Goal: Task Accomplishment & Management: Use online tool/utility

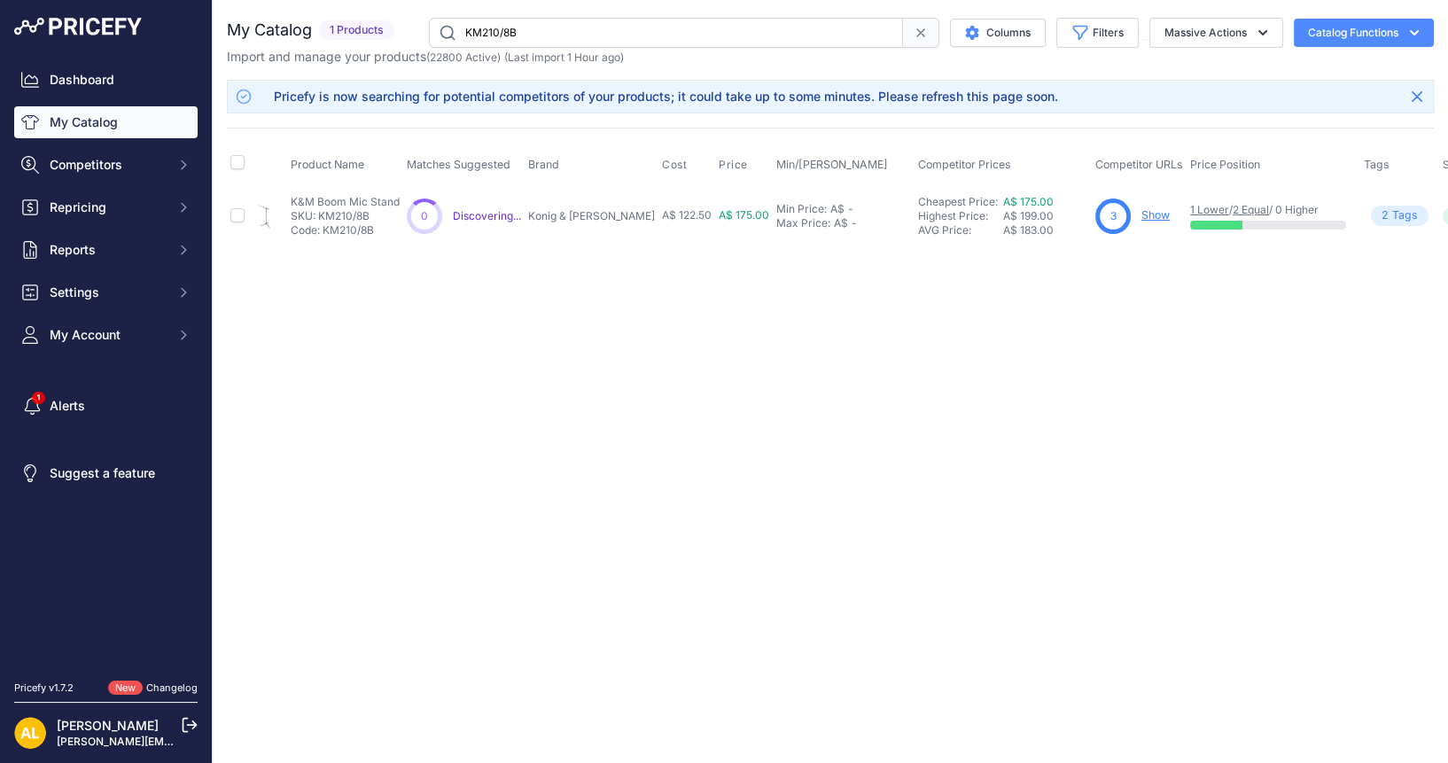
click at [569, 48] on p "Import and manage your products ( 22800 Active ) (Last import 1 Hour ago)" at bounding box center [425, 57] width 397 height 18
click at [567, 40] on input "KM210/8B" at bounding box center [666, 33] width 474 height 30
drag, startPoint x: 571, startPoint y: 32, endPoint x: 400, endPoint y: 60, distance: 174.2
click at [400, 60] on div "My Catalog 1 Products" at bounding box center [830, 42] width 1207 height 48
type input "DATK"
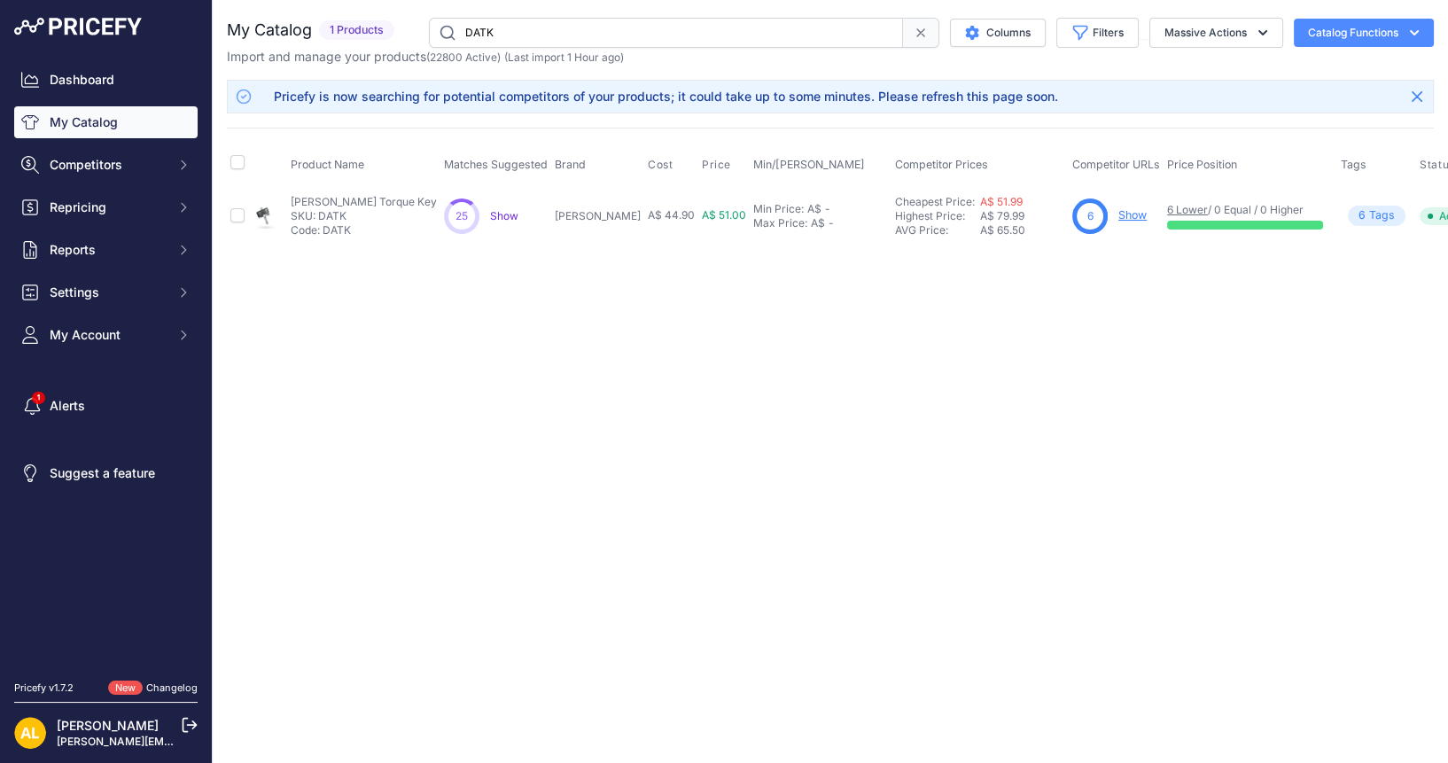
click at [1118, 213] on link "Show" at bounding box center [1132, 214] width 28 height 13
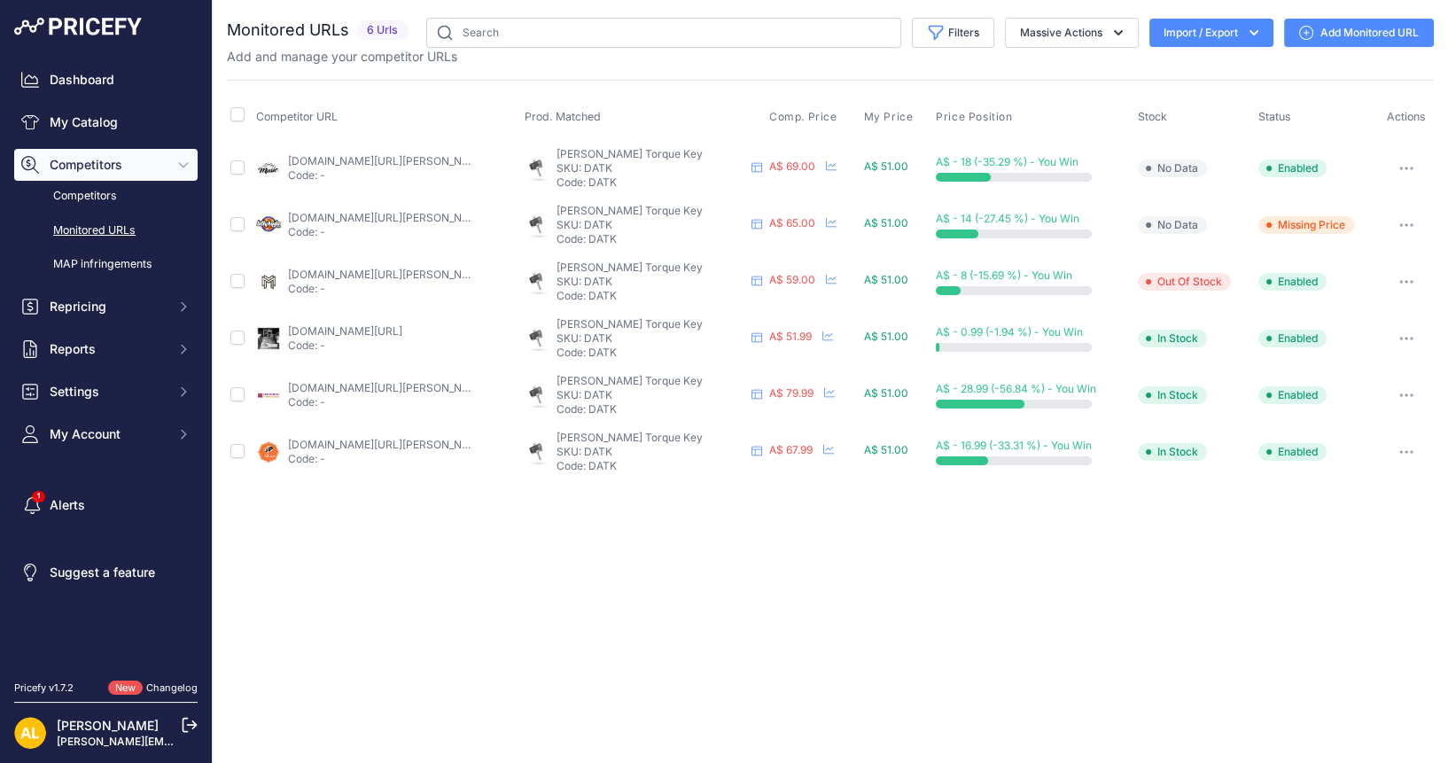
drag, startPoint x: 0, startPoint y: 0, endPoint x: 1021, endPoint y: 214, distance: 1043.7
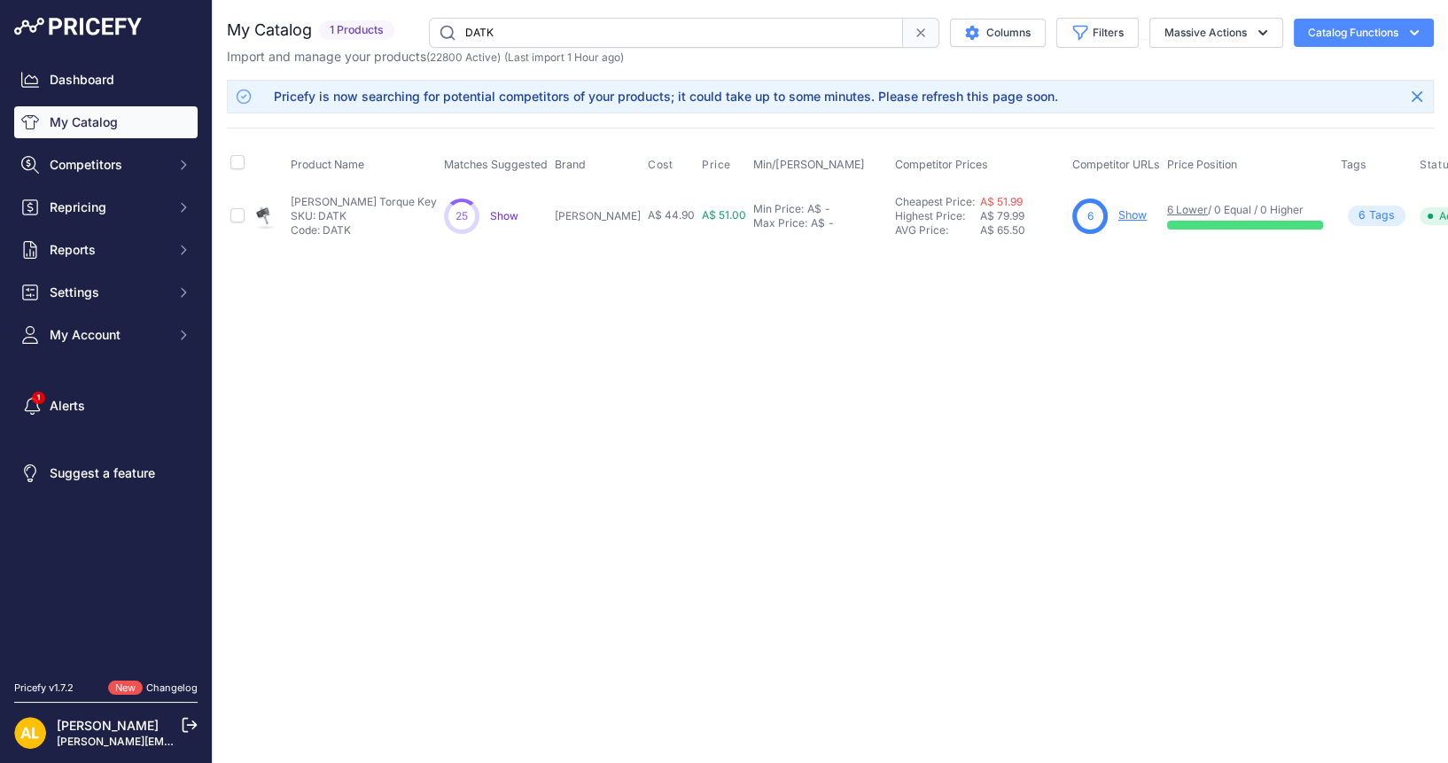
click at [590, 20] on input "DATK" at bounding box center [666, 33] width 474 height 30
click at [531, 36] on input "DATK" at bounding box center [666, 33] width 474 height 30
paste input "LP1429"
type input "LP1429"
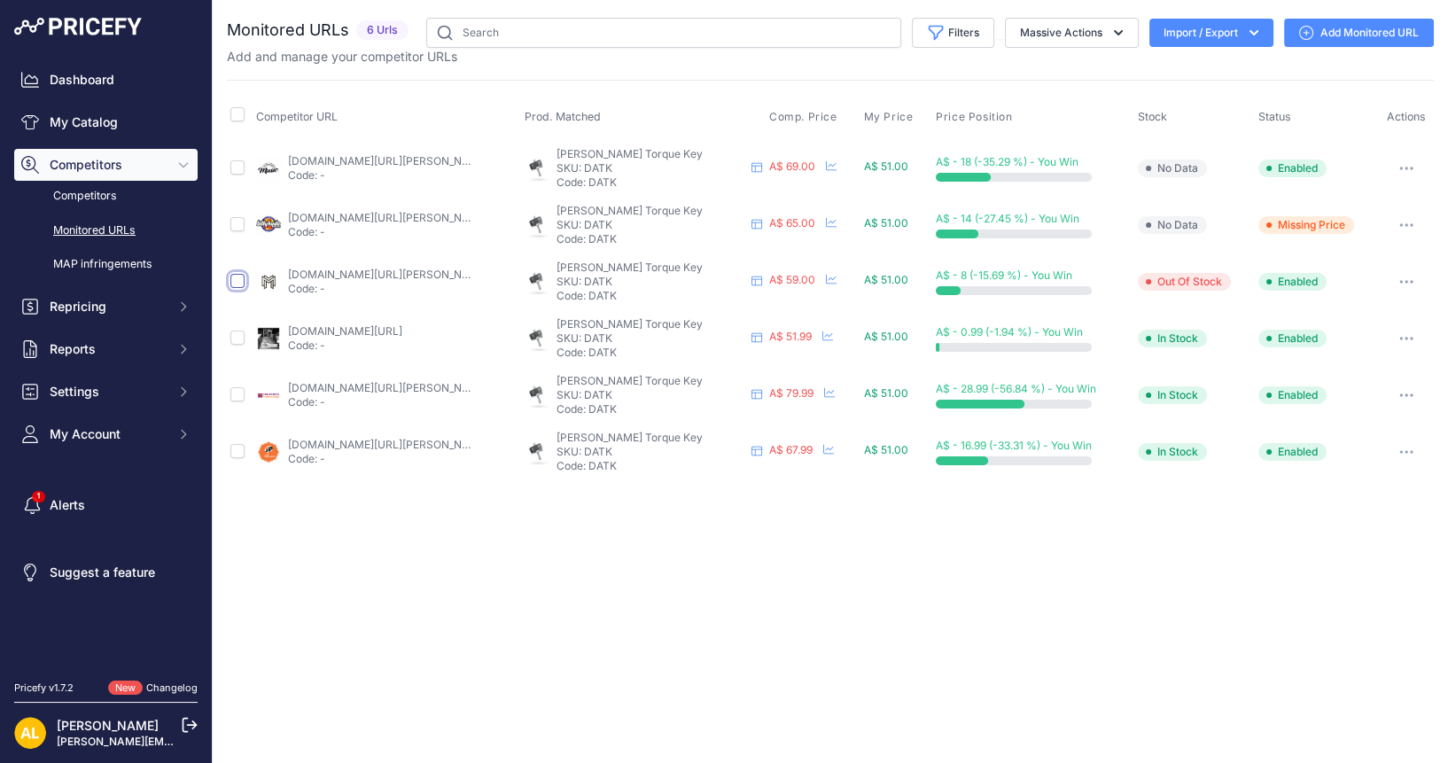
click at [239, 283] on input "checkbox" at bounding box center [237, 281] width 14 height 14
checkbox input "true"
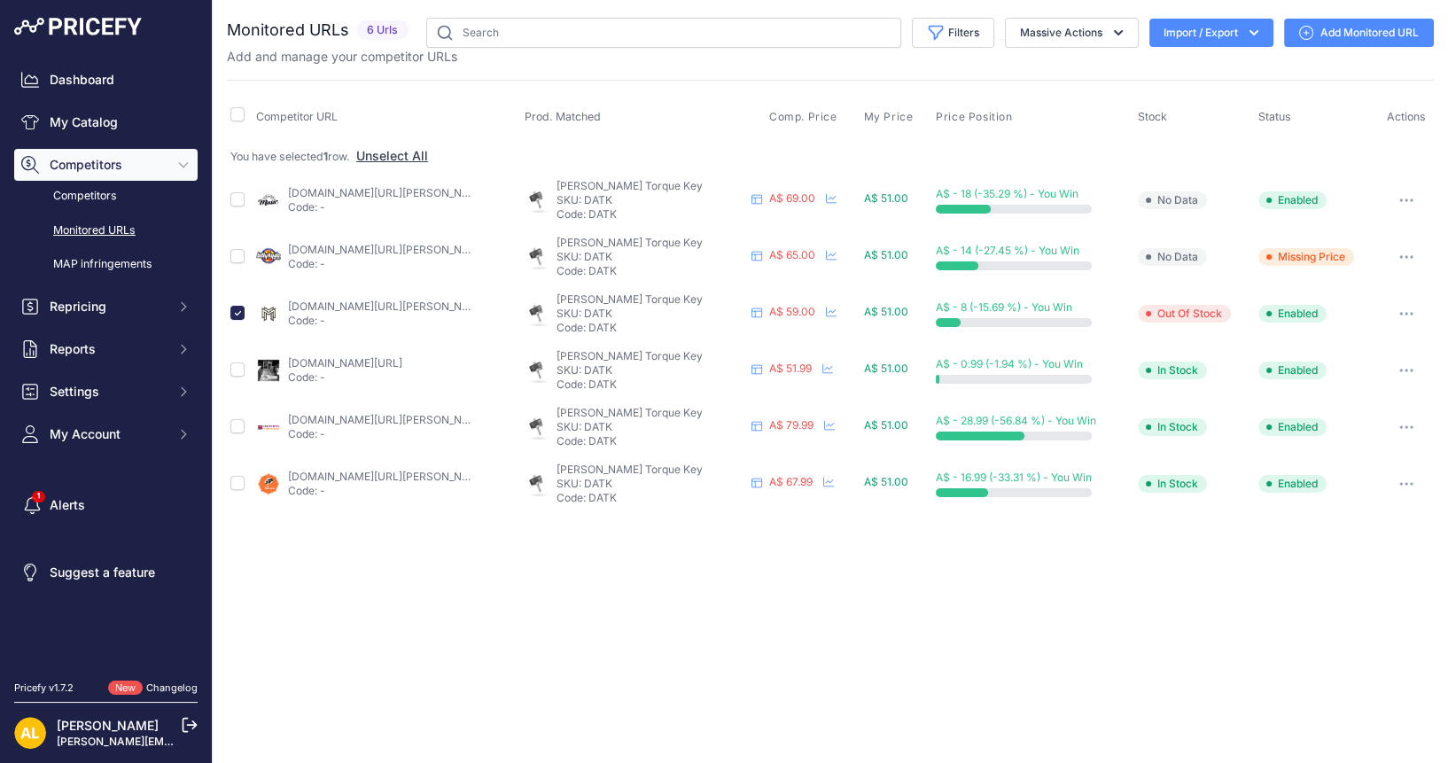
click at [227, 308] on td at bounding box center [240, 313] width 26 height 57
click at [233, 310] on input "checkbox" at bounding box center [237, 313] width 14 height 14
checkbox input "false"
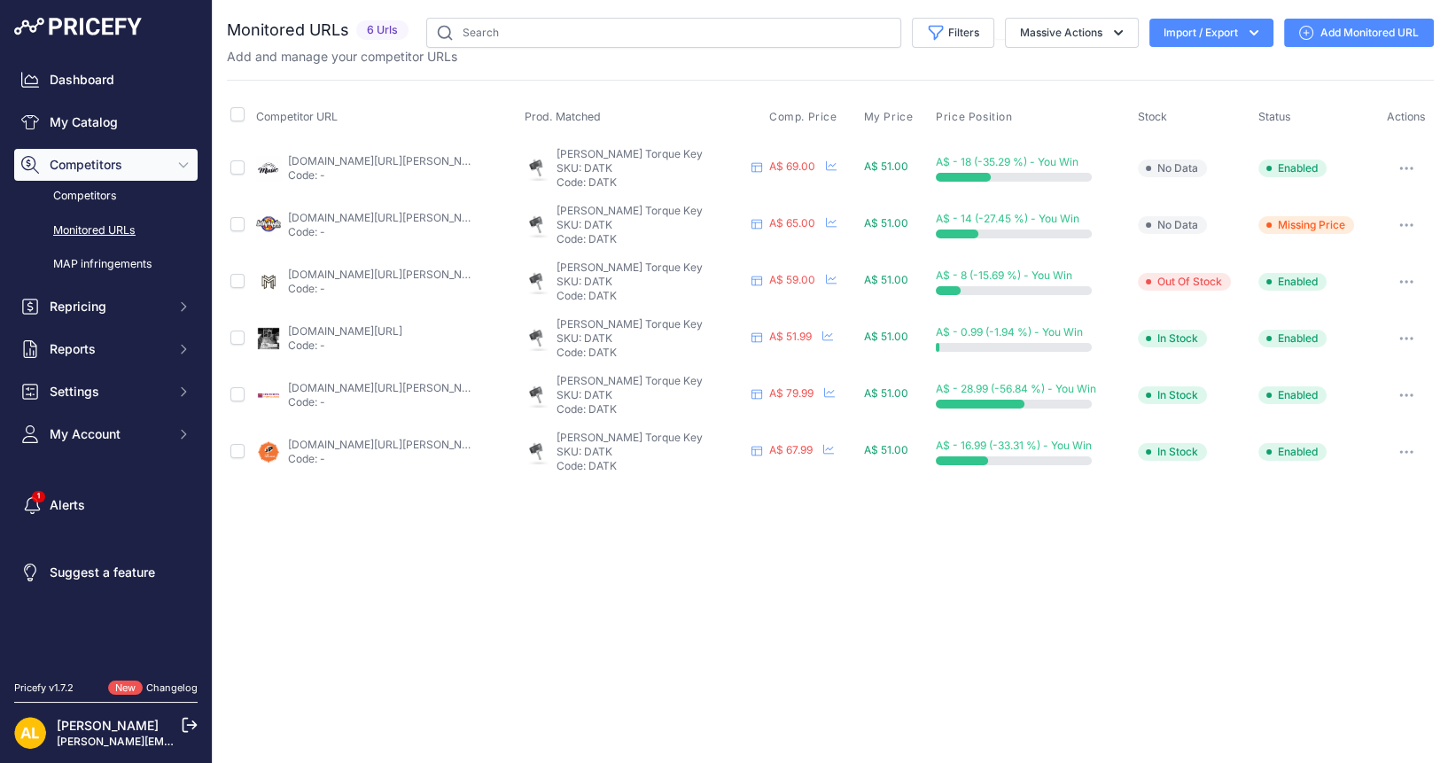
click at [1367, 35] on link "Add Monitored URL" at bounding box center [1359, 33] width 150 height 28
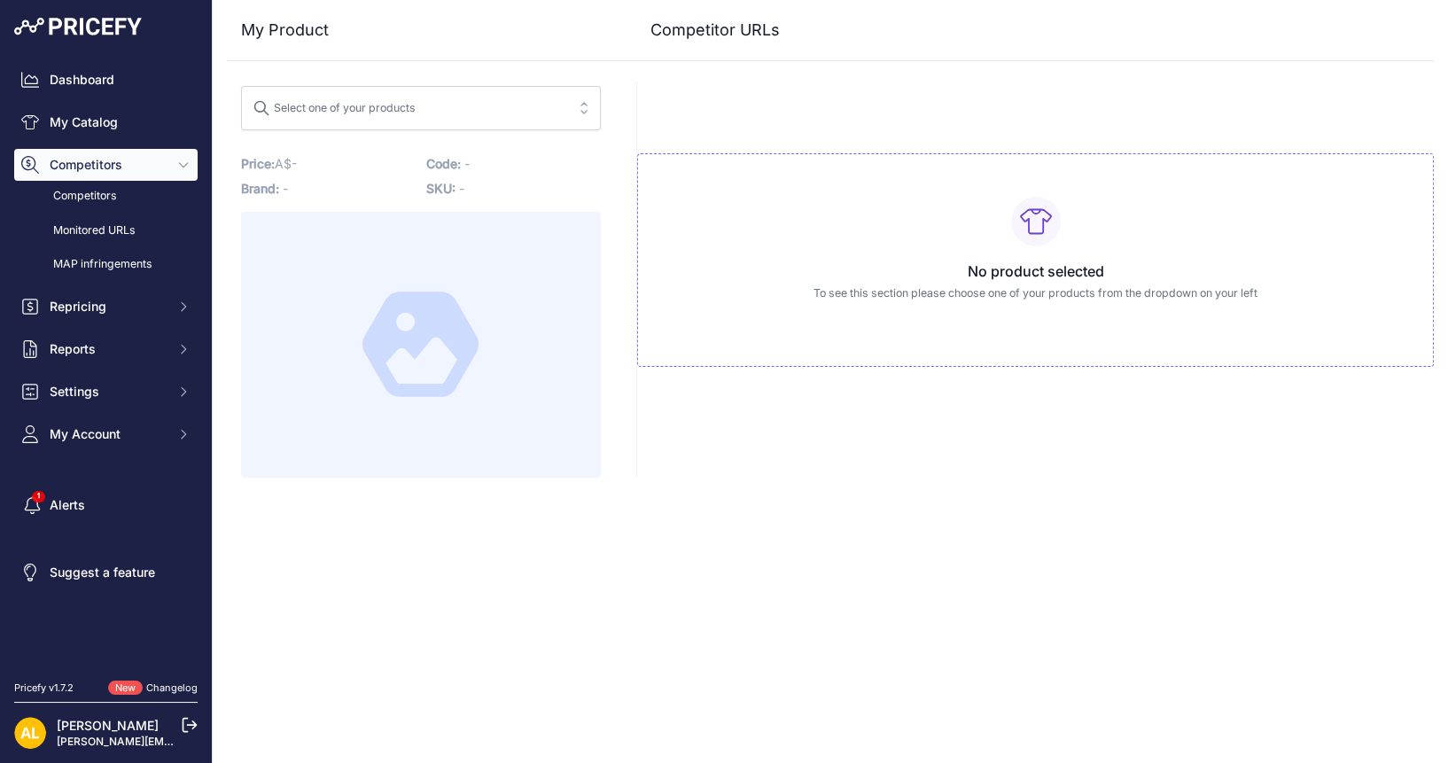
drag, startPoint x: 761, startPoint y: 106, endPoint x: 771, endPoint y: 116, distance: 13.8
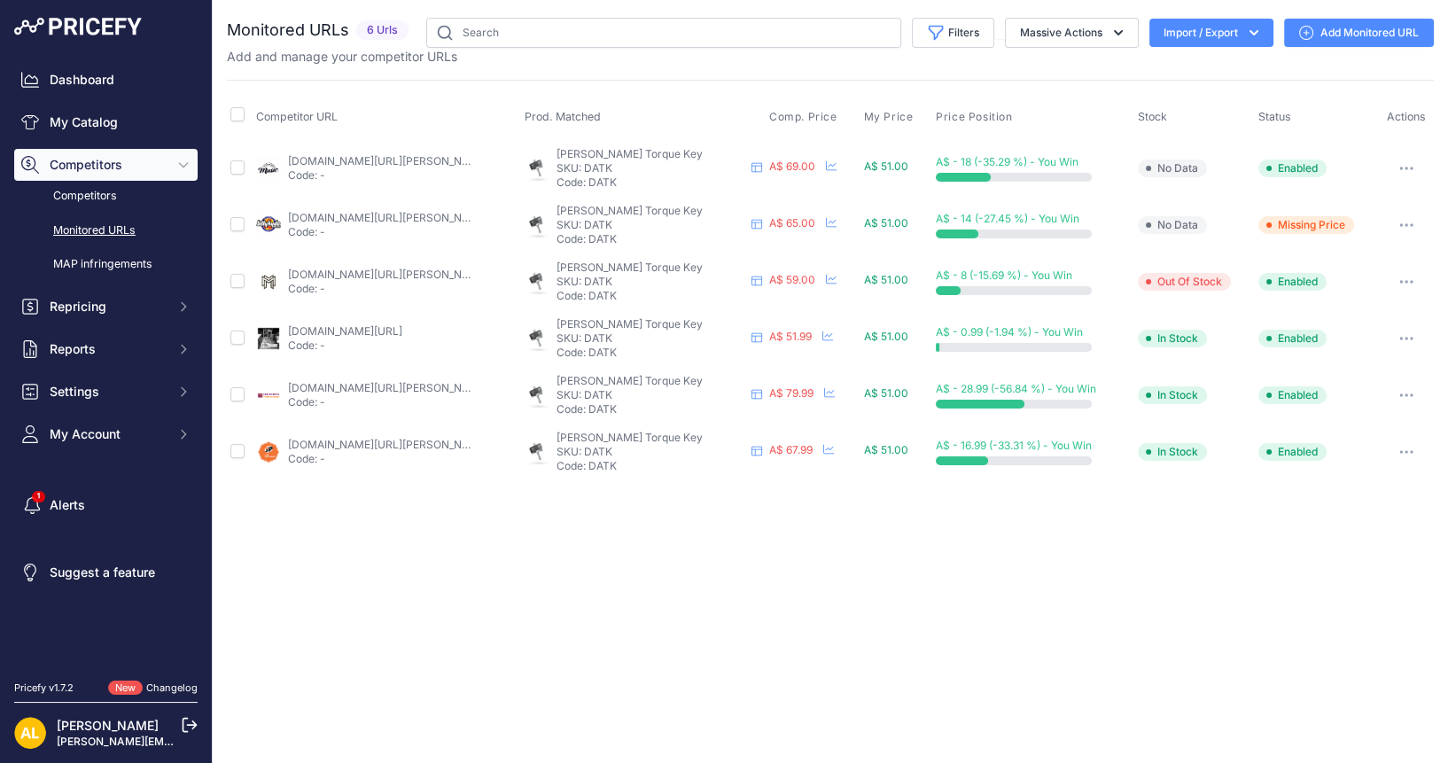
click at [1332, 32] on link "Add Monitored URL" at bounding box center [1359, 33] width 150 height 28
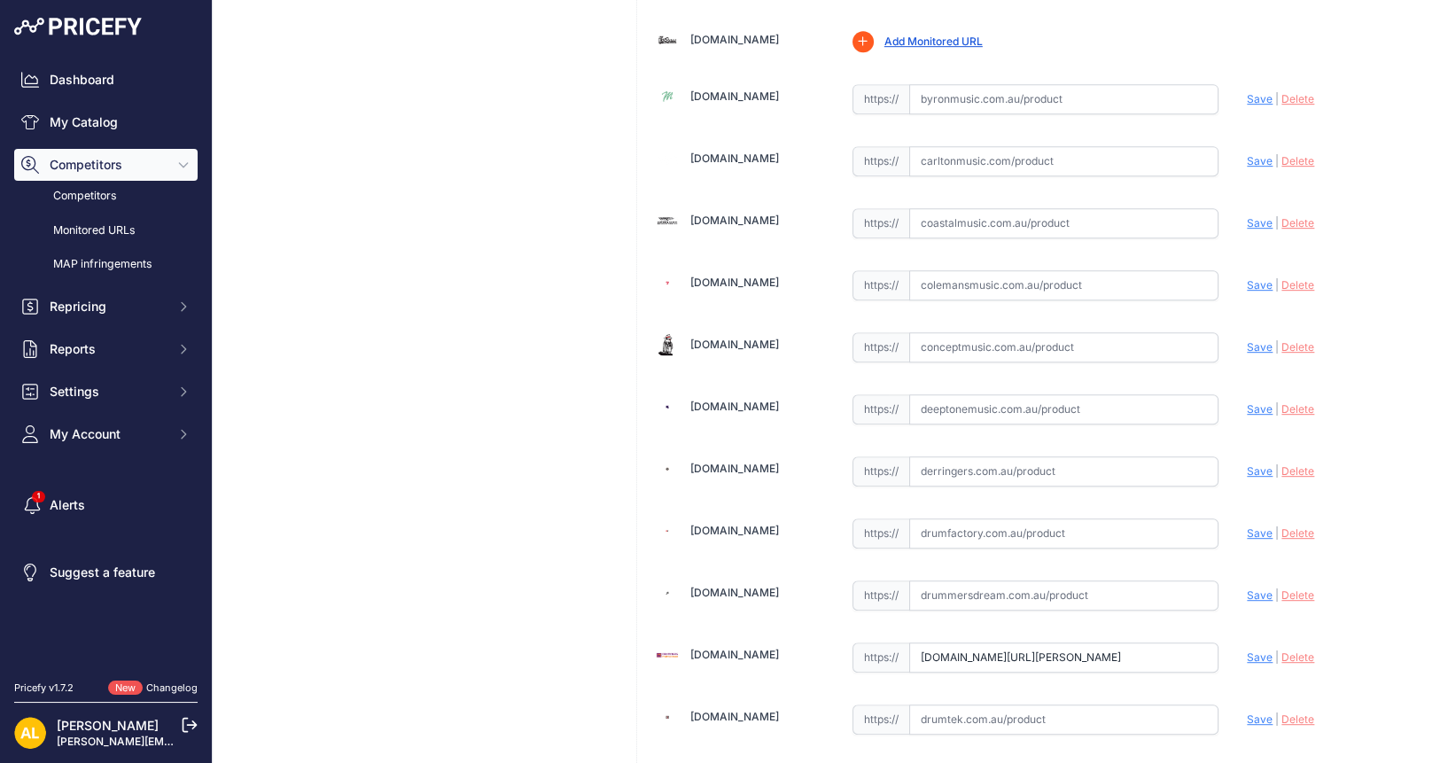
scroll to position [1439, 0]
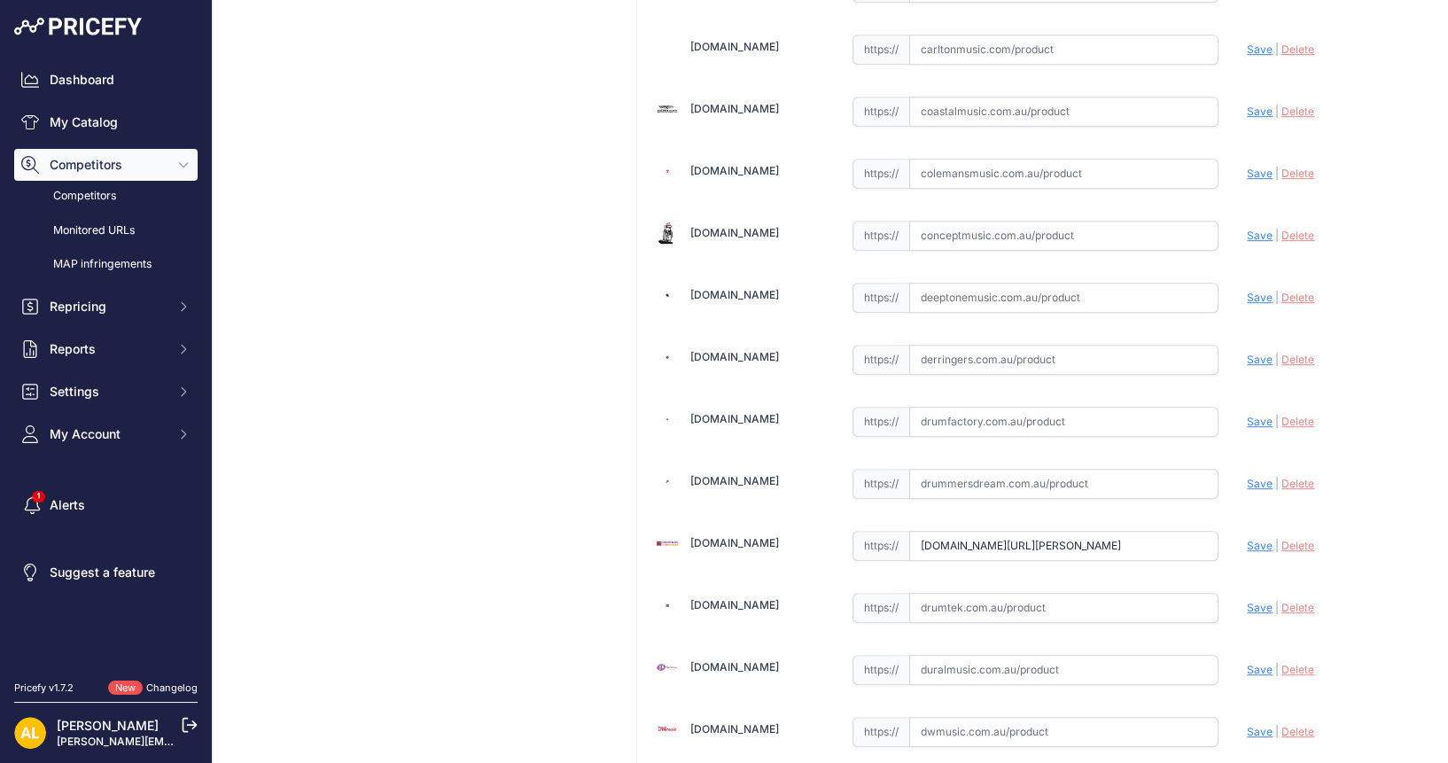
click at [957, 350] on input "text" at bounding box center [1064, 360] width 310 height 30
paste input "https://www.derringers.com.au/products/evans-datk-torque-drum-key?srsltid=AfmBO…"
click at [1246, 353] on span "Save" at bounding box center [1259, 359] width 26 height 13
type input "https://www.derringers.com.au/products/evans-datk-torque-drum-key?prirule_jdsni…"
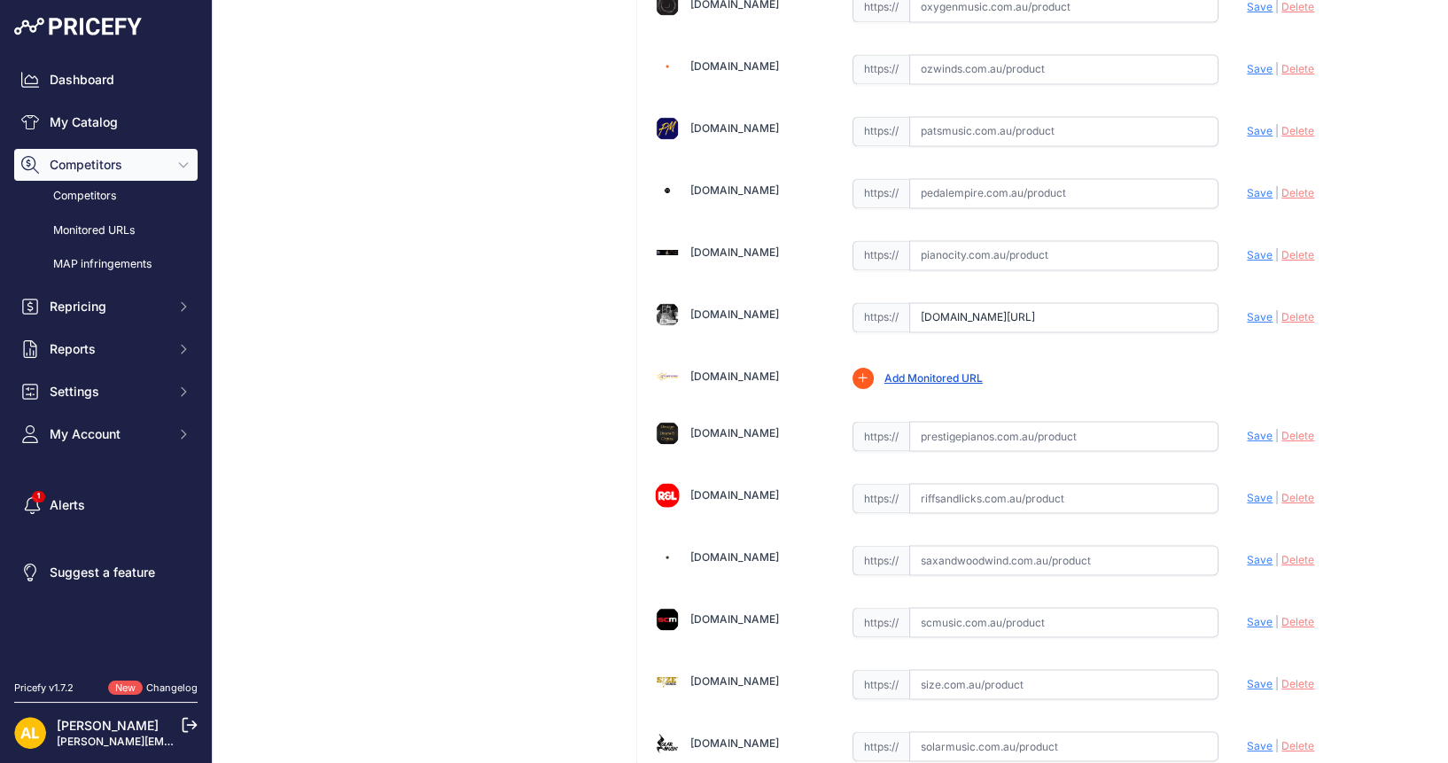
scroll to position [4430, 0]
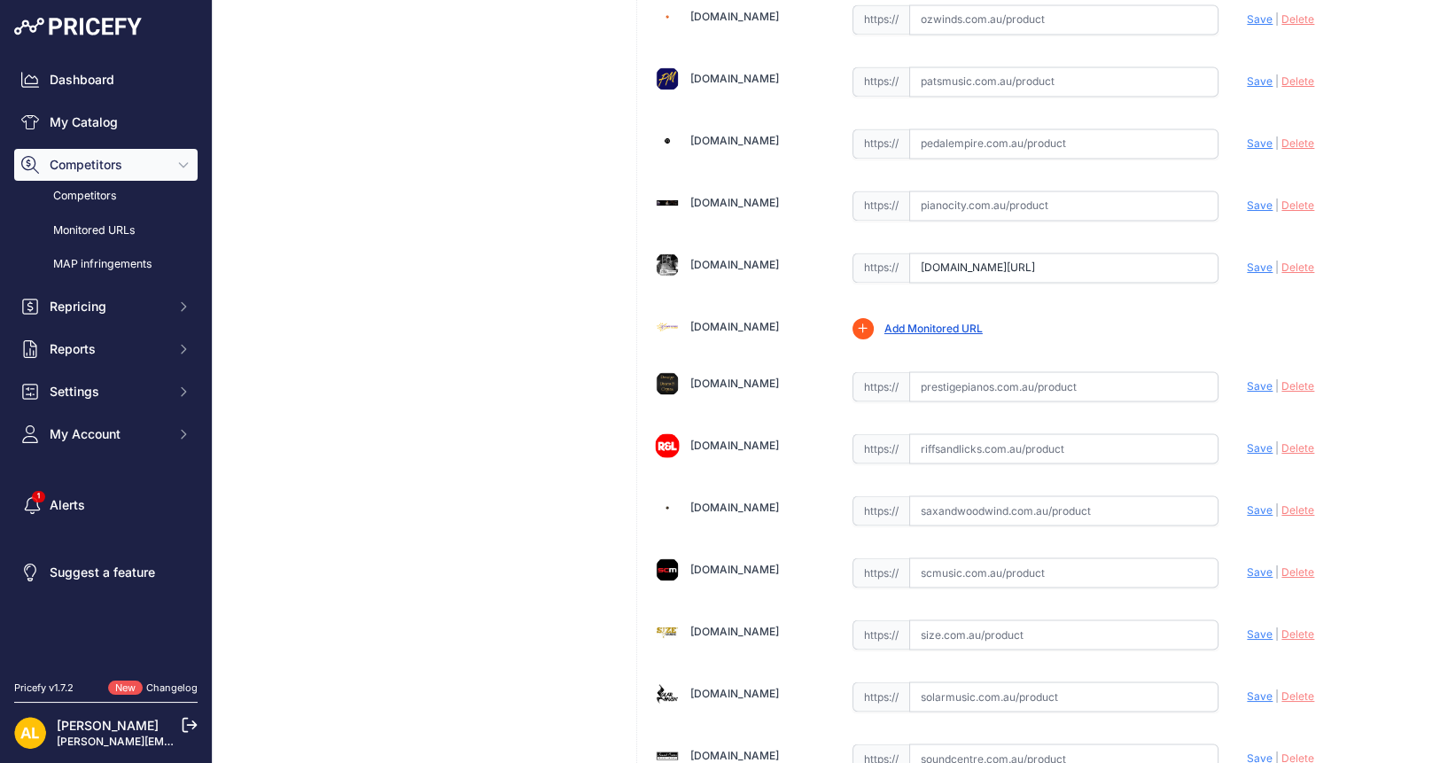
click at [1027, 433] on input "text" at bounding box center [1064, 448] width 310 height 30
paste input "https://www.riffsandlicks.com.au/evans-datk-torque-drum-key?srsltid=AfmBOorI6Kk…"
click at [1246, 441] on span "Save" at bounding box center [1259, 447] width 26 height 13
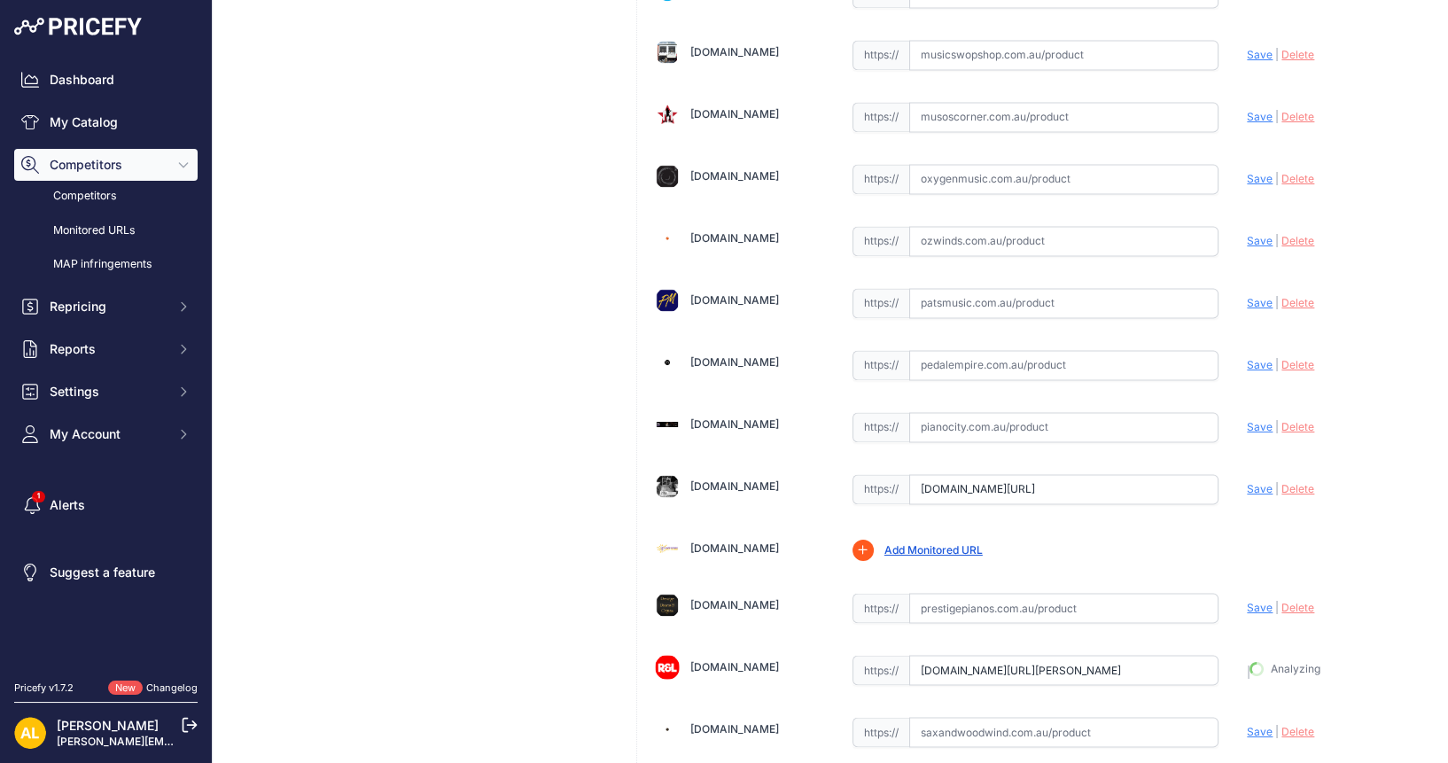
type input "https://www.riffsandlicks.com.au/evans-datk-torque-drum-key?prirule_jdsnikfkfjs…"
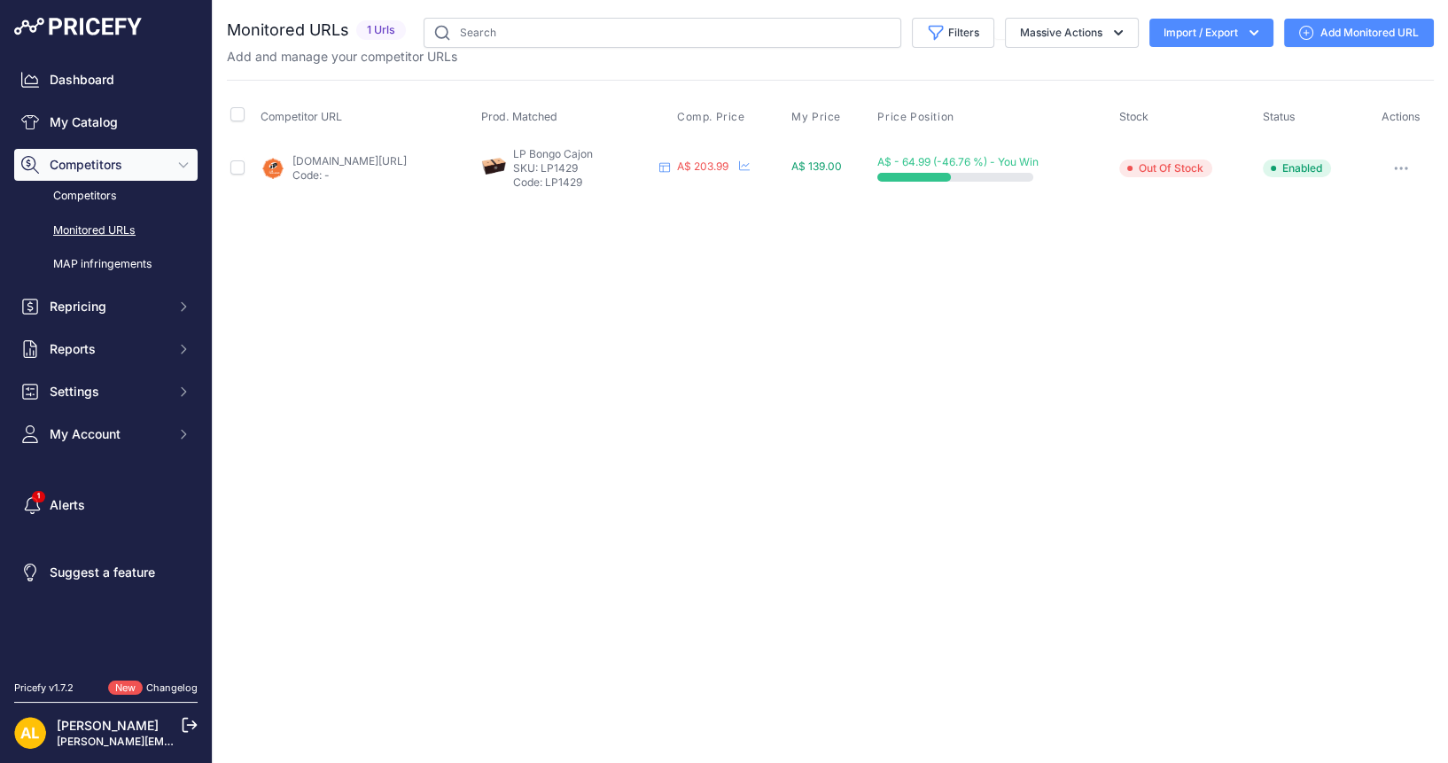
click at [1339, 27] on link "Add Monitored URL" at bounding box center [1359, 33] width 150 height 28
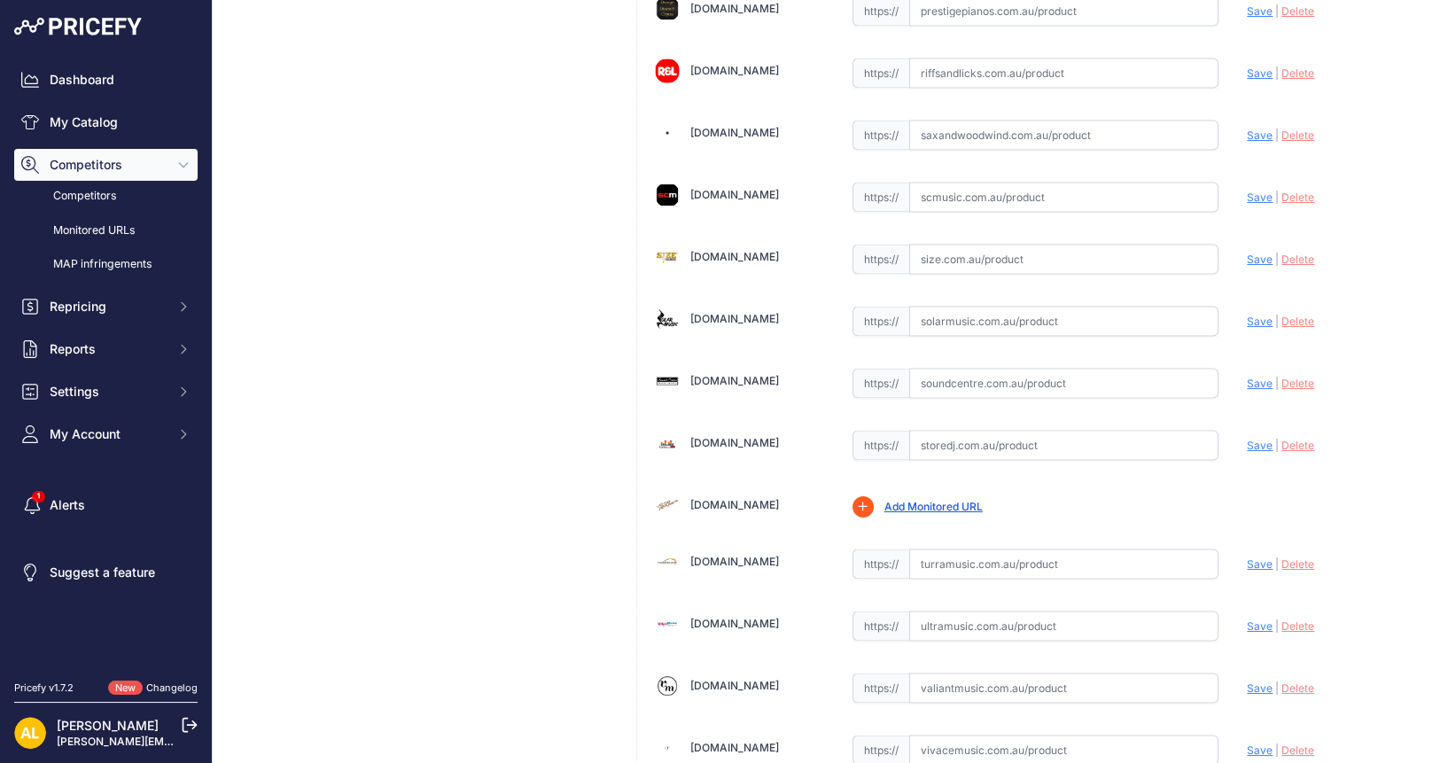
scroll to position [4683, 0]
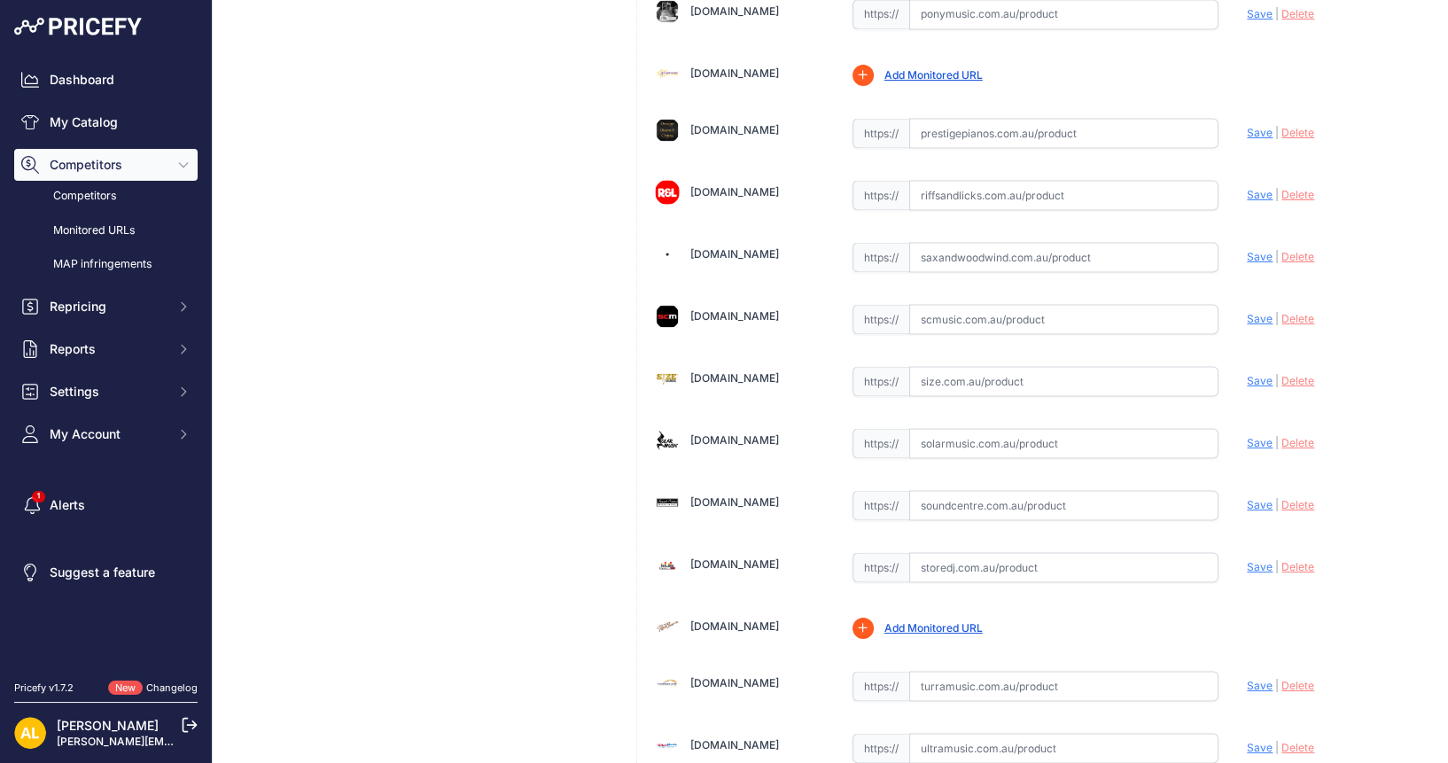
click at [971, 304] on input "text" at bounding box center [1064, 319] width 310 height 30
paste input "https://www.scmusic.com.au/product/lp-percussion-lp1429-bongo-cajon-wooden-rhyt…"
click at [1246, 312] on span "Save" at bounding box center [1259, 318] width 26 height 13
type input "https://www.scmusic.com.au/product/lp-percussion-lp1429-bongo-cajon-wooden-rhyt…"
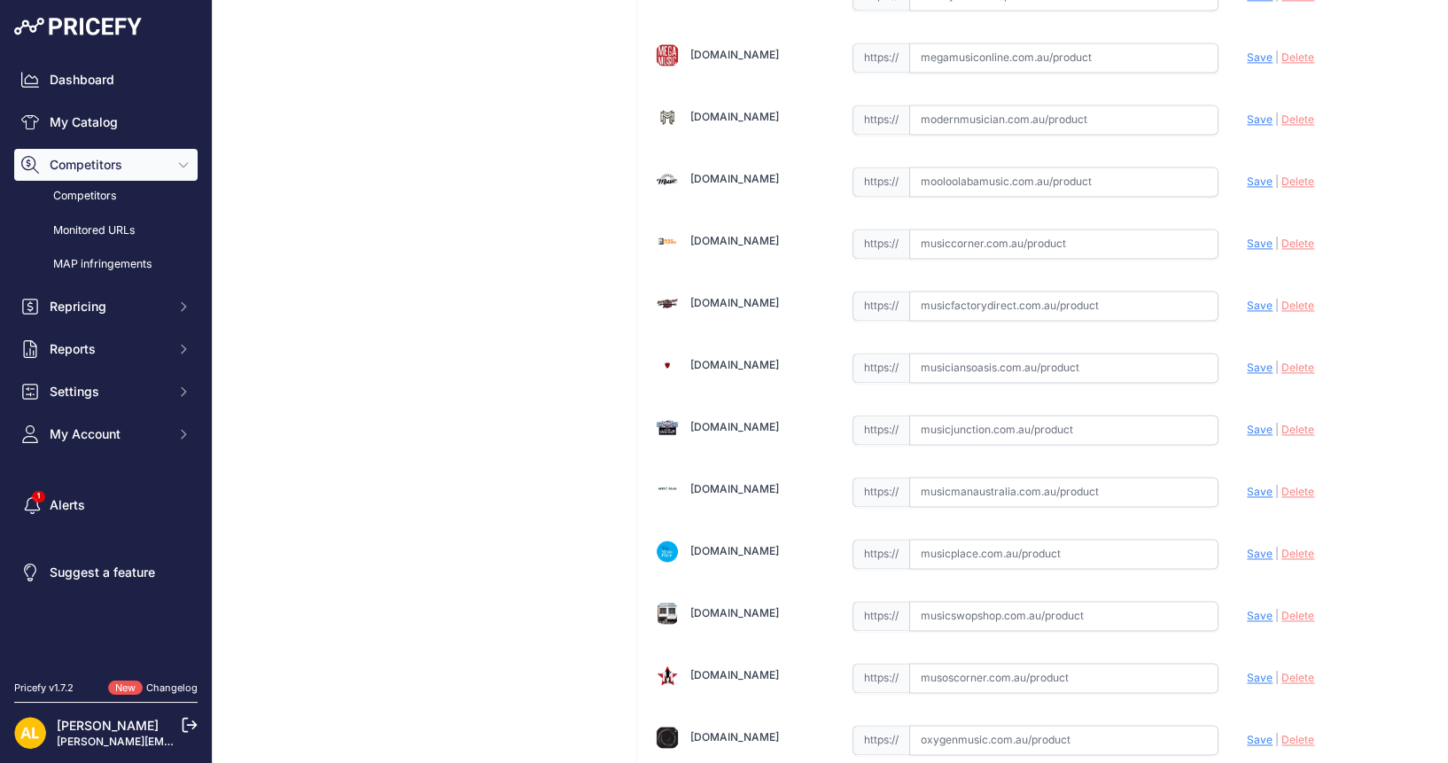
scroll to position [3576, 0]
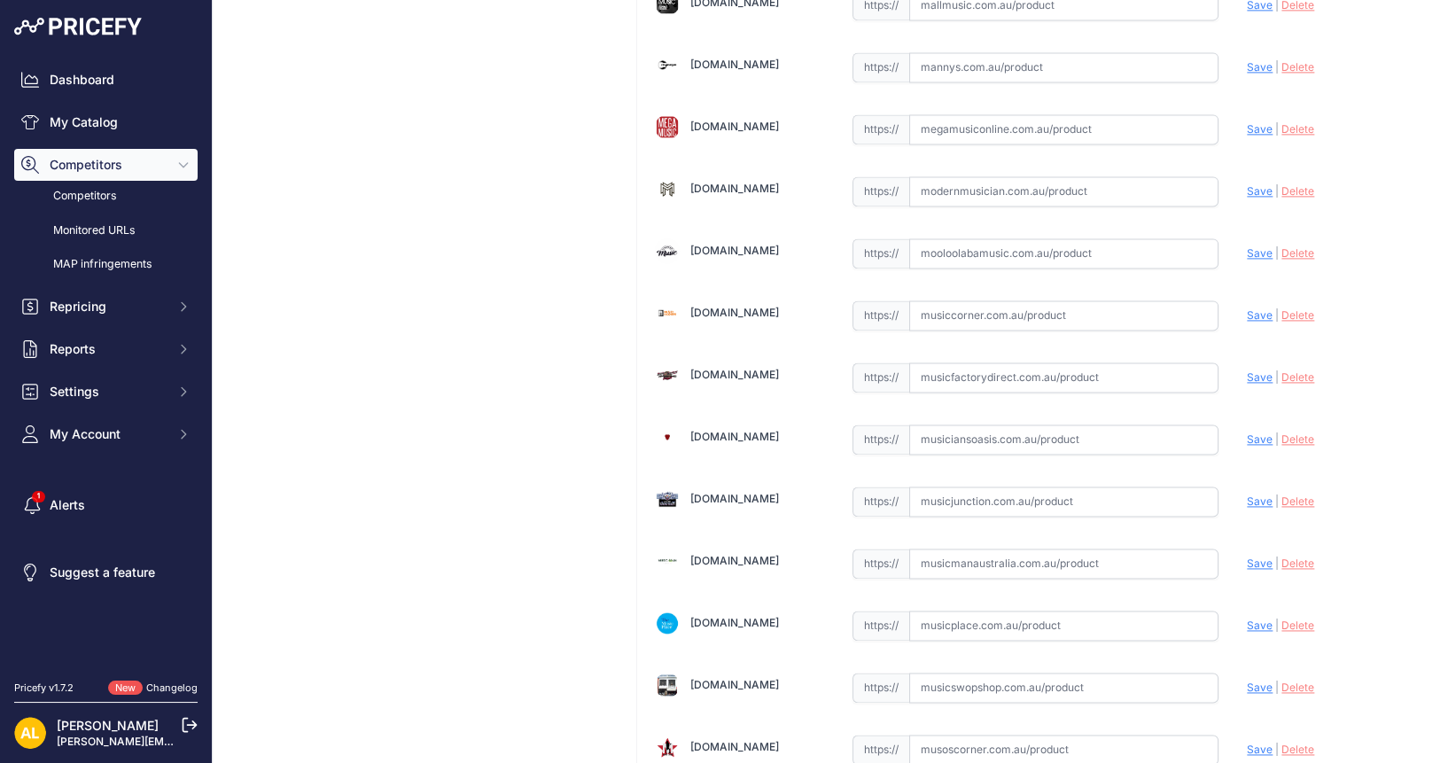
click at [940, 176] on input "text" at bounding box center [1064, 191] width 310 height 30
paste input "https://www.modernmusician.com.au/latin-percussion-lp1429?srsltid=AfmBOorY4fO0R…"
click at [1247, 184] on span "Save" at bounding box center [1259, 190] width 26 height 13
type input "https://www.modernmusician.com.au/latin-percussion-lp1429?prirule_jdsnikfkfjsd=…"
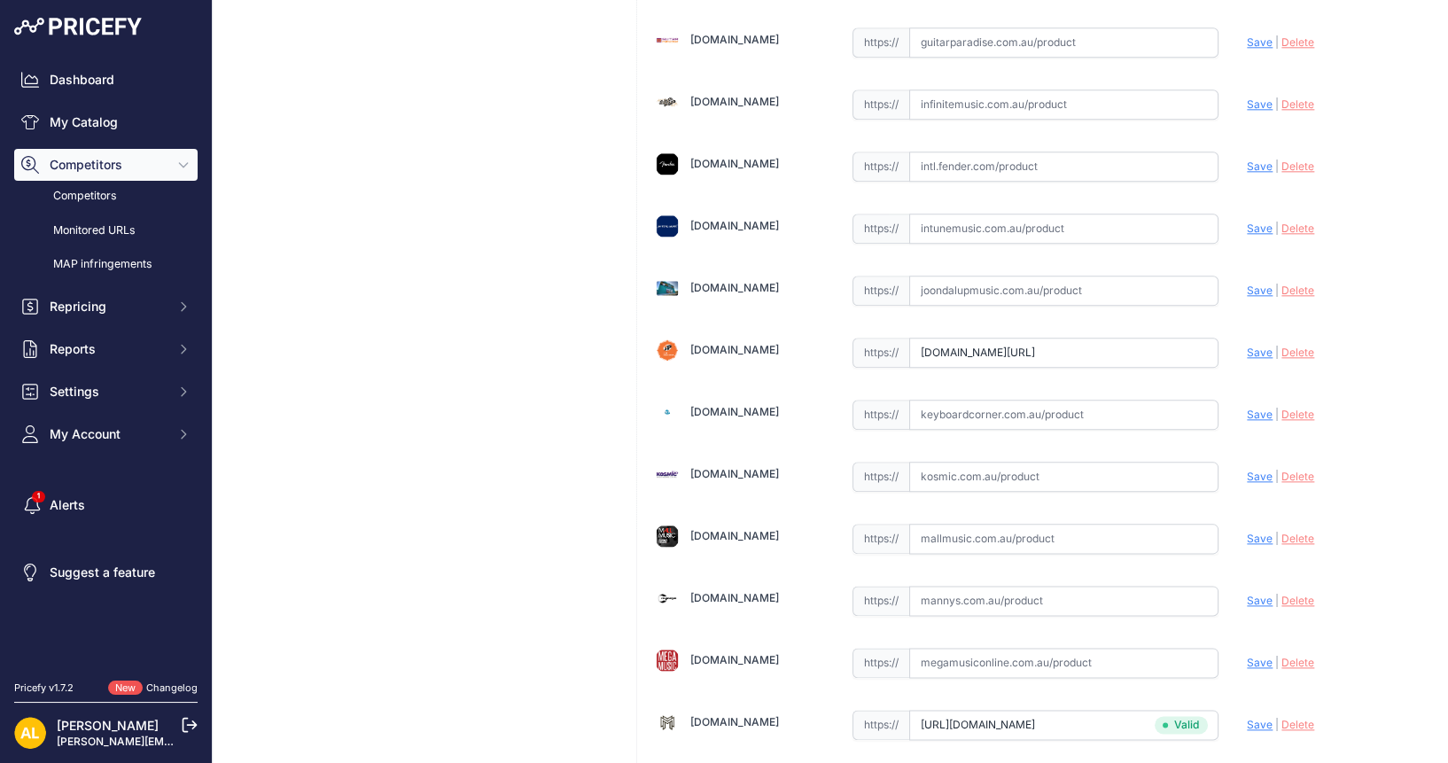
scroll to position [2911, 0]
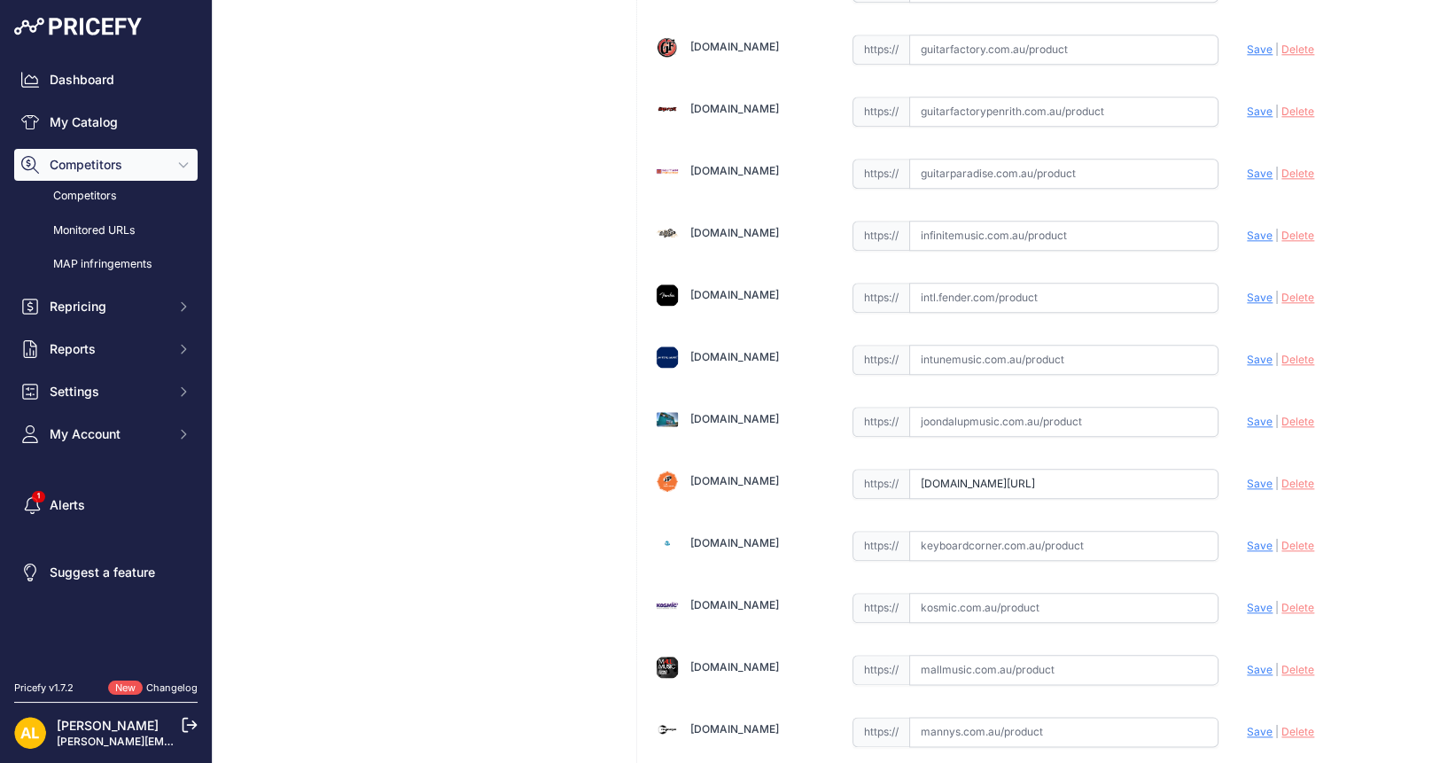
click at [1281, 477] on span "Delete" at bounding box center [1297, 483] width 33 height 13
click at [1089, 469] on input "text" at bounding box center [1064, 484] width 310 height 30
paste input "https://www.modernmusician.com.au/latin-percussion-lp1429?srsltid=AfmBOorY4fO0R…"
type input "www.modernmusician.com.au/latin-percussion-lp1429?srsltid=AfmBOorY4fO0RjyAuZBbm…"
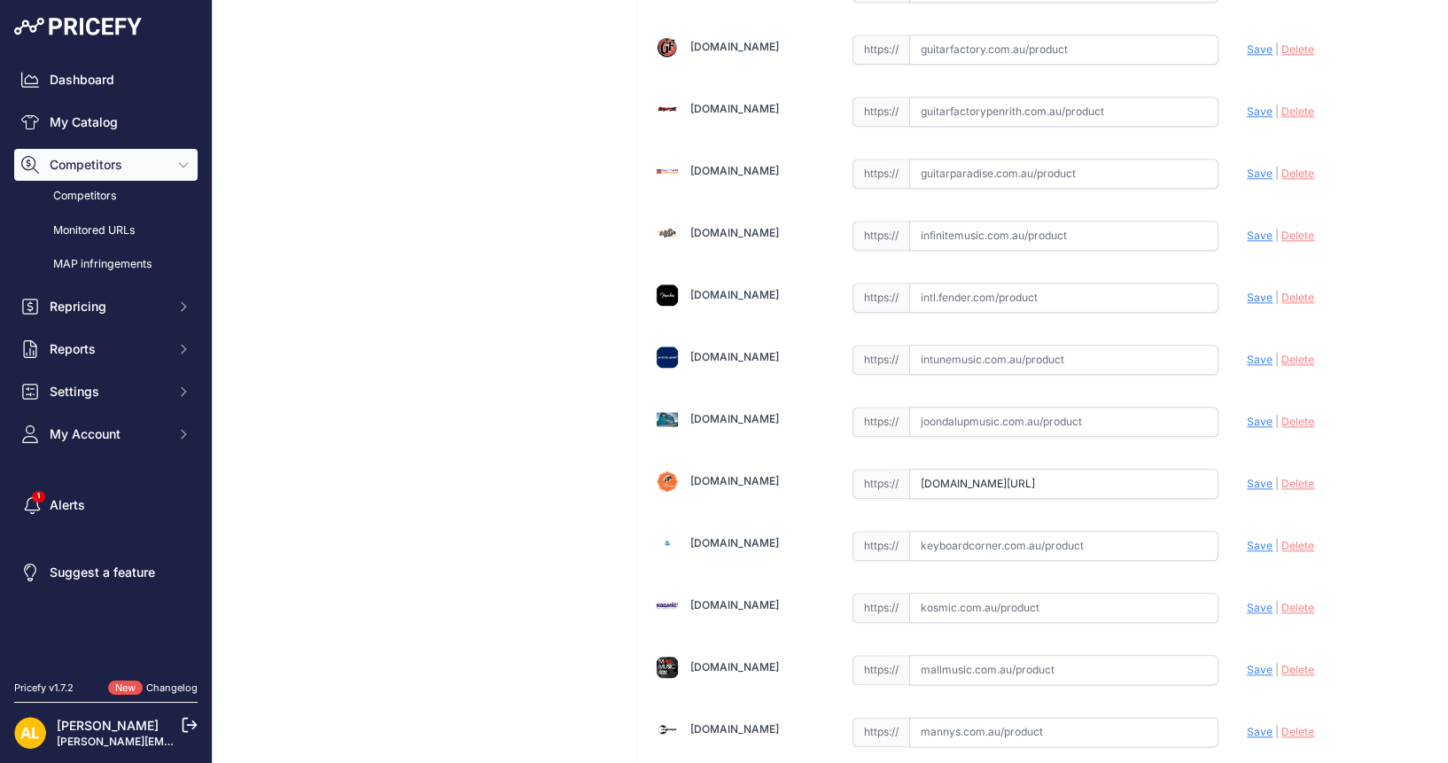
scroll to position [0, 0]
click at [1246, 477] on span "Save" at bounding box center [1259, 483] width 26 height 13
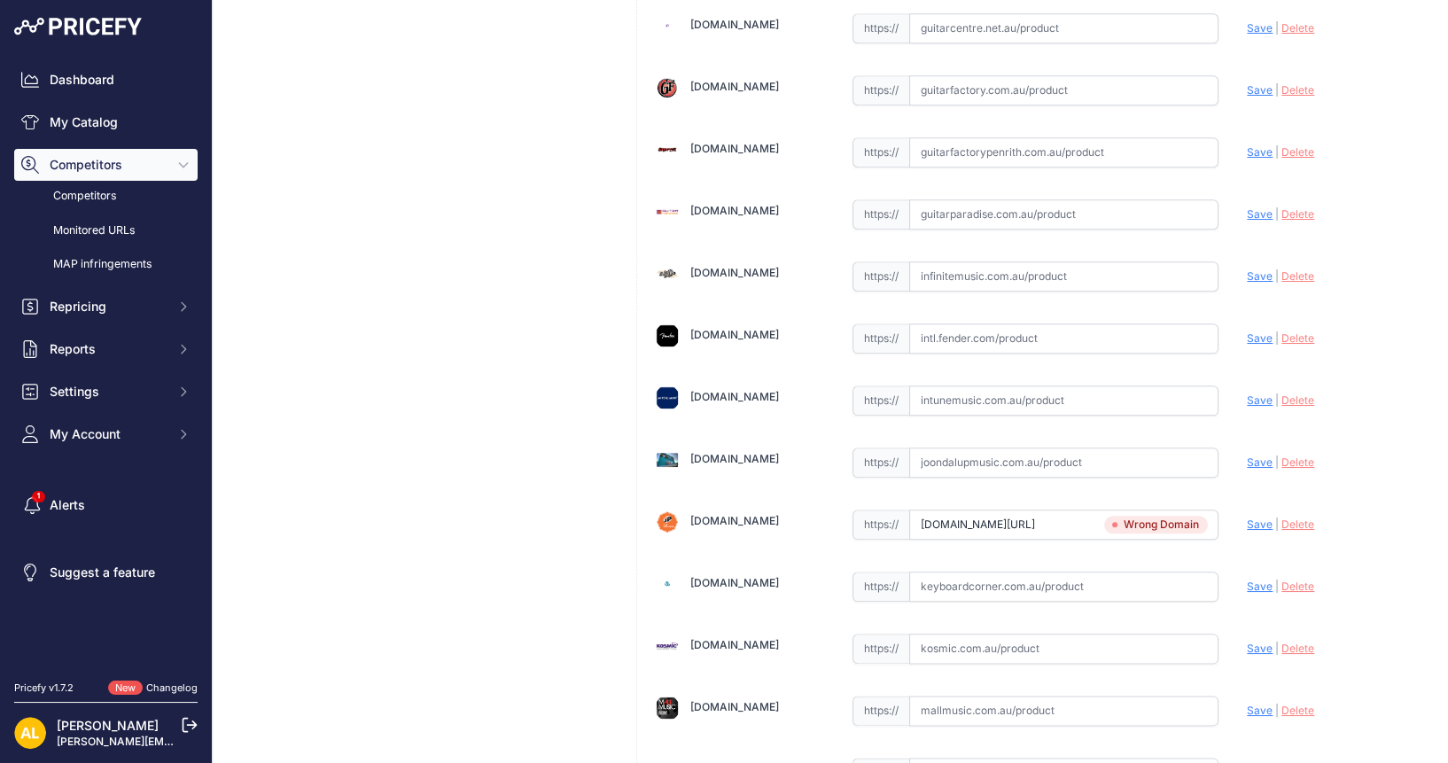
scroll to position [2951, 0]
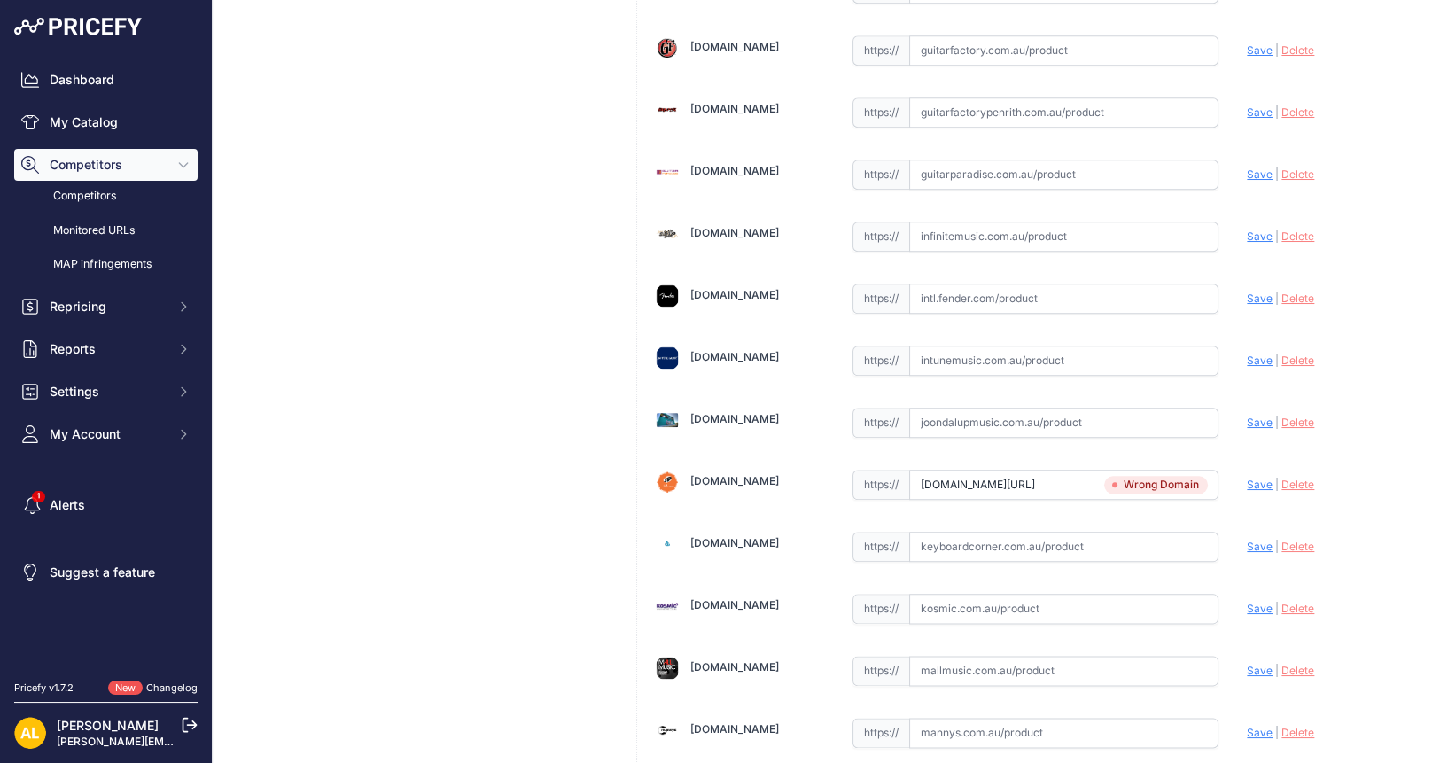
click at [1283, 466] on div "Update Profile Save | Delete Analyzing" at bounding box center [1330, 479] width 169 height 27
click at [1281, 478] on span "Delete" at bounding box center [1297, 484] width 33 height 13
click at [983, 470] on input "text" at bounding box center [1064, 485] width 310 height 30
paste input "https://www.justpercussion.com.au/lp-bongo-cajon?srsltid=AfmBOorA1YqG0CfILIPFxD…"
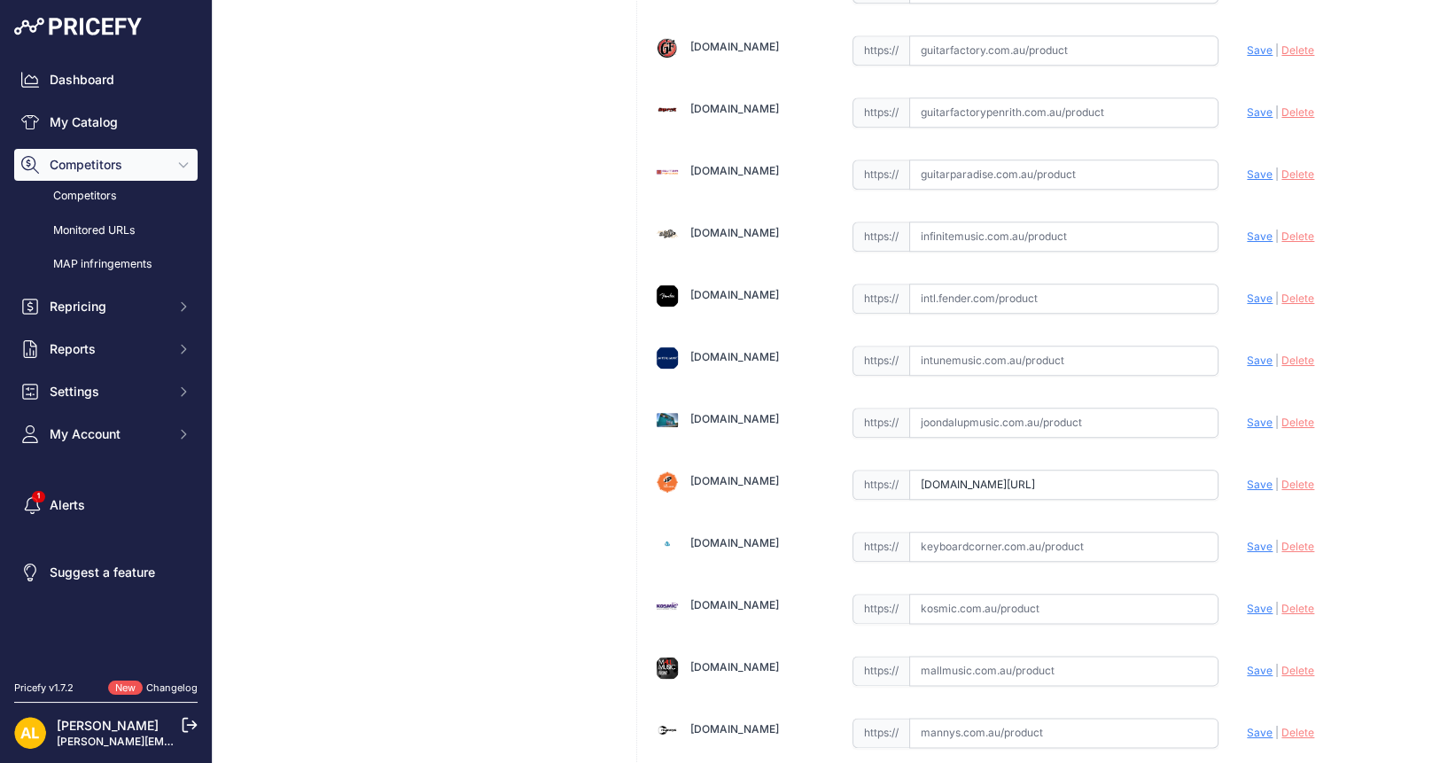
click at [1254, 478] on span "Save" at bounding box center [1259, 484] width 26 height 13
type input "https://www.justpercussion.com.au/lp-bongo-cajon?prirule_jdsnikfkfjsd=1314"
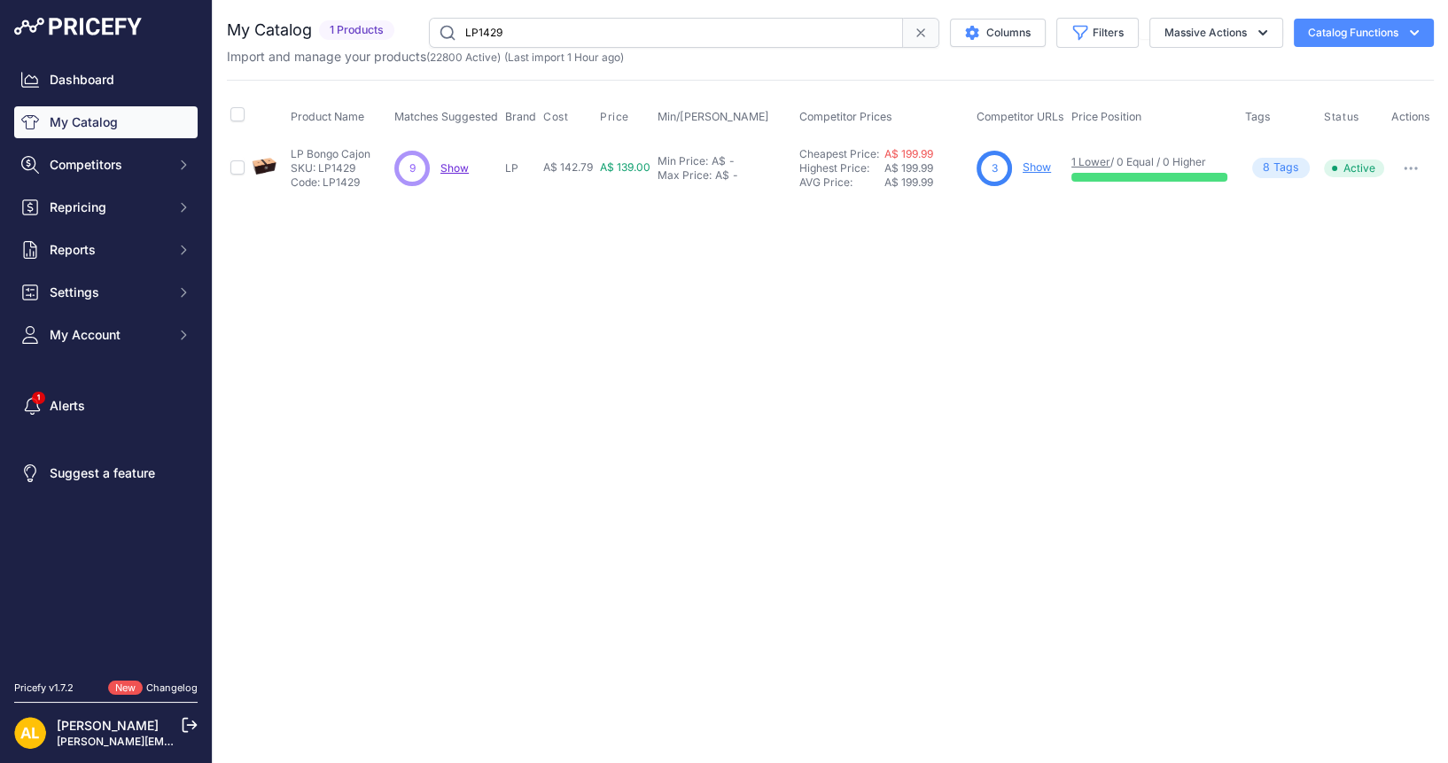
click at [580, 37] on input "LP1429" at bounding box center [666, 33] width 474 height 30
paste input "0118212801"
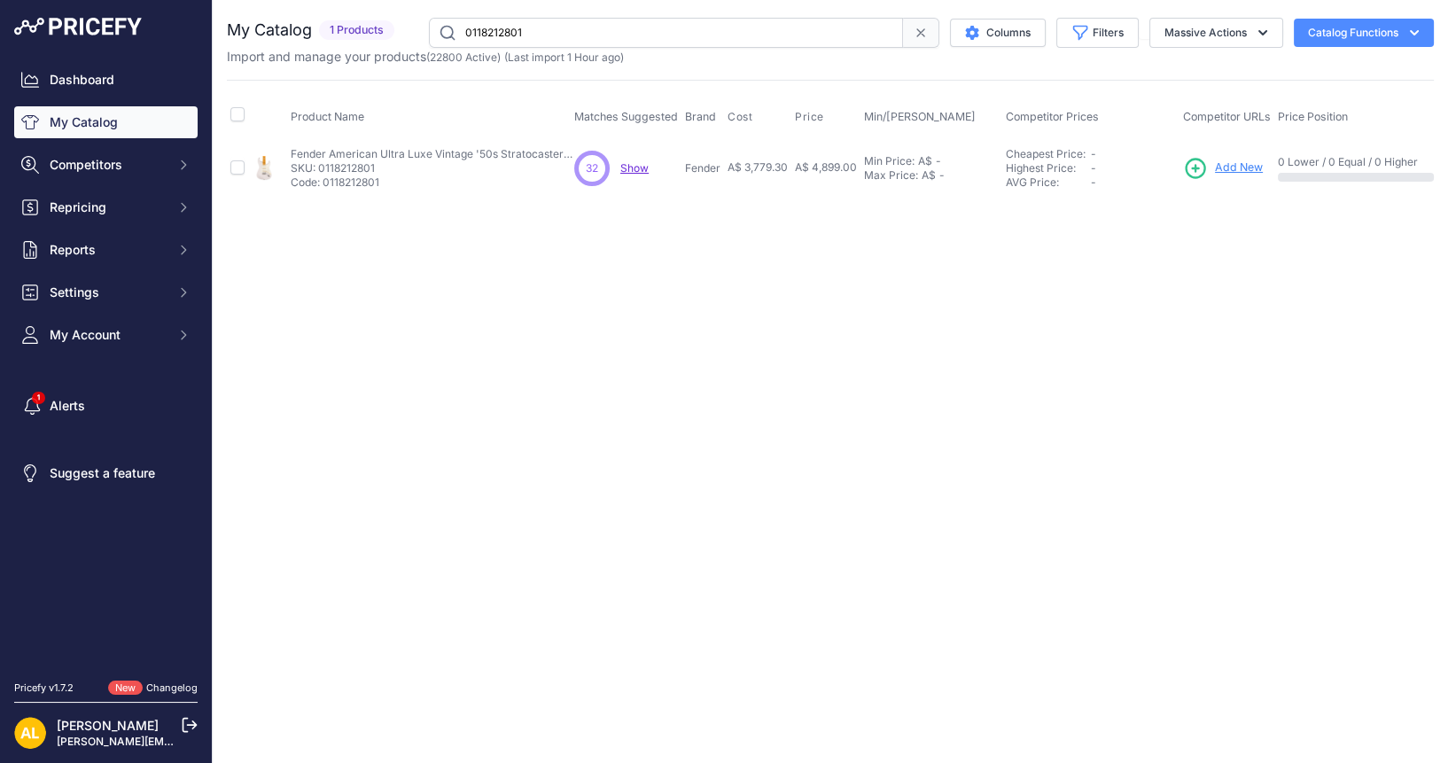
click at [674, 36] on input "0118212801" at bounding box center [666, 33] width 474 height 30
click at [687, 33] on input "0118212801" at bounding box center [666, 33] width 474 height 30
paste input "0"
type input "0118212800"
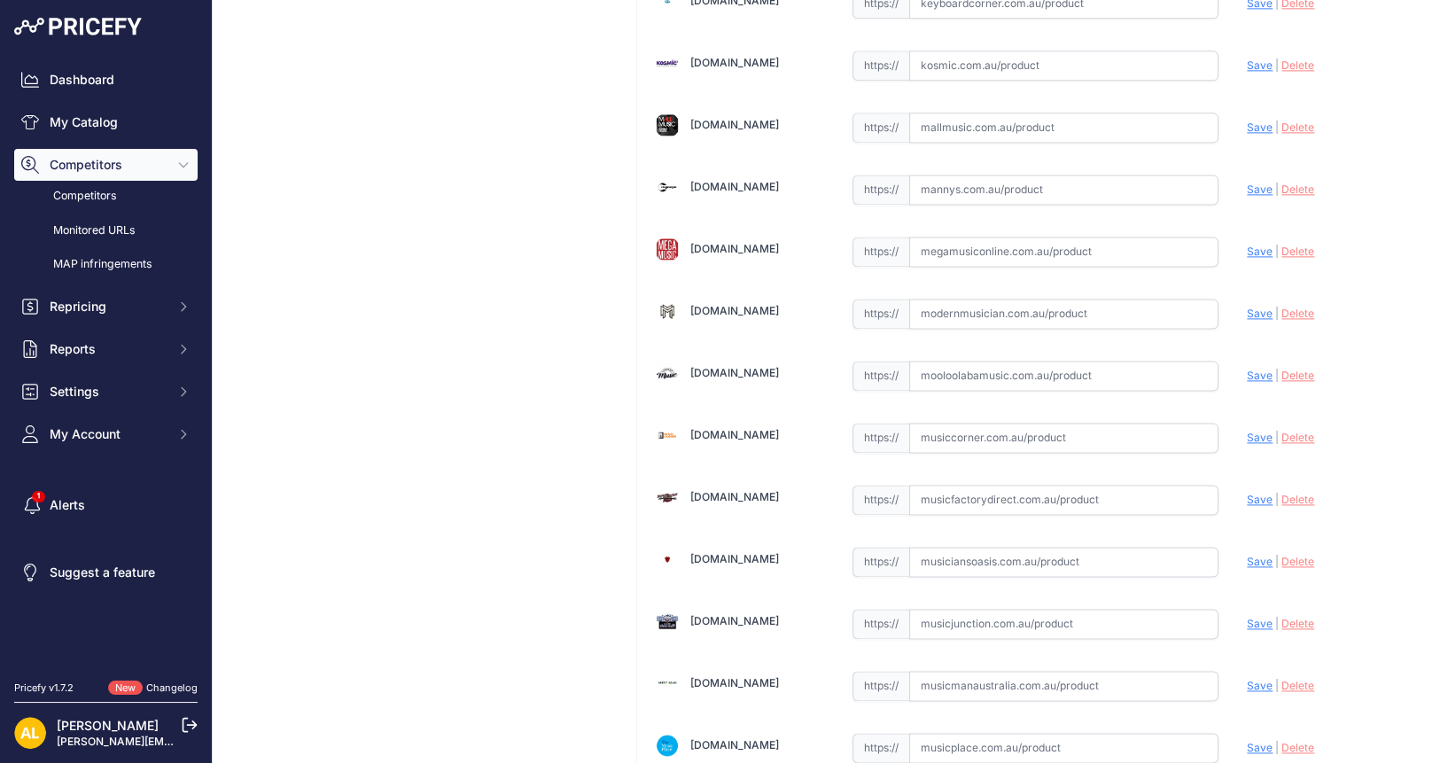
scroll to position [3433, 0]
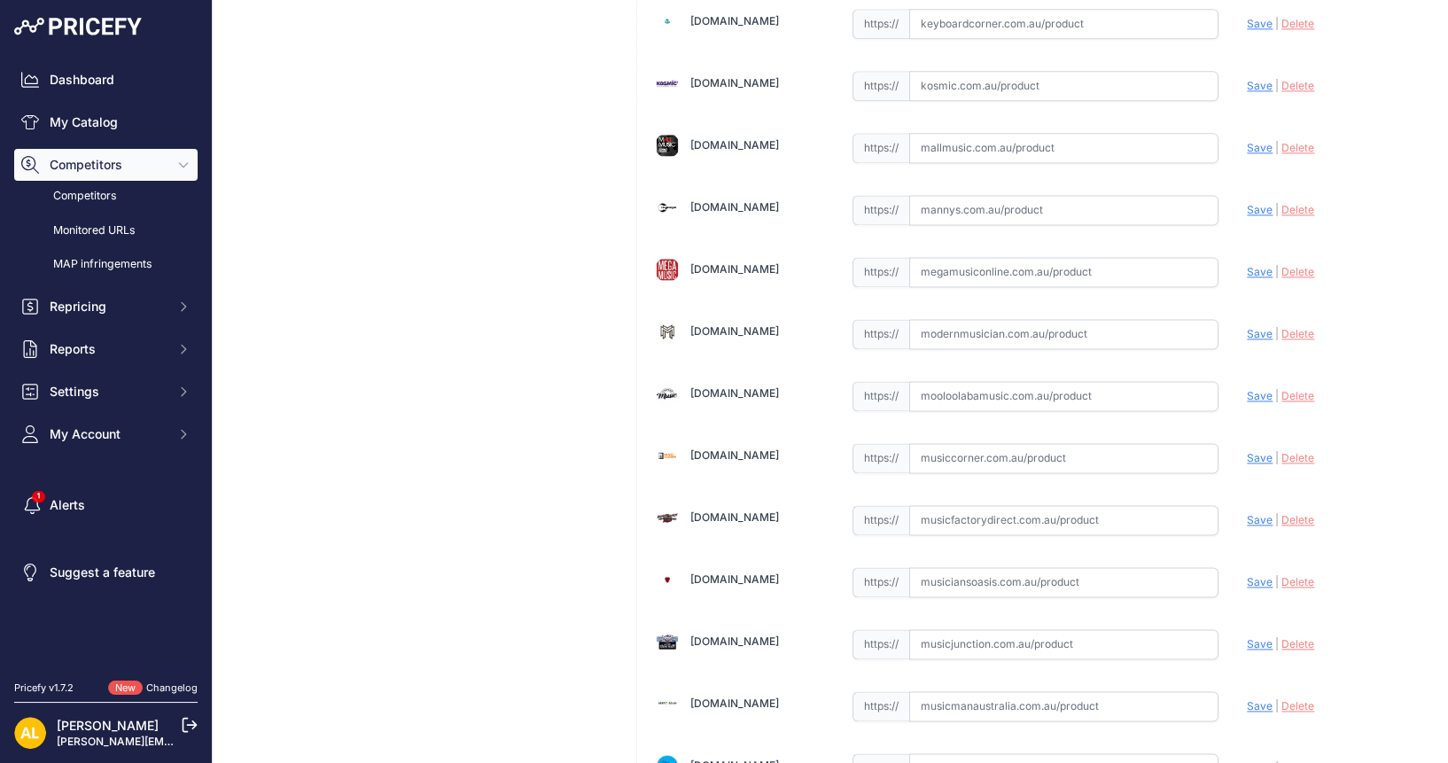
click at [930, 195] on input "text" at bounding box center [1064, 210] width 310 height 30
paste input "https://www.mannys.com.au/products/fender-american-ultra-luxe-50s-stratocaster-…"
click at [1246, 203] on span "Save" at bounding box center [1259, 209] width 26 height 13
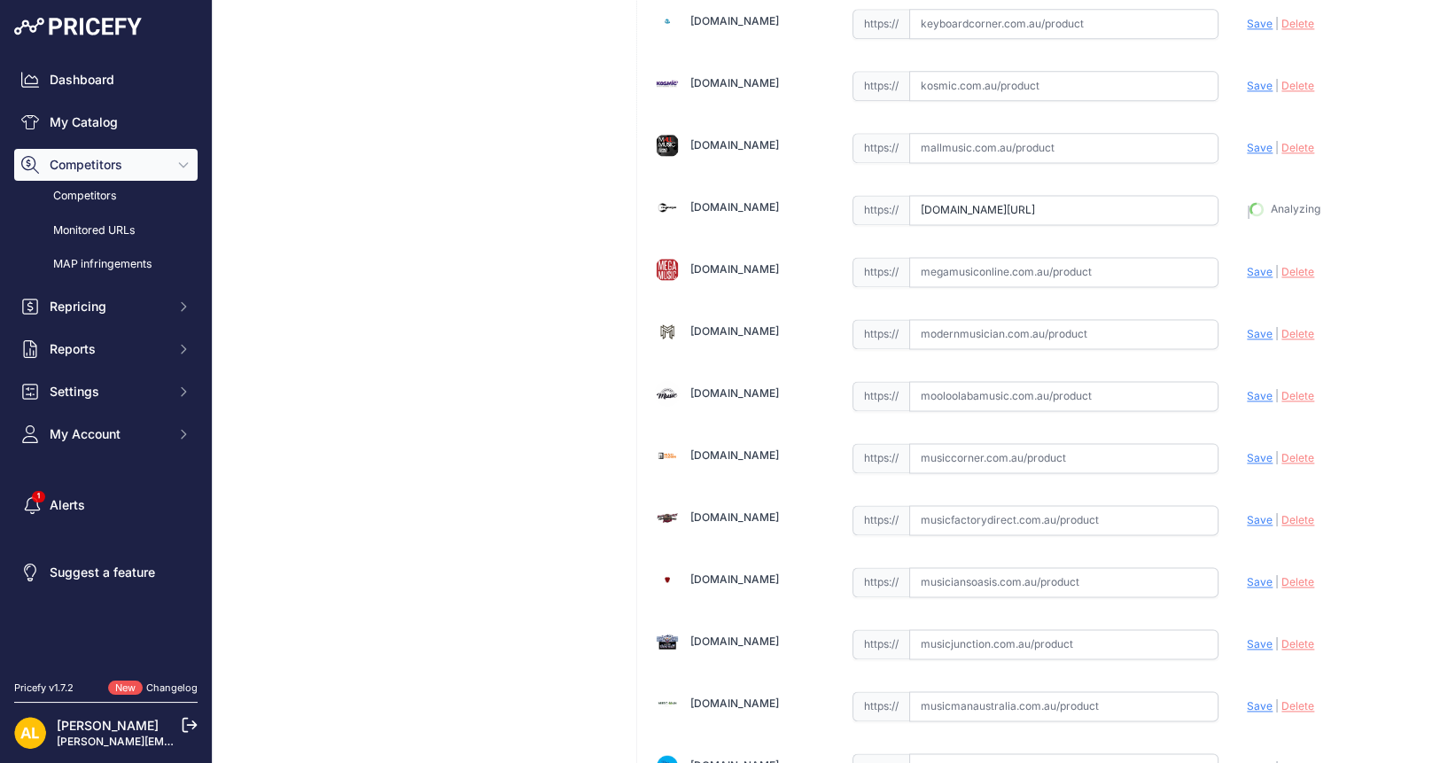
type input "https://www.mannys.com.au/products/fender-american-ultra-luxe-50s-stratocaster-…"
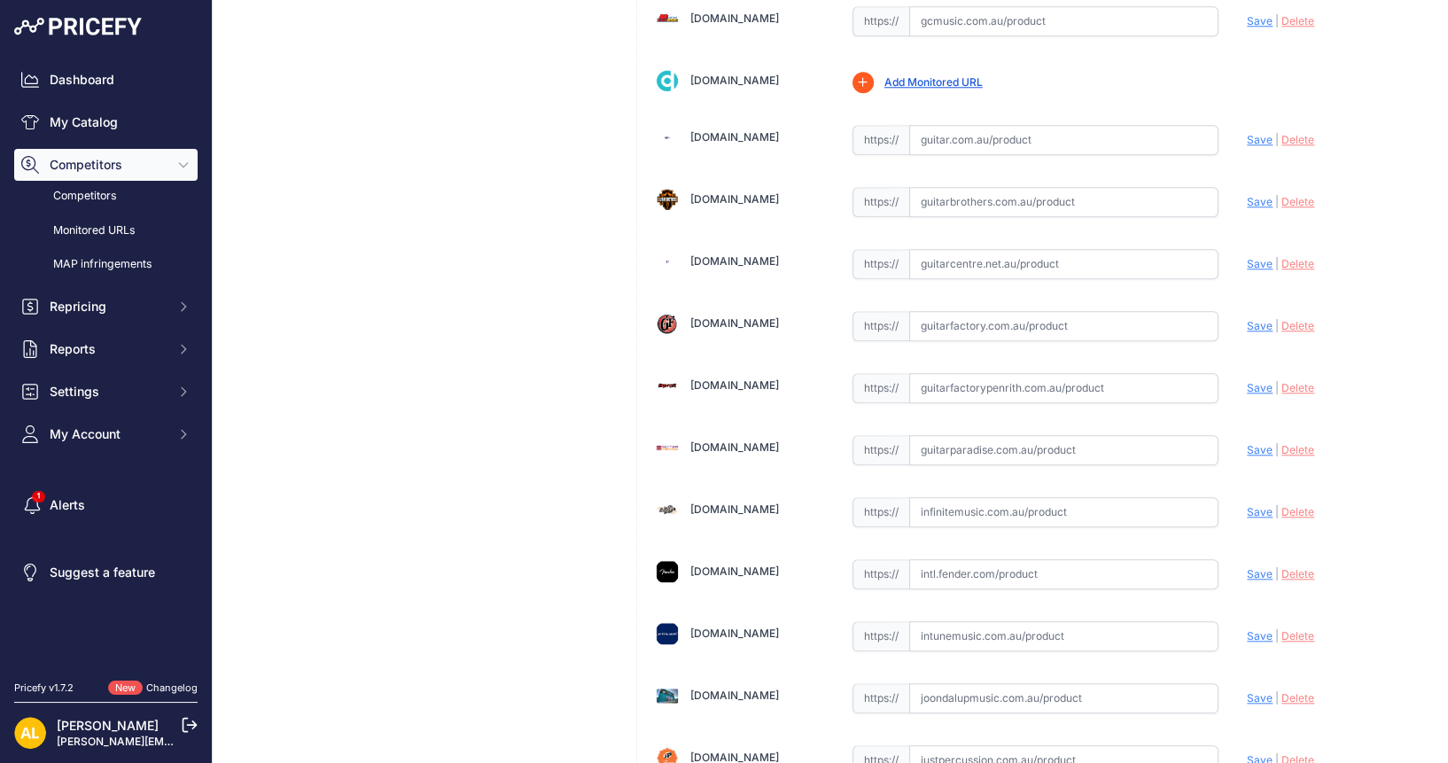
scroll to position [2468, 0]
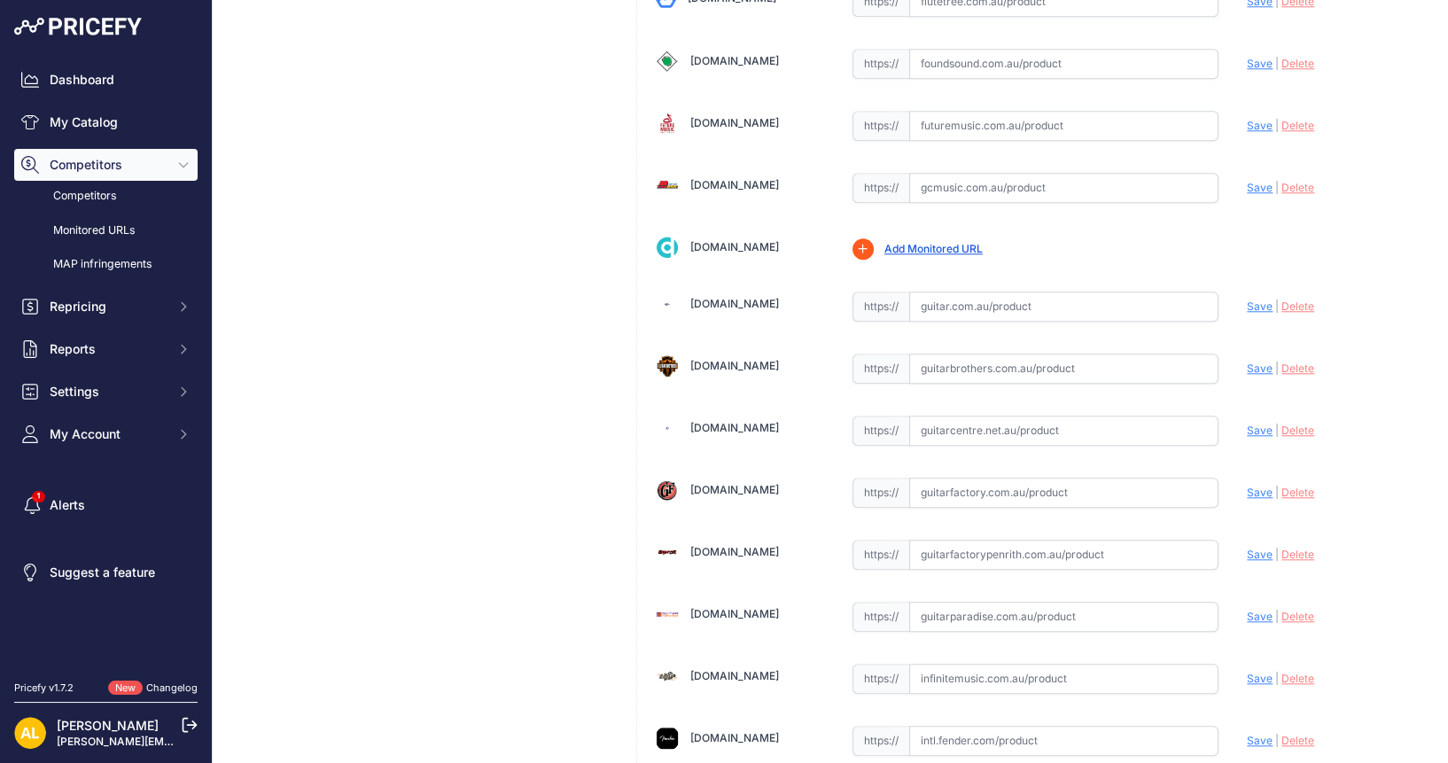
click at [961, 291] on input "text" at bounding box center [1064, 306] width 310 height 30
paste input "https://guitar.com.au/fender-american-ultra-luxe-vintage-50s-stratocaster-maple…"
click at [1246, 299] on span "Save" at bounding box center [1259, 305] width 26 height 13
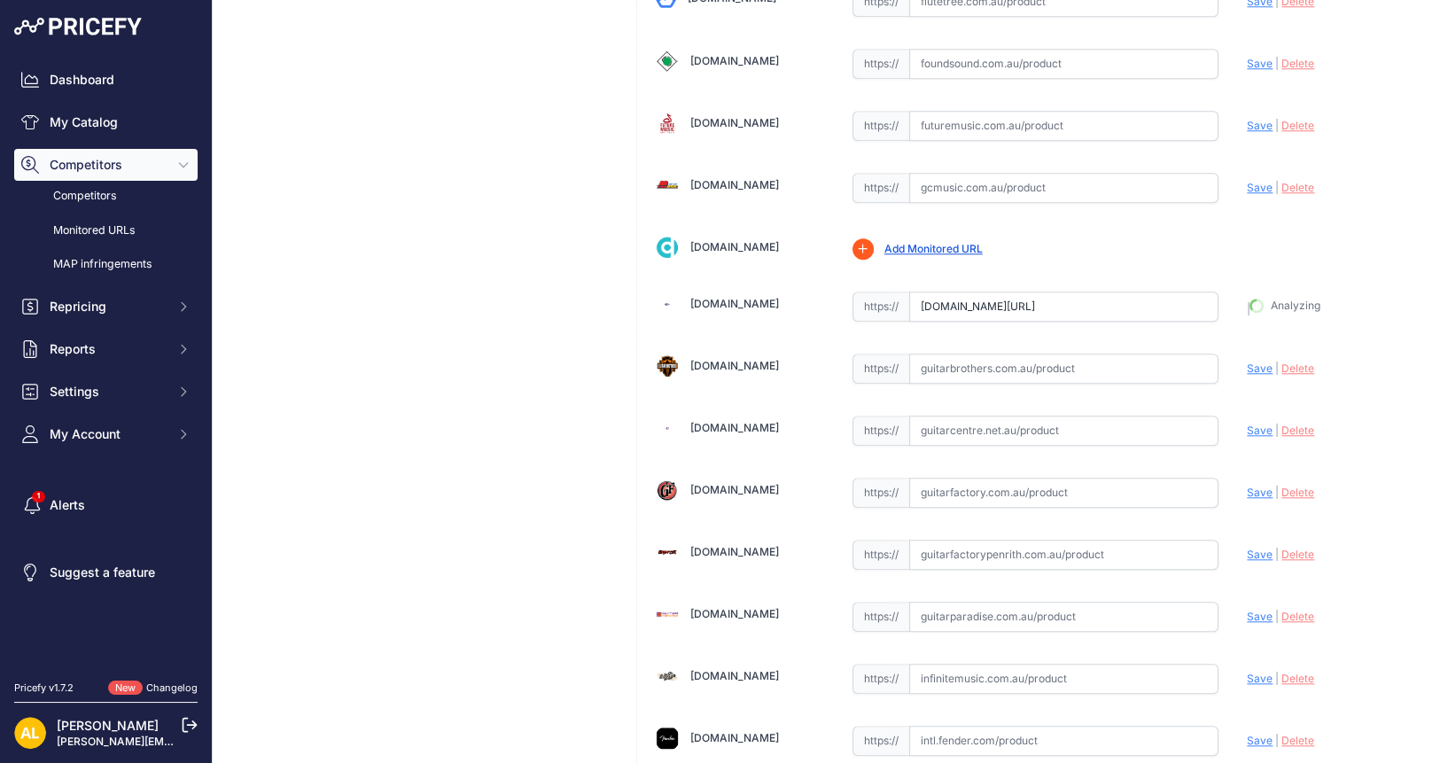
type input "https://guitar.com.au/fender-american-ultra-luxe-vintage-50s-stratocaster-maple…"
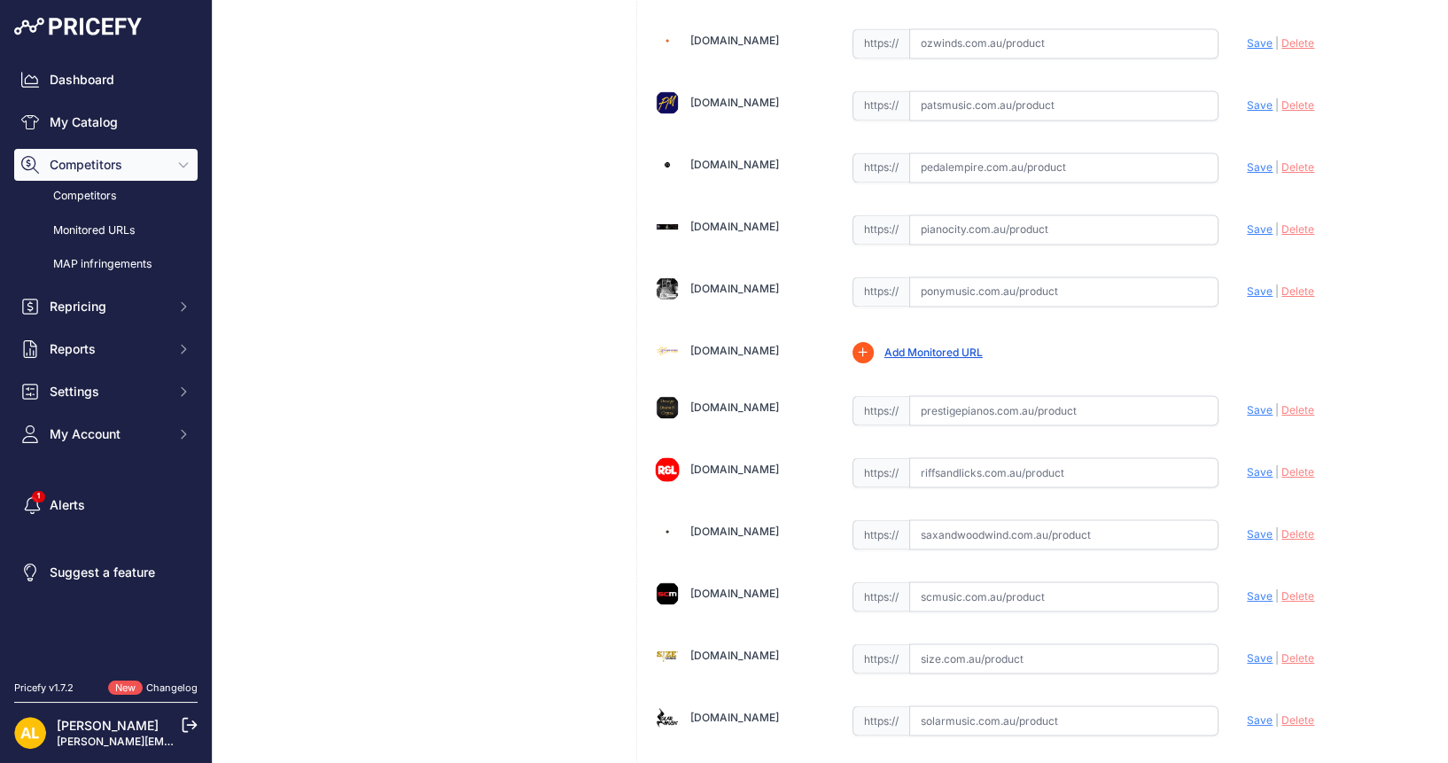
scroll to position [4572, 0]
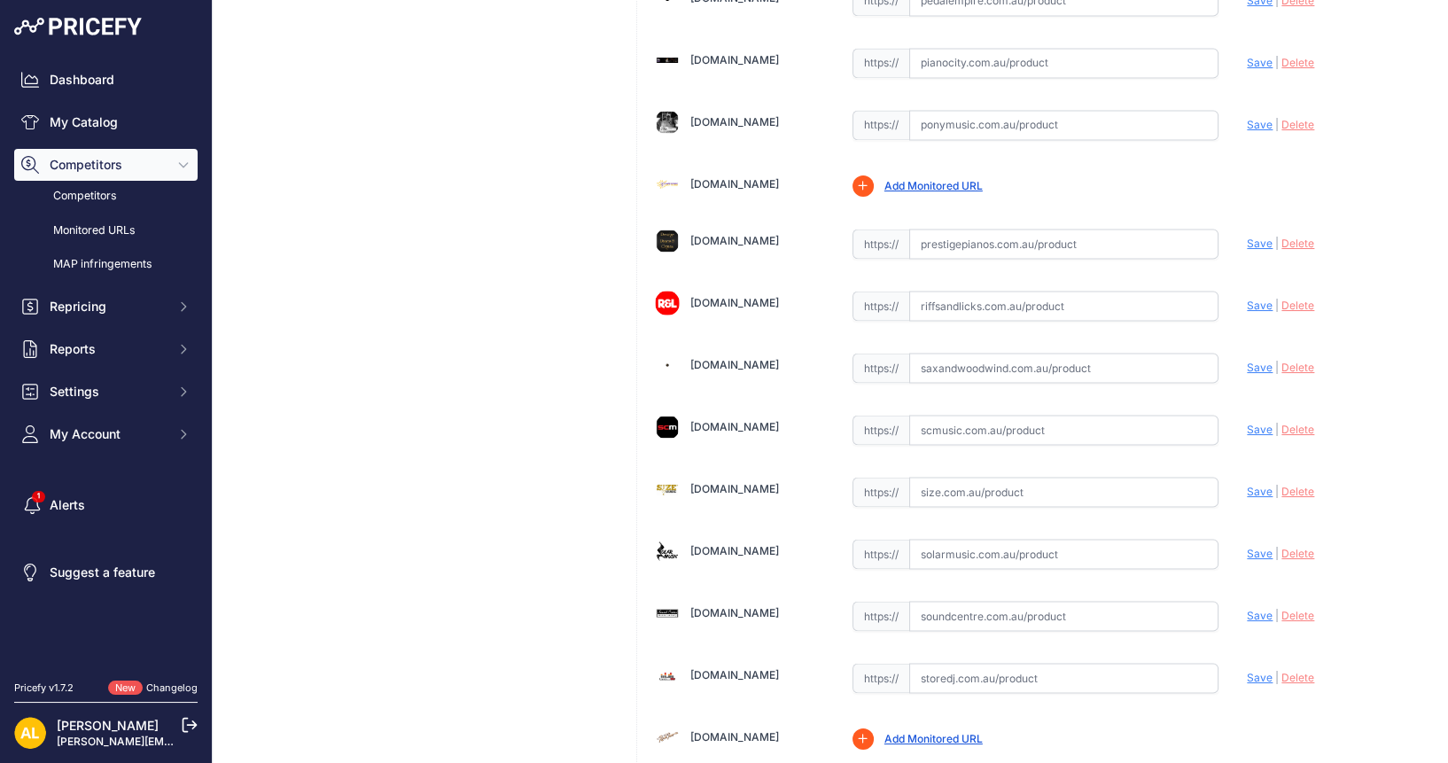
click at [1010, 291] on input "text" at bounding box center [1064, 306] width 310 height 30
paste input "https://www.riffsandlicks.com.au/fender-american-ultra-luxe-50s-stratocaster-mn…"
click at [1250, 299] on span "Save" at bounding box center [1259, 305] width 26 height 13
type input "https://www.riffsandlicks.com.au/fender-american-ultra-luxe-50s-stratocaster-mn…"
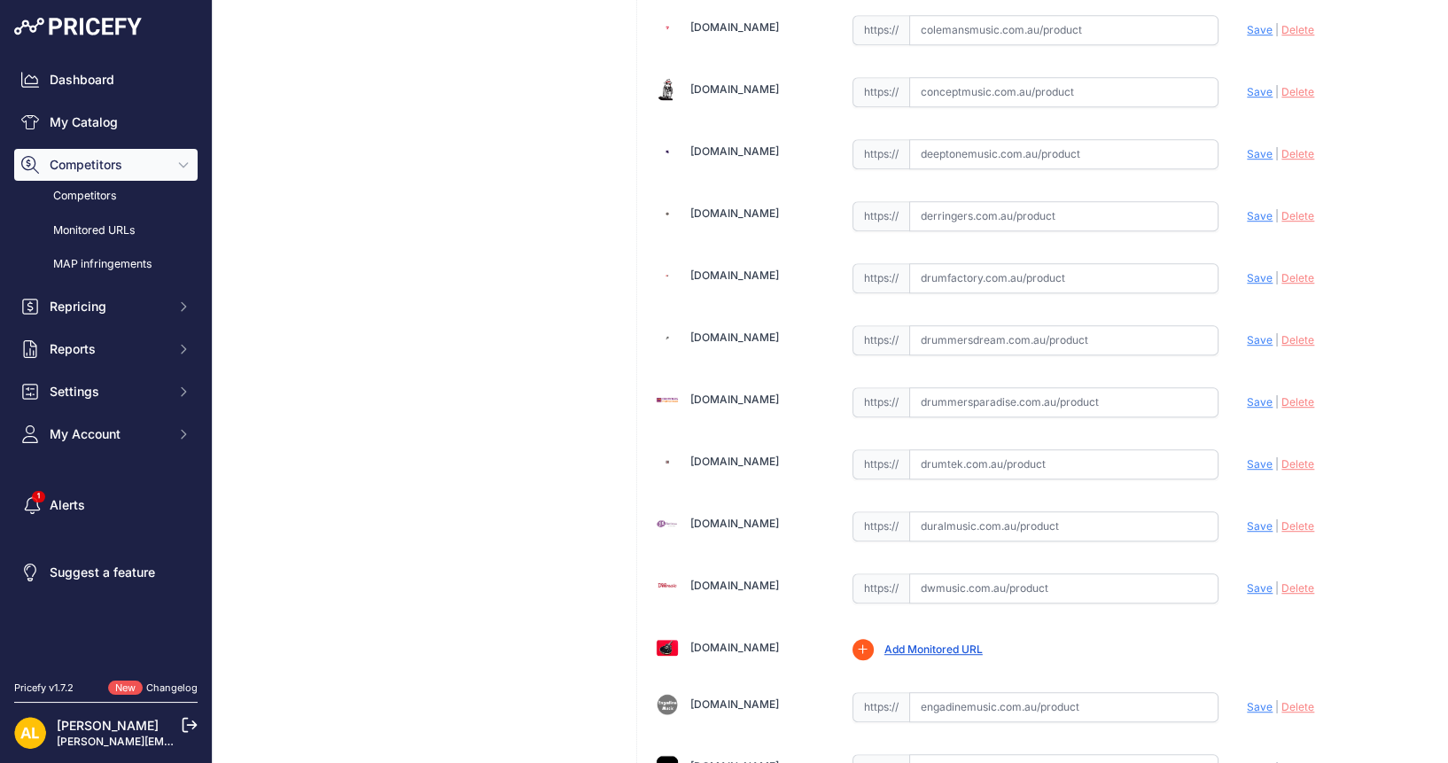
scroll to position [1361, 0]
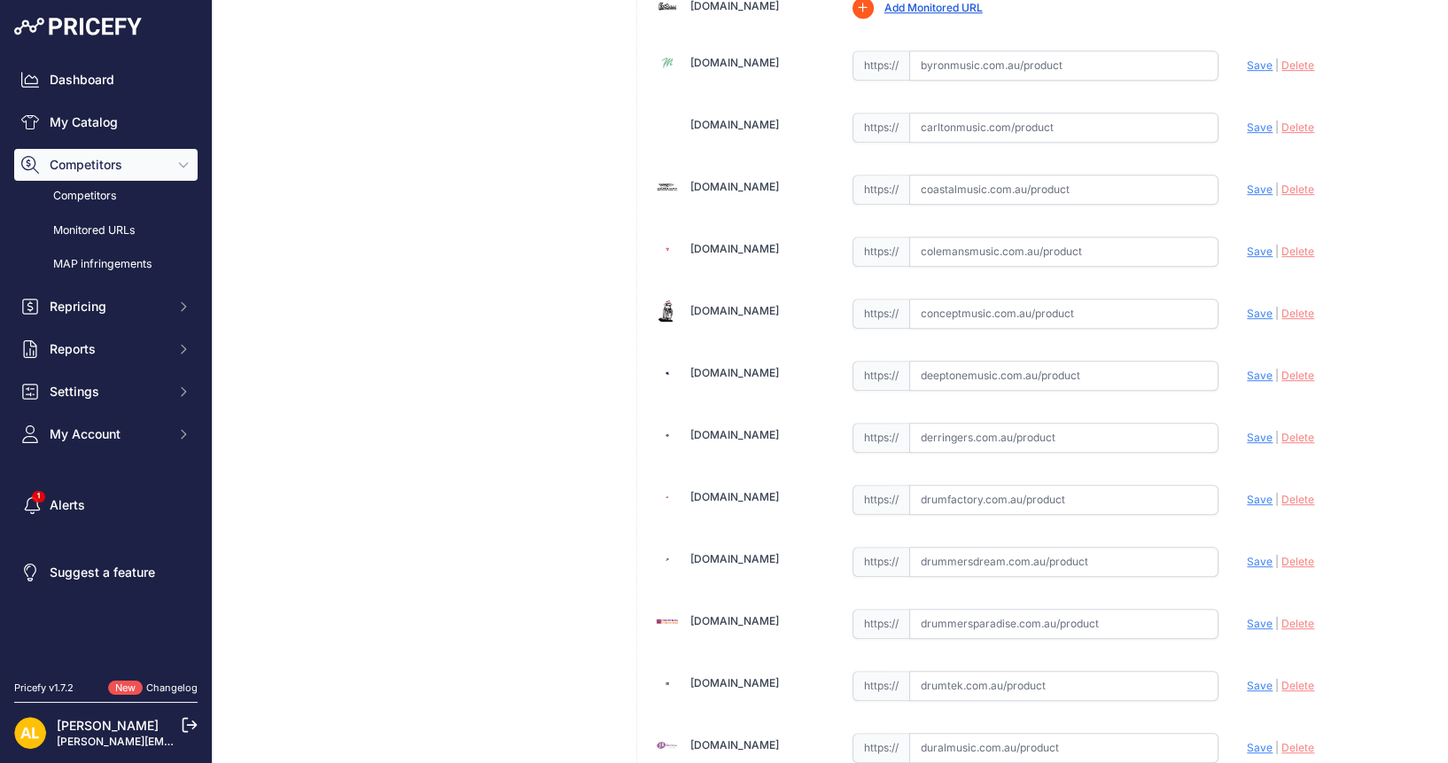
click at [932, 431] on input "text" at bounding box center [1064, 438] width 310 height 30
paste input "https://www.derringers.com.au/products/fender-american-ultra-luxe-50s-stratocas…"
click at [1246, 431] on span "Save" at bounding box center [1259, 437] width 26 height 13
type input "https://www.derringers.com.au/products/fender-american-ultra-luxe-50s-stratocas…"
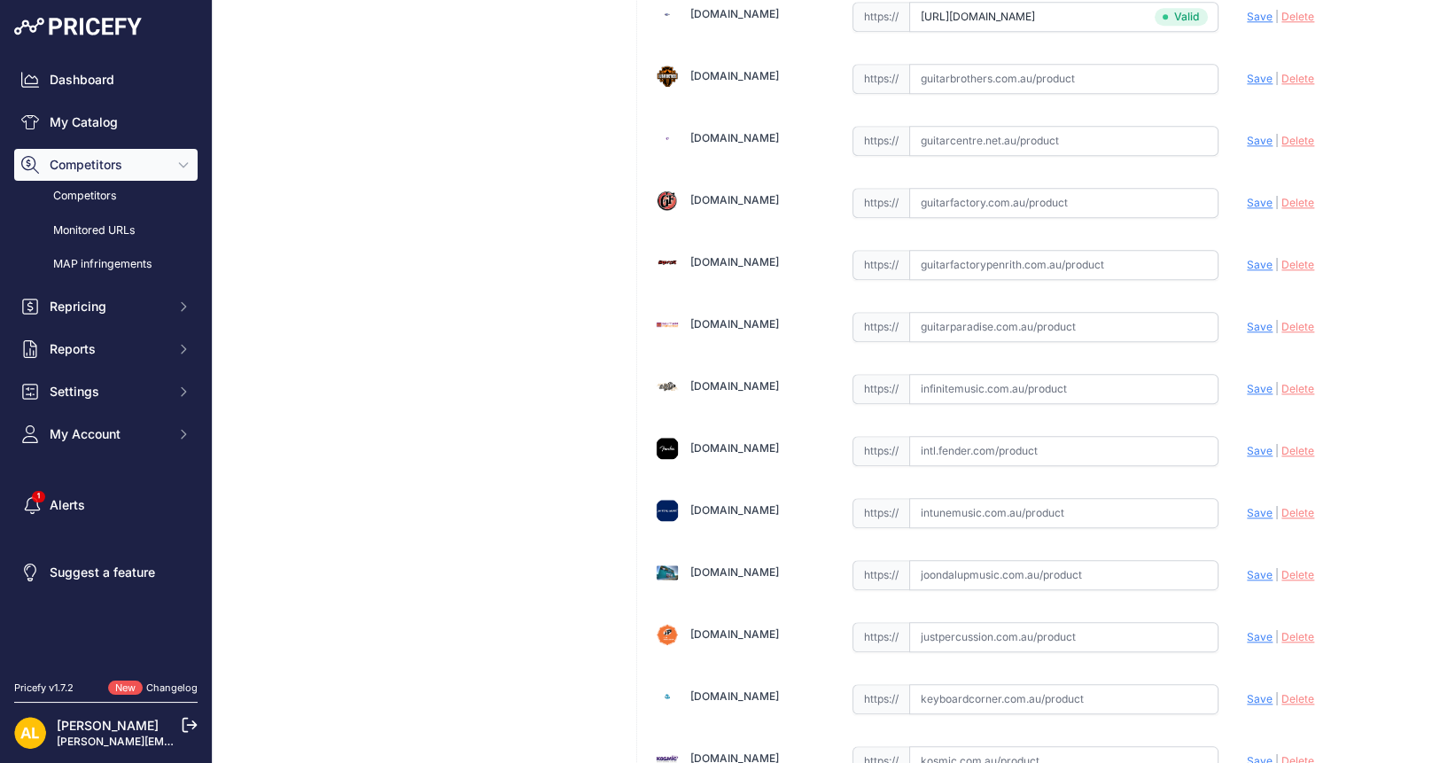
scroll to position [2911, 0]
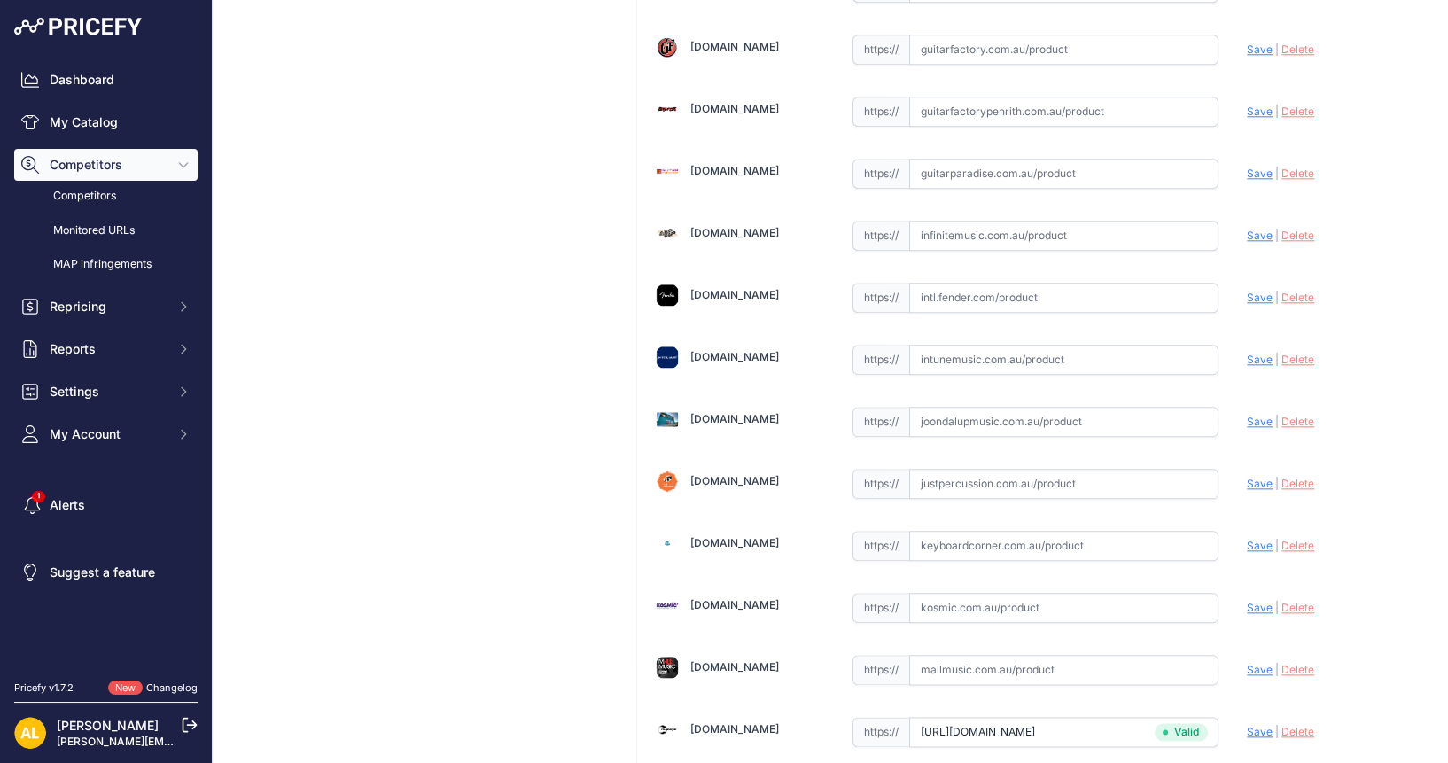
click at [958, 593] on input "text" at bounding box center [1064, 608] width 310 height 30
paste input "https://kosmic.com.au/product/fender-american-ultra-luxe-vintage-50s-stratocast…"
click at [1246, 601] on span "Save" at bounding box center [1259, 607] width 26 height 13
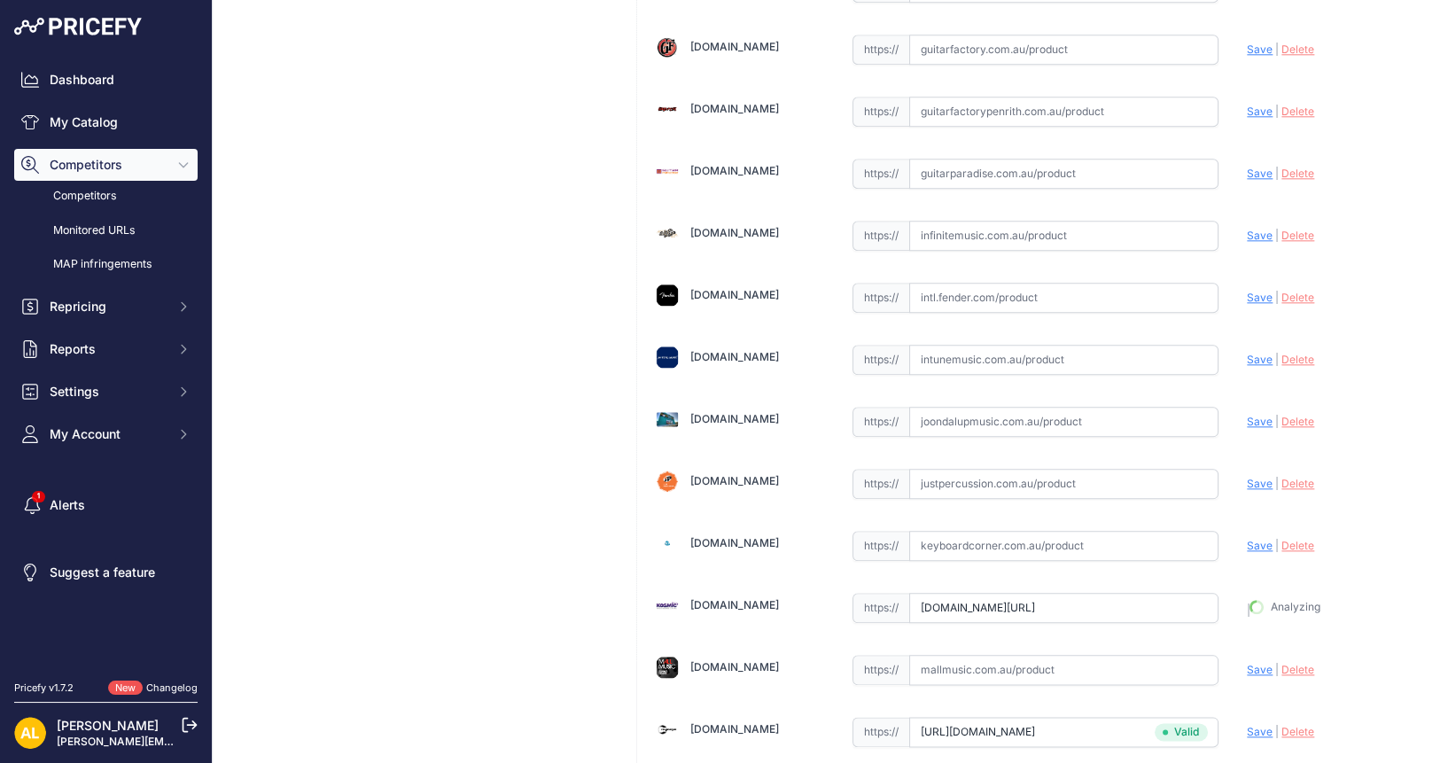
type input "https://kosmic.com.au/product/fender-american-ultra-luxe-vintage-50s-stratocast…"
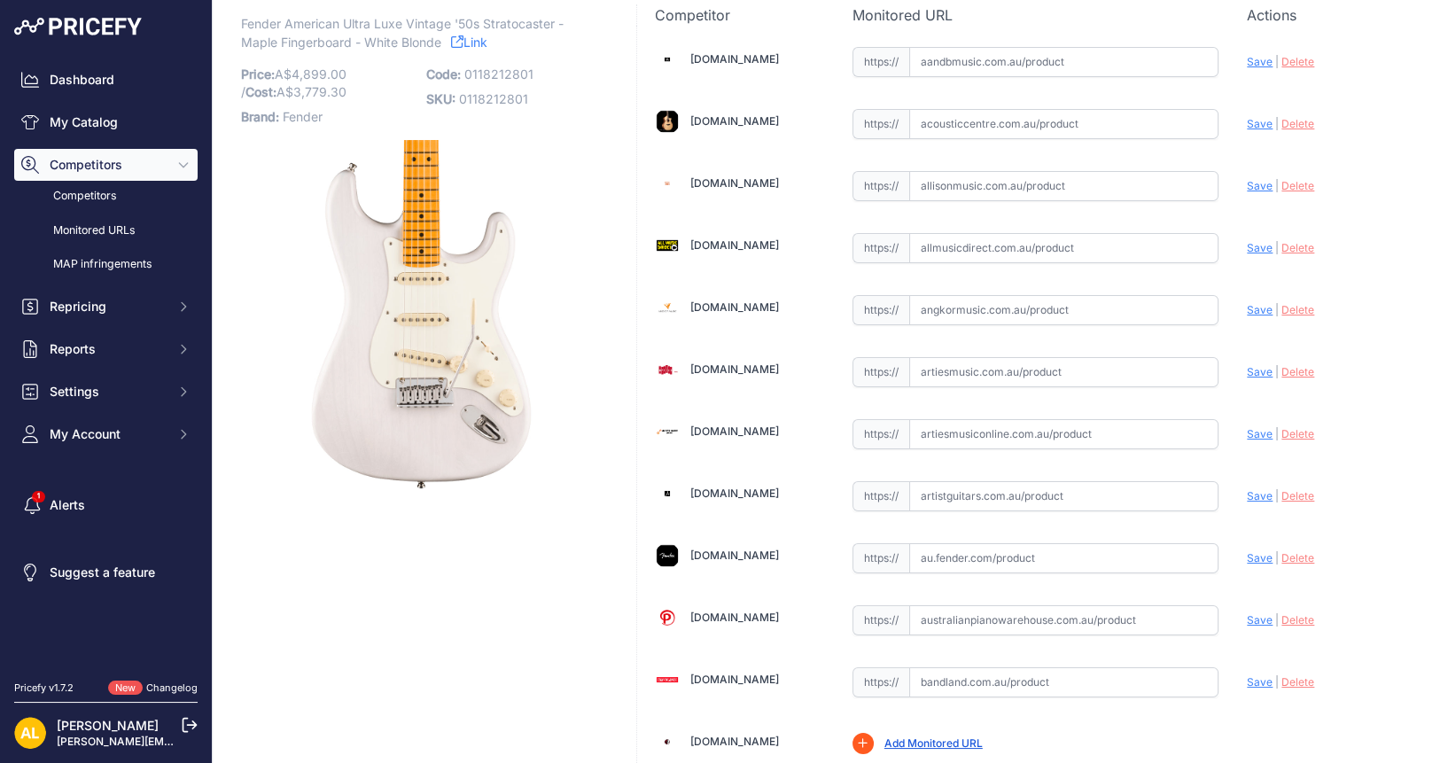
scroll to position [32, 0]
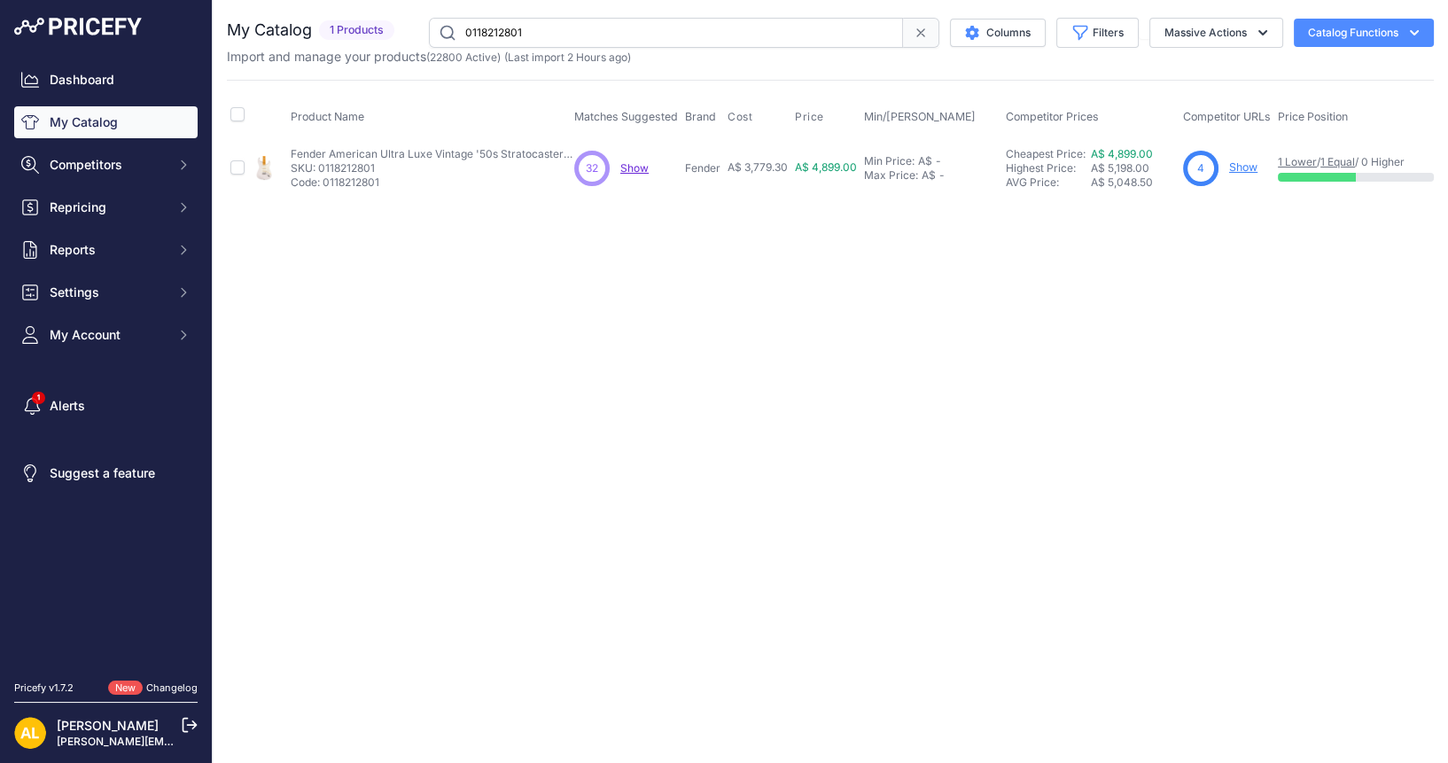
drag, startPoint x: 699, startPoint y: 18, endPoint x: 688, endPoint y: 54, distance: 37.8
click at [697, 19] on div "You are not connected to the internet. My Catalog" at bounding box center [830, 107] width 1207 height 214
click at [703, 30] on input "0118212801" at bounding box center [666, 33] width 474 height 30
paste input "0"
click at [566, 28] on input "0118212800" at bounding box center [666, 33] width 474 height 30
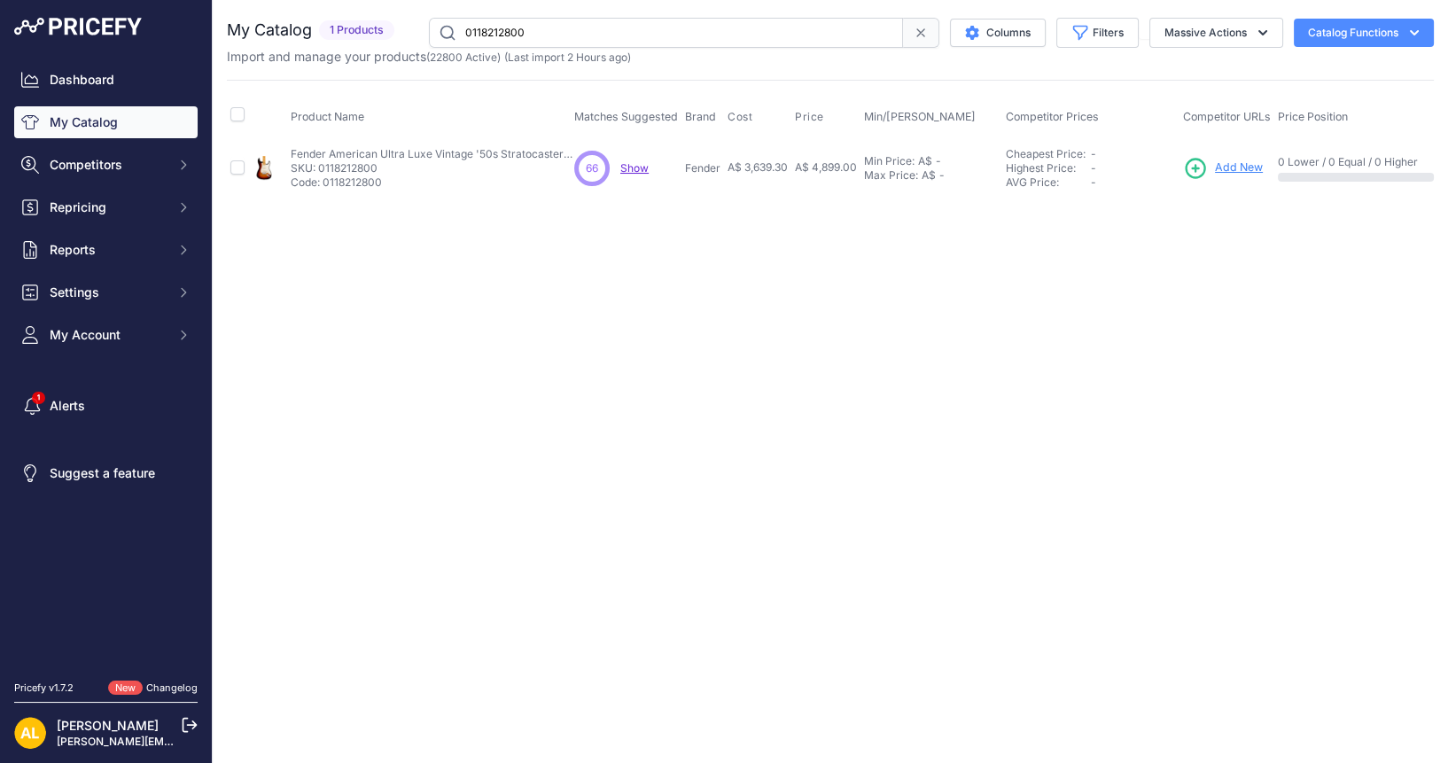
paste input "20883"
click at [512, 41] on input "0118220883" at bounding box center [666, 33] width 474 height 30
click at [507, 30] on input "0118220883" at bounding box center [666, 33] width 474 height 30
paste input "57"
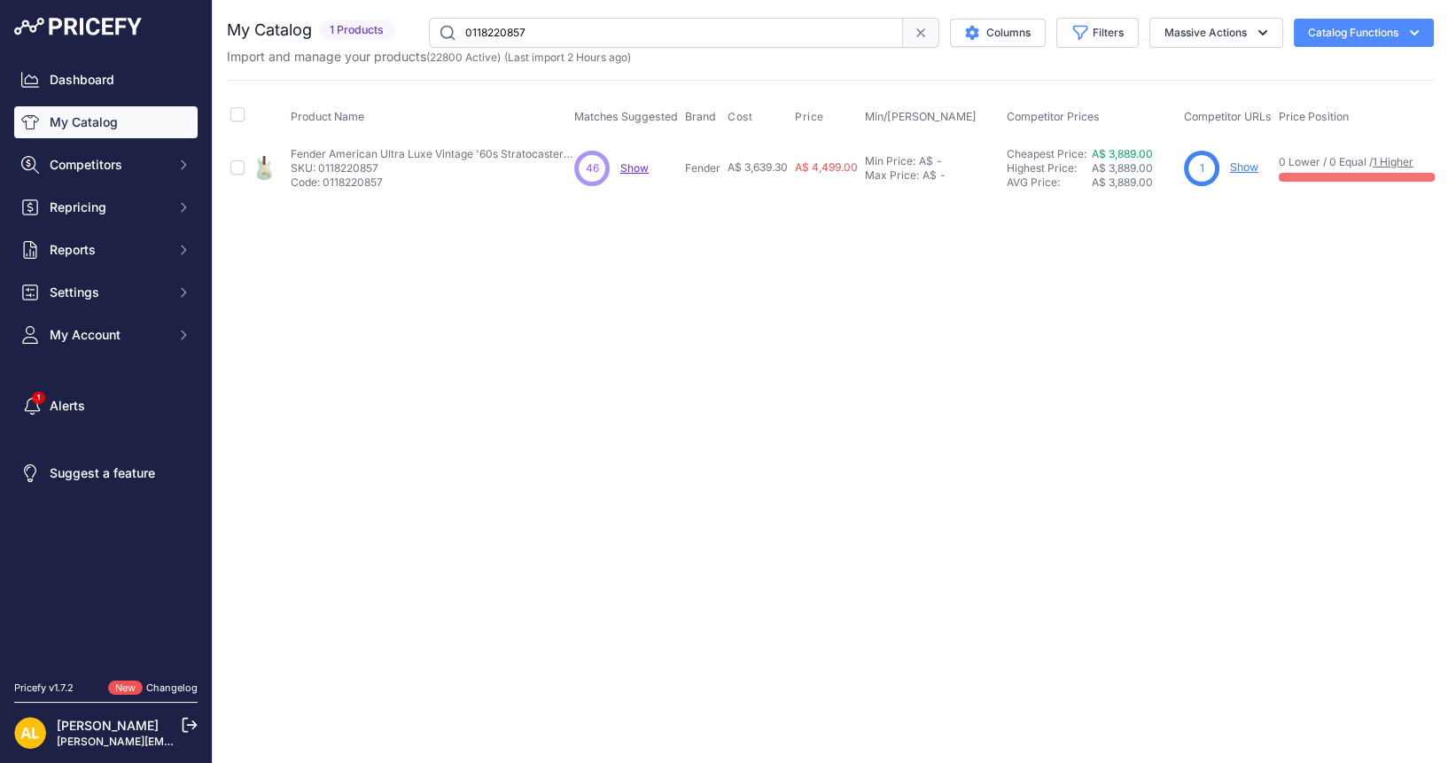
click at [547, 31] on input "0118220857" at bounding box center [666, 33] width 474 height 30
paste input "30849"
click at [648, 32] on input "0118230849" at bounding box center [666, 33] width 474 height 30
paste input "0"
click at [543, 30] on input "0118230840" at bounding box center [666, 33] width 474 height 30
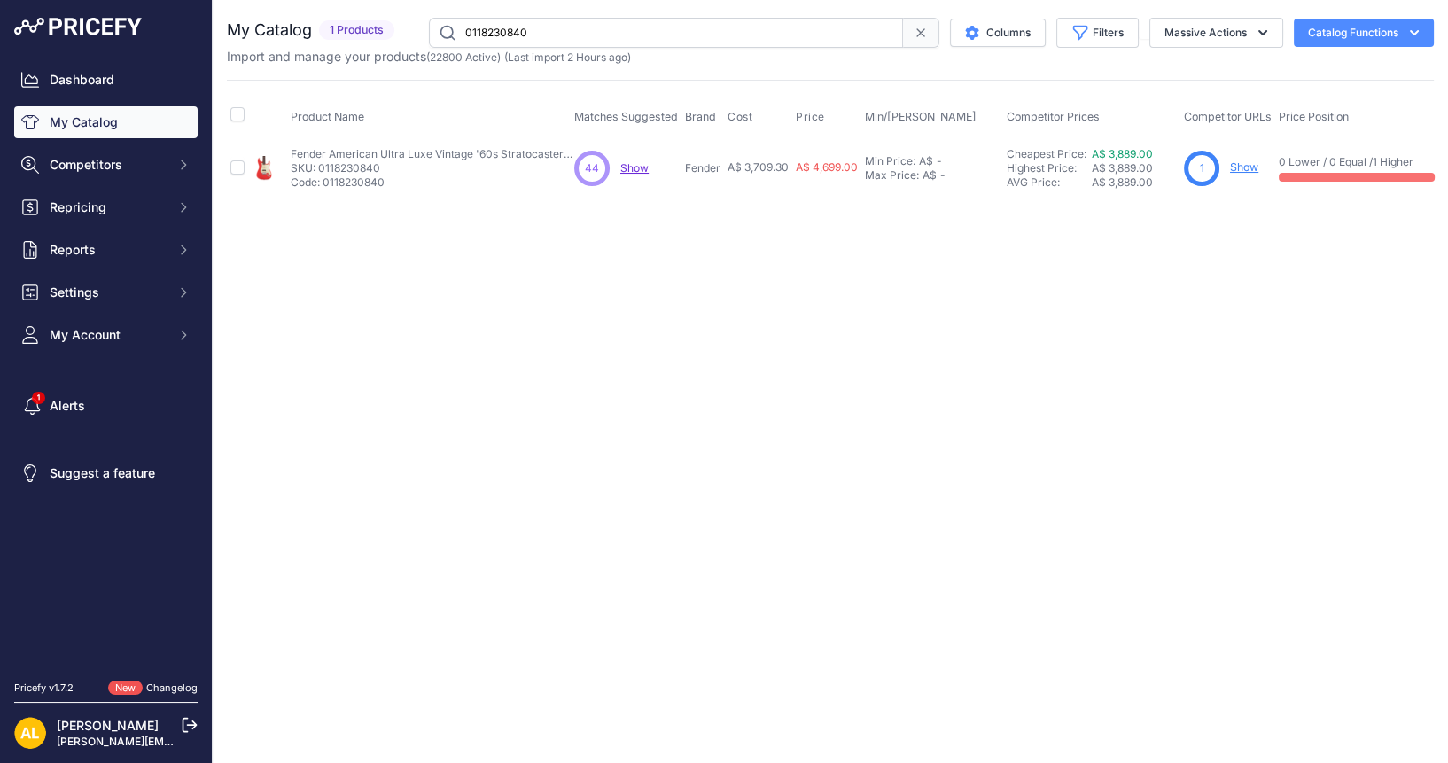
paste input "4285"
click at [518, 38] on input "0118242850" at bounding box center [666, 33] width 474 height 30
paste input "01"
click at [518, 27] on input "0118242801" at bounding box center [666, 33] width 474 height 30
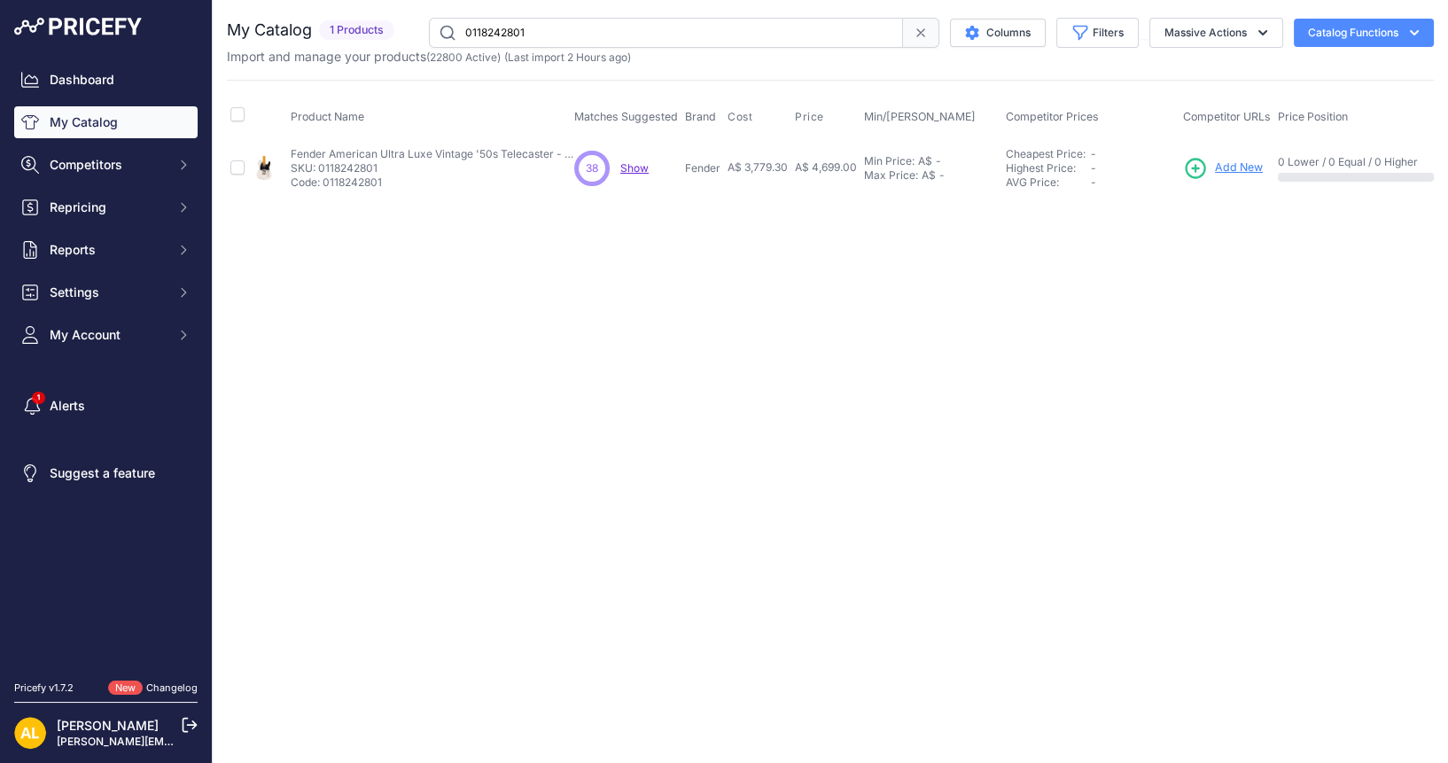
click at [518, 27] on input "0118242801" at bounding box center [666, 33] width 474 height 30
paste input "50802"
click at [584, 35] on input "0118250802" at bounding box center [666, 33] width 474 height 30
paste input "0"
type input "0118250800"
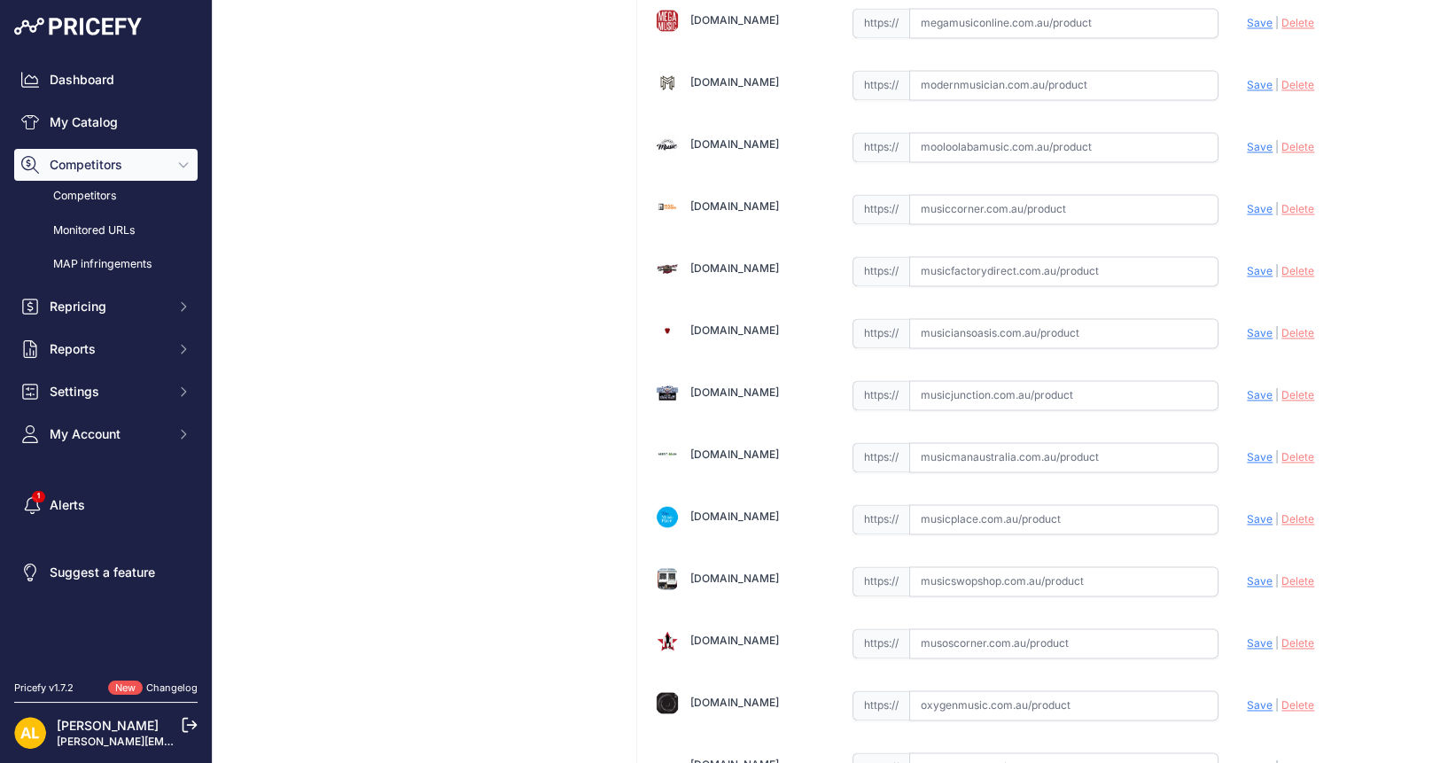
scroll to position [3653, 0]
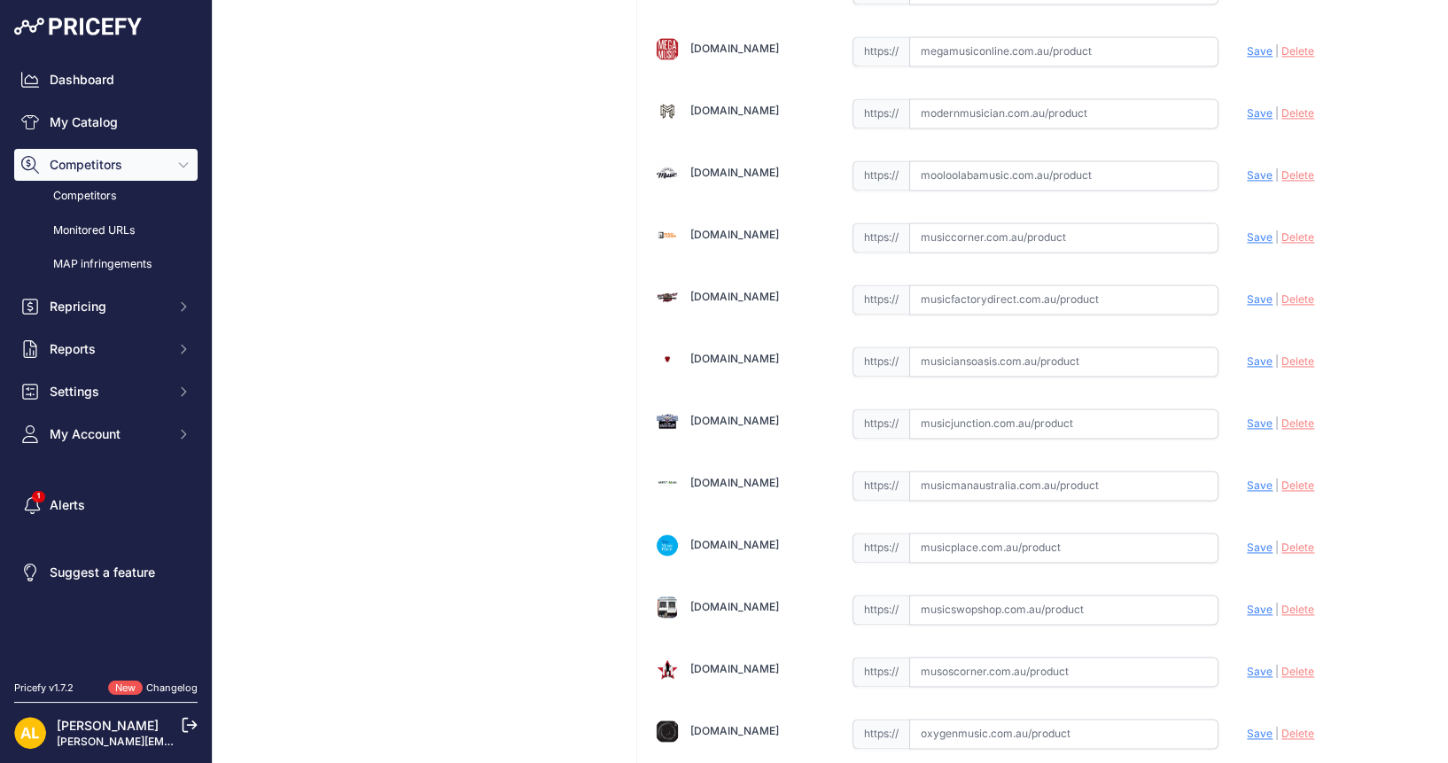
click at [973, 160] on input "text" at bounding box center [1064, 175] width 310 height 30
paste input "[URL][DOMAIN_NAME]"
click at [1246, 168] on span "Save" at bounding box center [1259, 174] width 26 height 13
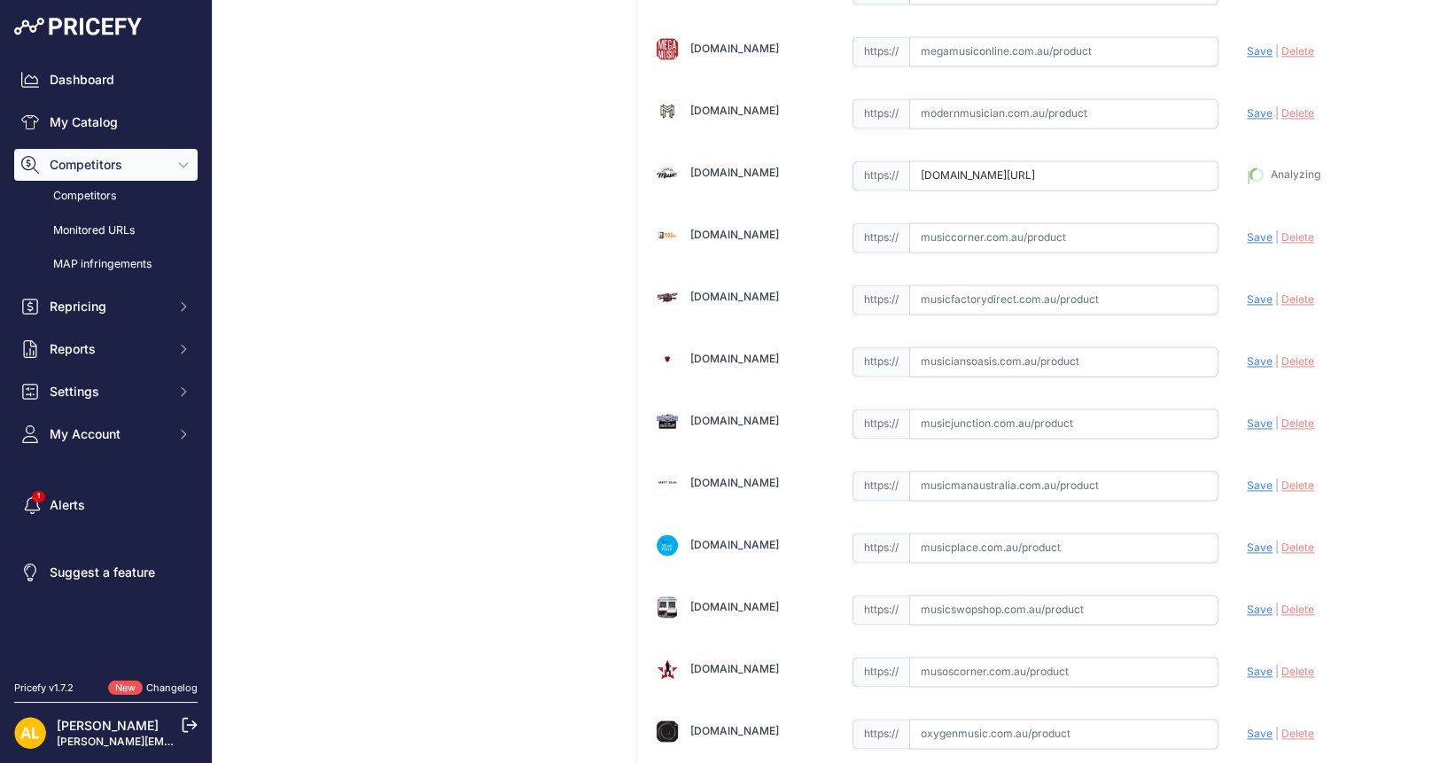
type input "[URL][DOMAIN_NAME]"
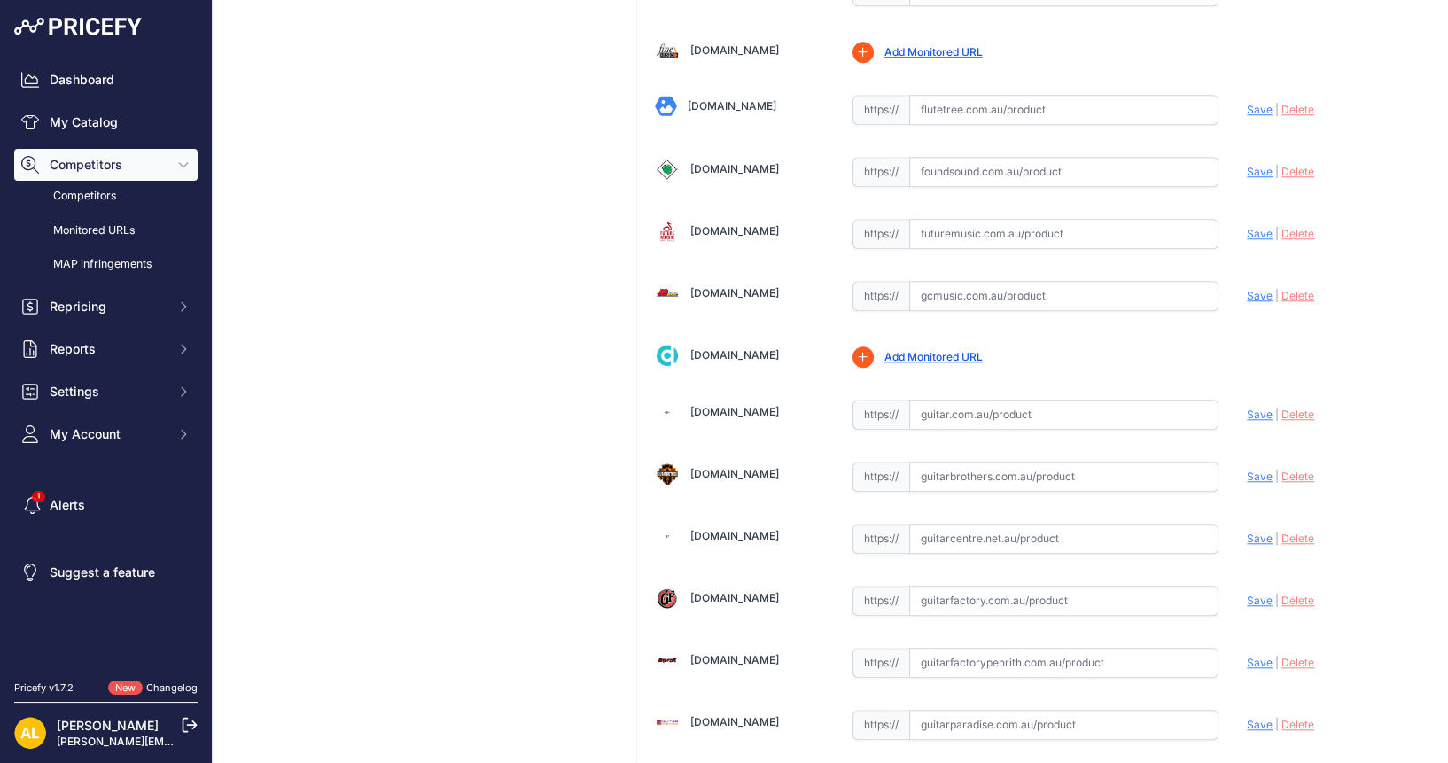
scroll to position [2325, 0]
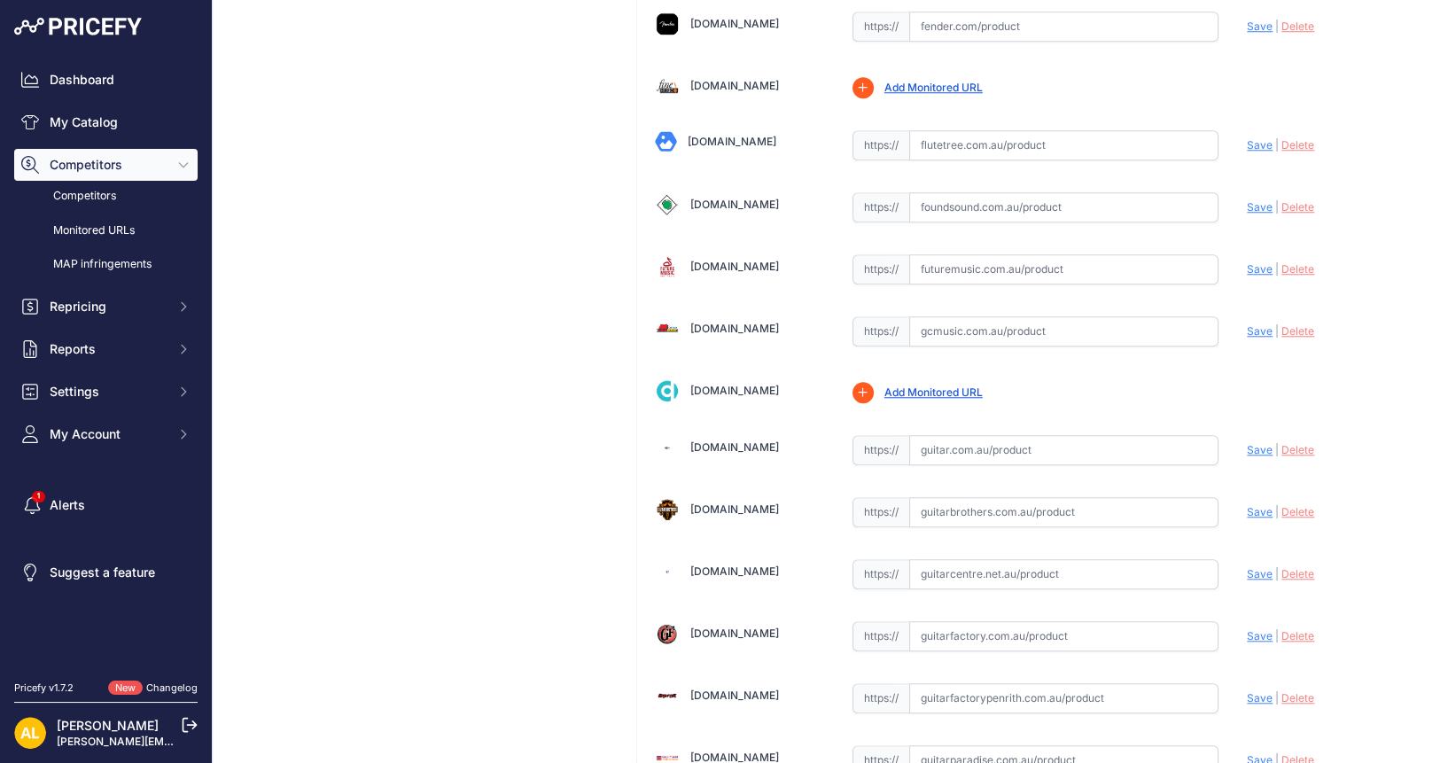
click at [997, 435] on input "text" at bounding box center [1064, 450] width 310 height 30
paste input "[URL][DOMAIN_NAME]"
click at [1246, 443] on span "Save" at bounding box center [1259, 449] width 26 height 13
type input "[URL][DOMAIN_NAME]"
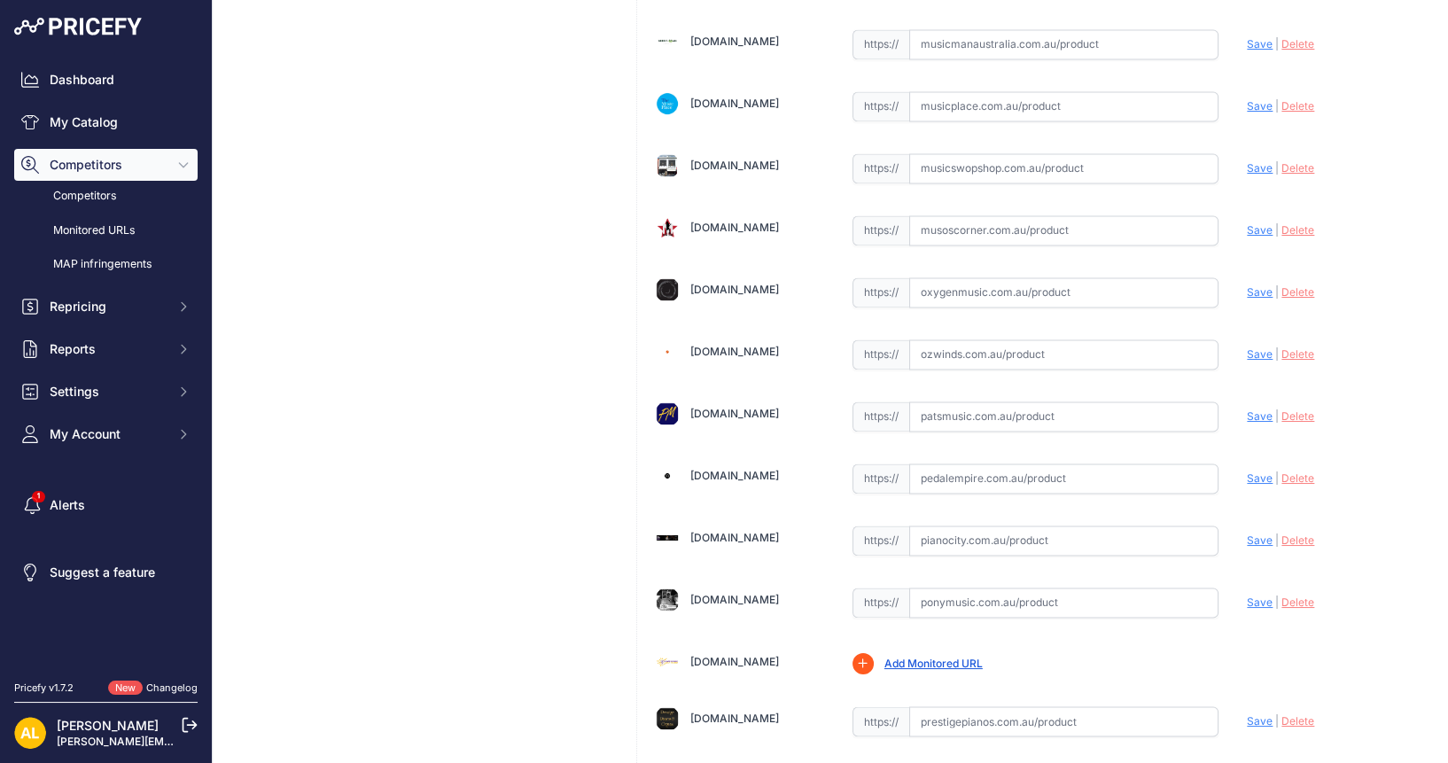
scroll to position [4319, 0]
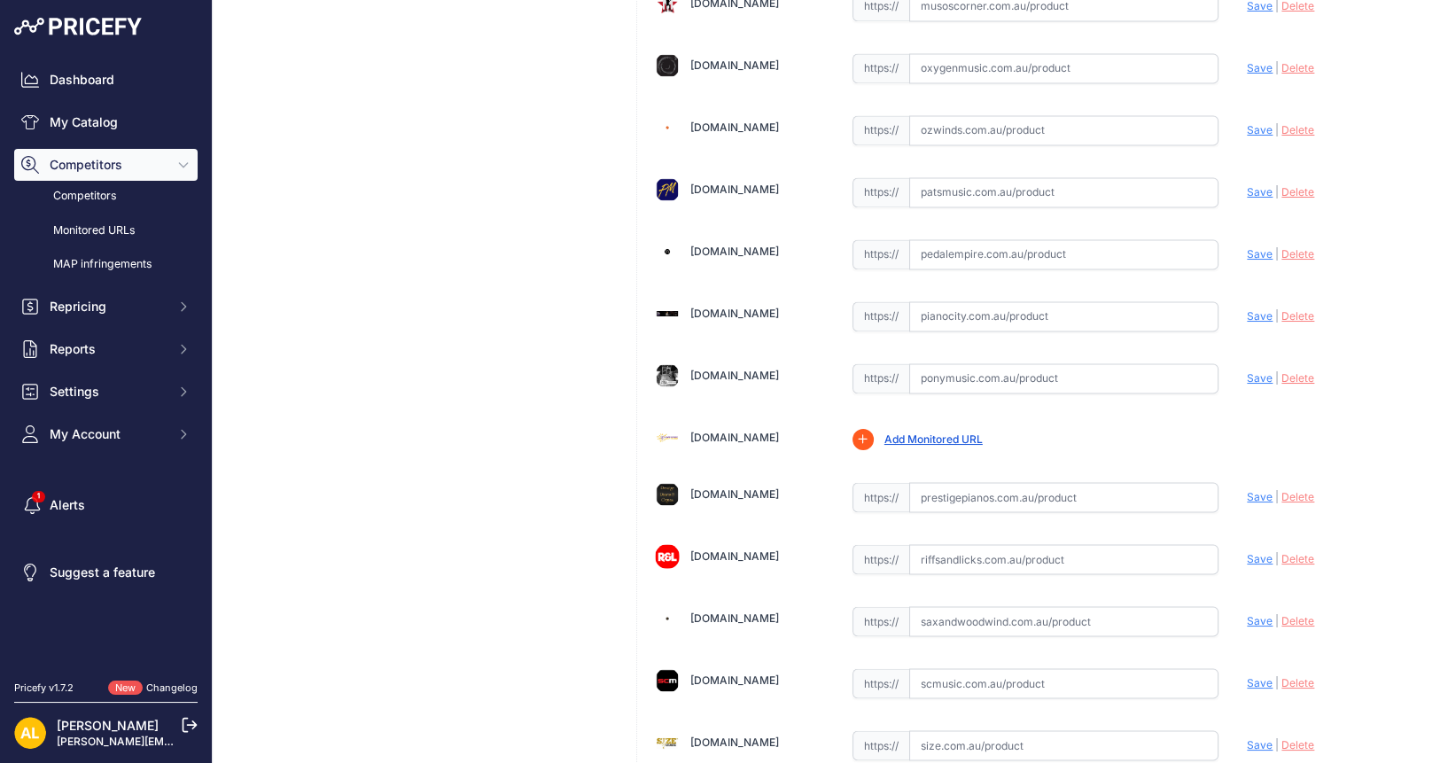
drag, startPoint x: 973, startPoint y: 513, endPoint x: 1034, endPoint y: 523, distance: 61.9
click at [974, 544] on input "text" at bounding box center [1064, 559] width 310 height 30
paste input "[URL][DOMAIN_NAME]"
click at [1246, 552] on span "Save" at bounding box center [1259, 558] width 26 height 13
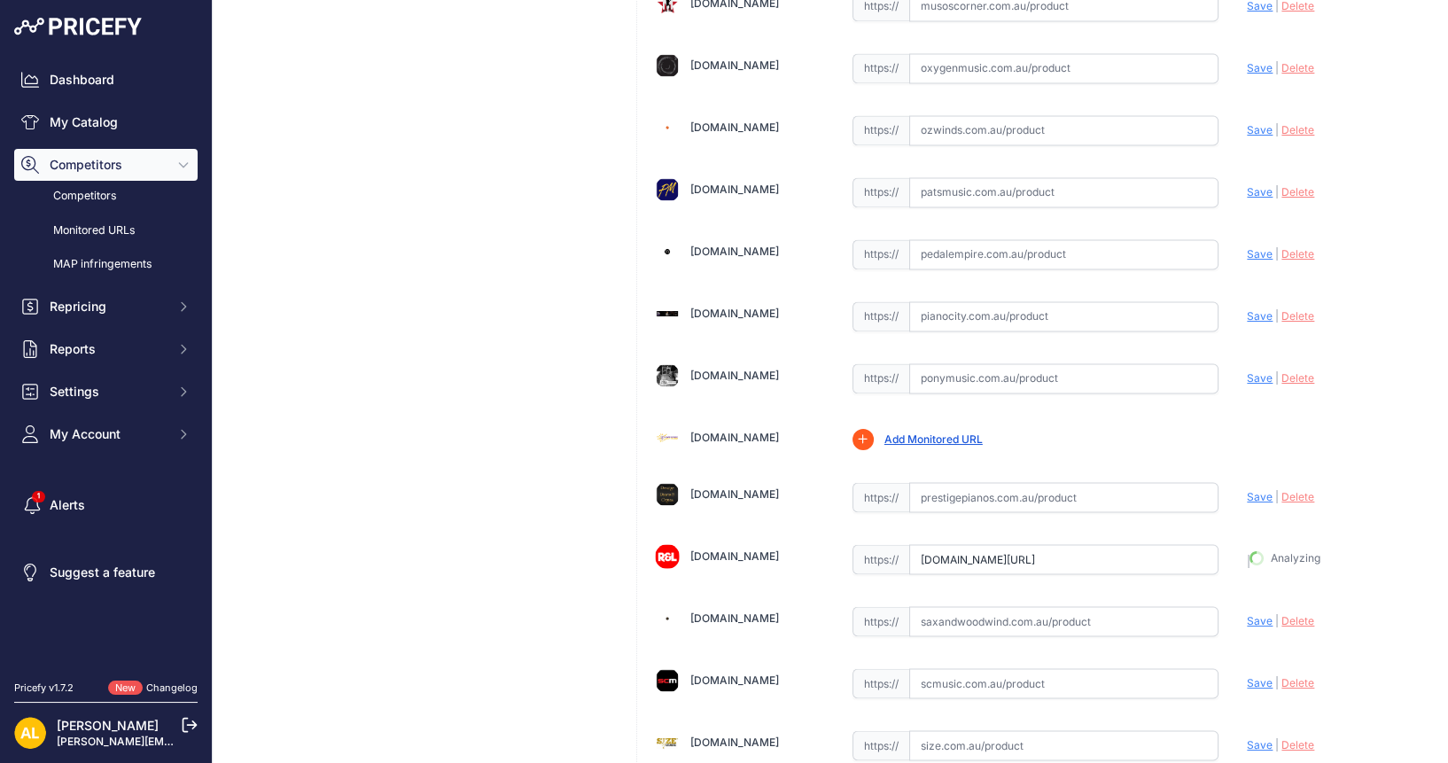
type input "[URL][DOMAIN_NAME]"
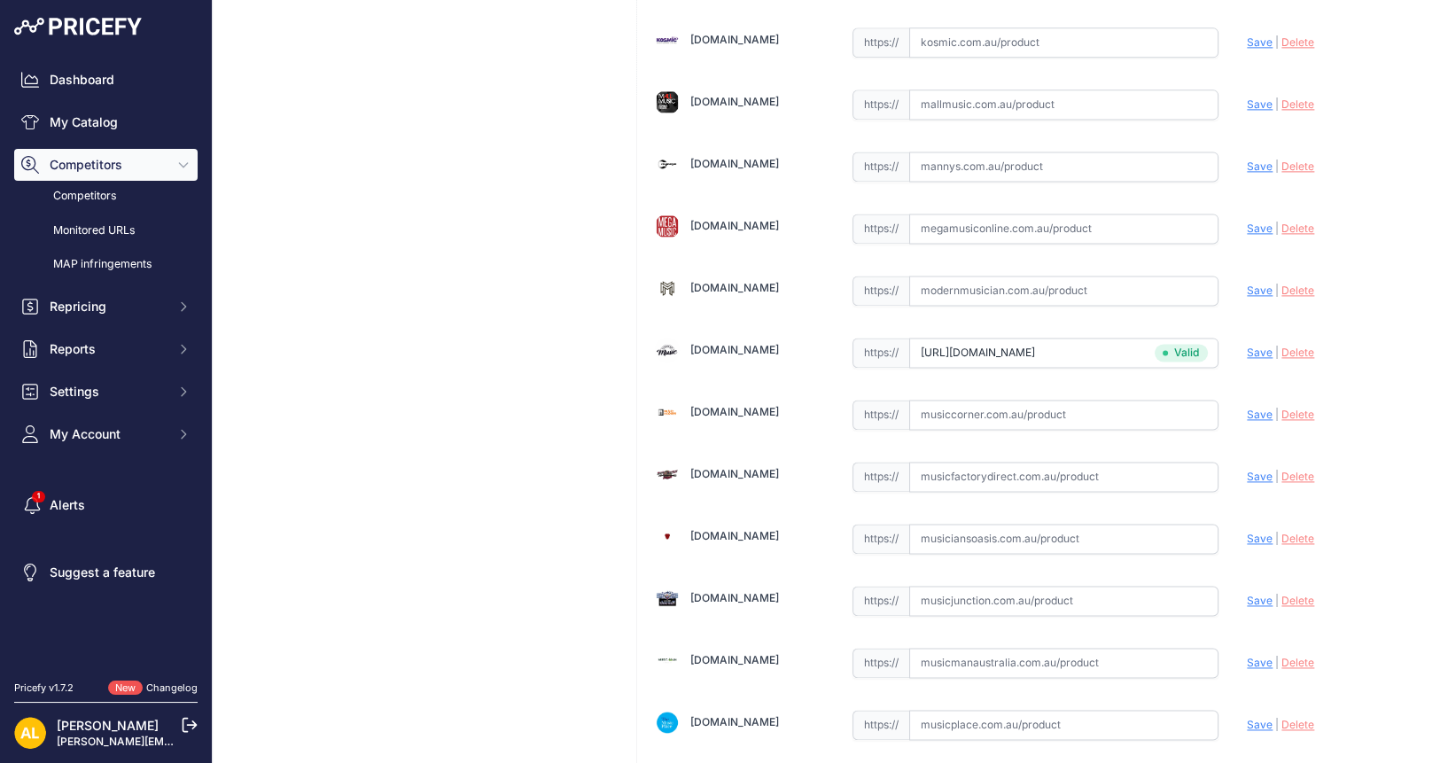
scroll to position [3433, 0]
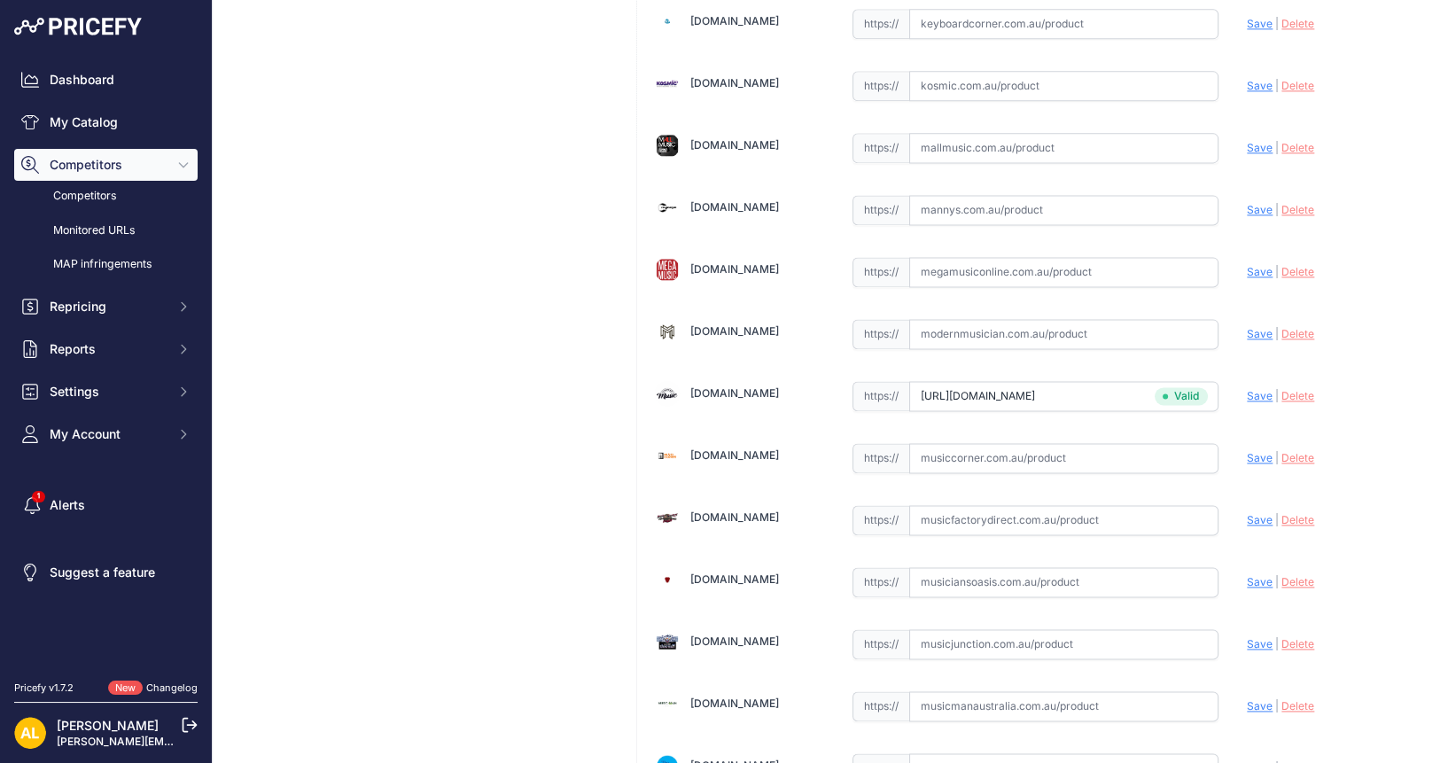
click at [958, 195] on input "text" at bounding box center [1064, 210] width 310 height 30
paste input "[URL][DOMAIN_NAME]"
type input "[DOMAIN_NAME][URL]"
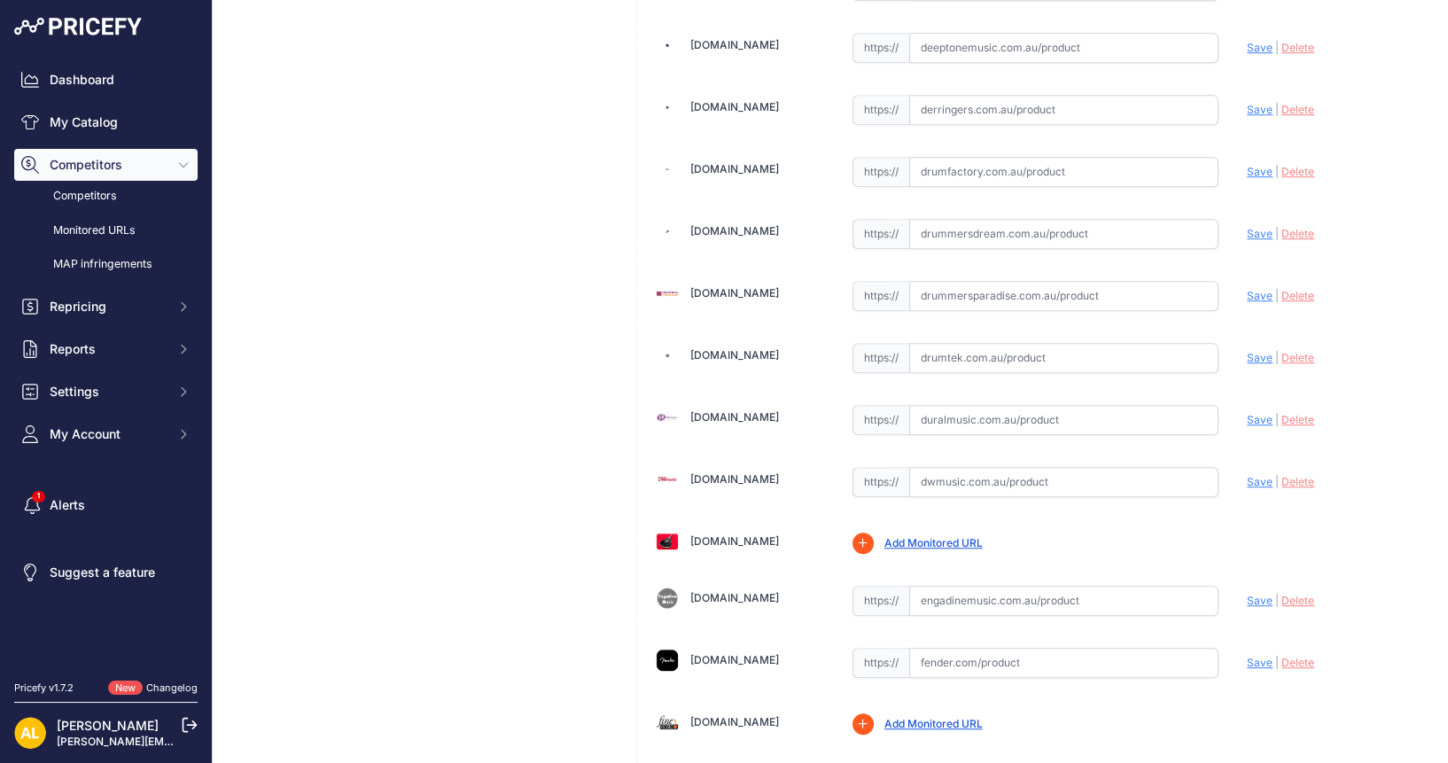
scroll to position [1661, 0]
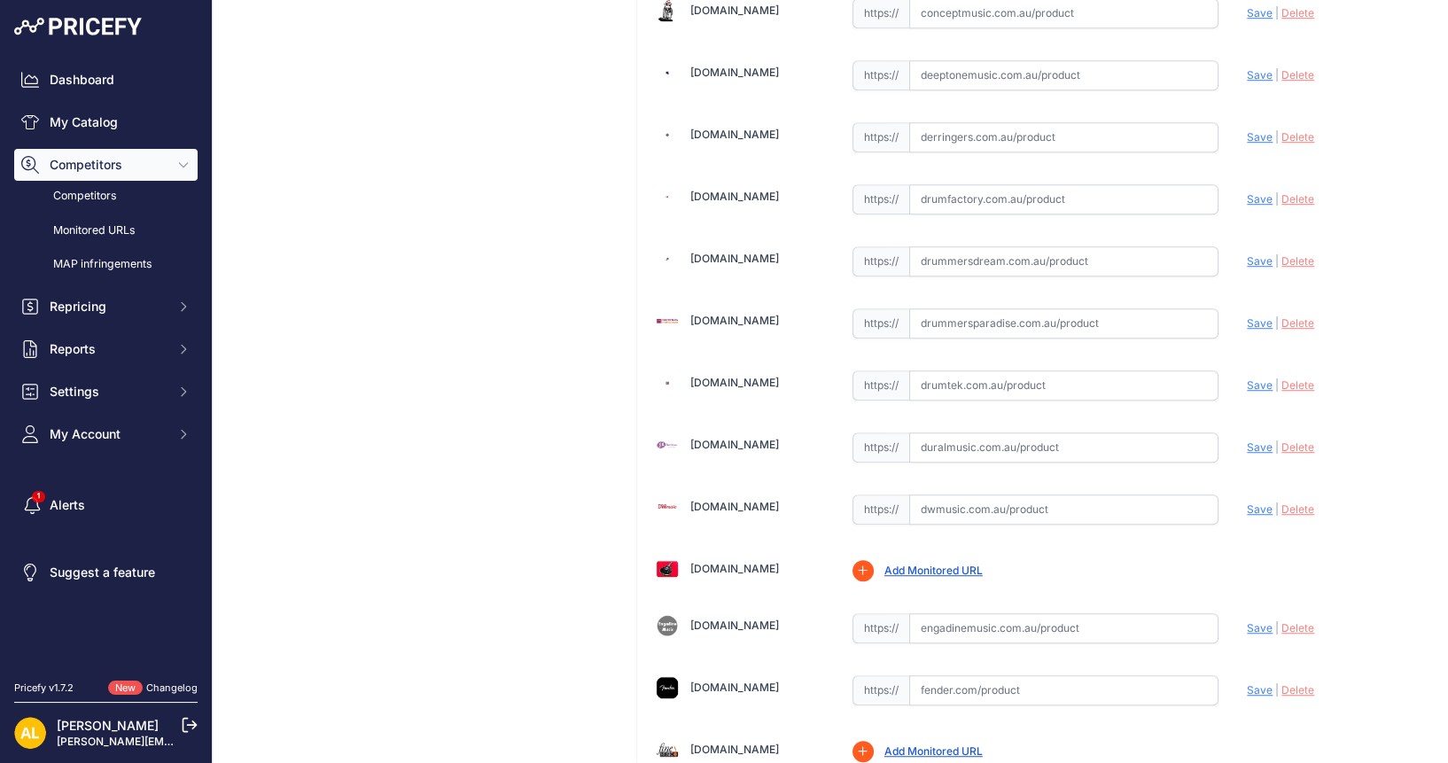
click at [973, 122] on input "text" at bounding box center [1064, 137] width 310 height 30
paste input "[URL][DOMAIN_NAME]"
click at [1254, 130] on span "Save" at bounding box center [1259, 136] width 26 height 13
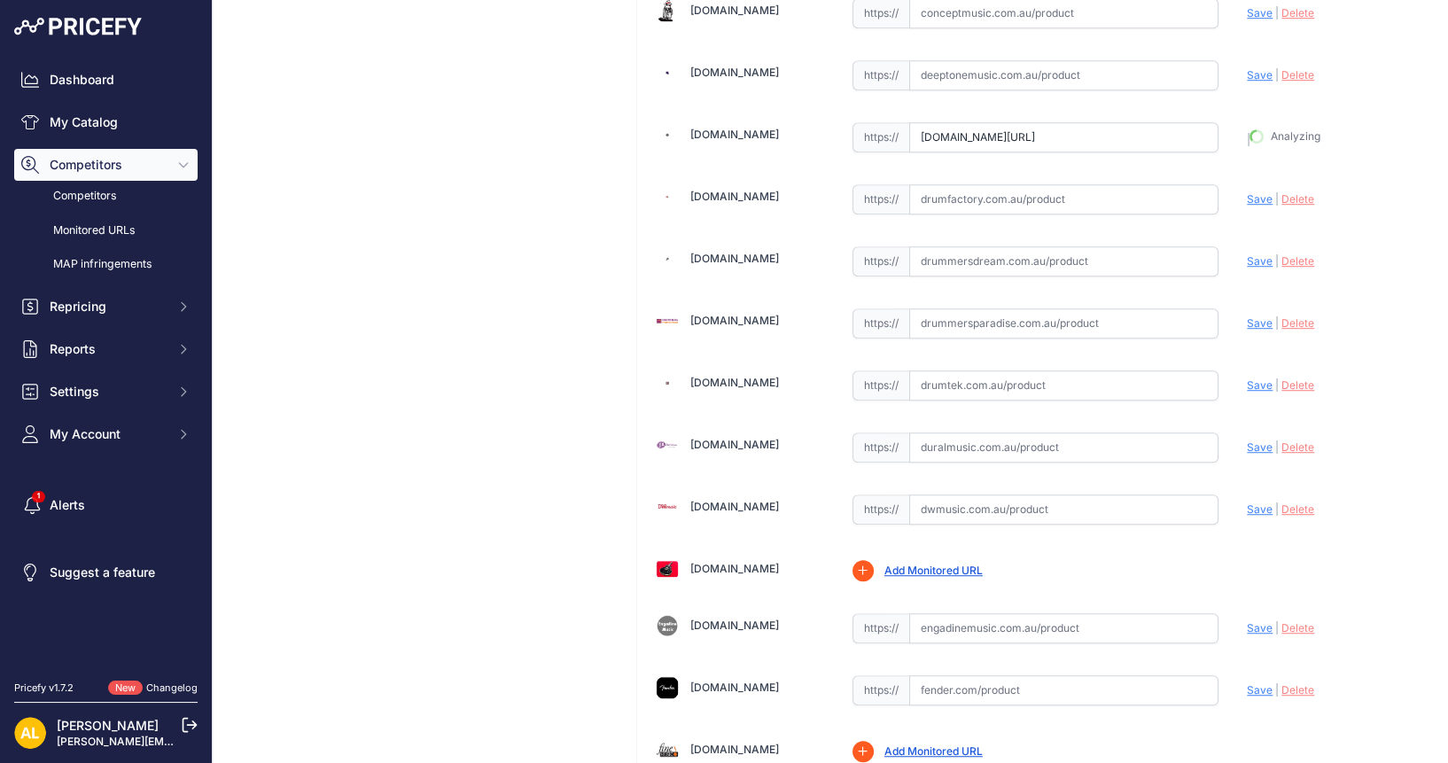
type input "[URL][DOMAIN_NAME]"
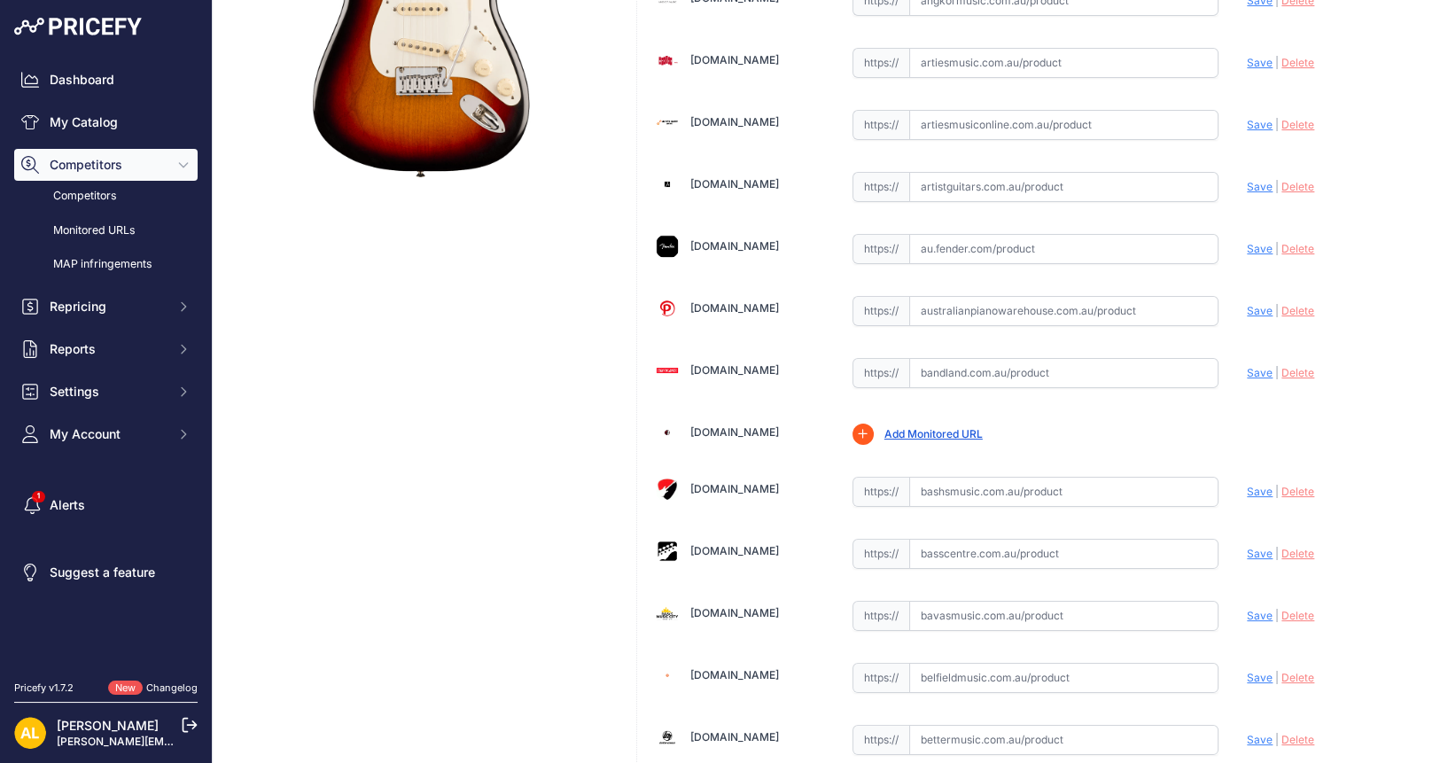
scroll to position [553, 0]
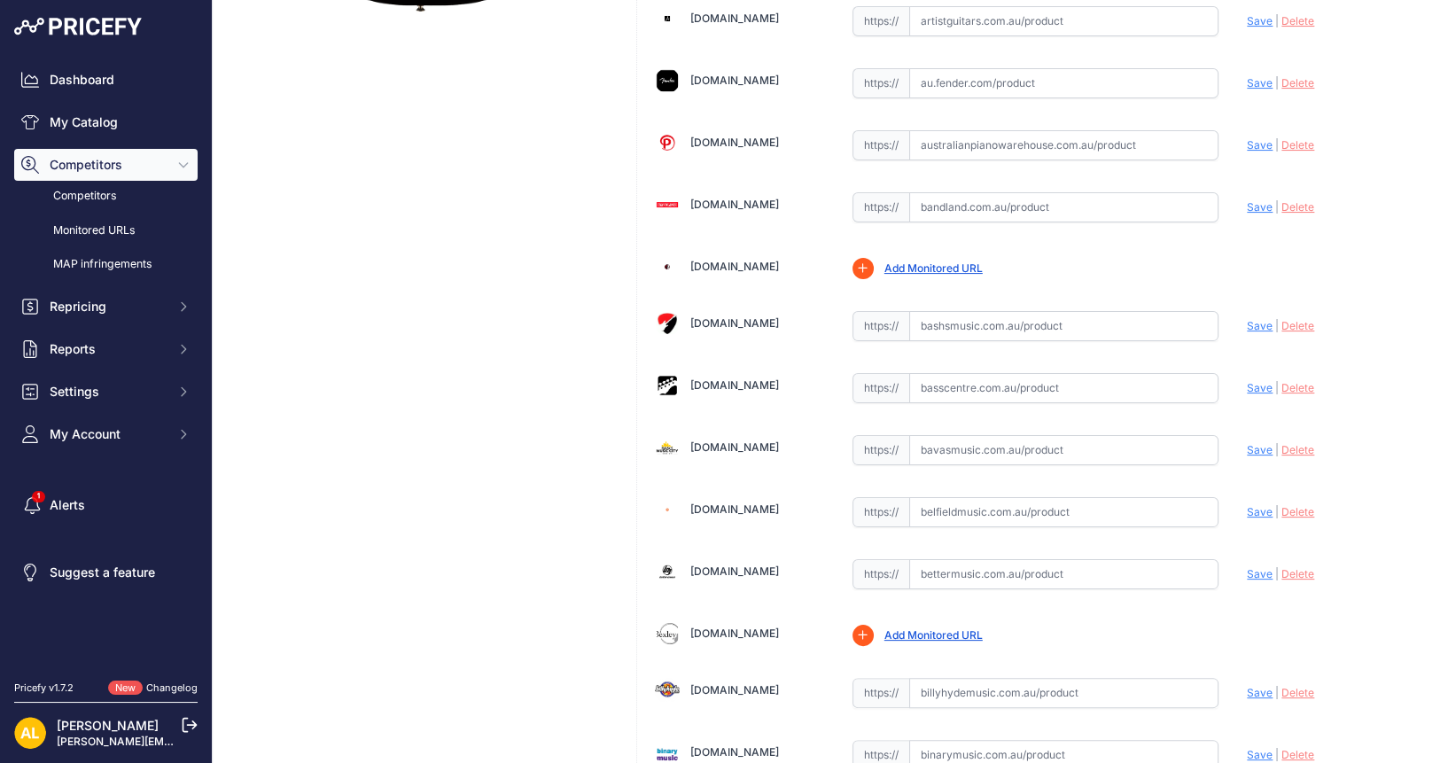
click at [934, 678] on input "text" at bounding box center [1064, 693] width 310 height 30
paste input "[URL][DOMAIN_NAME]"
click at [1246, 686] on span "Save" at bounding box center [1259, 692] width 26 height 13
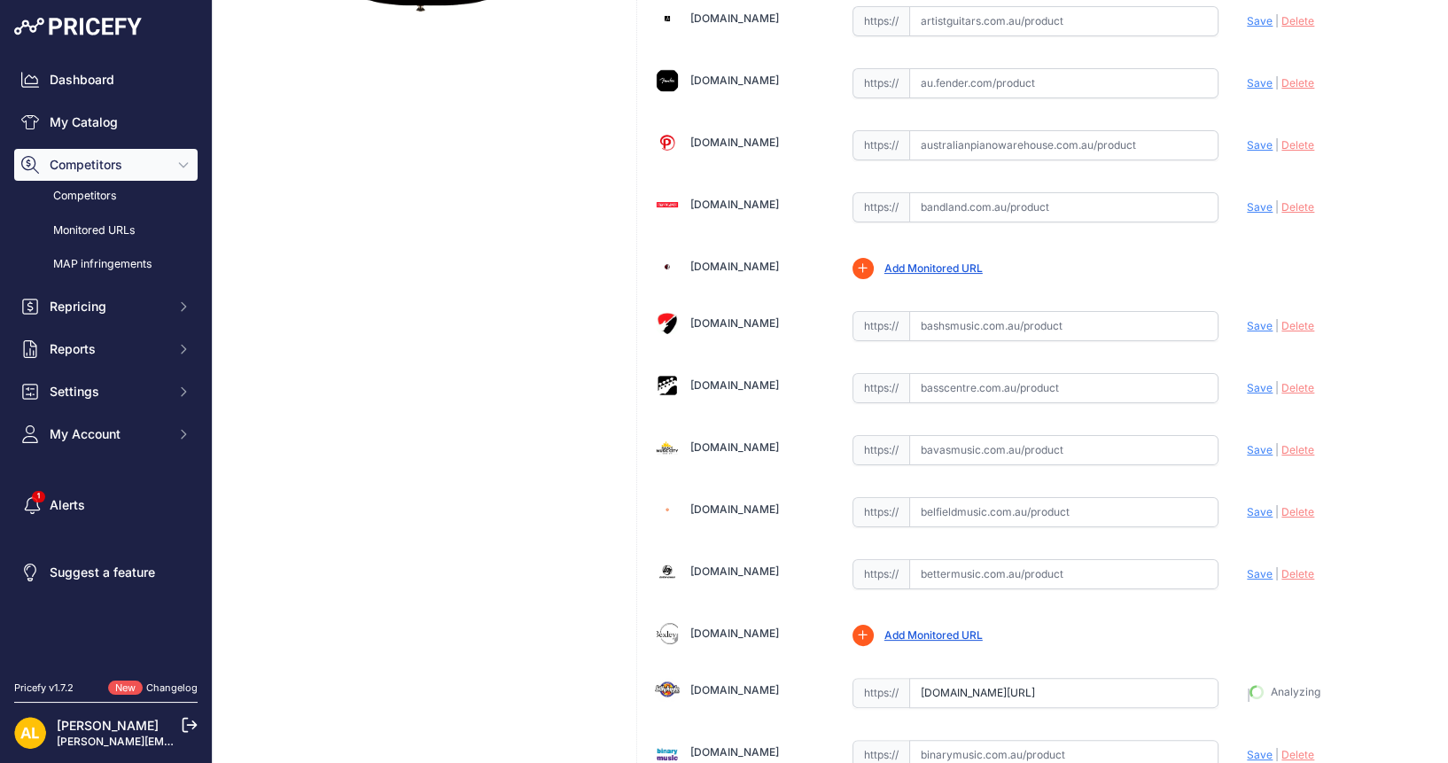
type input "[URL][DOMAIN_NAME]"
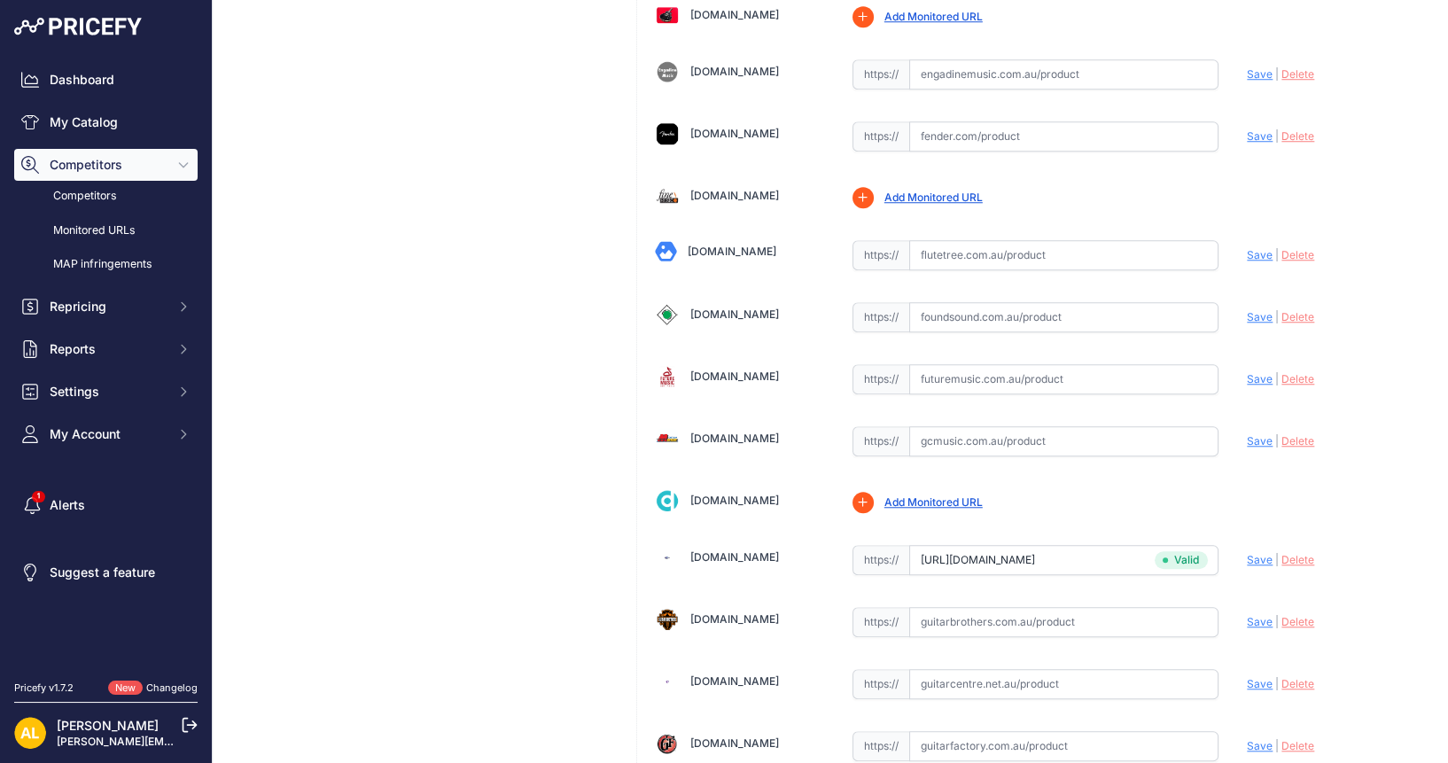
scroll to position [2658, 0]
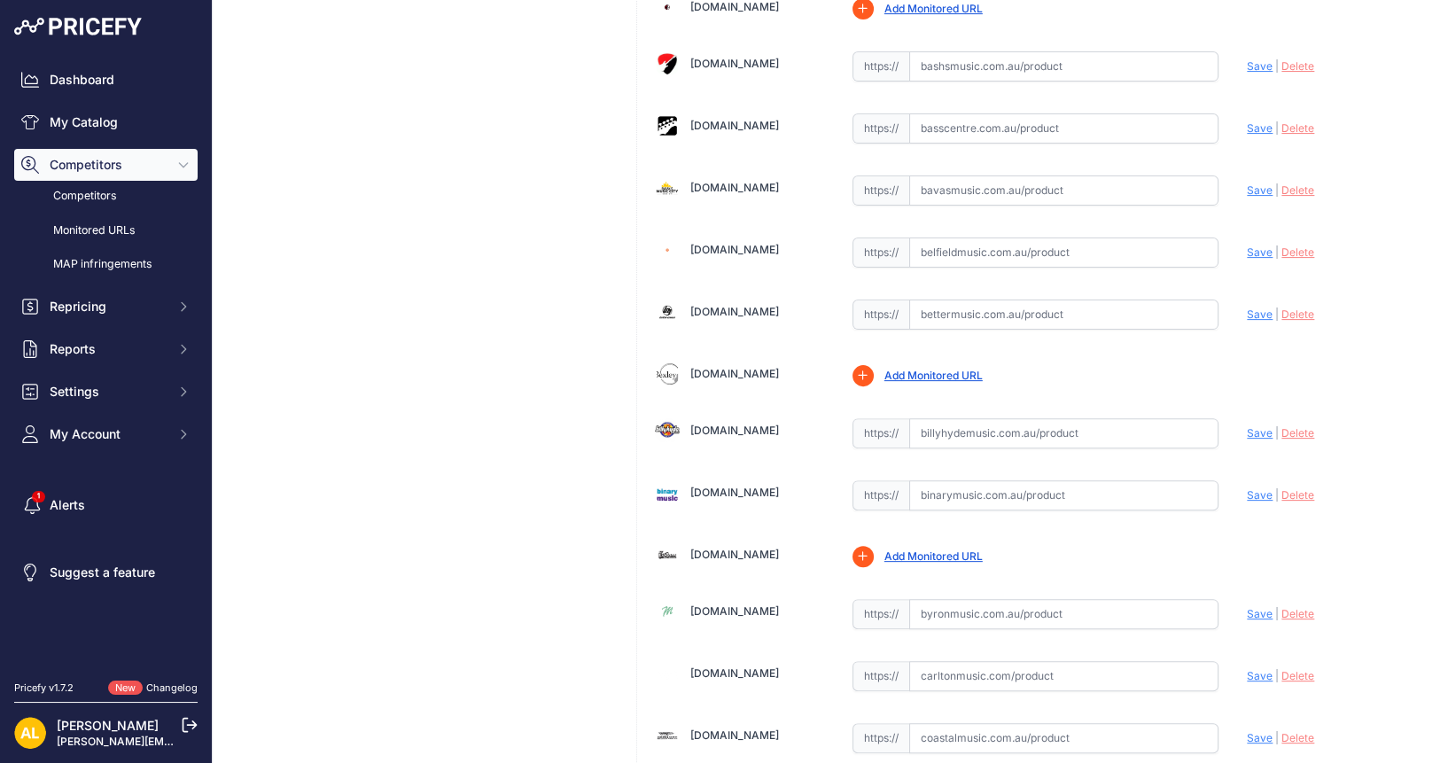
scroll to position [886, 0]
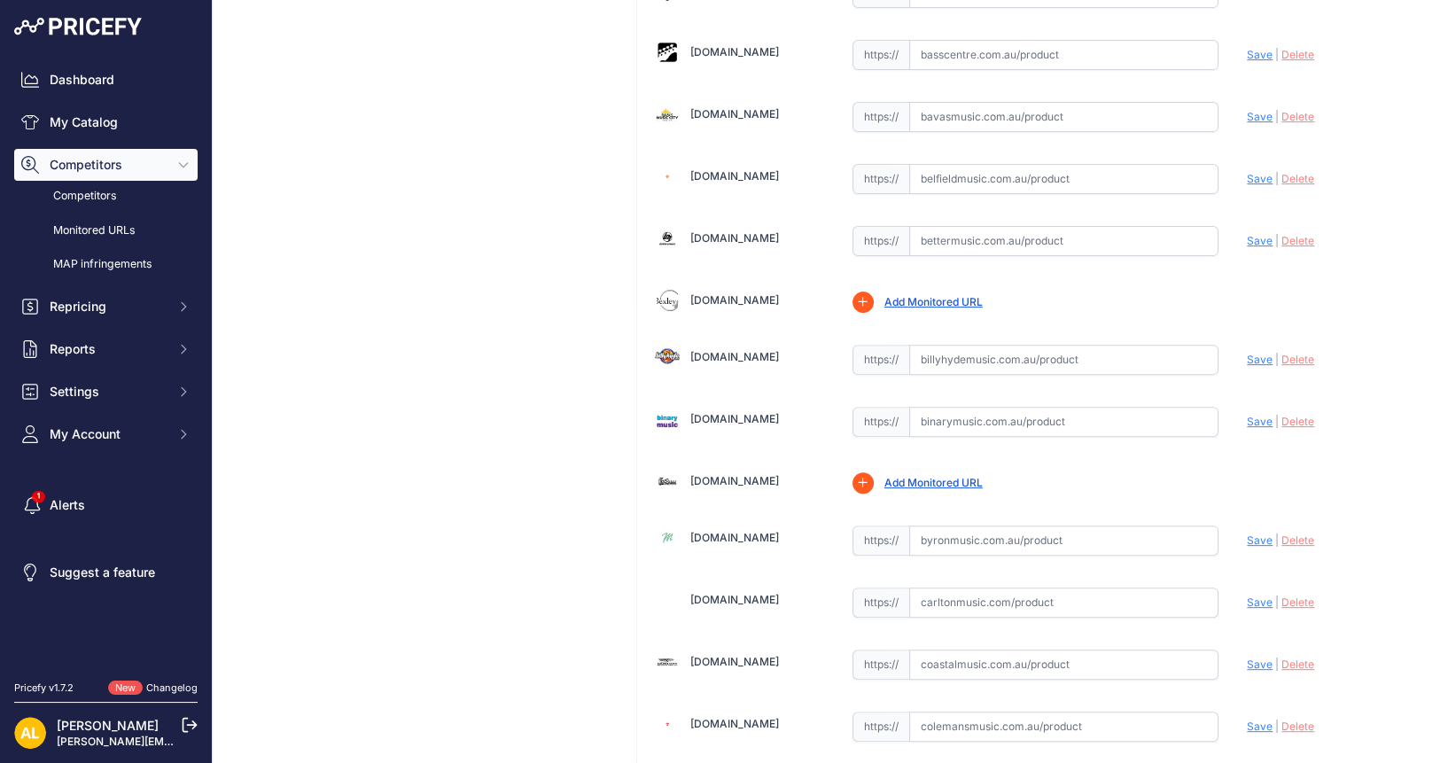
click at [982, 164] on input "text" at bounding box center [1064, 179] width 310 height 30
paste input "https://www.belfieldmusic.com.au/products/fender-american-ultra-luxe-60s-strato…"
click at [1246, 172] on span "Save" at bounding box center [1259, 178] width 26 height 13
type input "https://www.belfieldmusic.com.au/products/fender-american-ultra-luxe-60s-strato…"
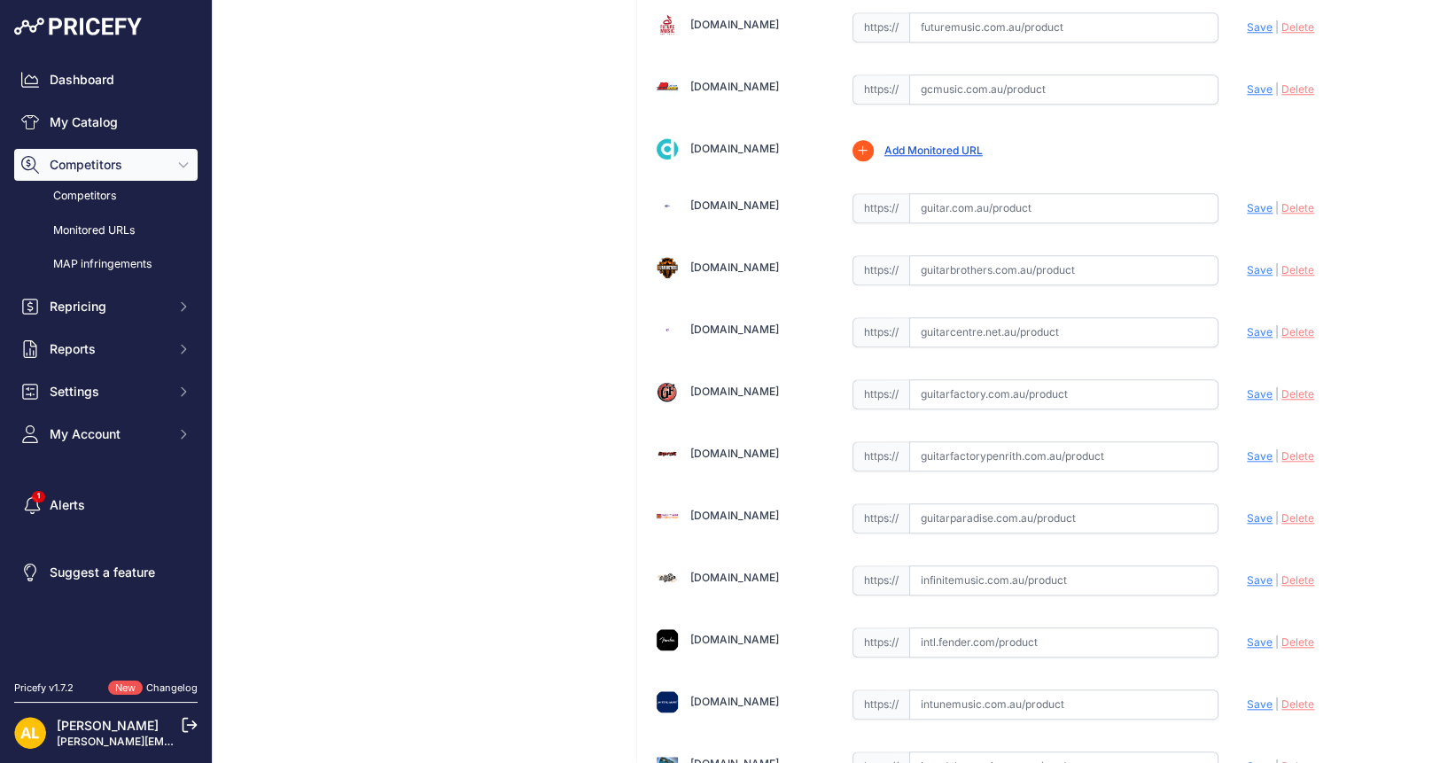
scroll to position [2436, 0]
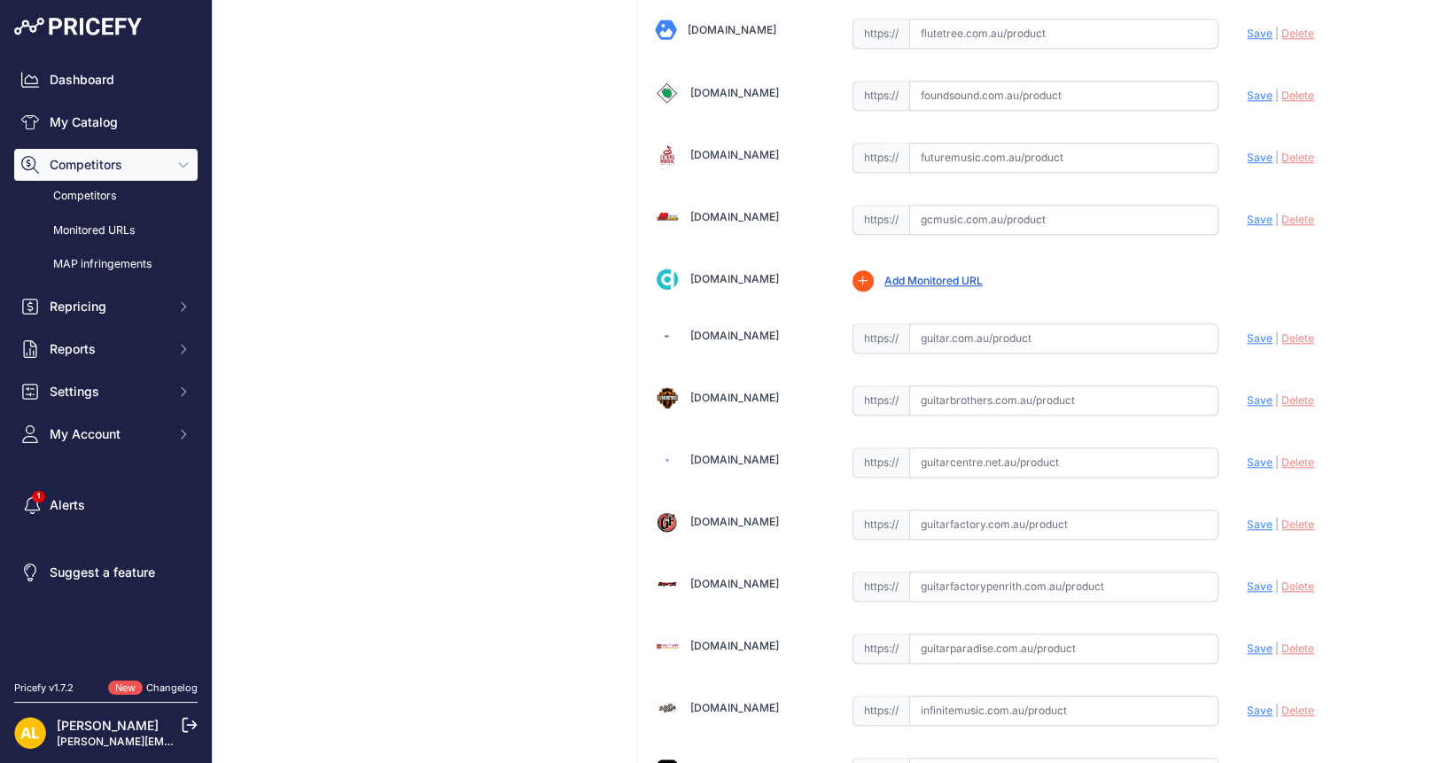
drag, startPoint x: 959, startPoint y: 310, endPoint x: 982, endPoint y: 310, distance: 23.0
click at [959, 323] on input "text" at bounding box center [1064, 338] width 310 height 30
paste input "https://guitar.com.au/fender-american-ultra-luxe-vintage-60s-stratocaster-rosew…"
click at [1246, 331] on span "Save" at bounding box center [1259, 337] width 26 height 13
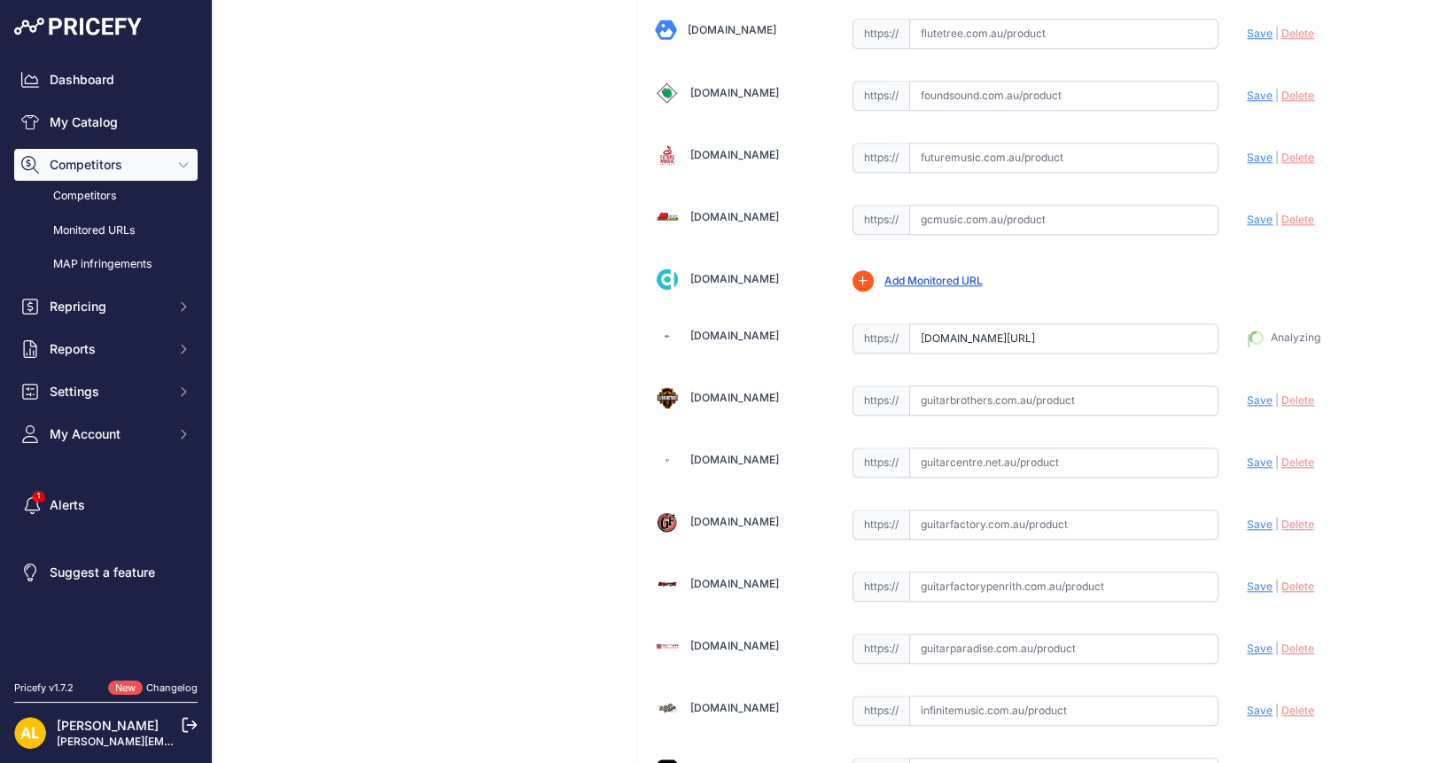
type input "https://guitar.com.au/fender-american-ultra-luxe-vintage-60s-stratocaster-rosew…"
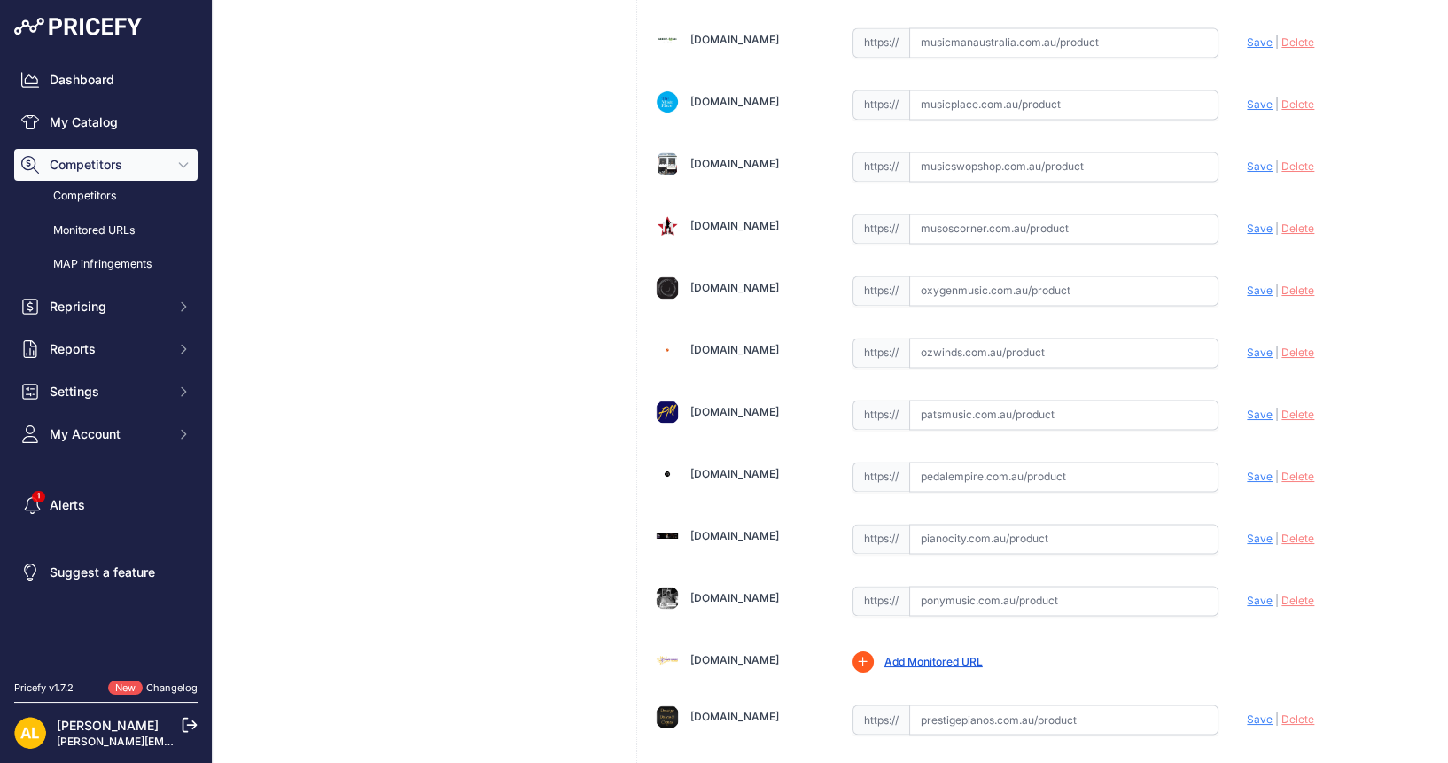
scroll to position [4430, 0]
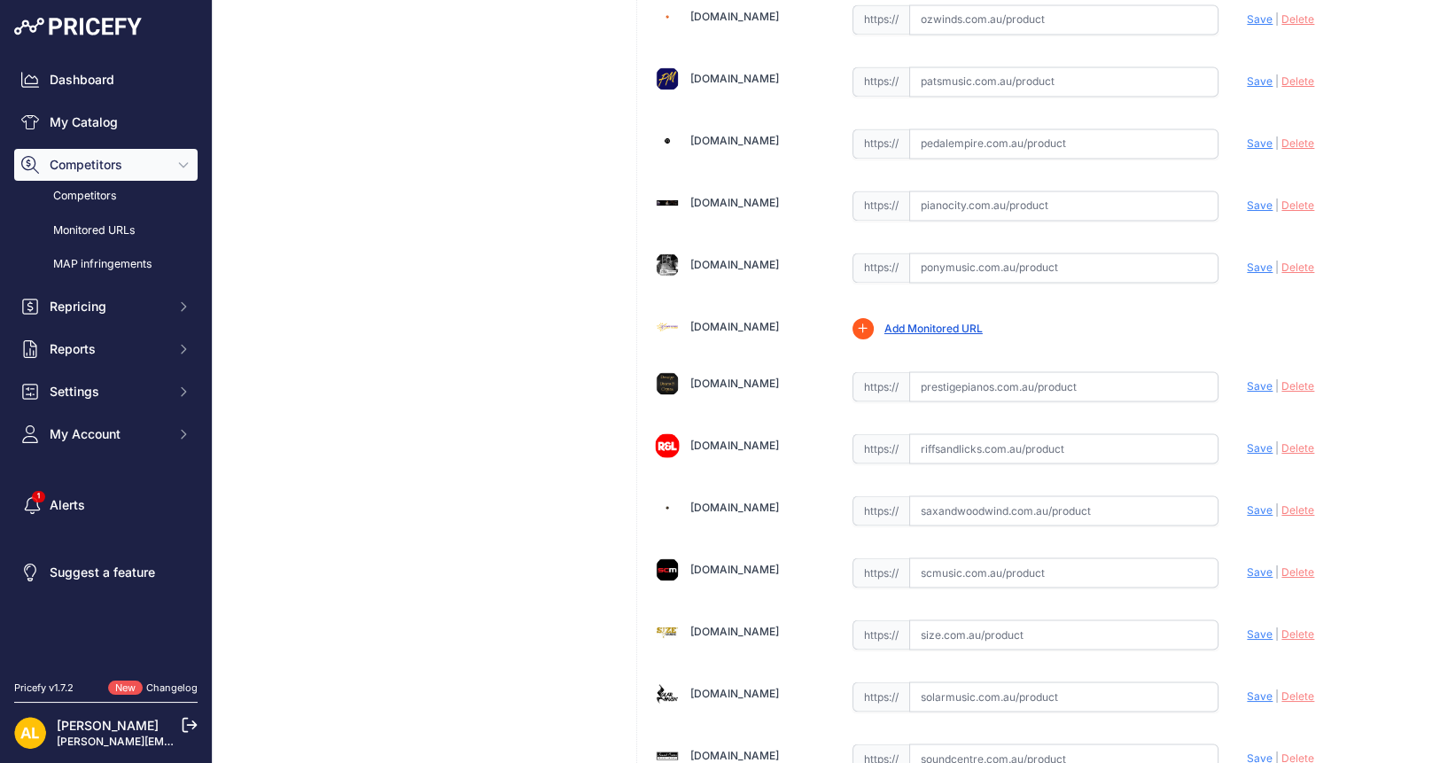
drag, startPoint x: 970, startPoint y: 398, endPoint x: 1001, endPoint y: 422, distance: 39.2
click at [970, 433] on input "text" at bounding box center [1064, 448] width 310 height 30
paste input "https://www.riffsandlicks.com.au/fender-american-ultra-luxe-60s-stratocaster-rw…"
click at [1246, 441] on span "Save" at bounding box center [1259, 447] width 26 height 13
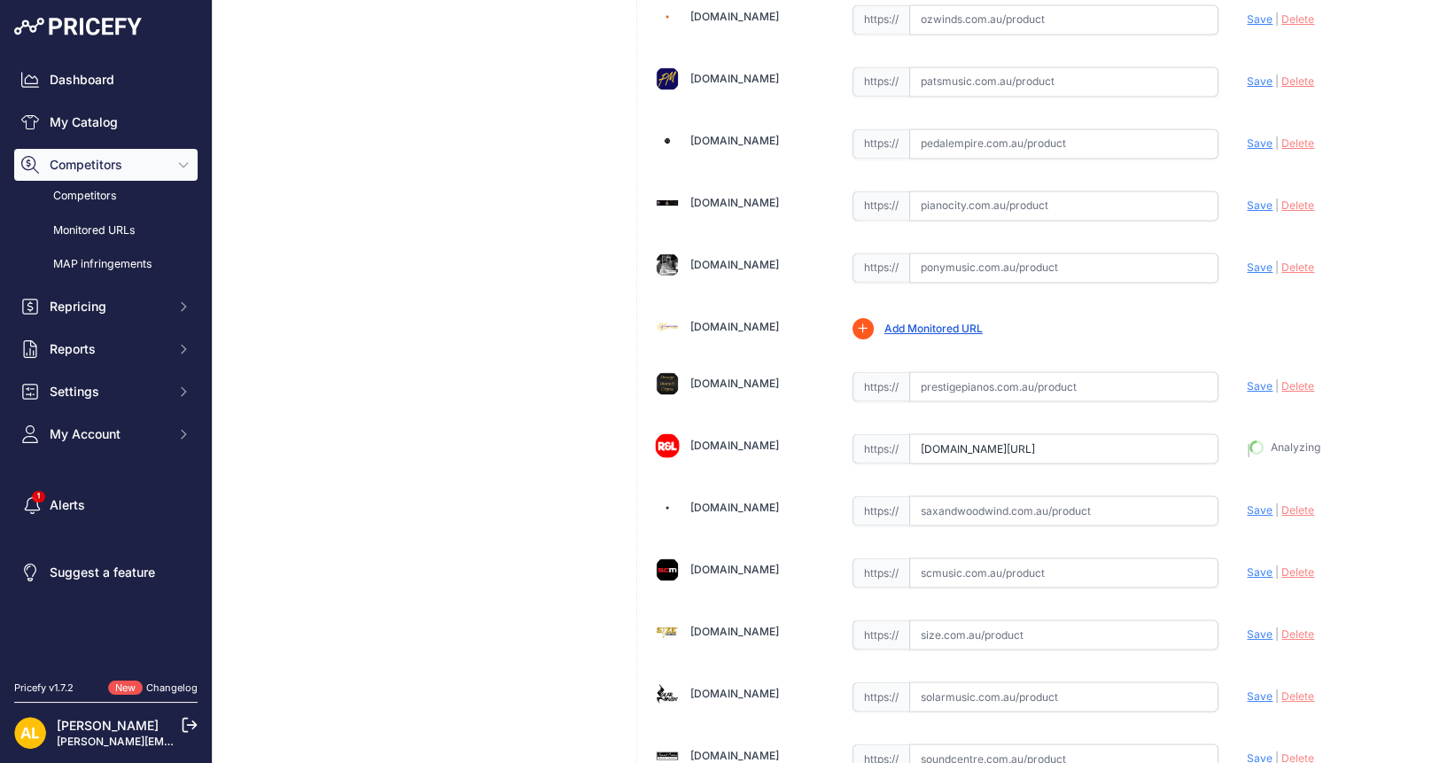
scroll to position [0, 0]
type input "https://www.riffsandlicks.com.au/fender-american-ultra-luxe-60s-stratocaster-rw…"
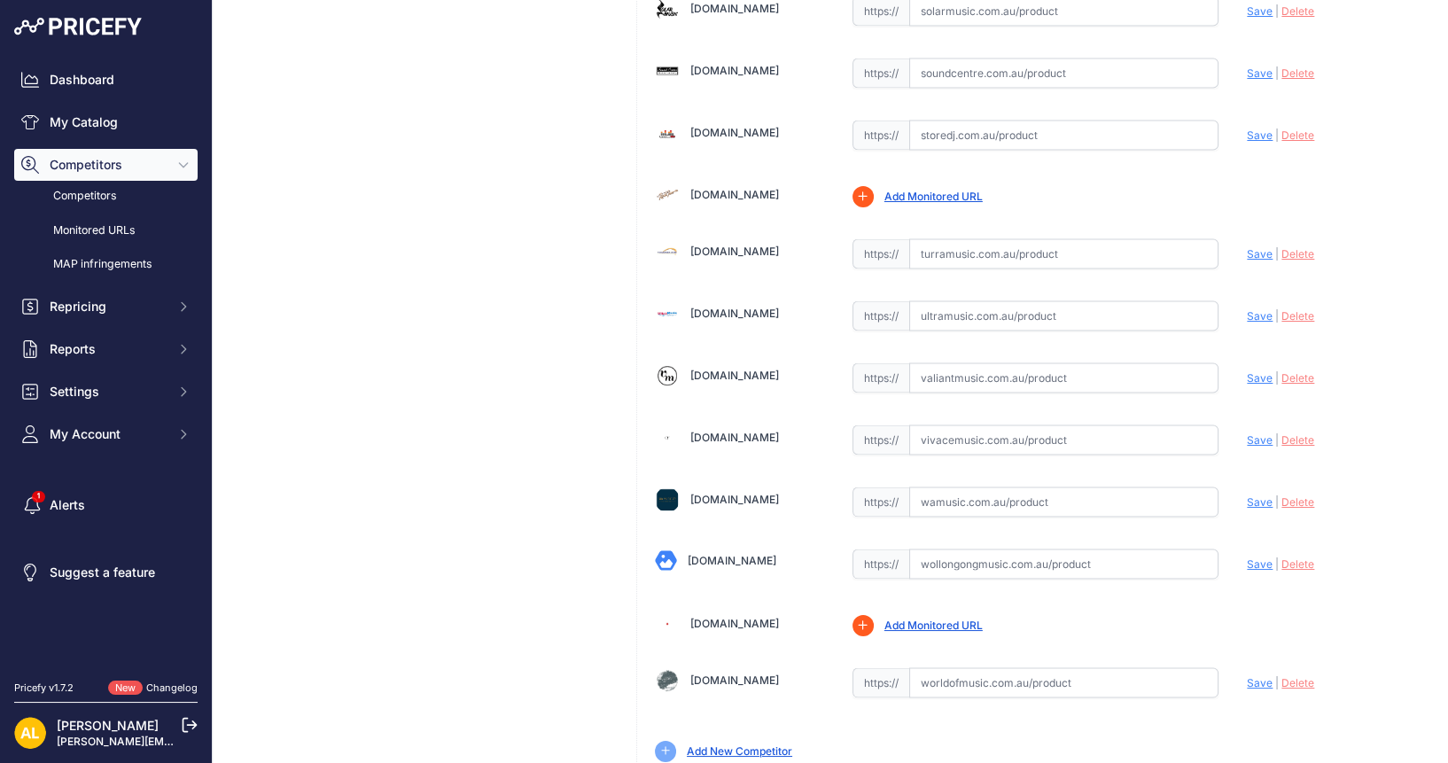
scroll to position [5126, 0]
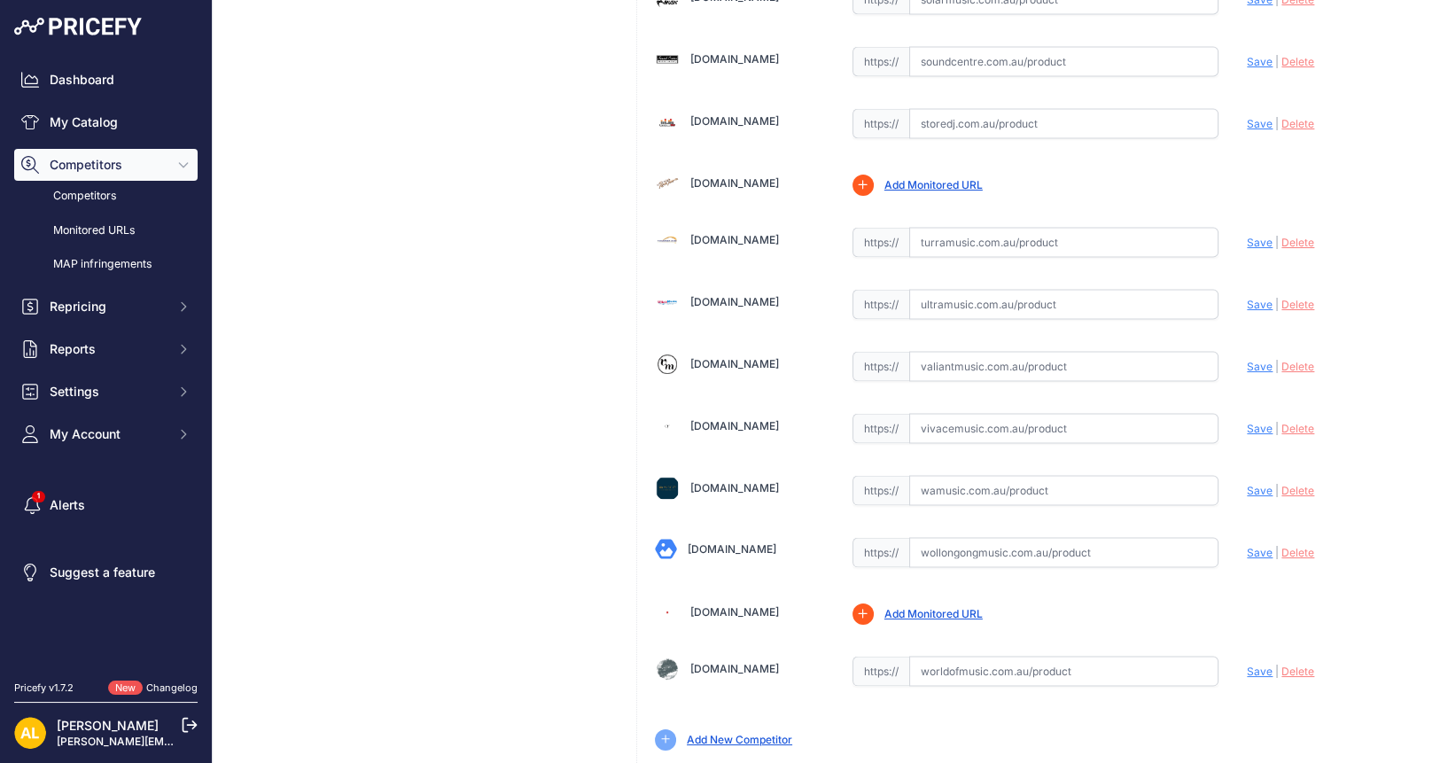
click at [1017, 656] on input "text" at bounding box center [1064, 671] width 310 height 30
paste input "https://www.worldofmusic.com.au/guitars/electric-guitars/fender-american-ultra-…"
click at [1250, 664] on span "Save" at bounding box center [1259, 670] width 26 height 13
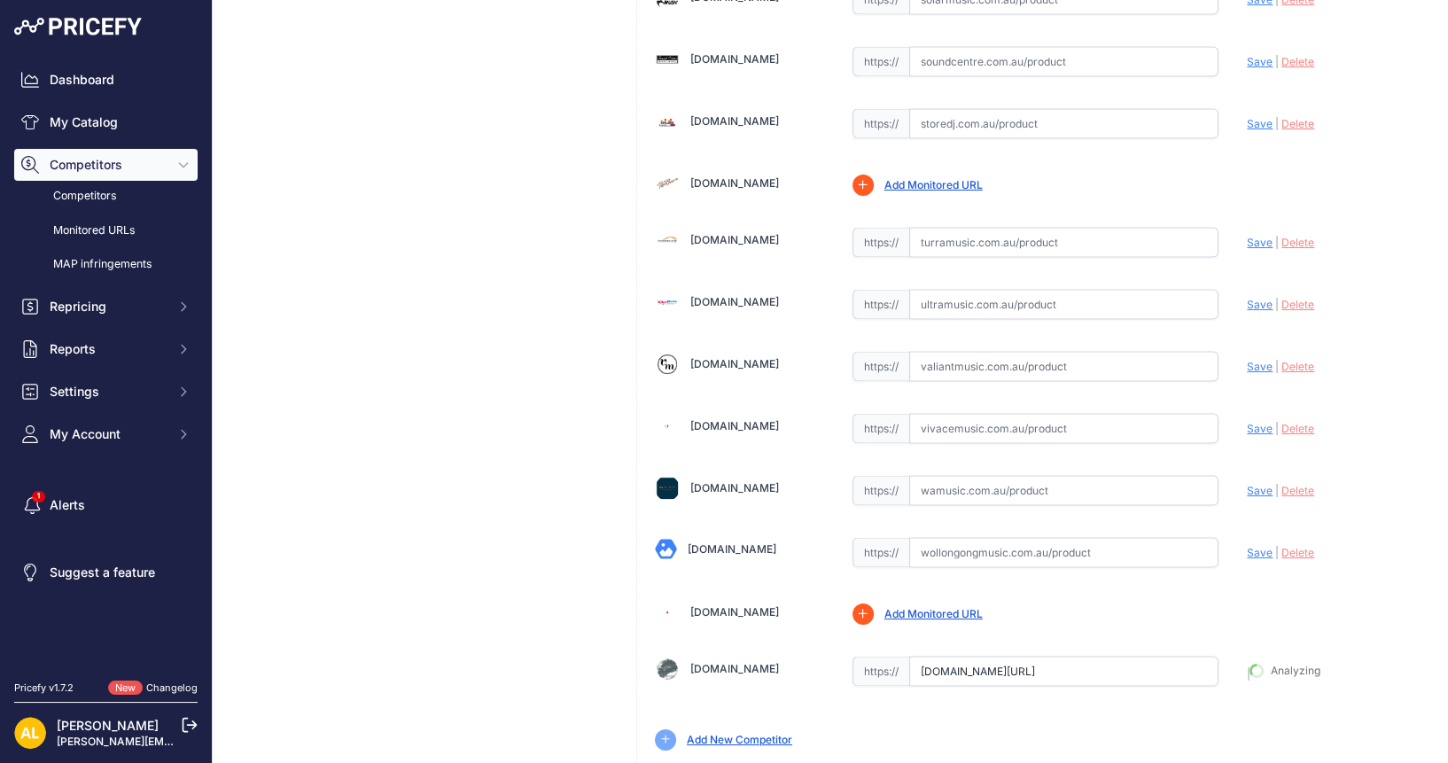
type input "https://www.worldofmusic.com.au/guitars/electric-guitars/fender-american-ultra-…"
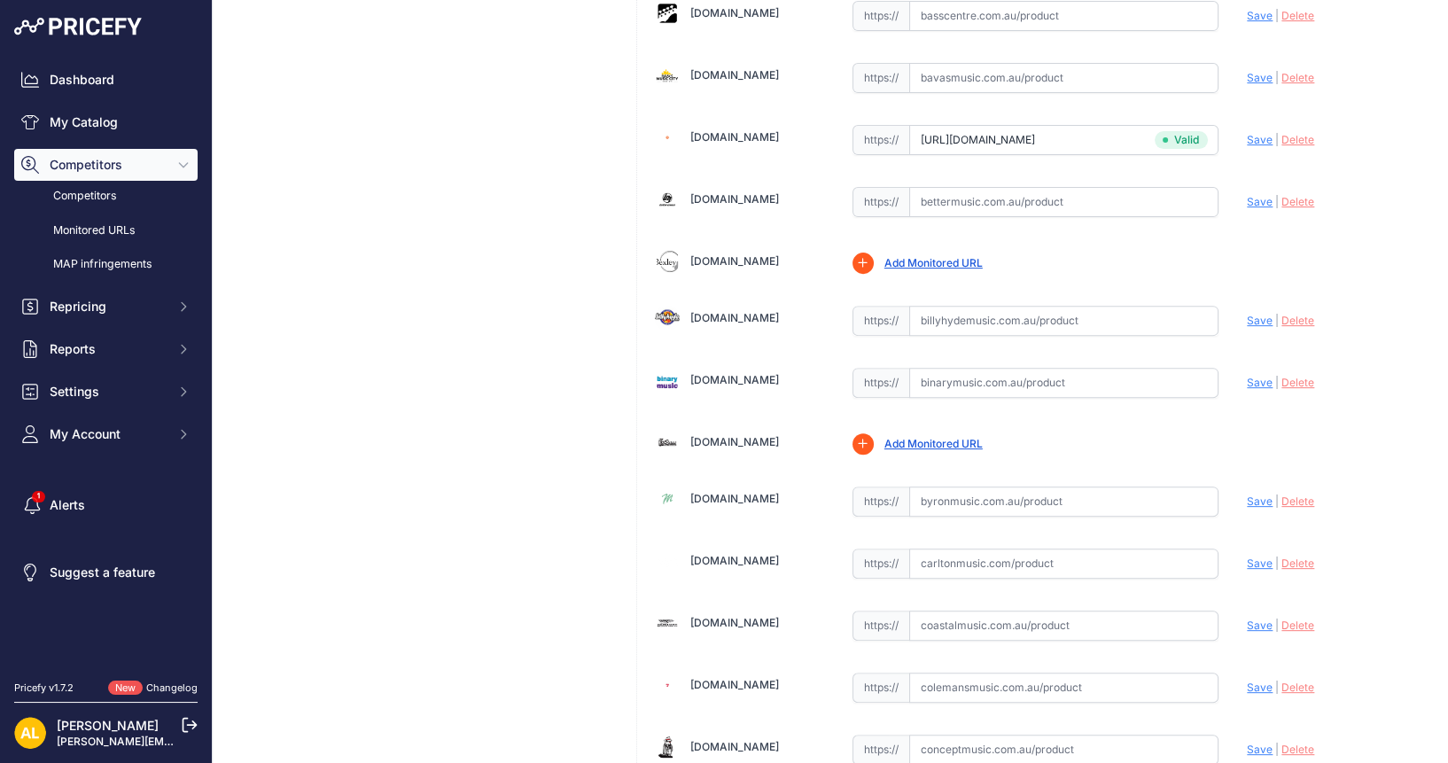
scroll to position [807, 0]
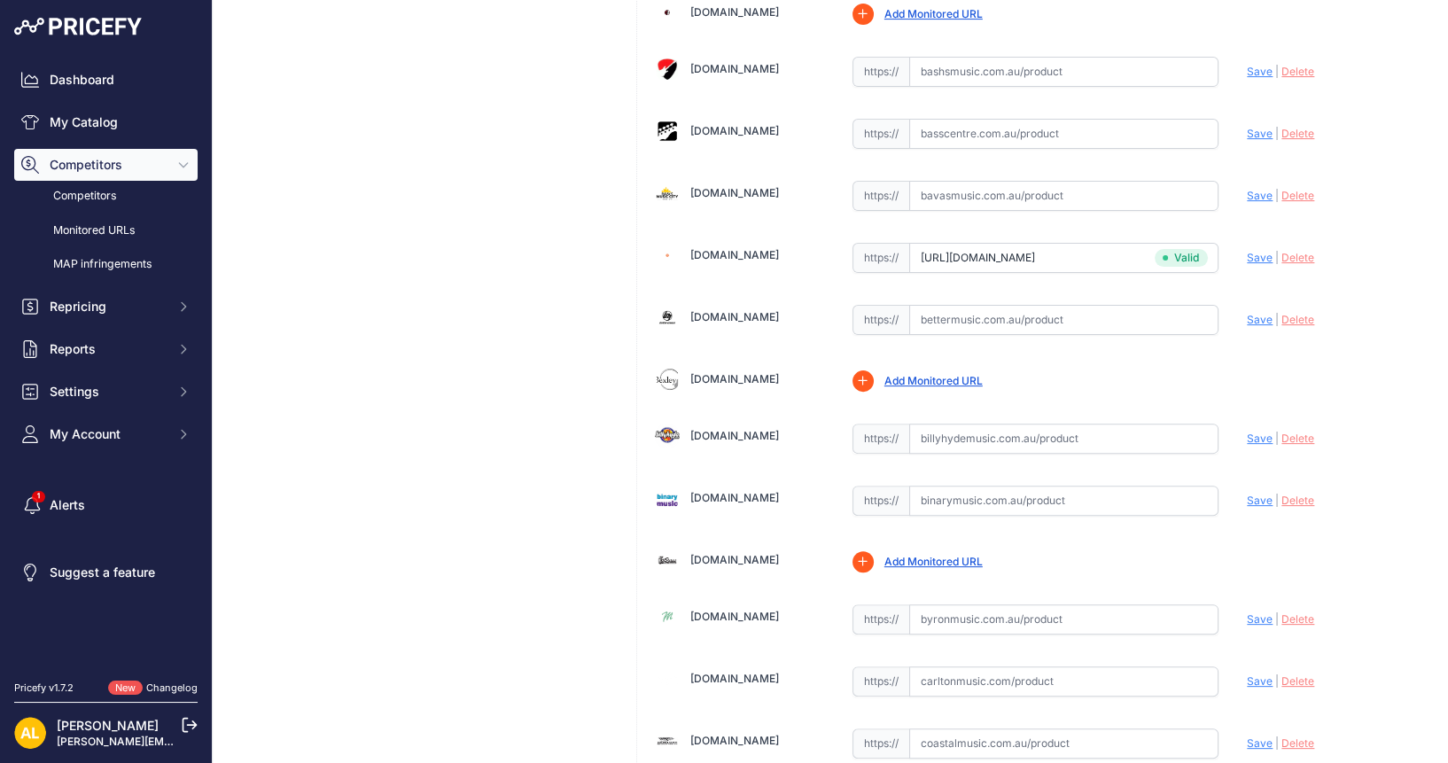
click at [1008, 431] on input "text" at bounding box center [1064, 438] width 310 height 30
paste input "https://billyhydemusic.com.au/fender-american-ultra-luxe-vintage-60s-stratocast…"
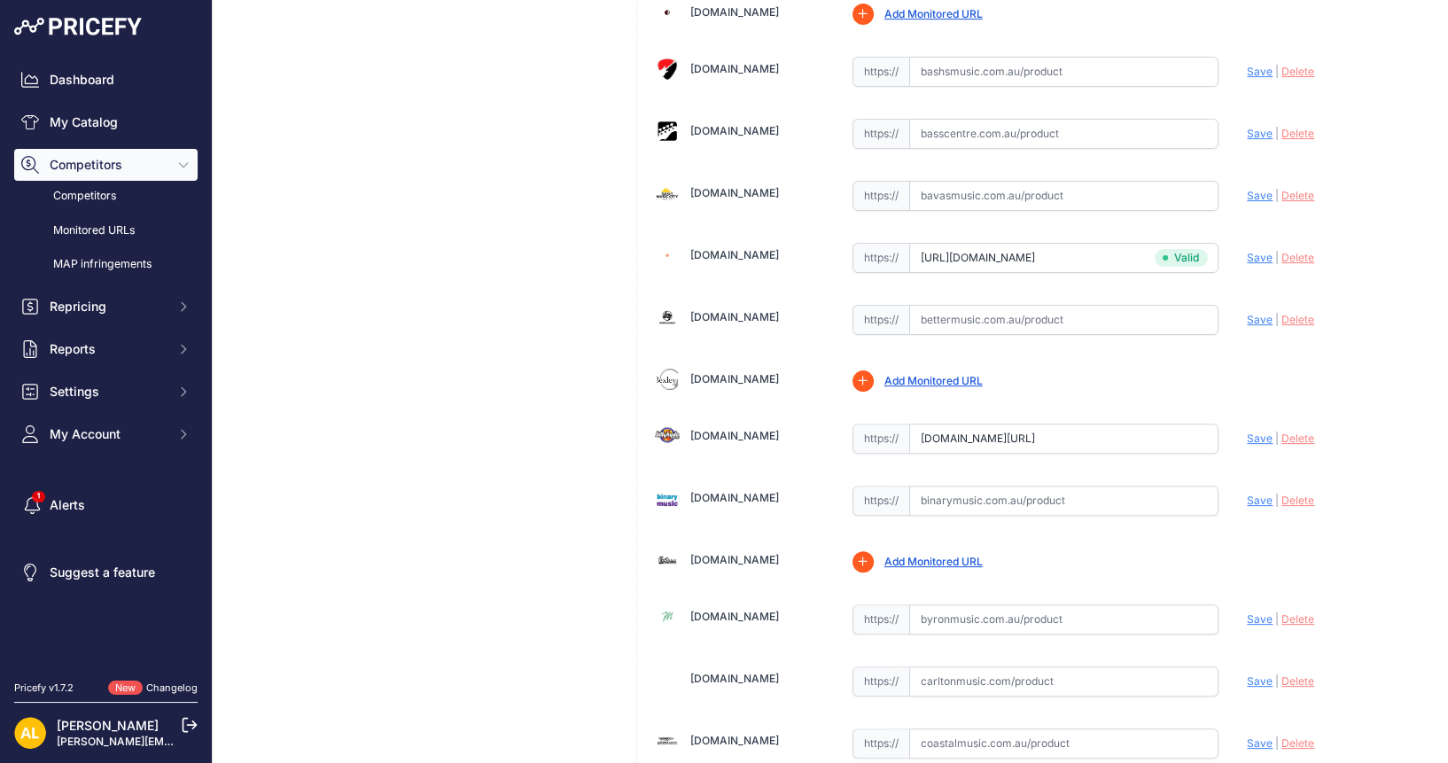
click at [1246, 431] on span "Save" at bounding box center [1259, 437] width 26 height 13
type input "https://billyhydemusic.com.au/fender-american-ultra-luxe-vintage-60s-stratocast…"
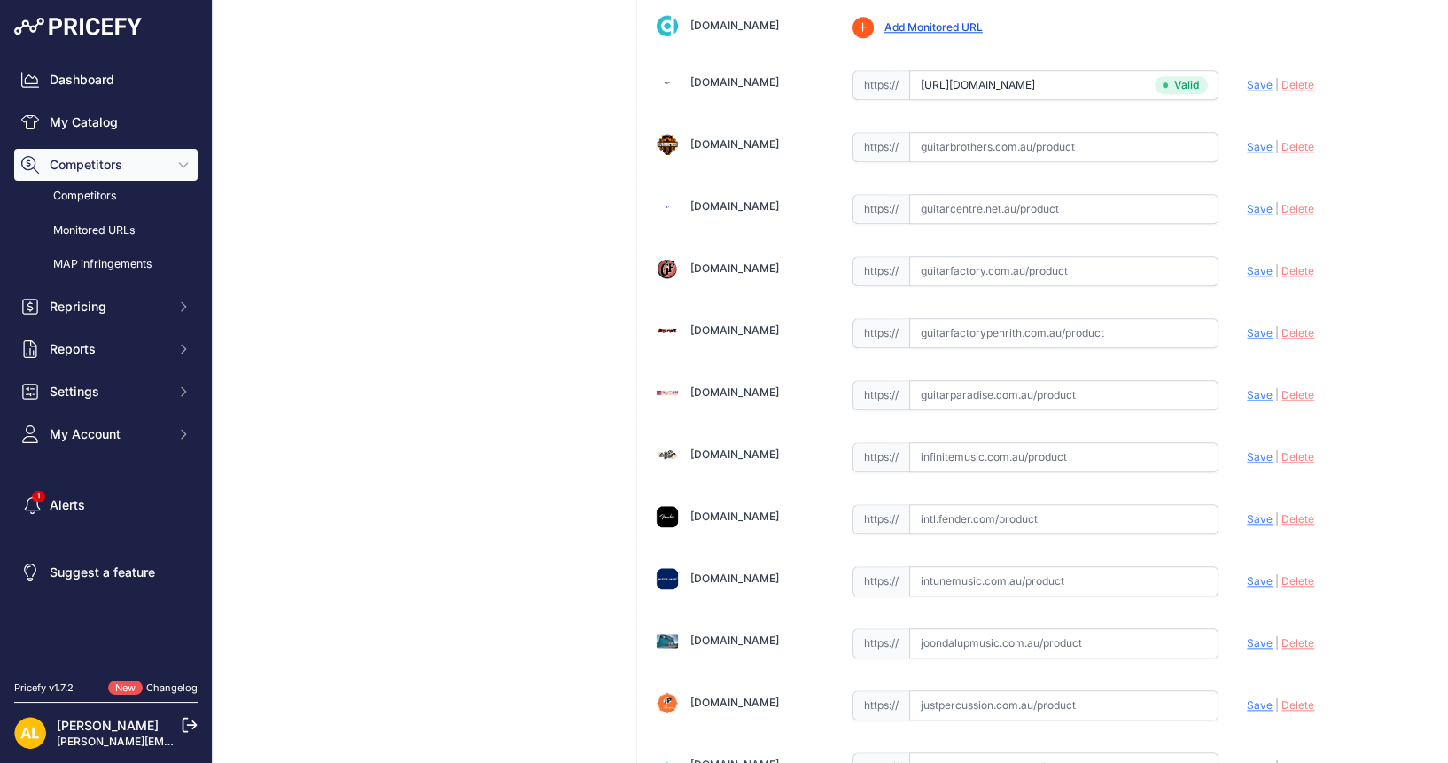
scroll to position [3243, 0]
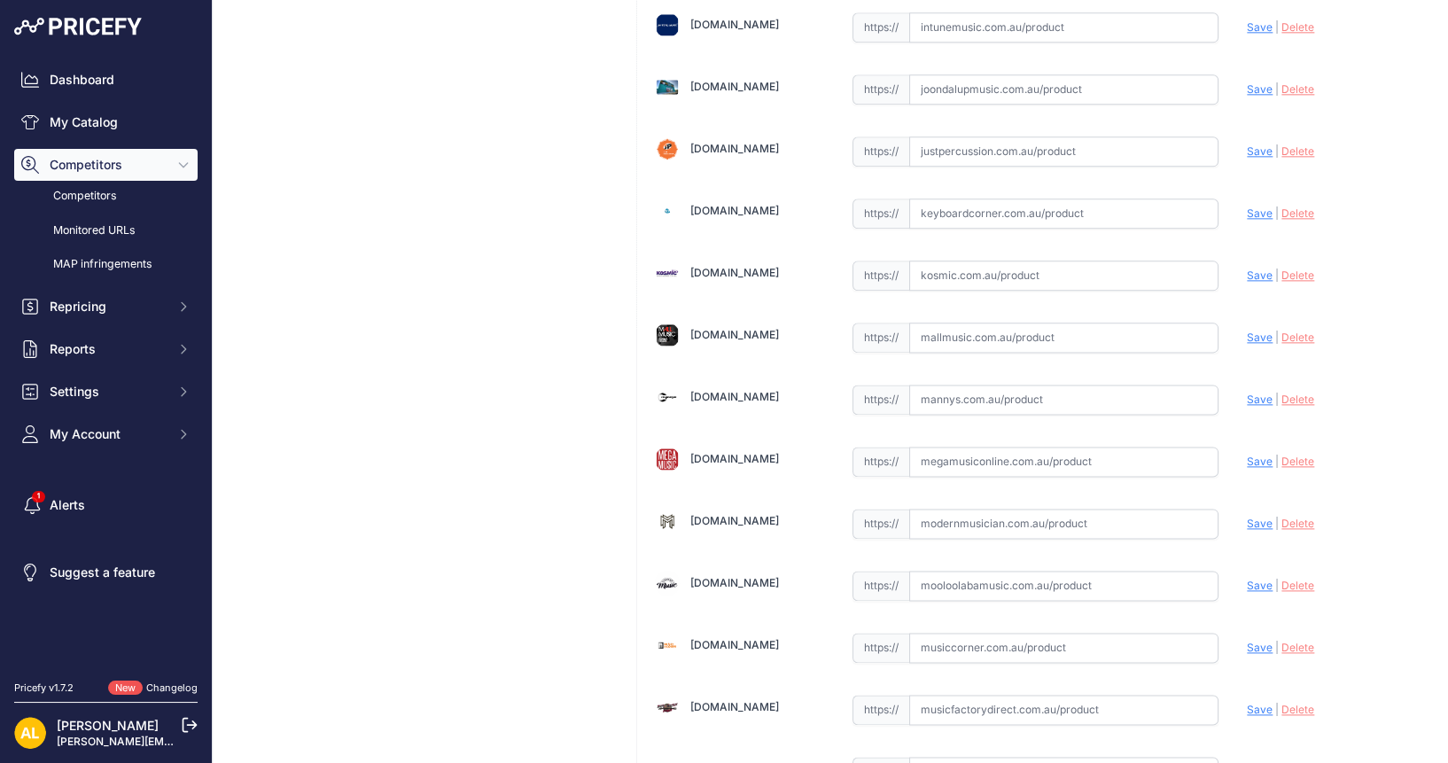
click at [1050, 384] on input "text" at bounding box center [1064, 399] width 310 height 30
paste input "https://www.mannys.com.au/products/fender-american-ultra-luxe-60s-stratocaster-…"
click at [1246, 392] on span "Save" at bounding box center [1259, 398] width 26 height 13
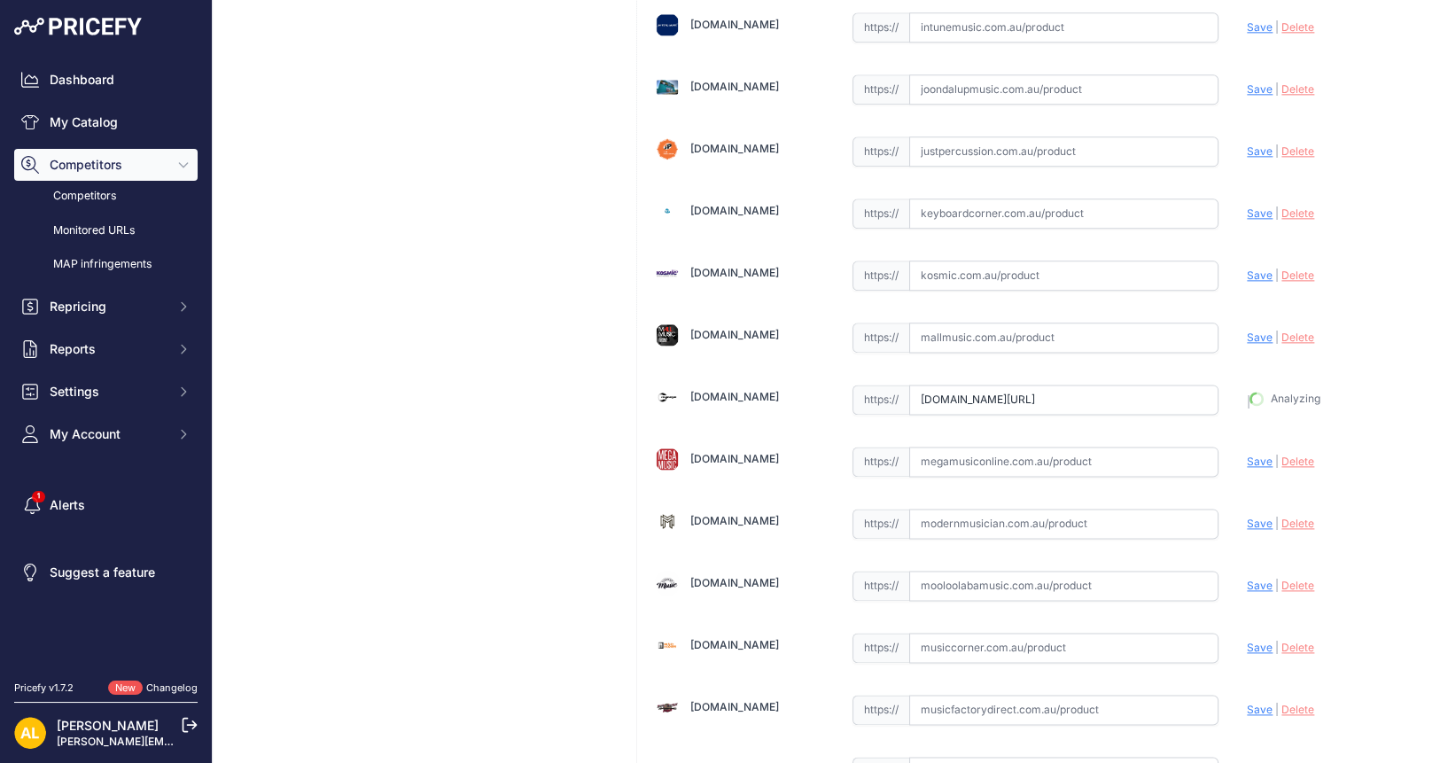
type input "https://www.mannys.com.au/products/fender-american-ultra-luxe-60s-stratocaster-…"
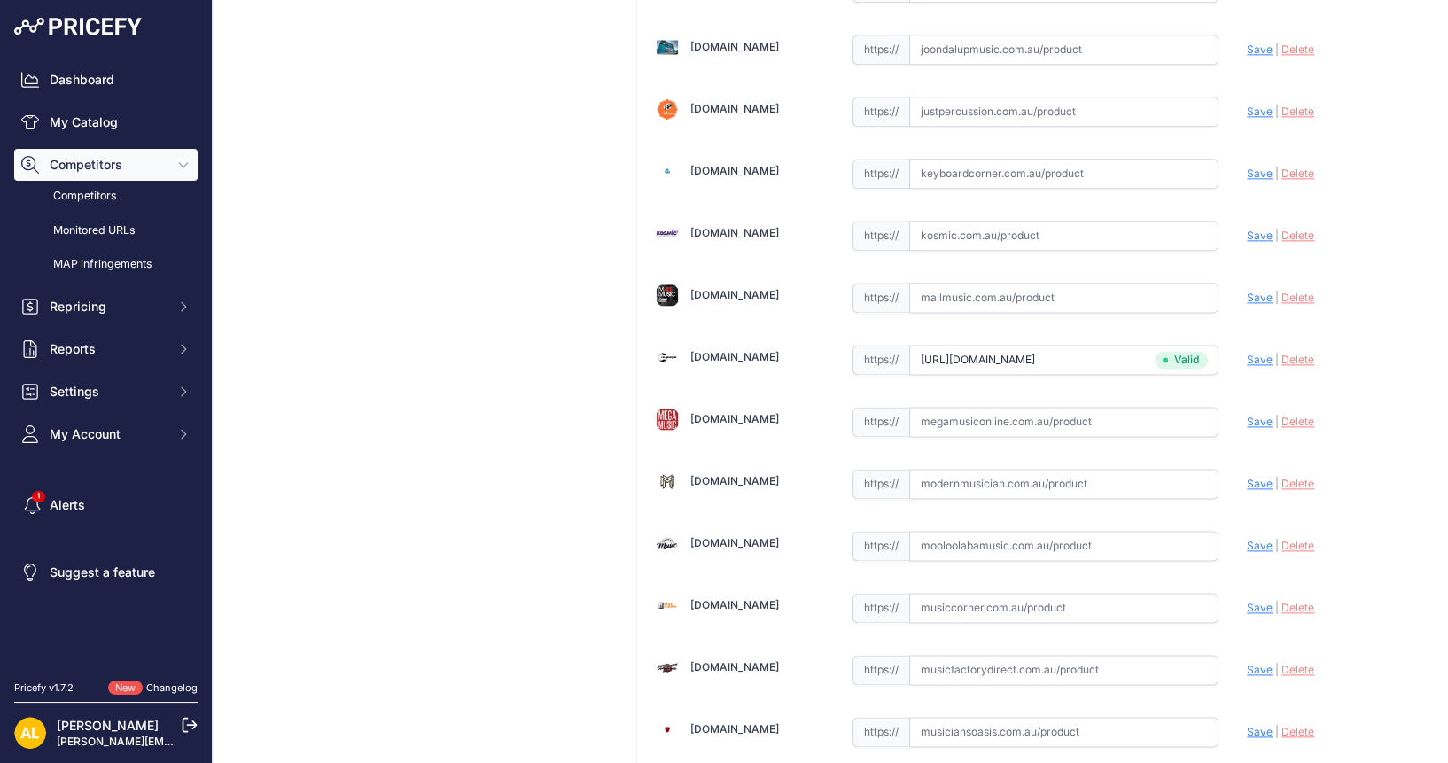
scroll to position [3243, 0]
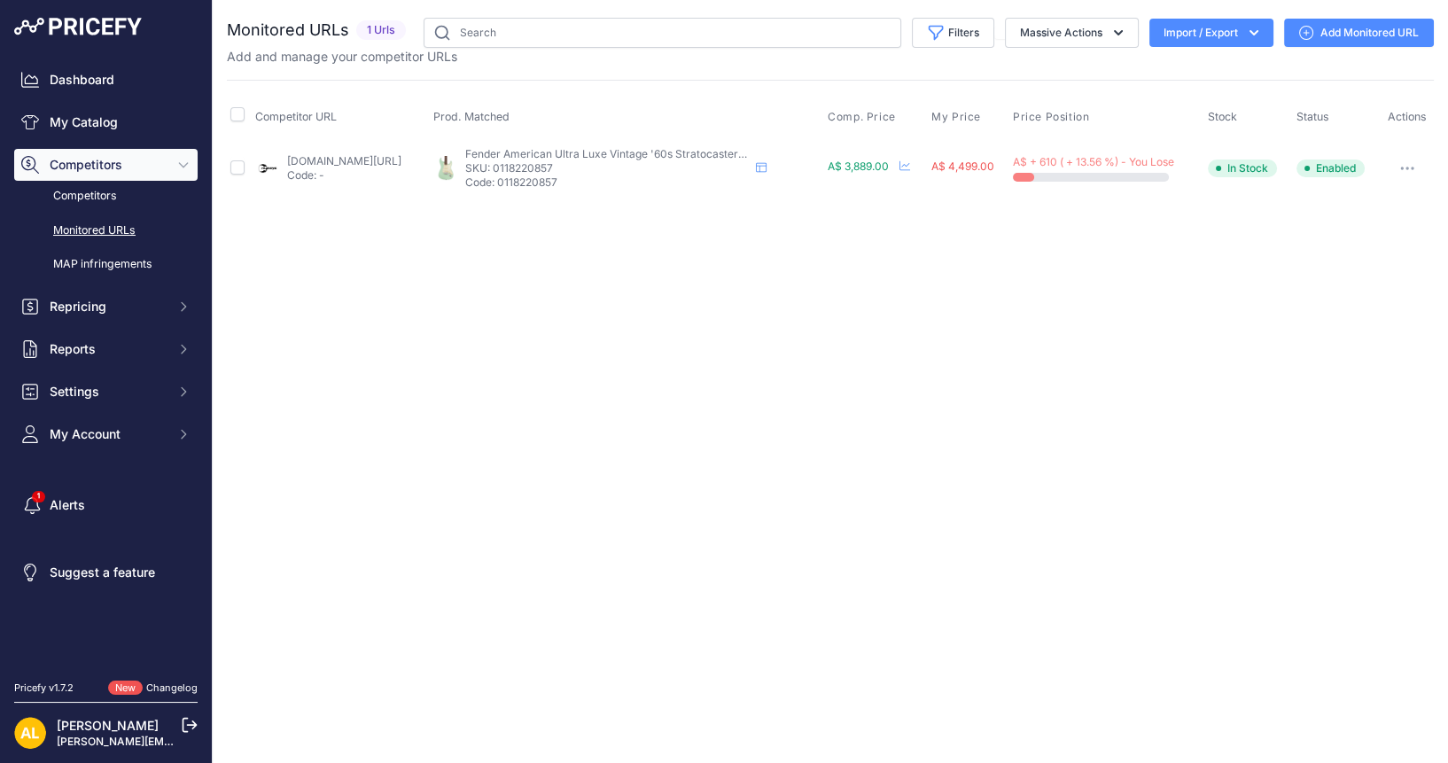
click at [1349, 35] on link "Add Monitored URL" at bounding box center [1359, 33] width 150 height 28
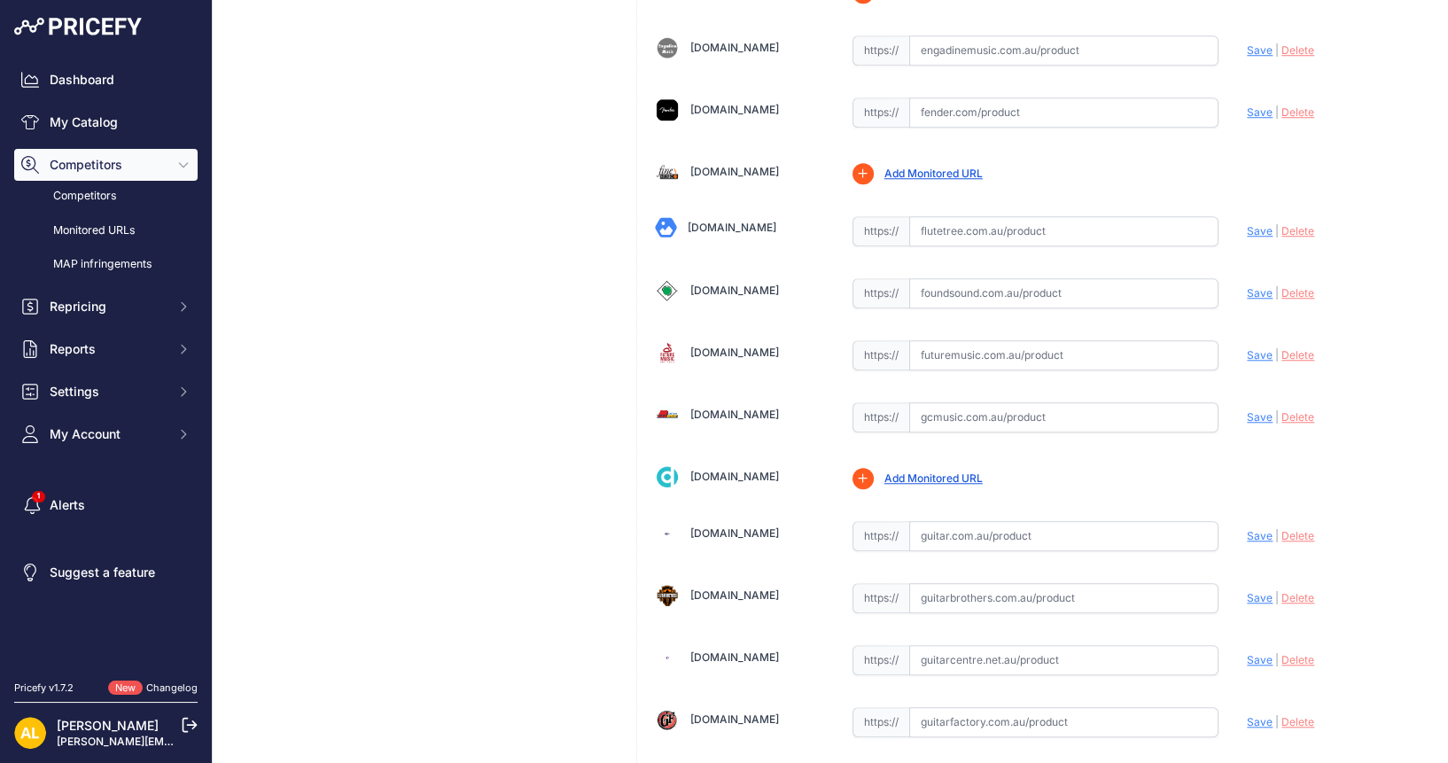
scroll to position [2215, 0]
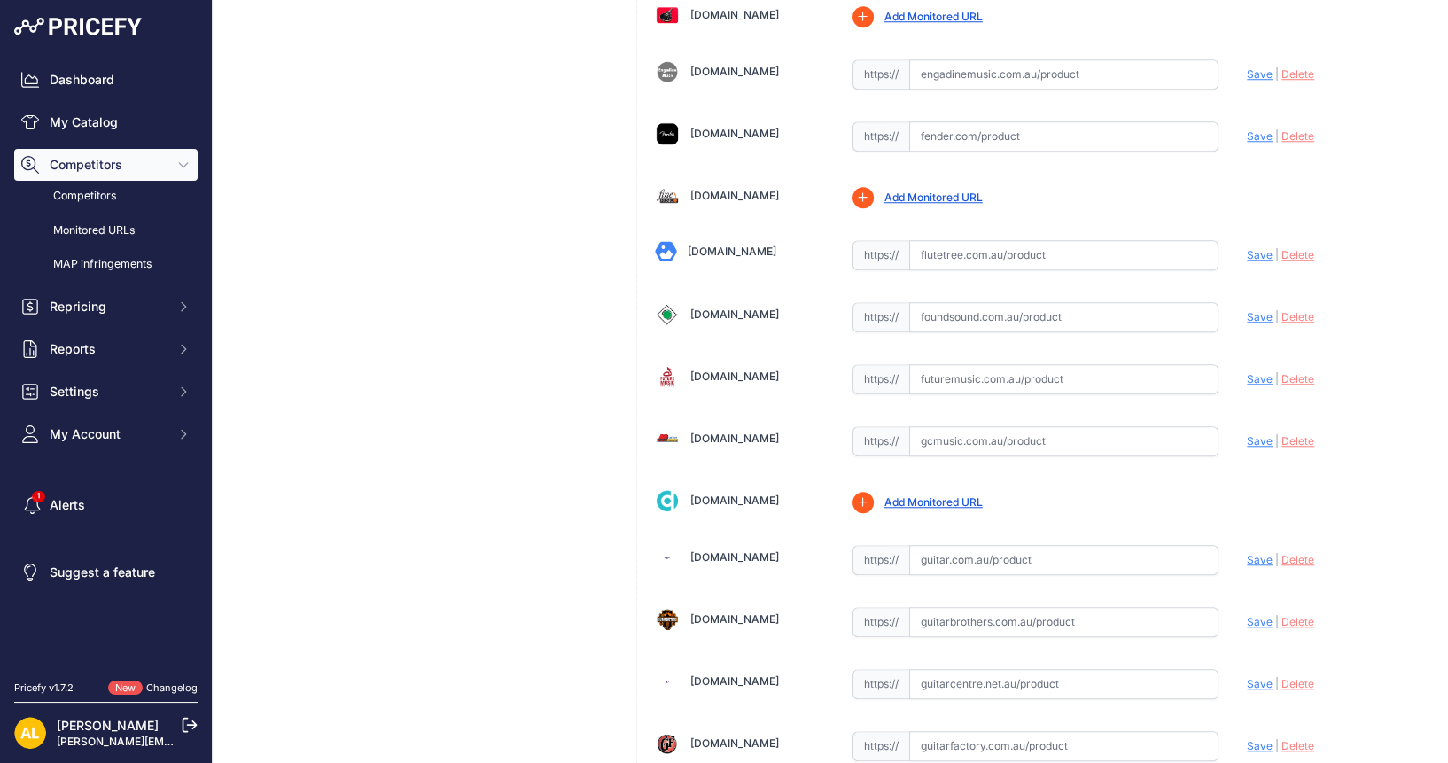
click at [974, 545] on input "text" at bounding box center [1064, 560] width 310 height 30
paste input "[URL][DOMAIN_NAME]"
click at [1254, 553] on span "Save" at bounding box center [1259, 559] width 26 height 13
type input "[URL][DOMAIN_NAME]"
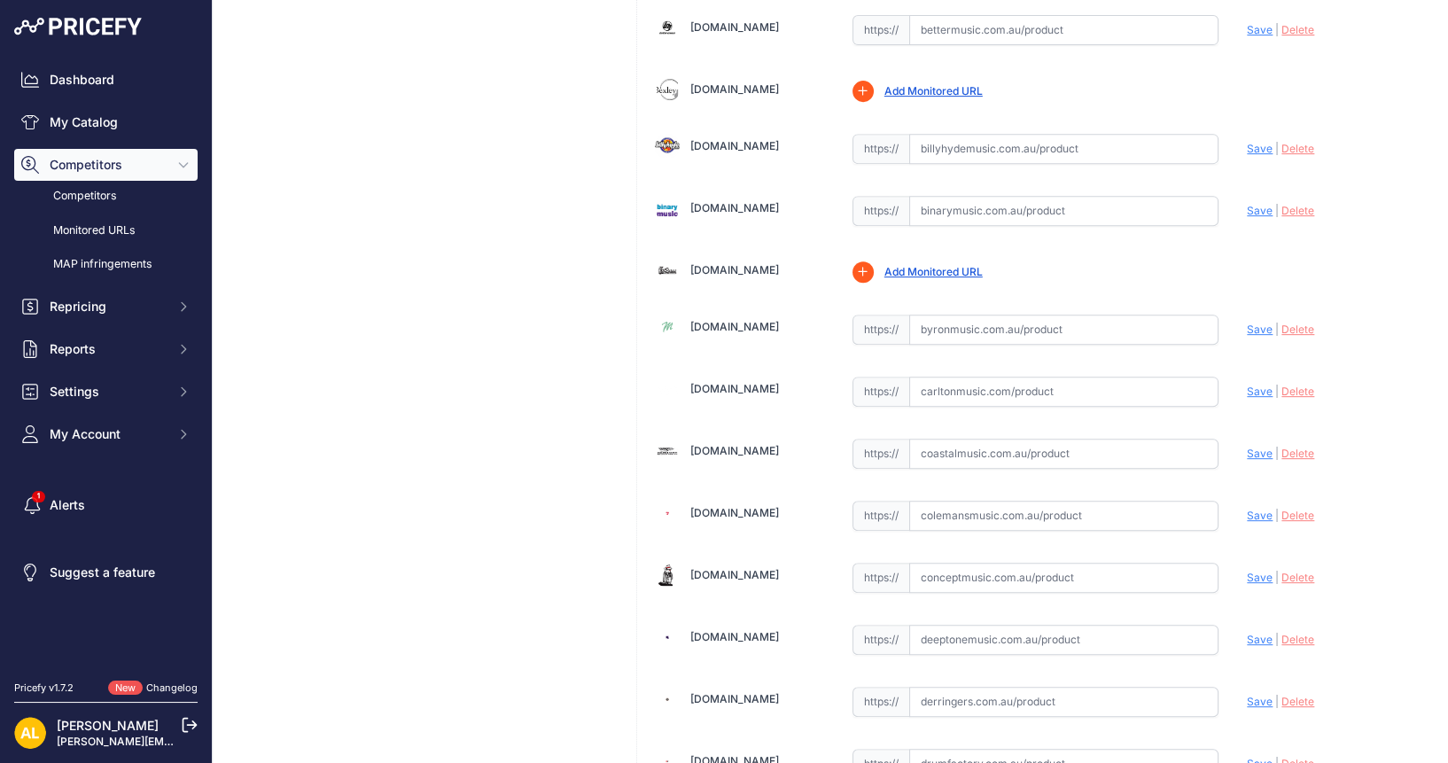
scroll to position [1218, 0]
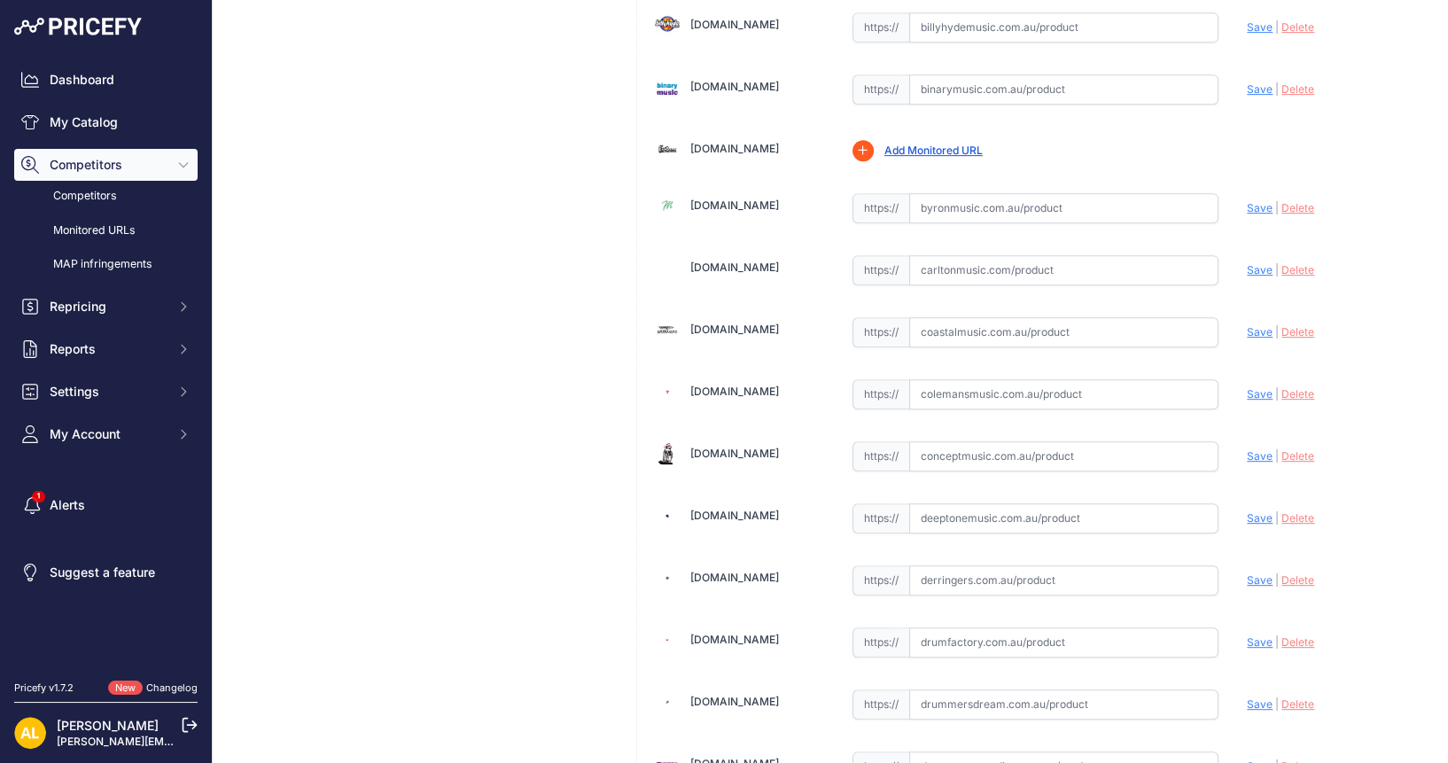
click at [900, 578] on span "https://" at bounding box center [880, 580] width 57 height 30
click at [974, 565] on input "text" at bounding box center [1064, 580] width 310 height 30
paste input "https://www.derringers.com.au/products/fender-american-ultra-luxe-60s-stratocas…"
click at [1248, 573] on span "Save" at bounding box center [1259, 579] width 26 height 13
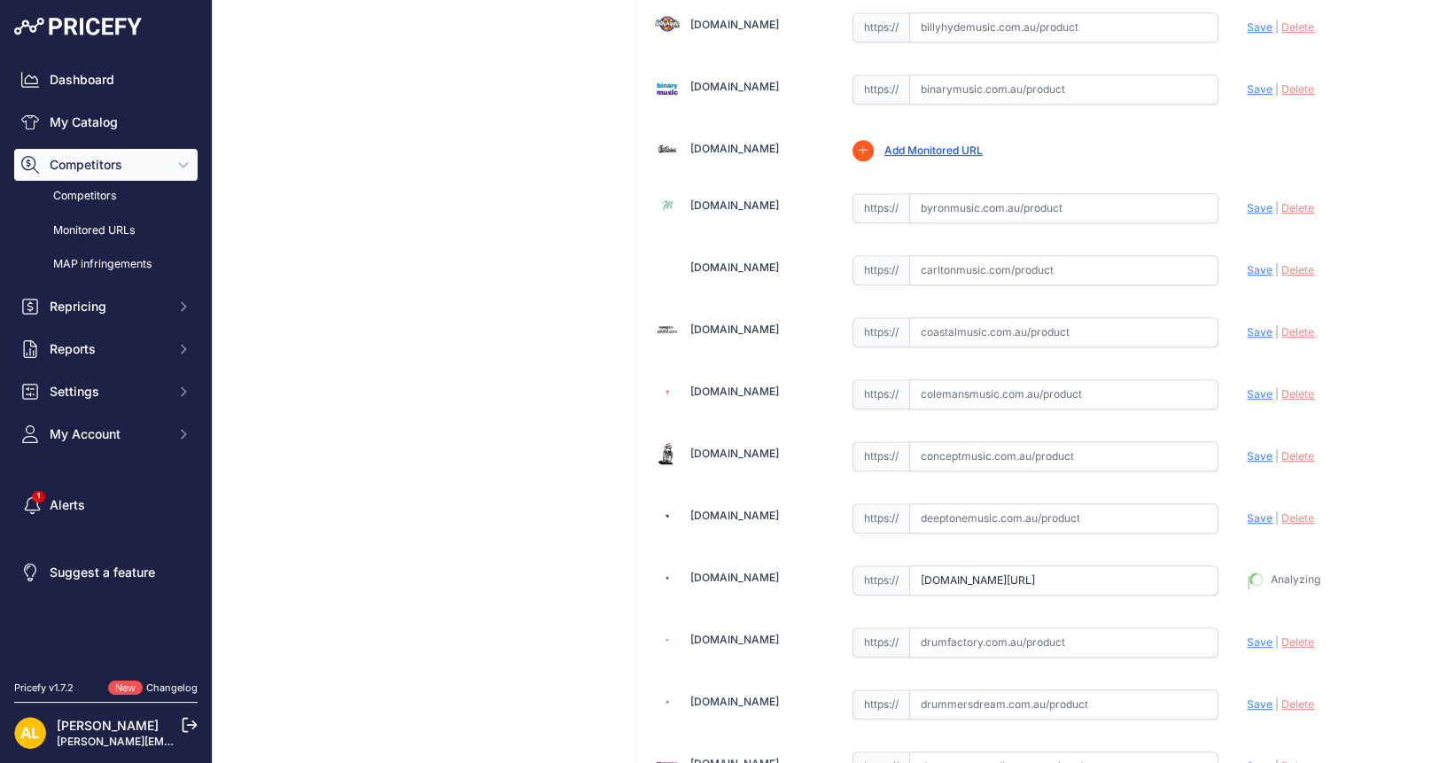
type input "https://www.derringers.com.au/products/fender-american-ultra-luxe-60s-stratocas…"
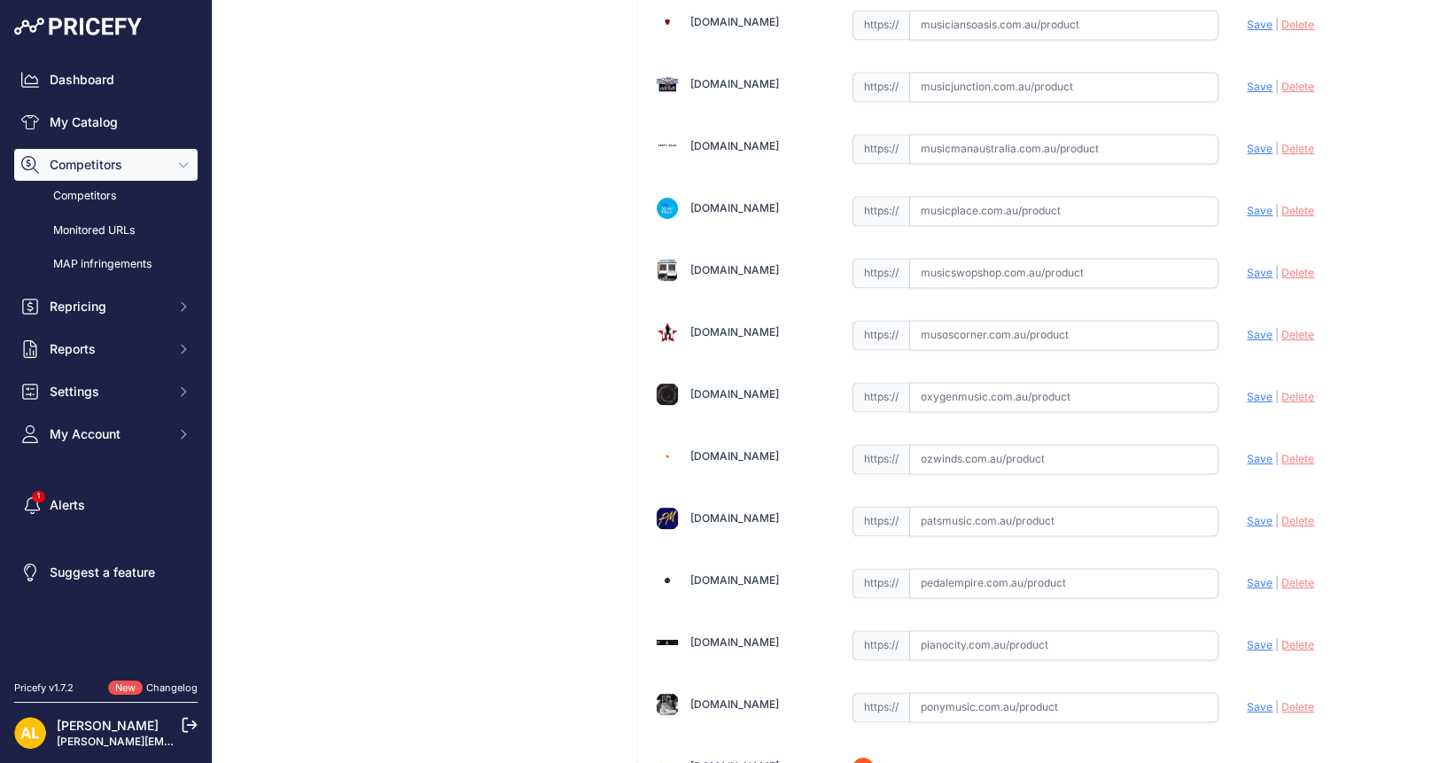
scroll to position [4099, 0]
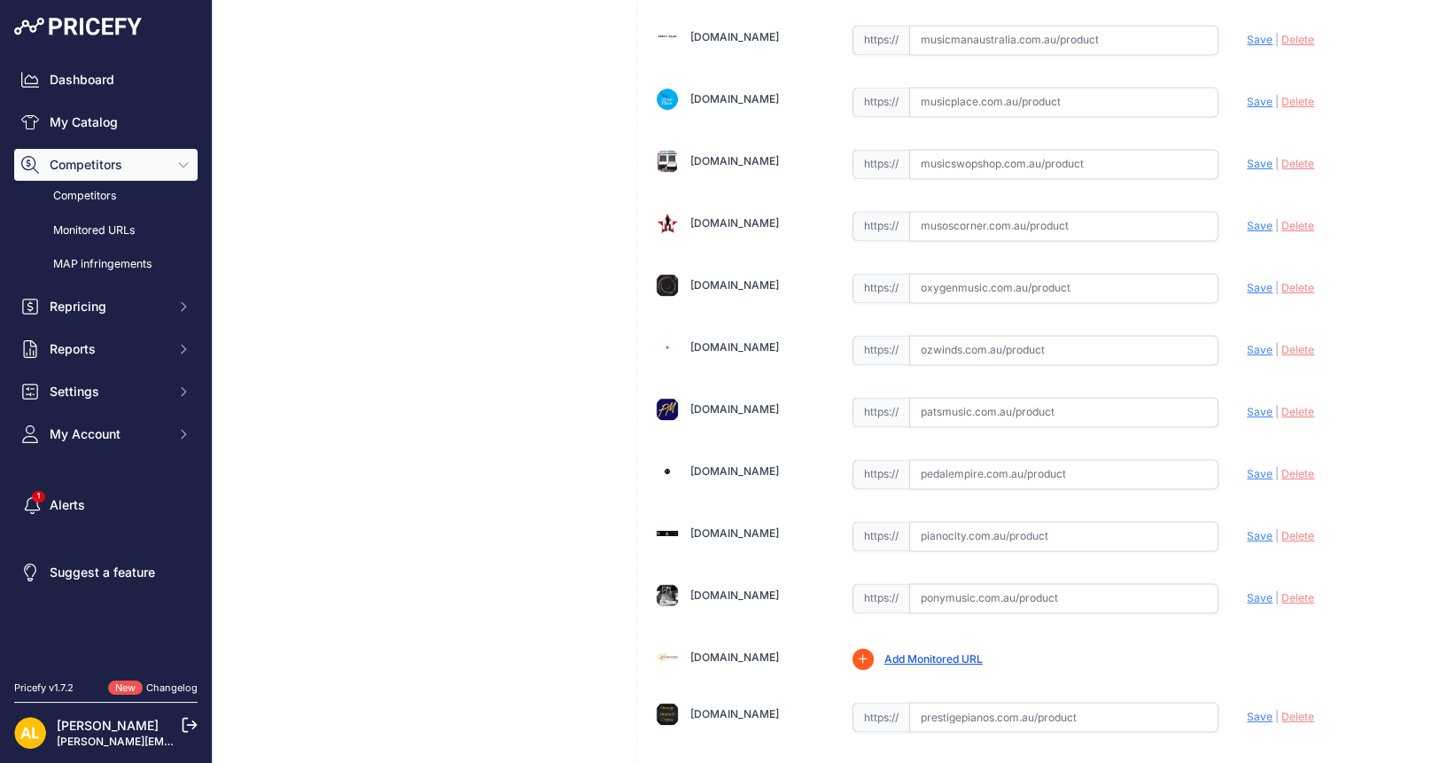
paste input "https://www.riffsandlicks.com.au/fender-american-ultra-luxe-60s-stratocaster-rw…"
click at [1248, 762] on span "Save" at bounding box center [1259, 778] width 26 height 13
type input "https://www.riffsandlicks.com.au/fender-american-ultra-luxe-60s-stratocaster-rw…"
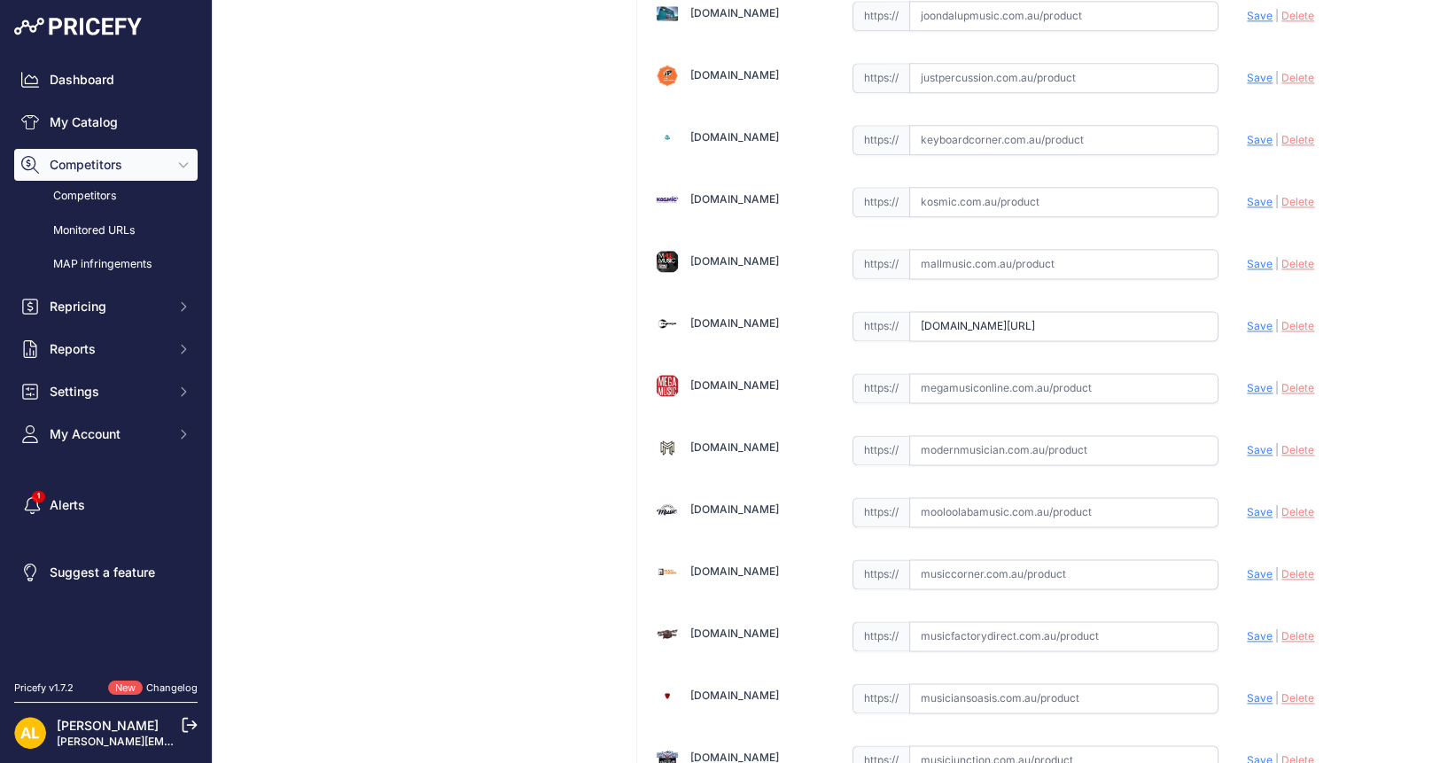
scroll to position [3213, 0]
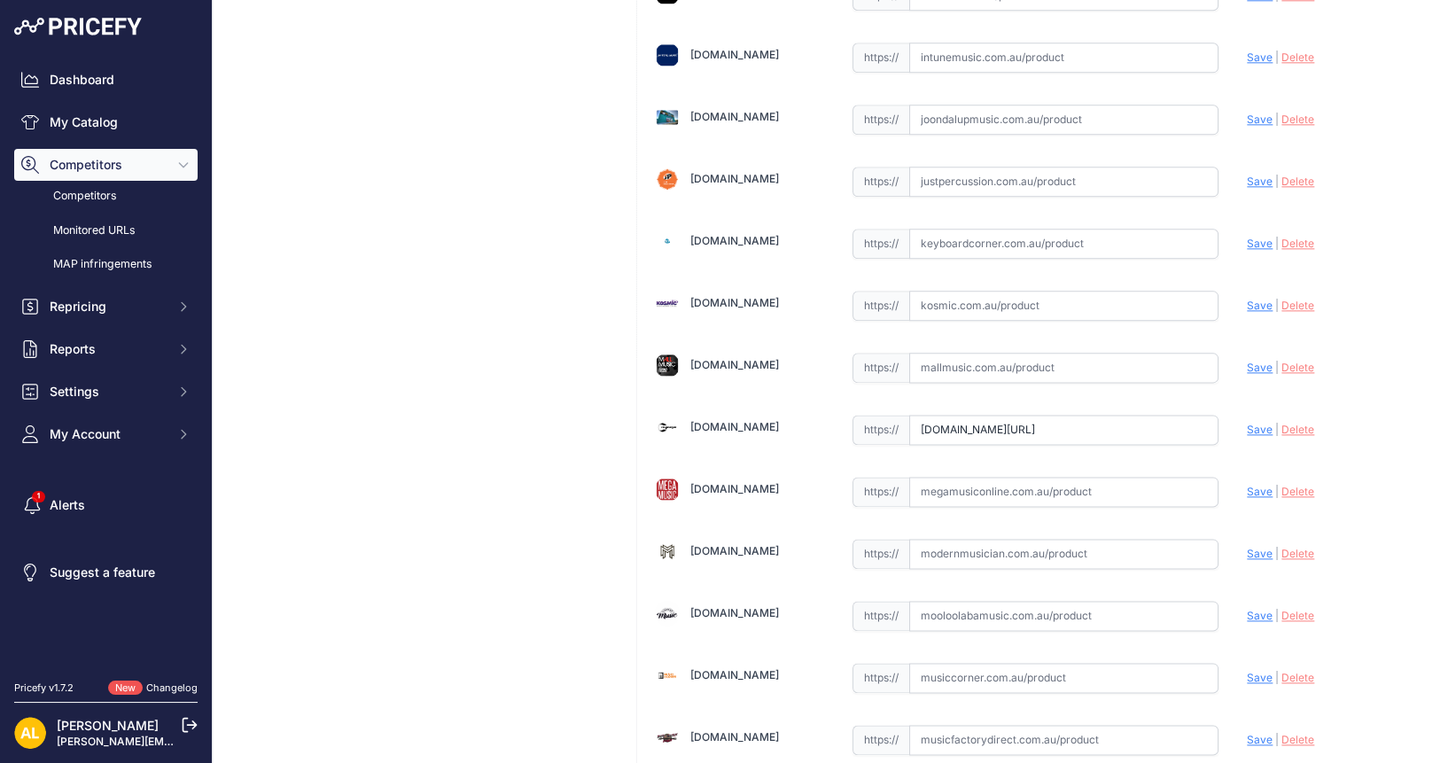
click at [971, 229] on input "text" at bounding box center [1064, 244] width 310 height 30
paste input "https://www.keyboardcorner.com.au/fender-american-ultra-luxe-vintage-60s-strato…"
click at [1246, 237] on span "Save" at bounding box center [1259, 243] width 26 height 13
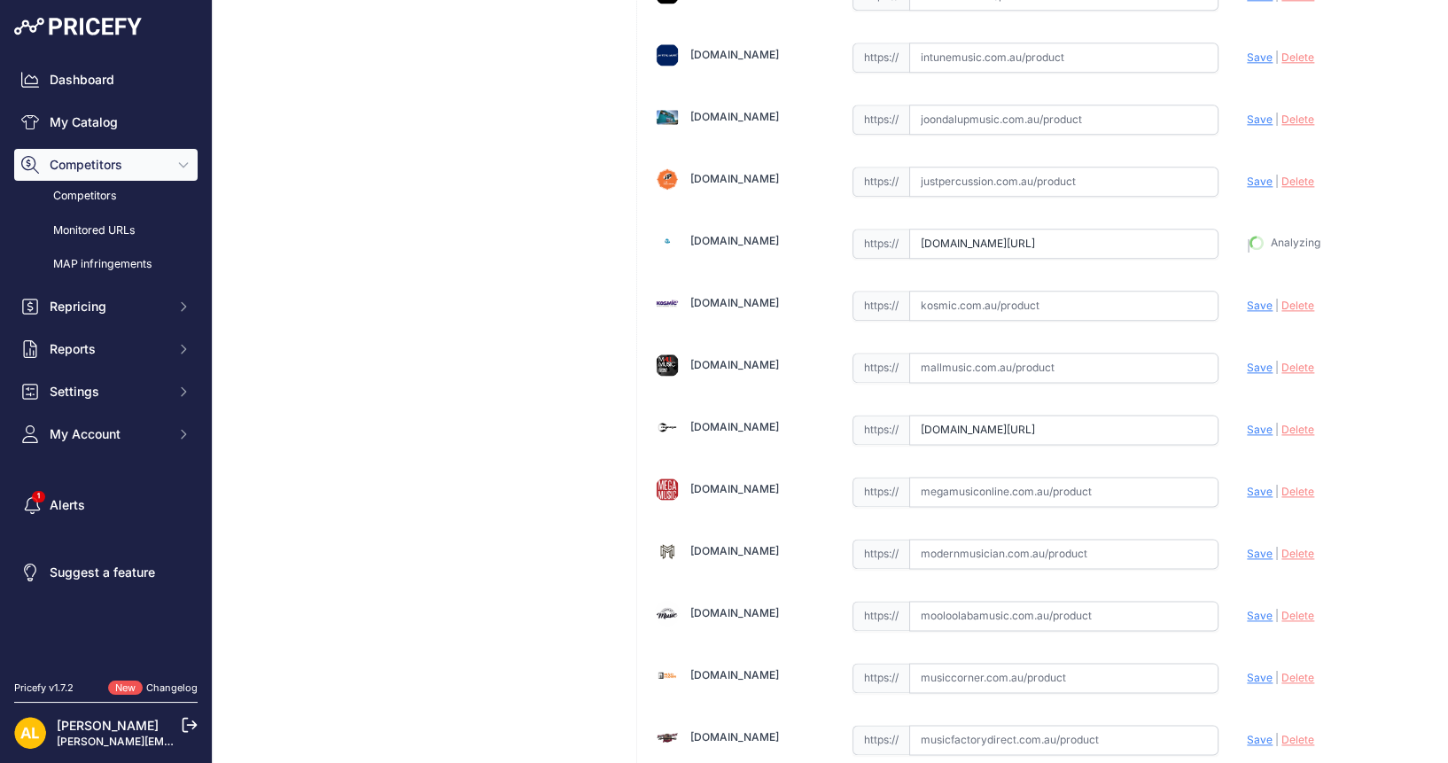
type input "https://www.keyboardcorner.com.au/fender-american-ultra-luxe-vintage-60s-strato…"
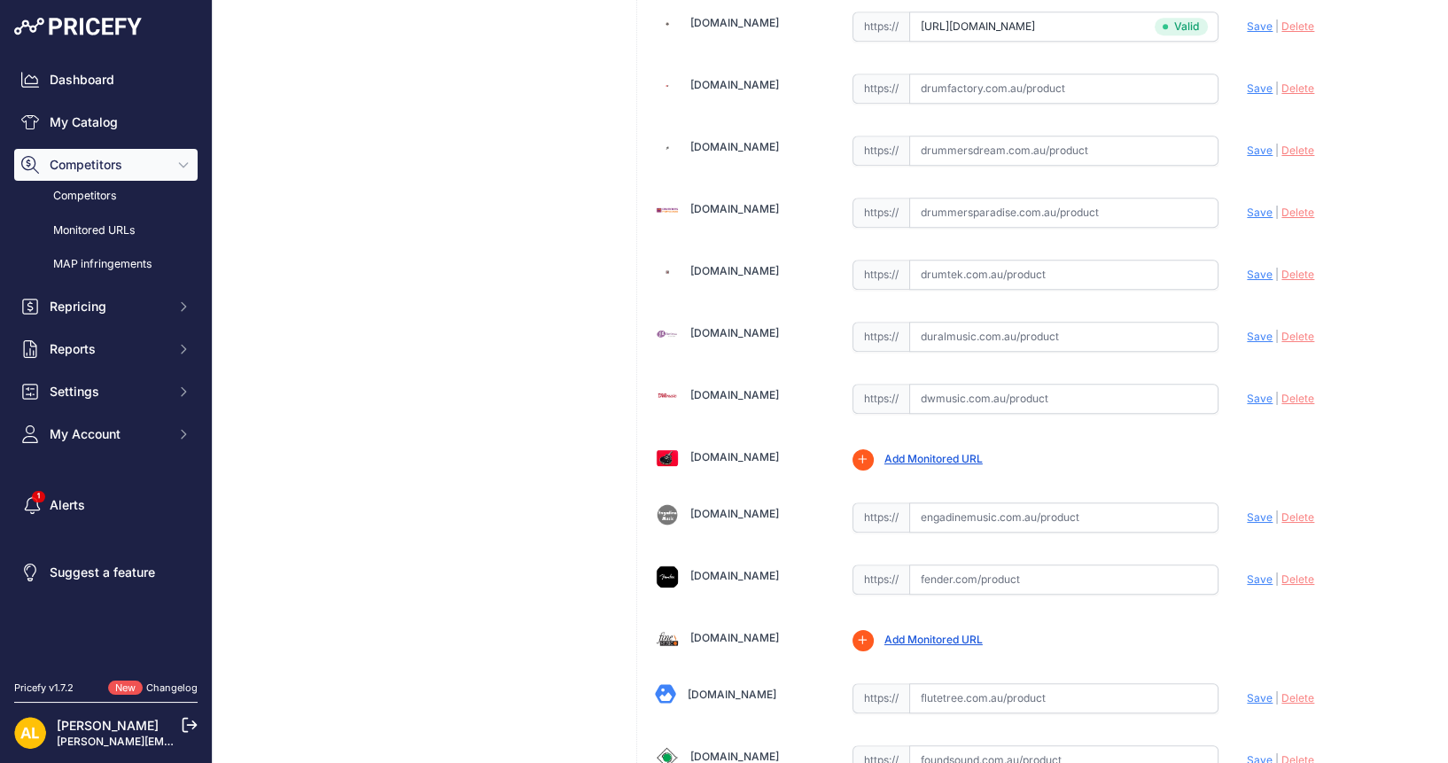
scroll to position [1773, 0]
click at [982, 383] on input "text" at bounding box center [1064, 398] width 310 height 30
paste input "https://dwmusic.com.au/products/fender-american-ultra-luxe-60s-stratocaster-ele…"
click at [1246, 391] on span "Save" at bounding box center [1259, 397] width 26 height 13
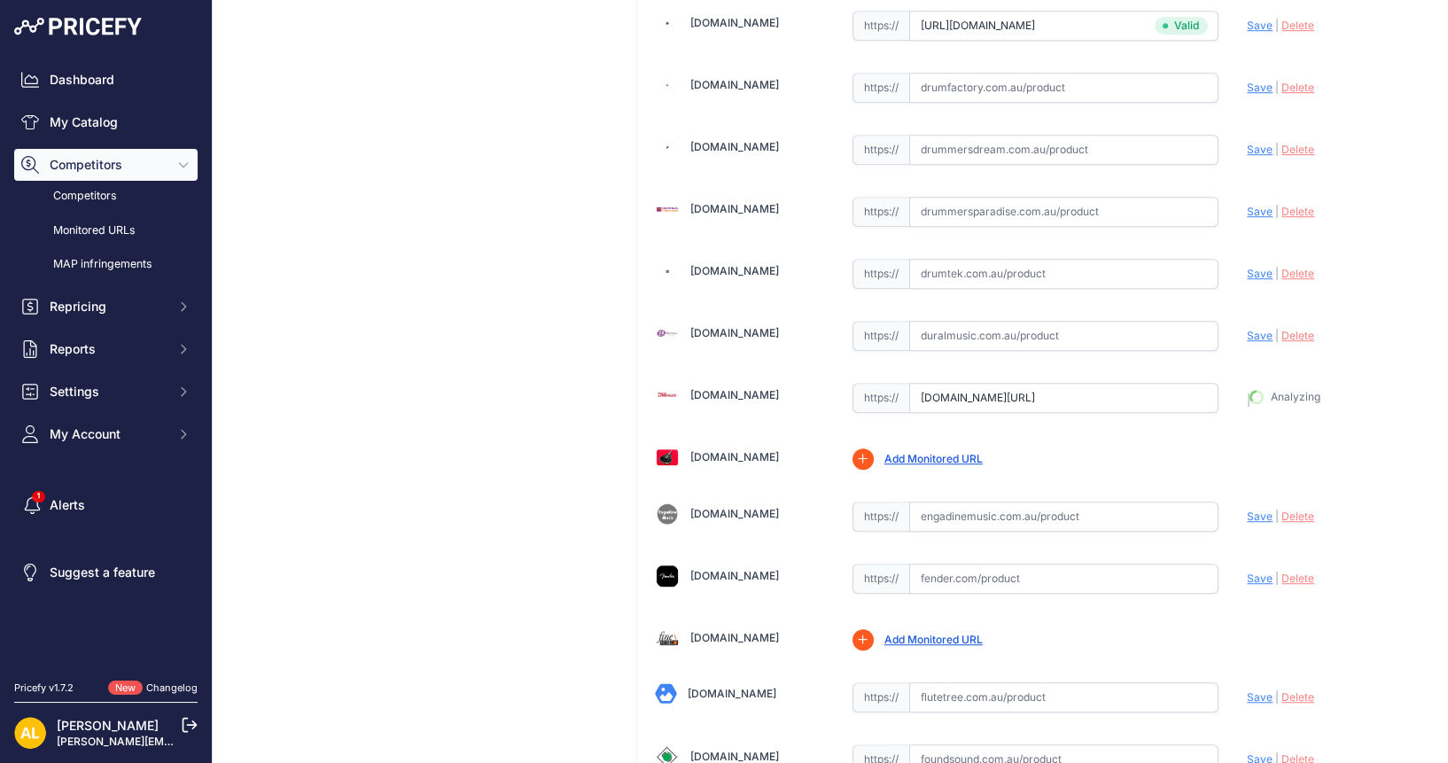
type input "https://dwmusic.com.au/products/fender-american-ultra-luxe-60s-stratocaster-ele…"
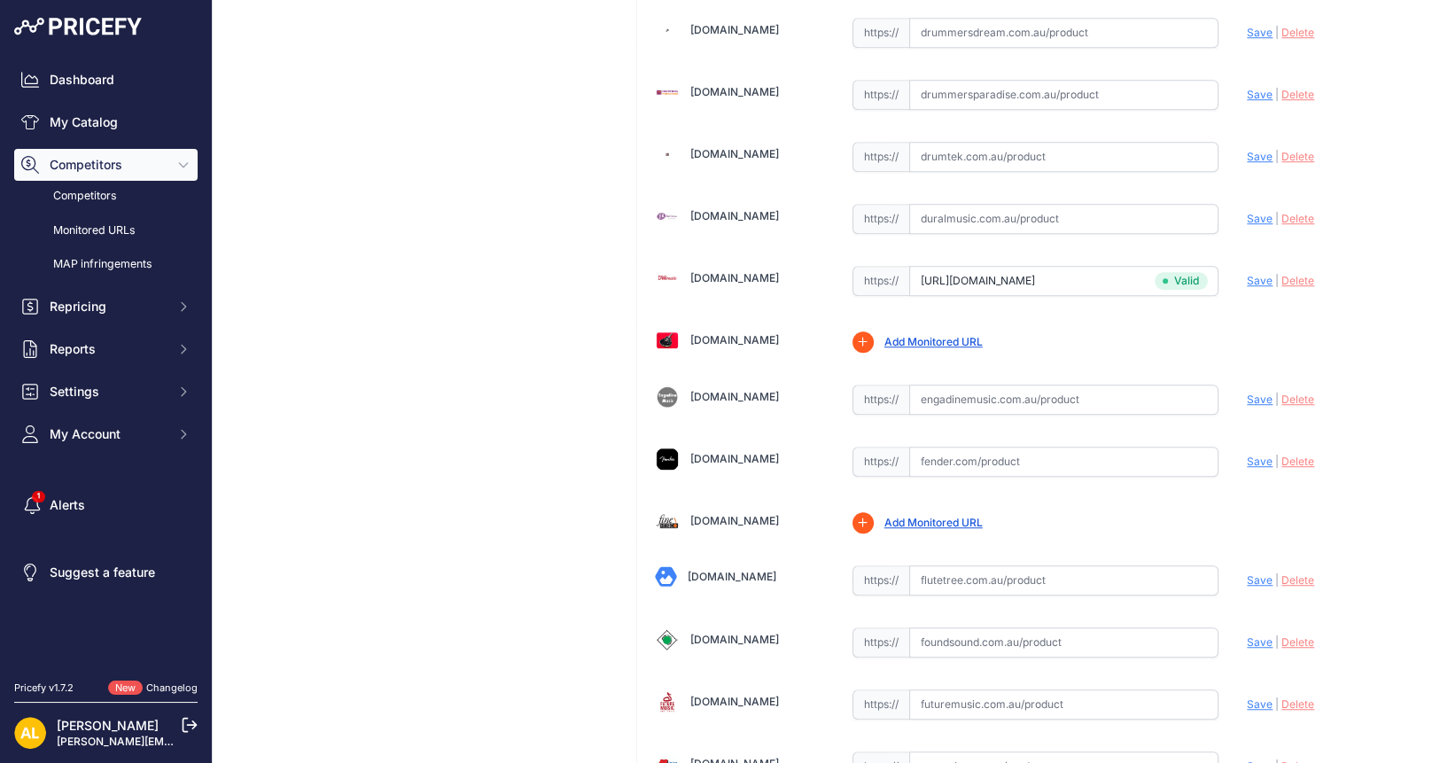
scroll to position [1773, 0]
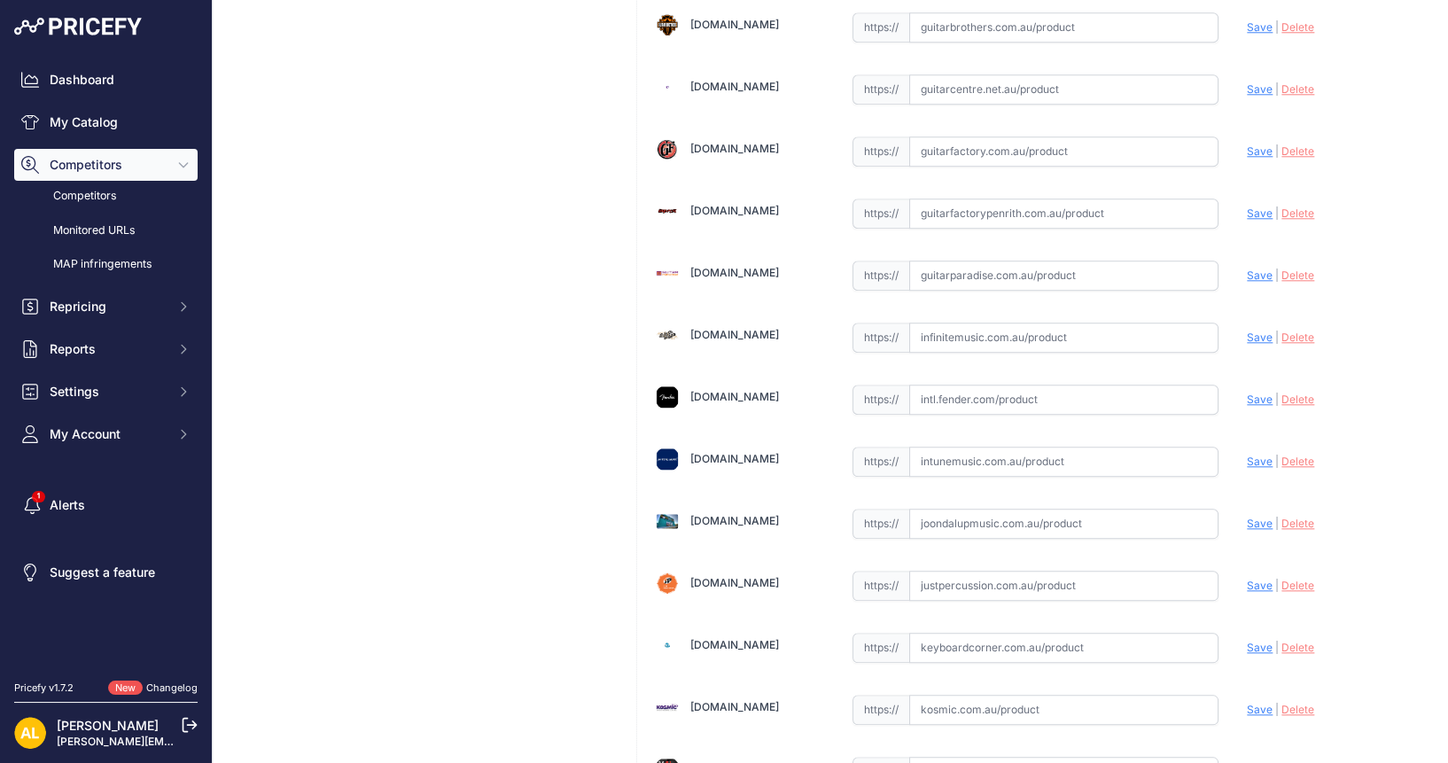
scroll to position [3322, 0]
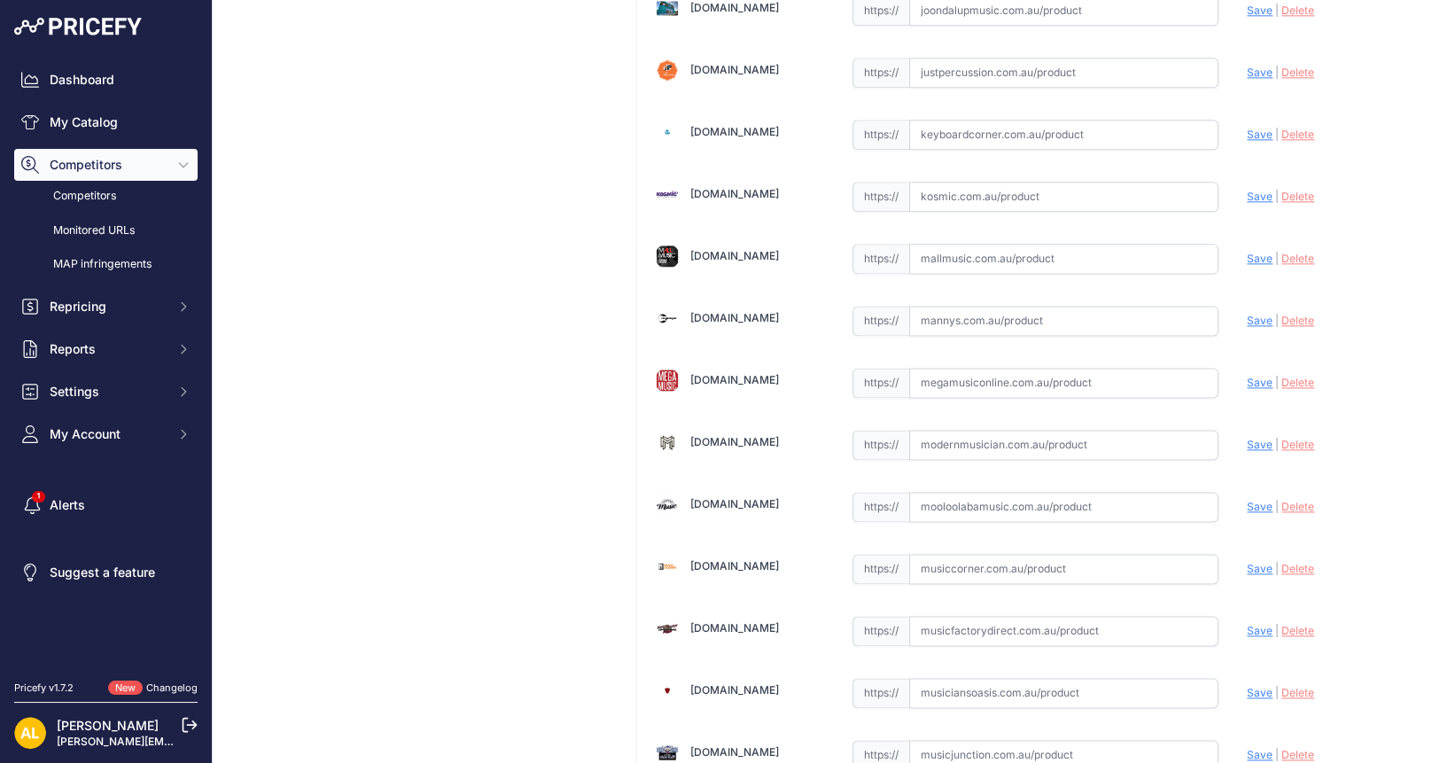
click at [972, 306] on input "text" at bounding box center [1064, 321] width 310 height 30
paste input "[URL][DOMAIN_NAME]"
click at [1246, 314] on span "Save" at bounding box center [1259, 320] width 26 height 13
type input "[URL][DOMAIN_NAME]"
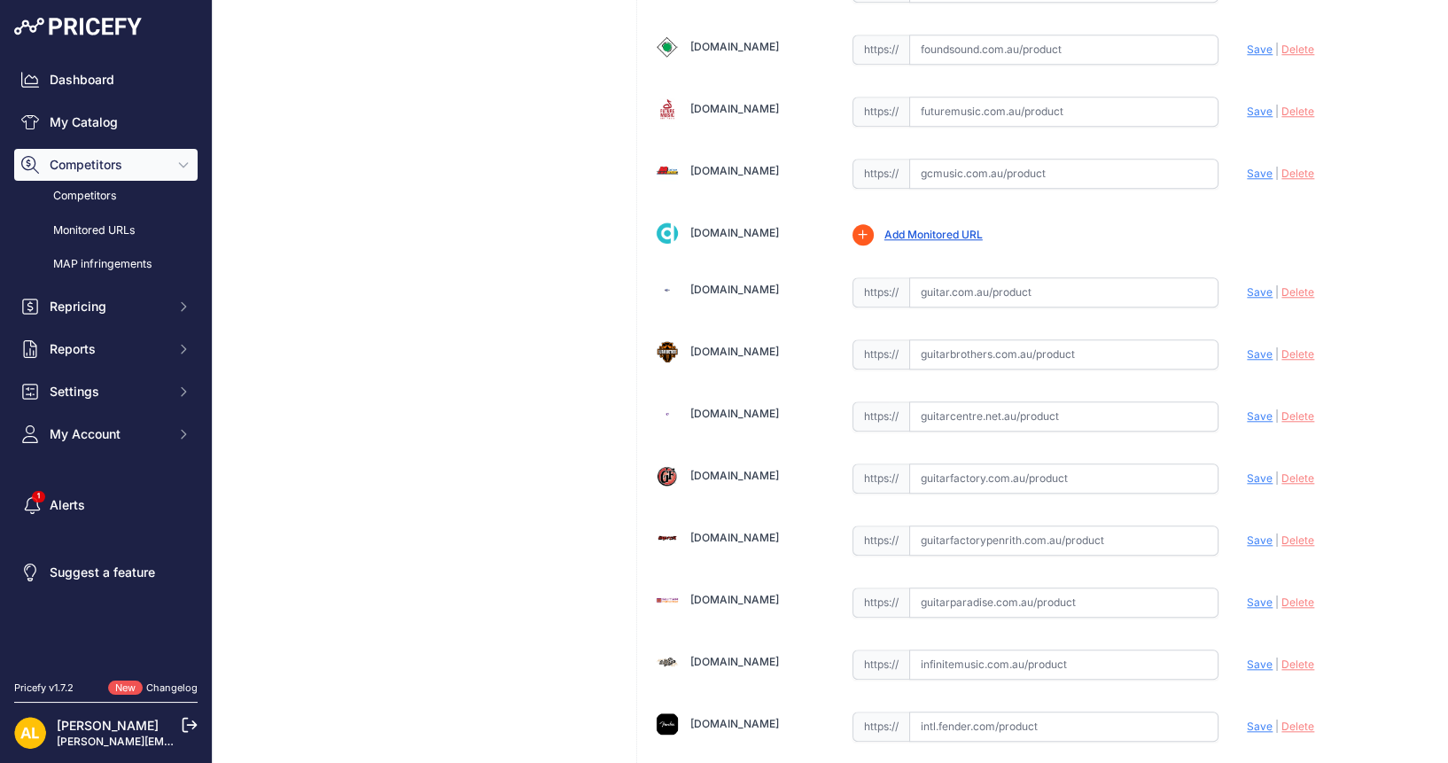
scroll to position [2547, 0]
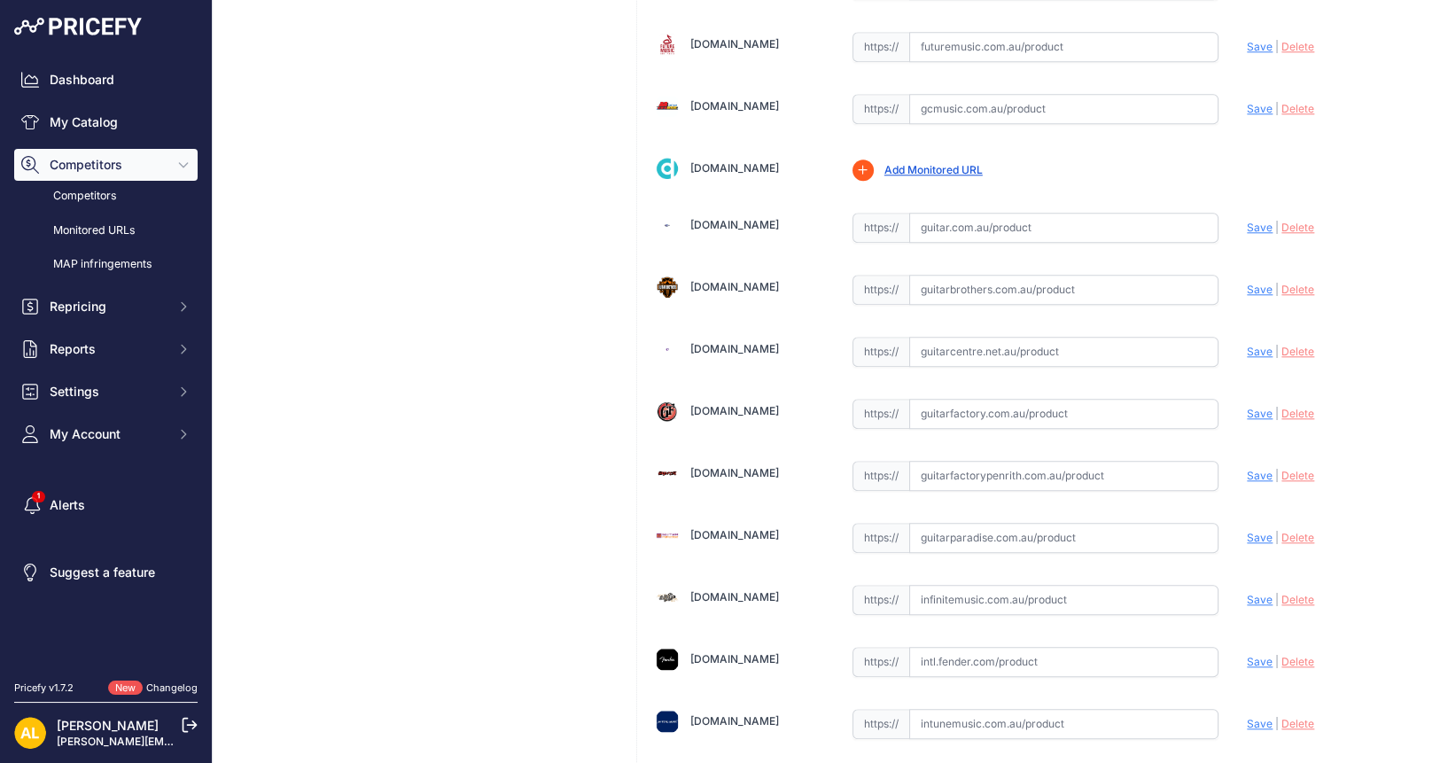
click at [1012, 213] on input "text" at bounding box center [1064, 228] width 310 height 30
paste input "[URL][DOMAIN_NAME]"
click at [1246, 221] on span "Save" at bounding box center [1259, 227] width 26 height 13
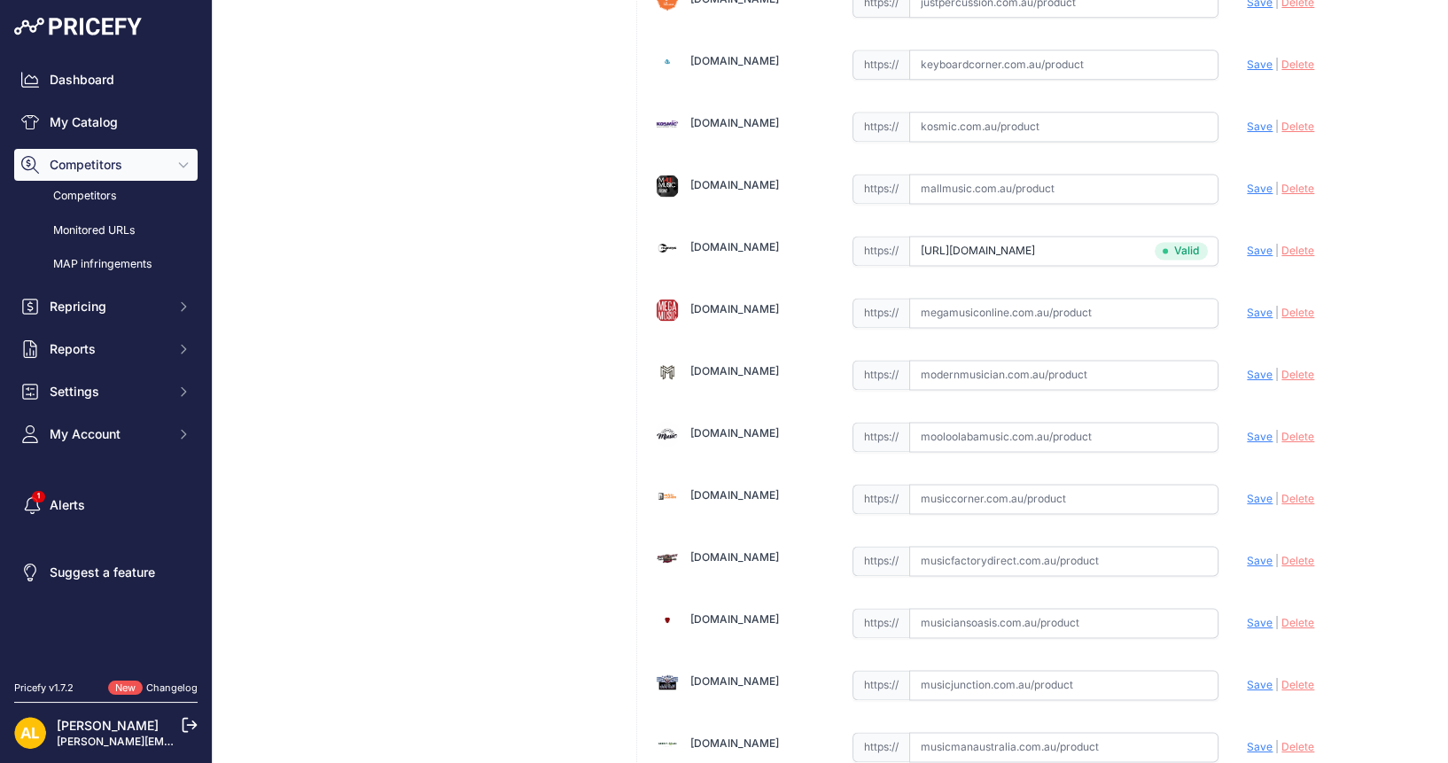
type input "[URL][DOMAIN_NAME]"
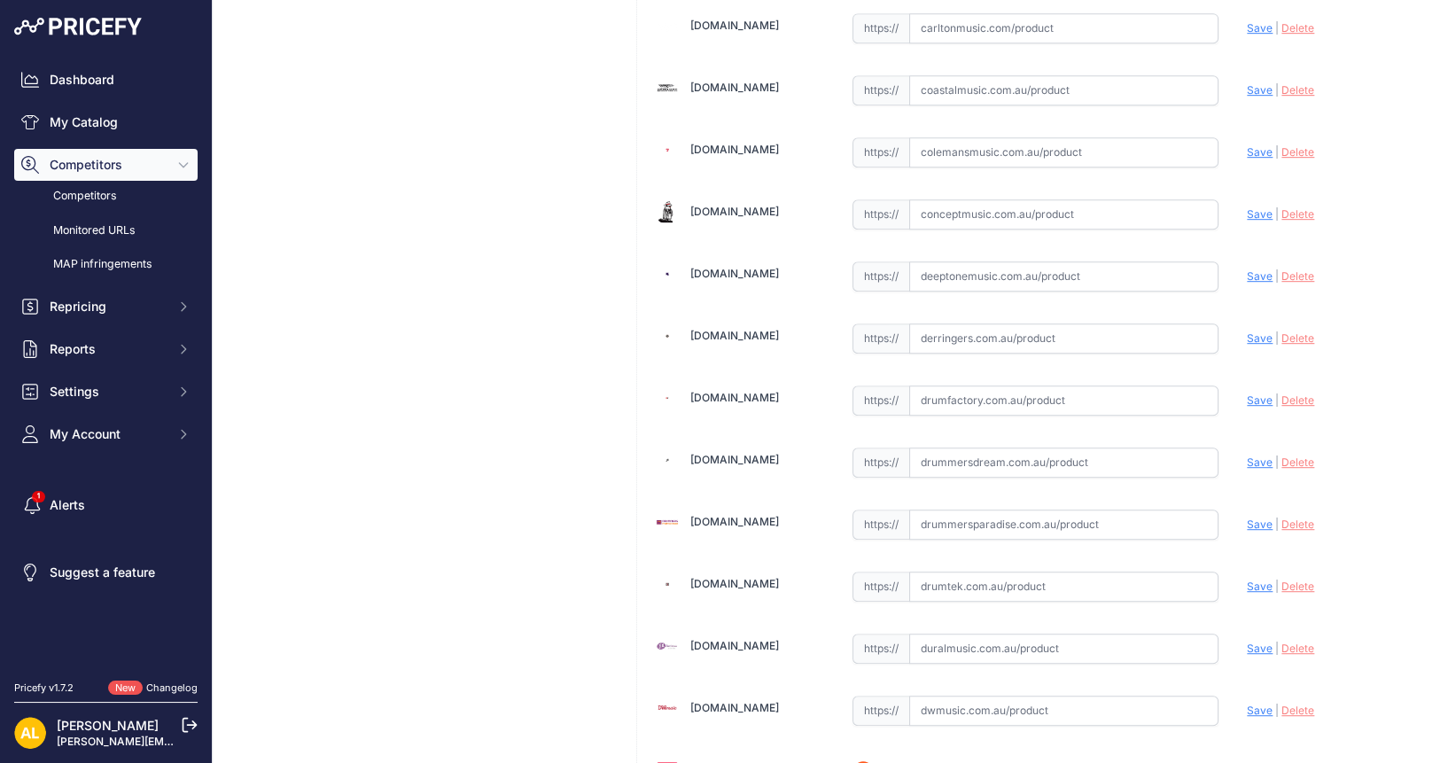
scroll to position [1439, 0]
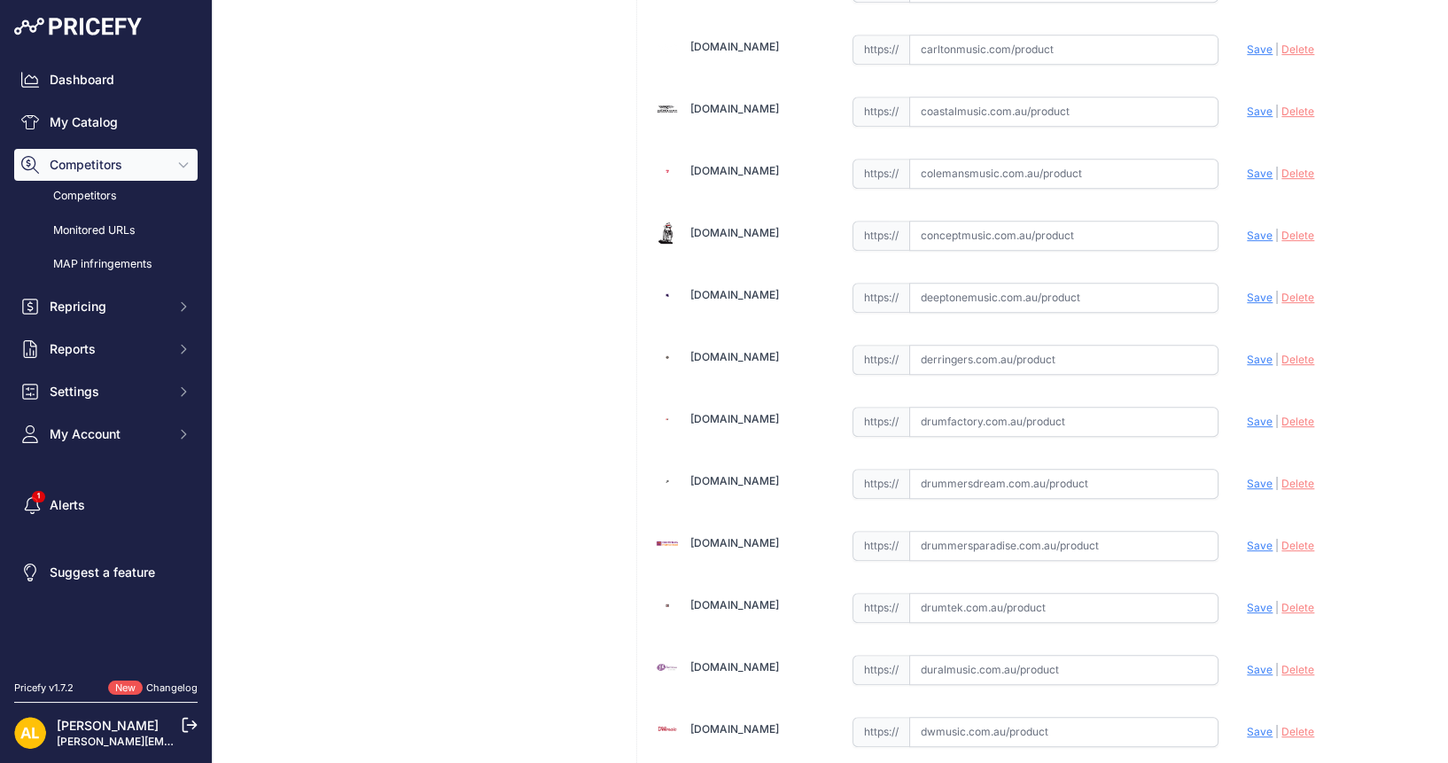
click at [935, 345] on input "text" at bounding box center [1064, 360] width 310 height 30
paste input "[URL][DOMAIN_NAME]"
click at [1246, 353] on span "Save" at bounding box center [1259, 359] width 26 height 13
type input "[URL][DOMAIN_NAME]"
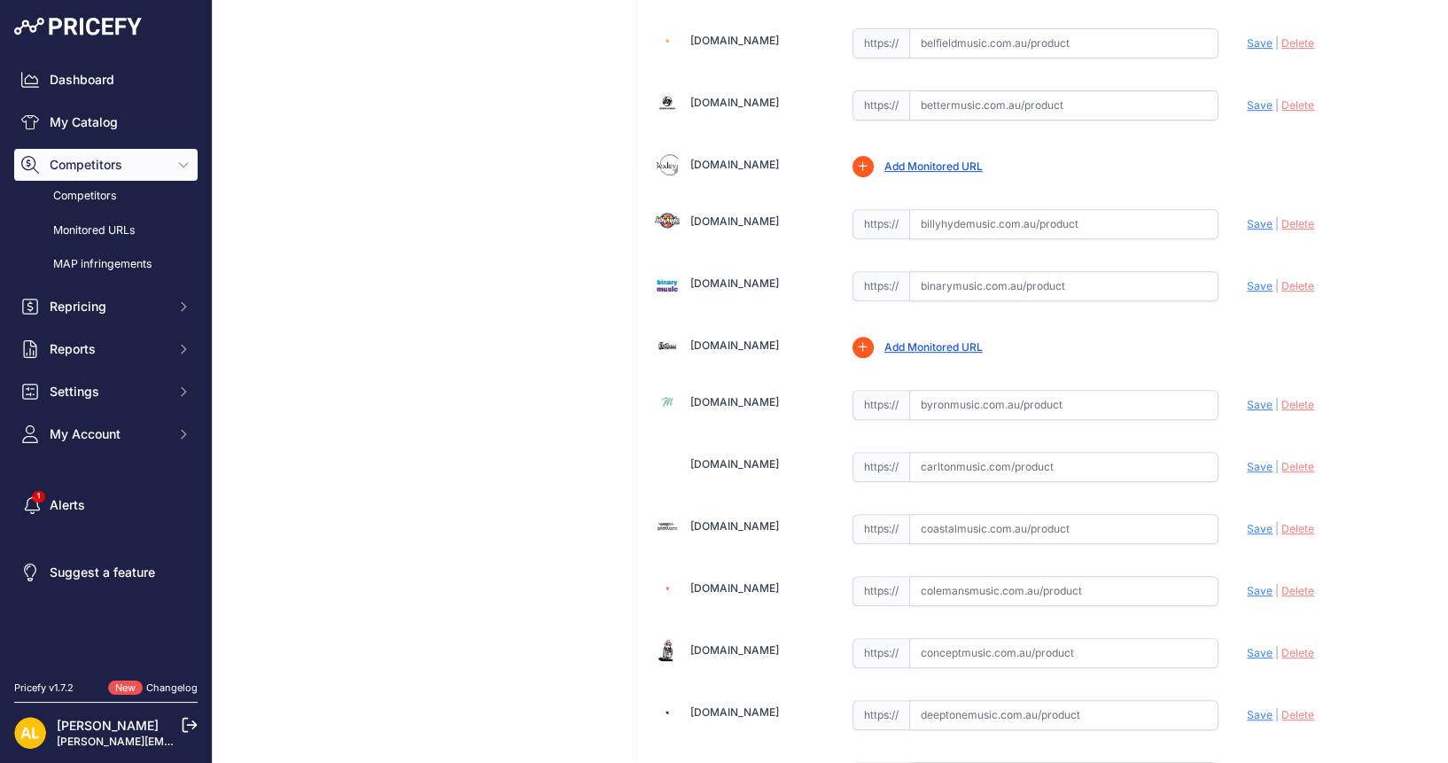
scroll to position [775, 0]
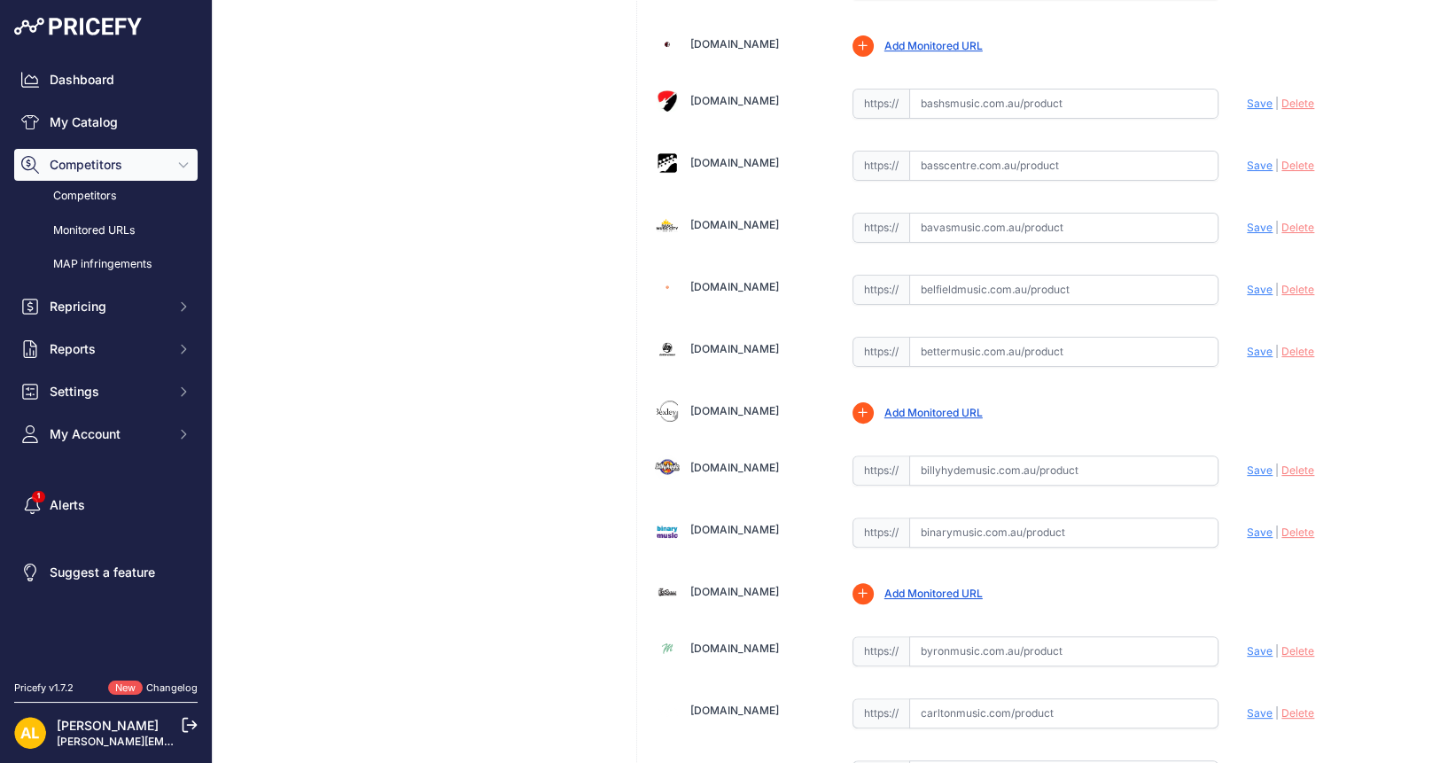
click at [932, 455] on input "text" at bounding box center [1064, 470] width 310 height 30
paste input "[URL][DOMAIN_NAME]"
click at [1246, 463] on span "Save" at bounding box center [1259, 469] width 26 height 13
type input "https://billyhydemusic.com.au/fender-american-ultra-luxe-vintage-60s-stratocast…"
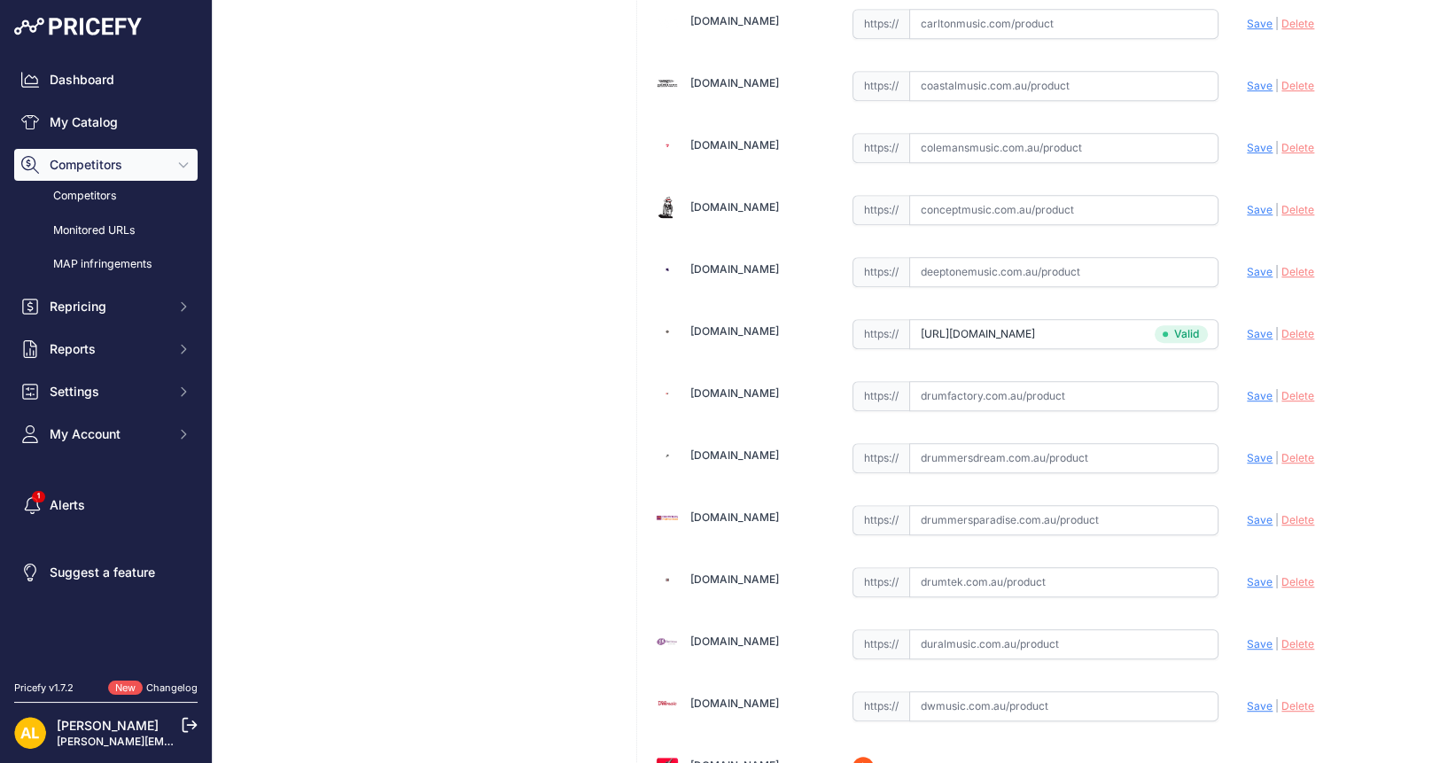
scroll to position [1550, 0]
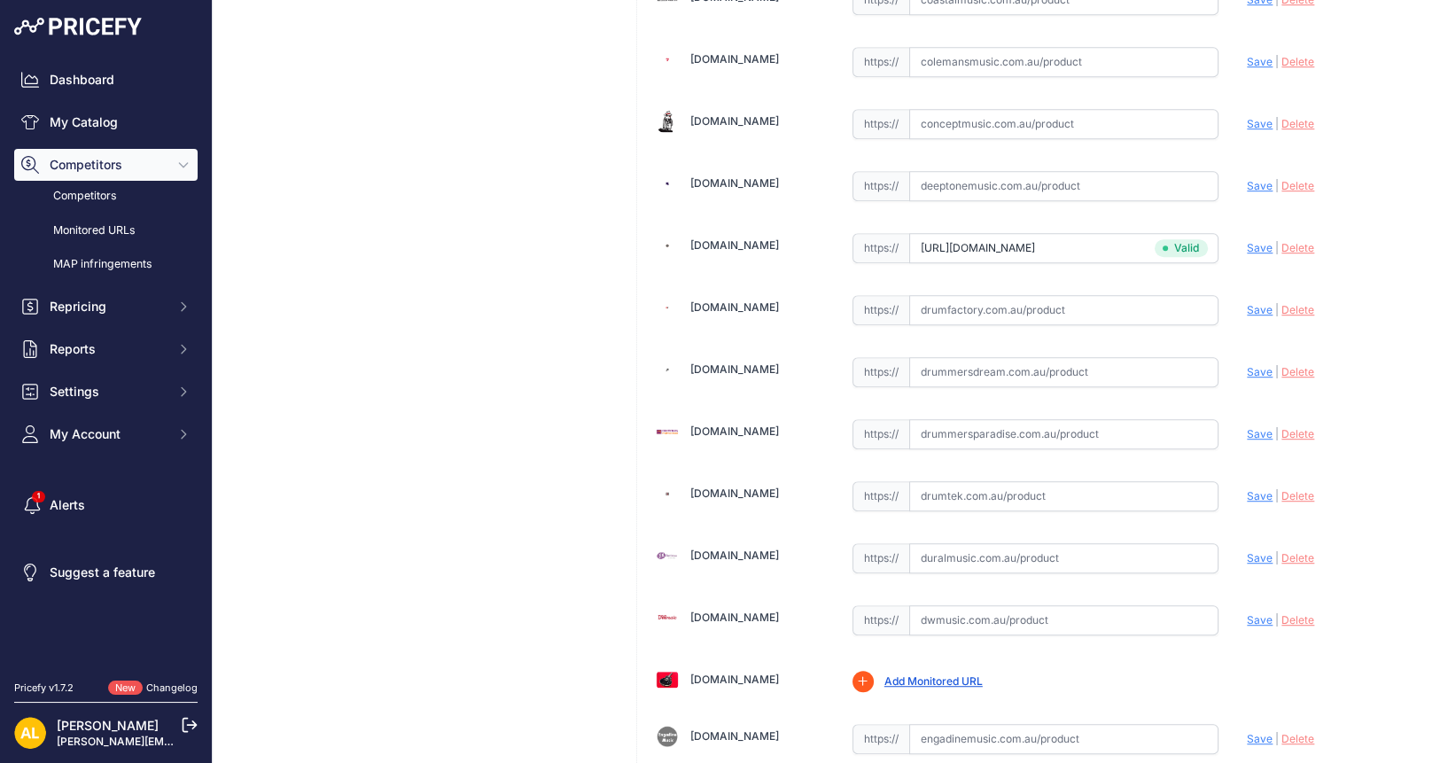
click at [930, 605] on input "text" at bounding box center [1064, 620] width 310 height 30
paste input "https://dwmusic.com.au/products/fender-american-ultra-luxe-vintage-60s-stratoca…"
click at [1253, 613] on span "Save" at bounding box center [1259, 619] width 26 height 13
type input "https://dwmusic.com.au/products/fender-american-ultra-luxe-vintage-60s-stratoca…"
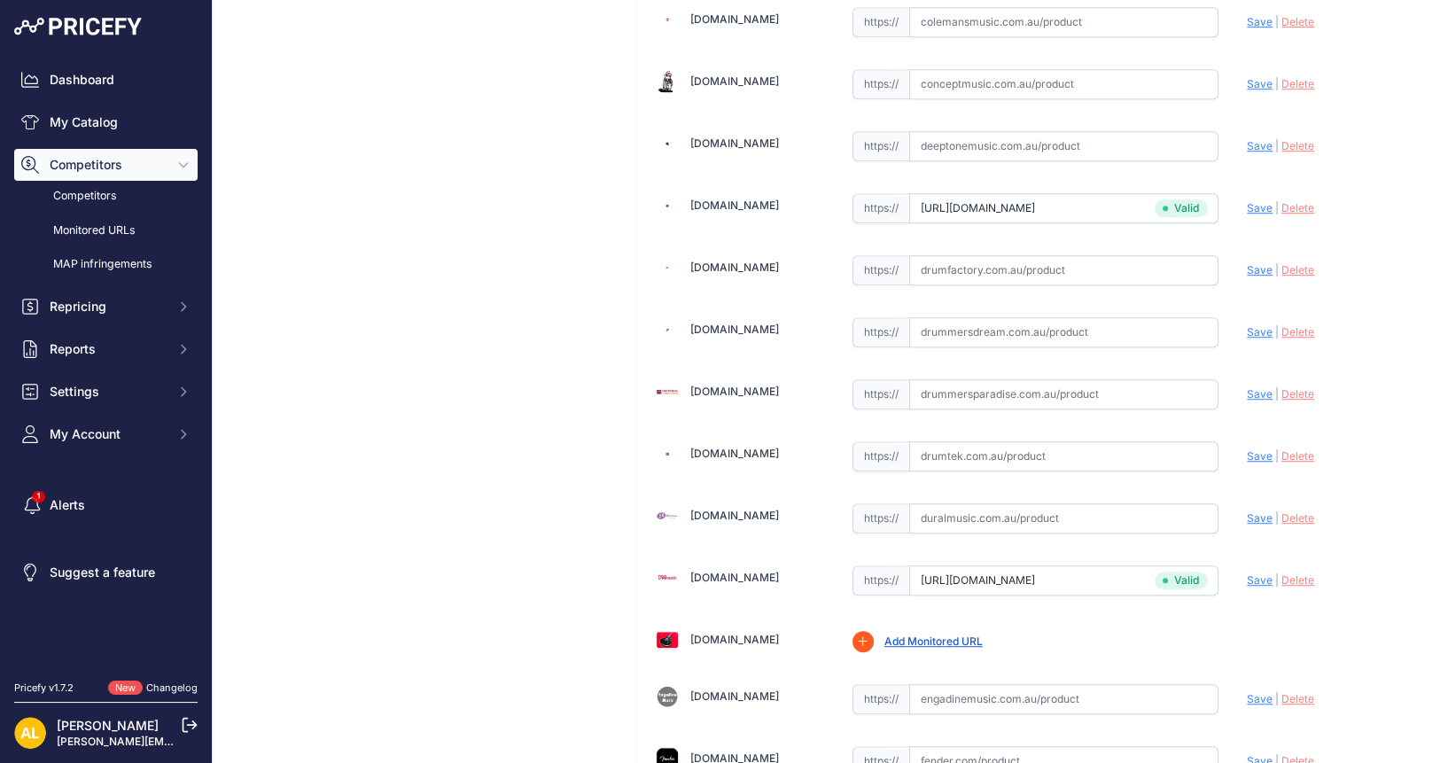
scroll to position [1550, 0]
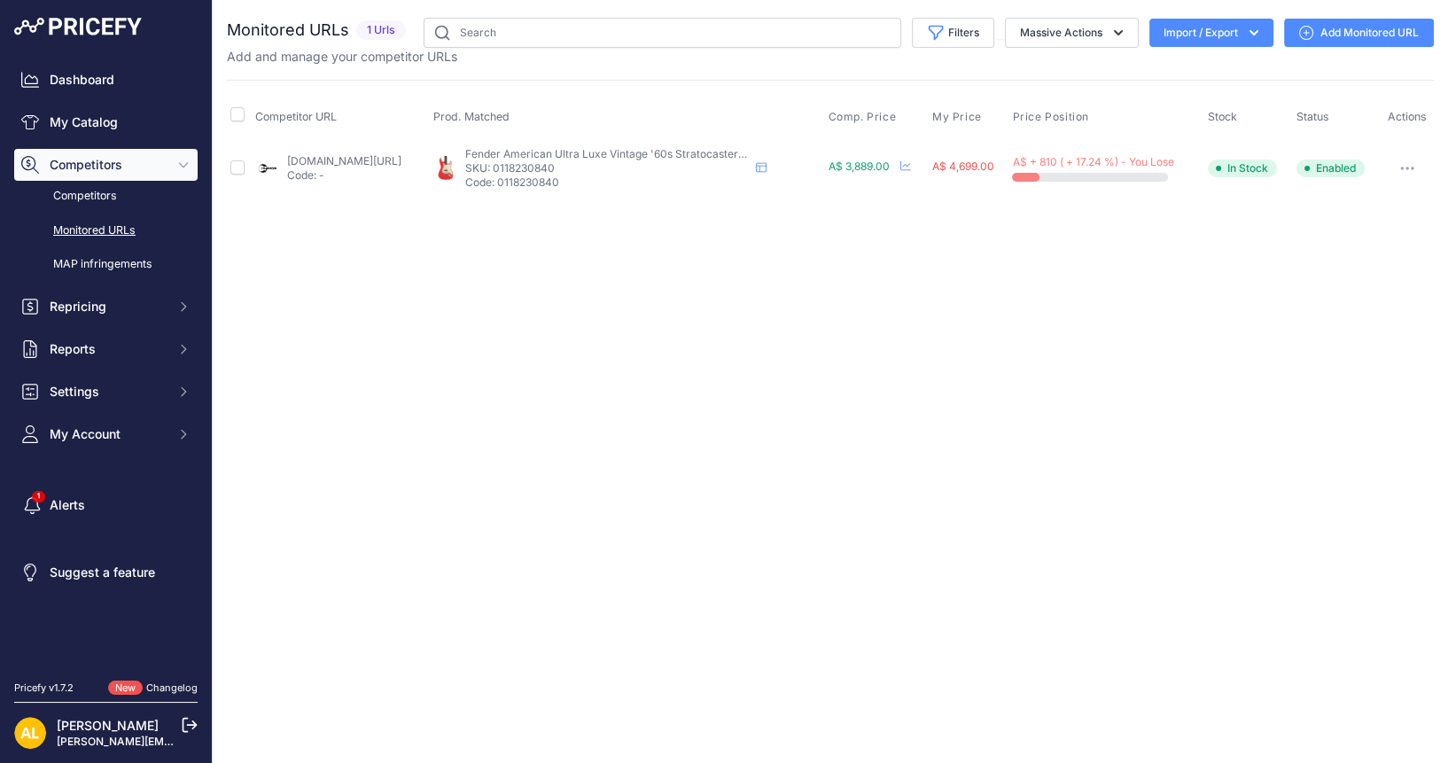
click at [1335, 40] on link "Add Monitored URL" at bounding box center [1359, 33] width 150 height 28
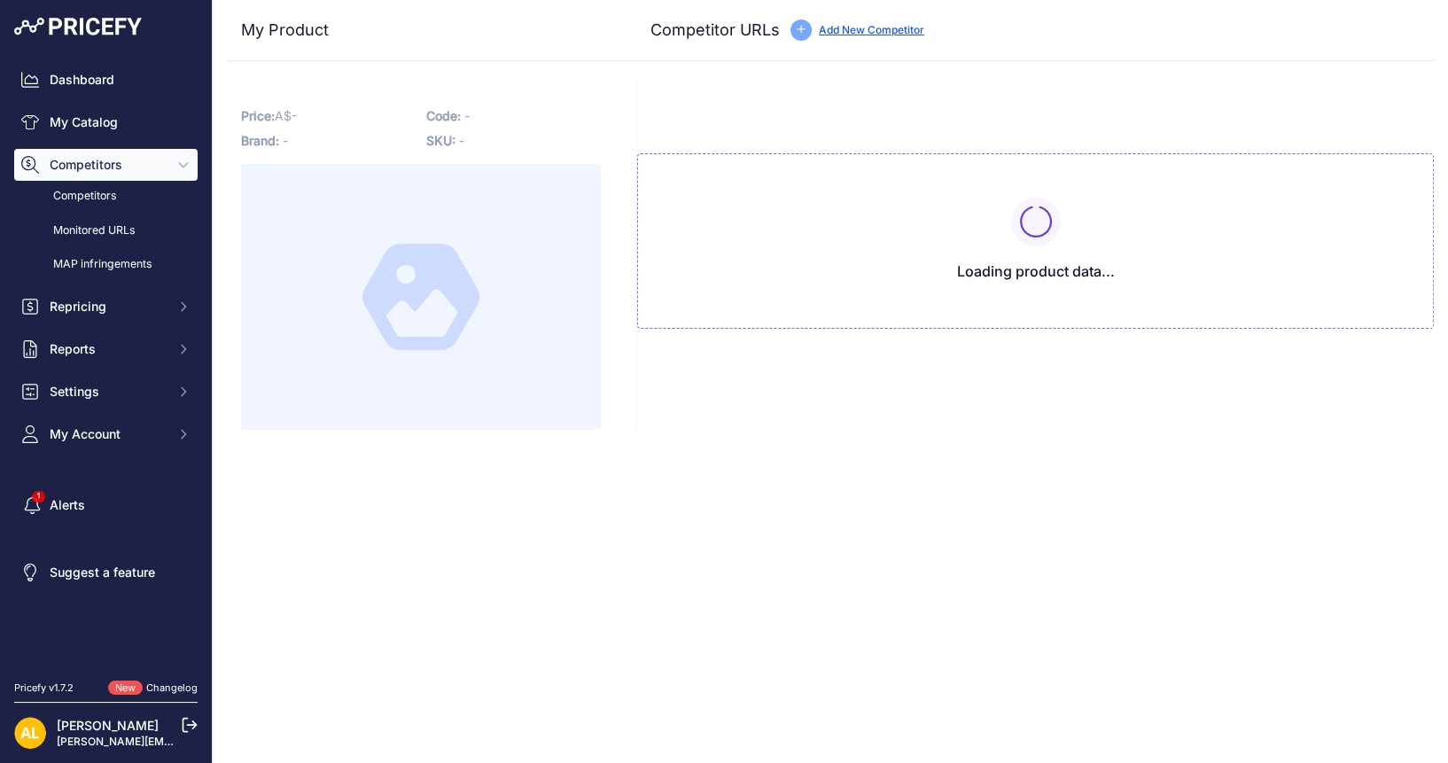
type input "[DOMAIN_NAME][URL]"
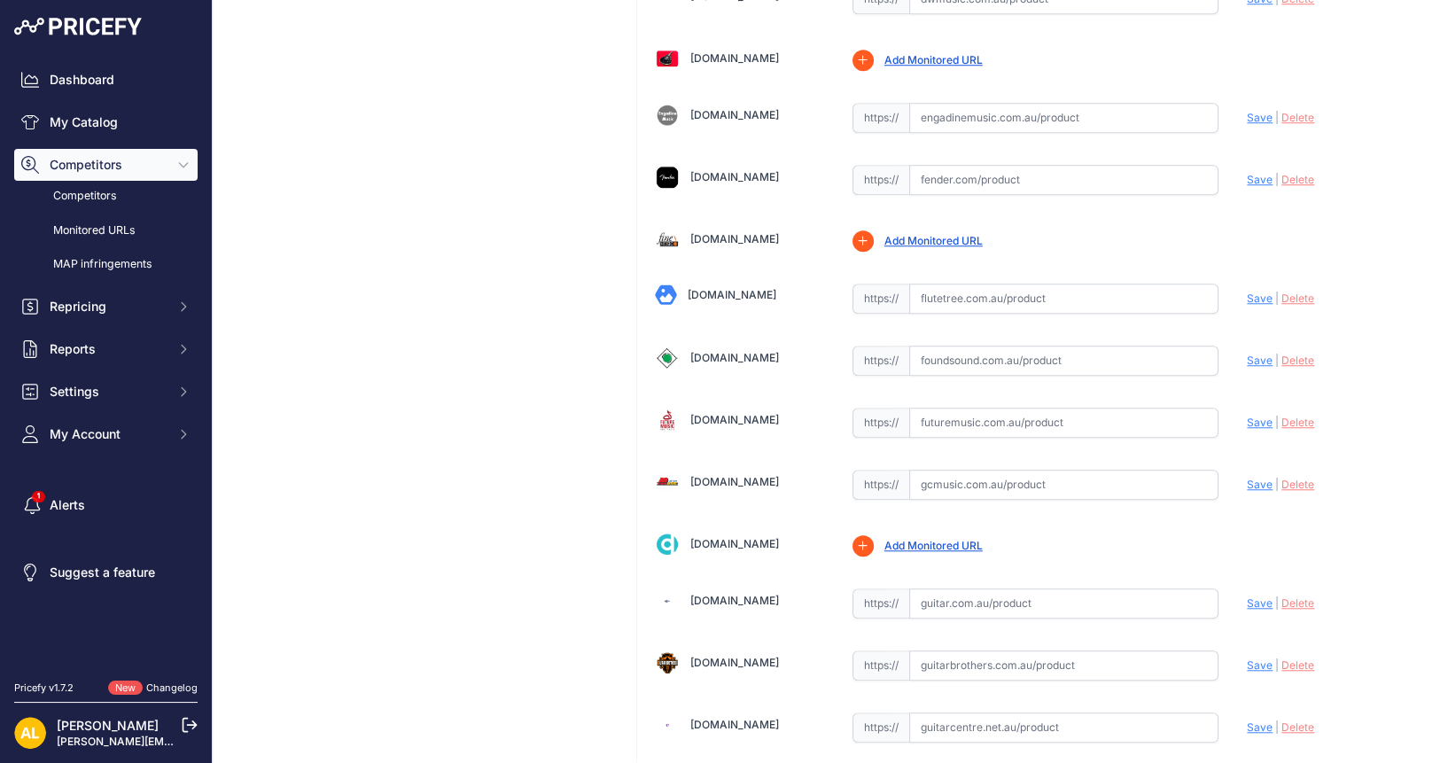
scroll to position [2215, 0]
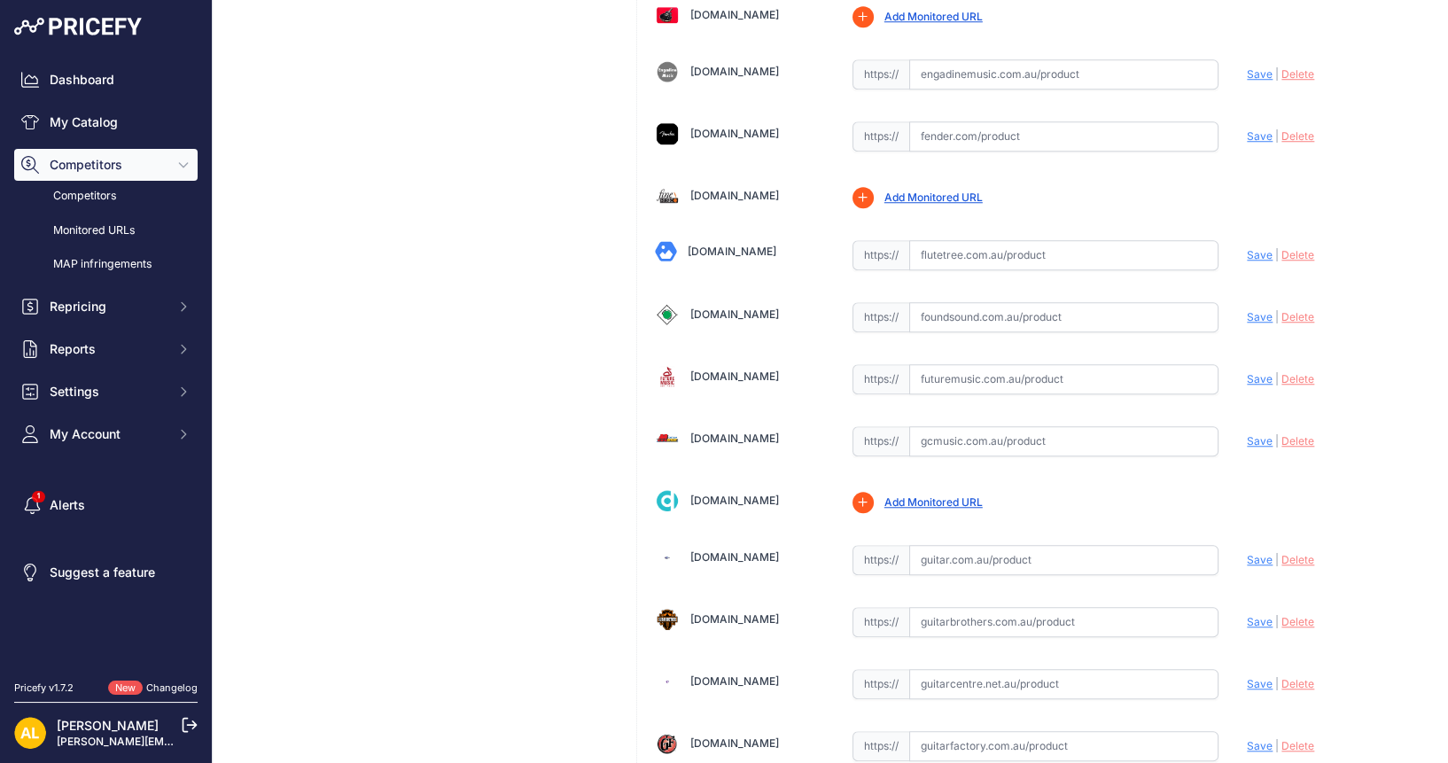
click at [1053, 545] on input "text" at bounding box center [1064, 560] width 310 height 30
paste input "[URL][DOMAIN_NAME]"
click at [1246, 553] on span "Save" at bounding box center [1259, 559] width 26 height 13
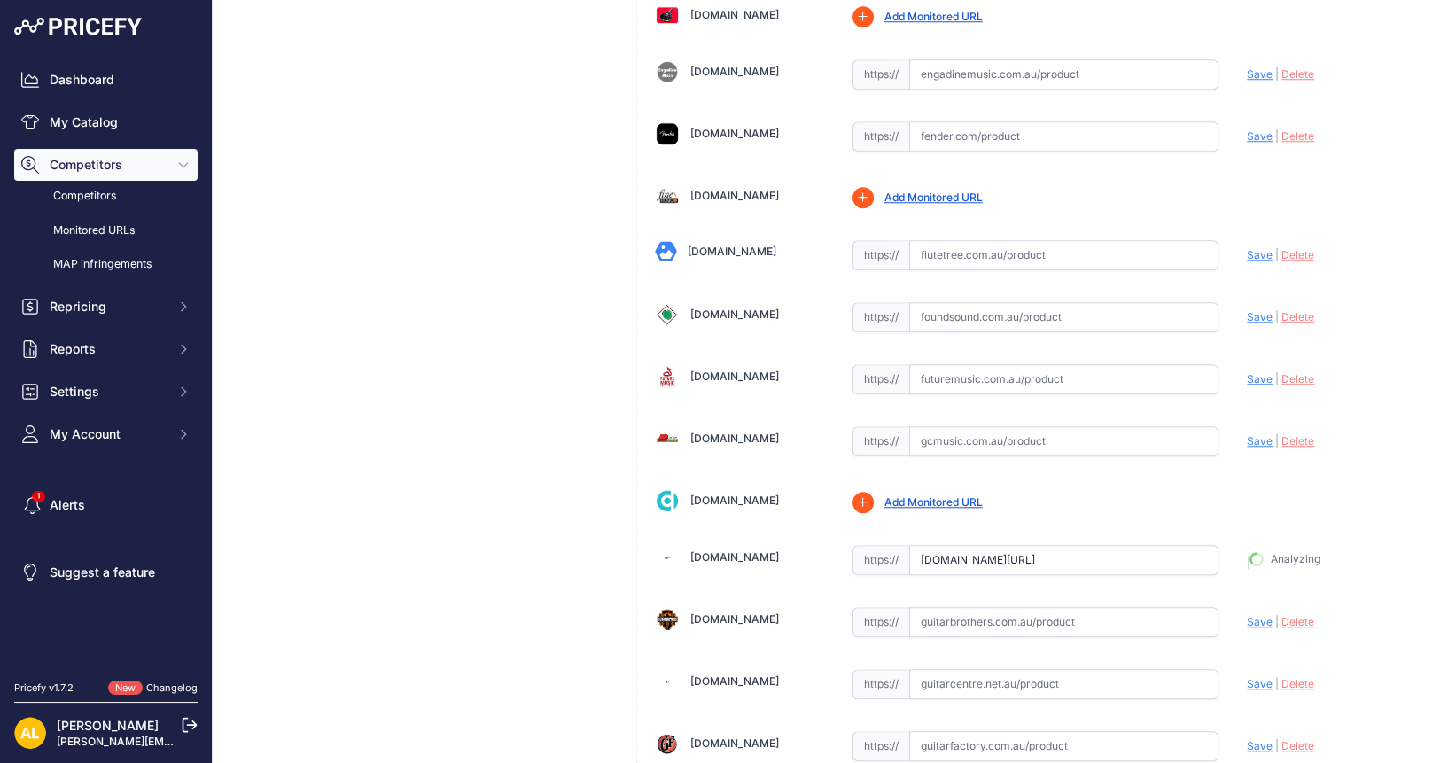
type input "[URL][DOMAIN_NAME]"
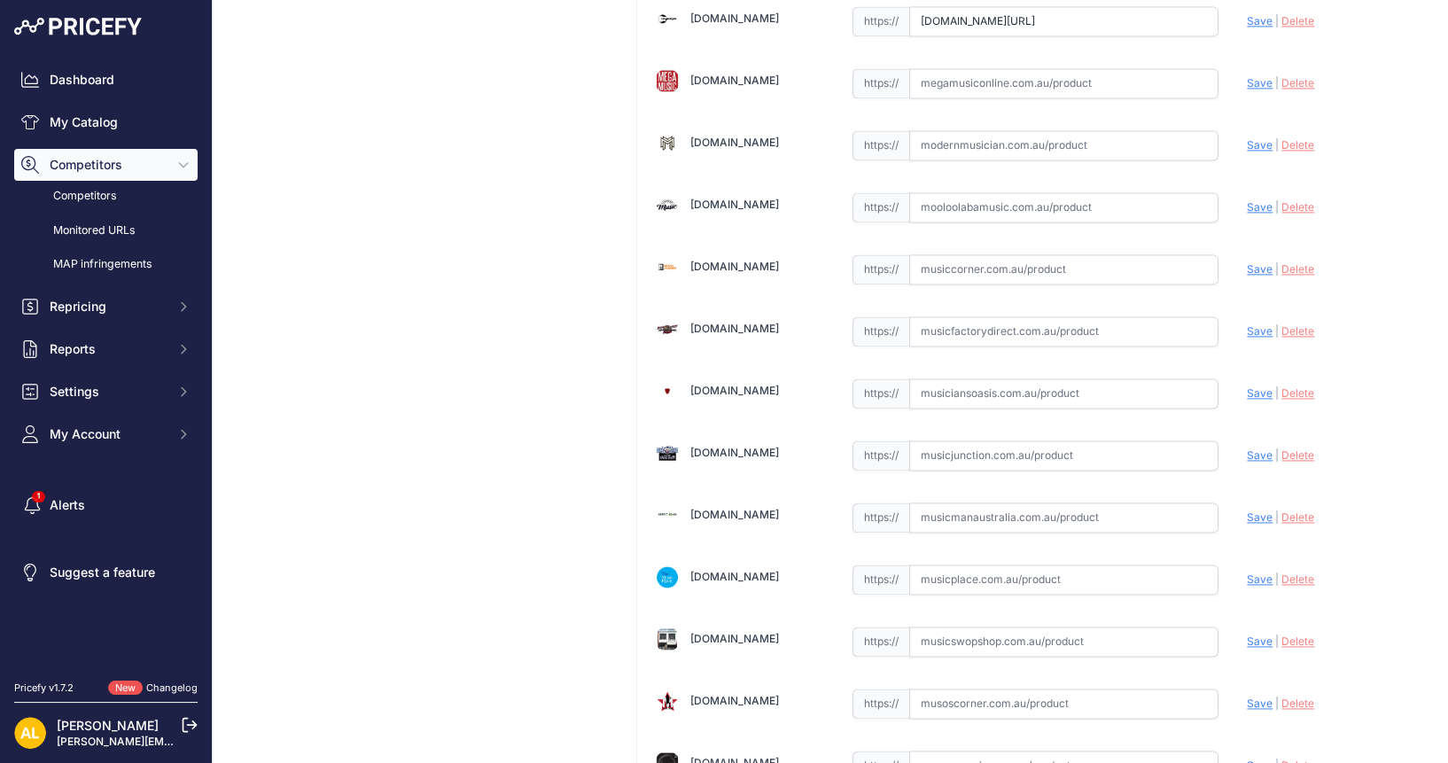
scroll to position [3433, 0]
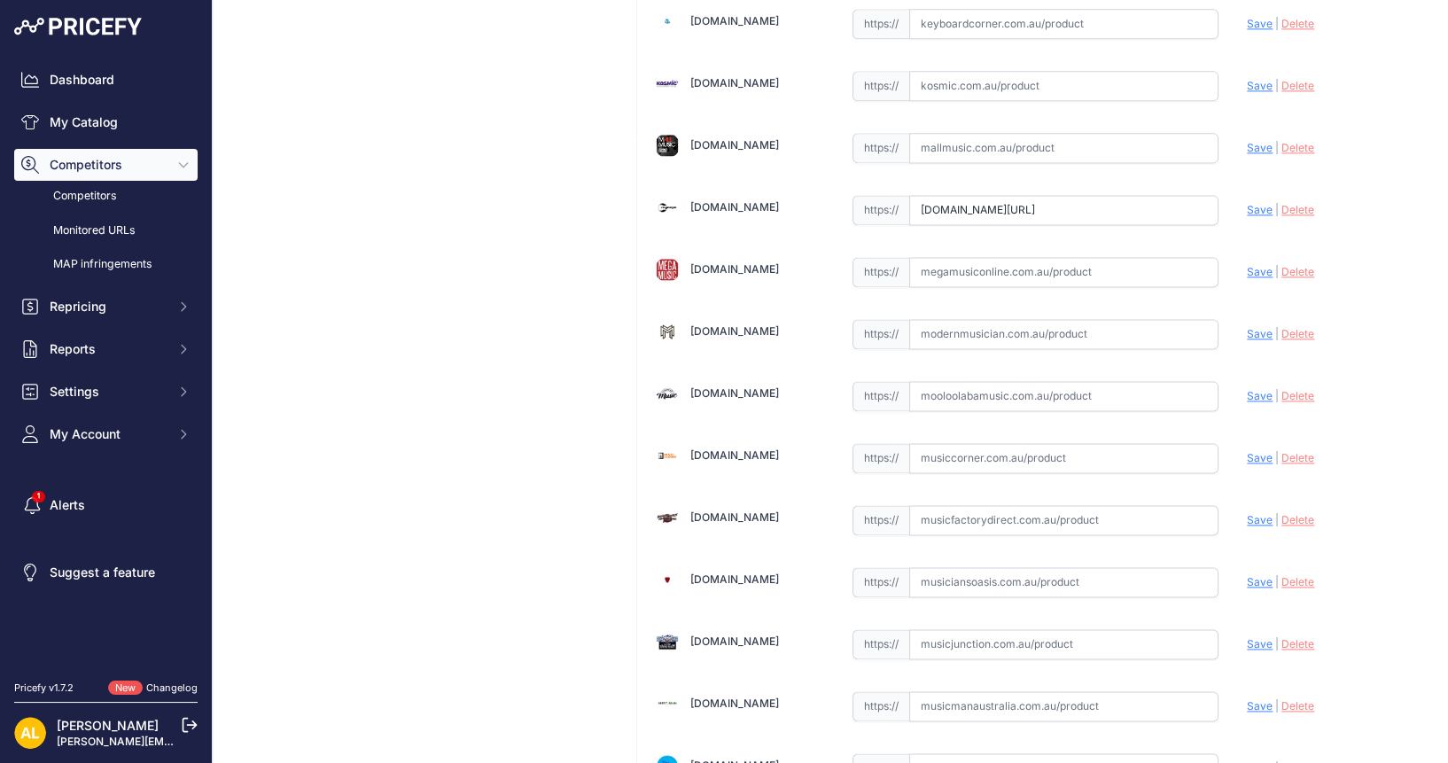
click at [1049, 381] on input "text" at bounding box center [1064, 396] width 310 height 30
paste input "https://www.mooloolabamusic.com.au/fender-american-ultra-vintage-60s-luxe-strat…"
click at [1246, 389] on span "Save" at bounding box center [1259, 395] width 26 height 13
type input "https://www.mooloolabamusic.com.au/fender-american-ultra-vintage-60s-luxe-strat…"
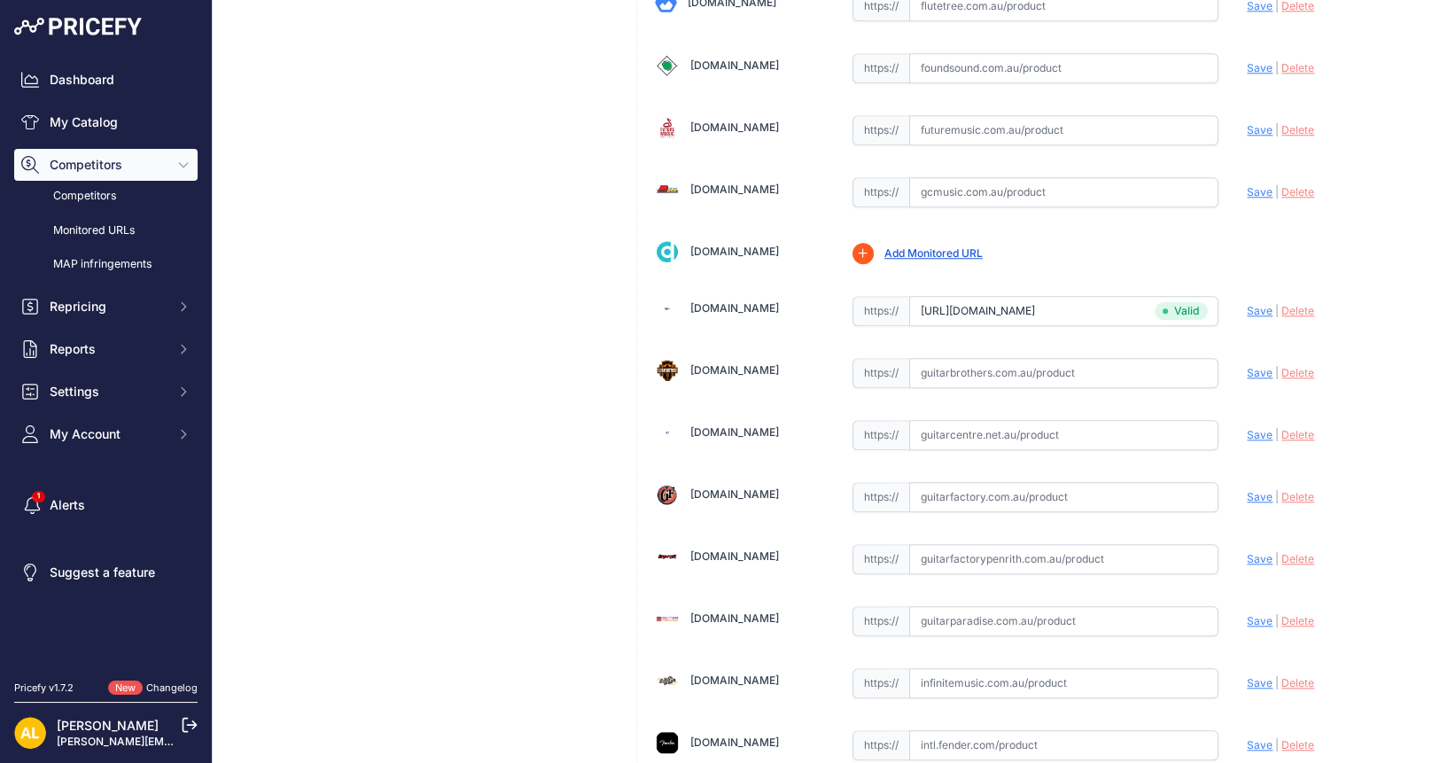
scroll to position [2436, 0]
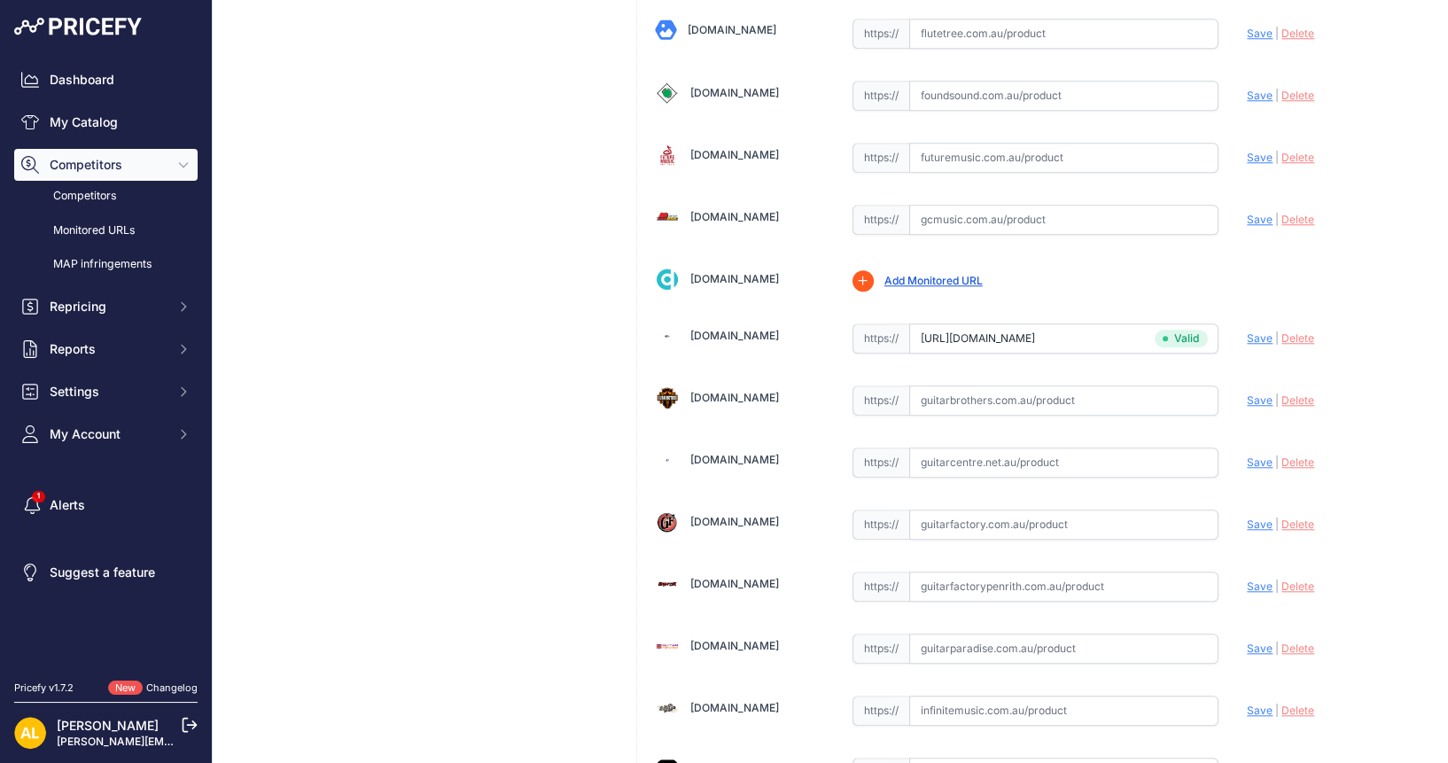
click at [964, 509] on input "text" at bounding box center [1064, 524] width 310 height 30
paste input "https://guitarfactory.com.au/products/fender-american-ultra-luxe-60s-stratocast…"
click at [1248, 517] on span "Save" at bounding box center [1259, 523] width 26 height 13
type input "https://guitarfactory.com.au/products/fender-american-ultra-luxe-60s-stratocast…"
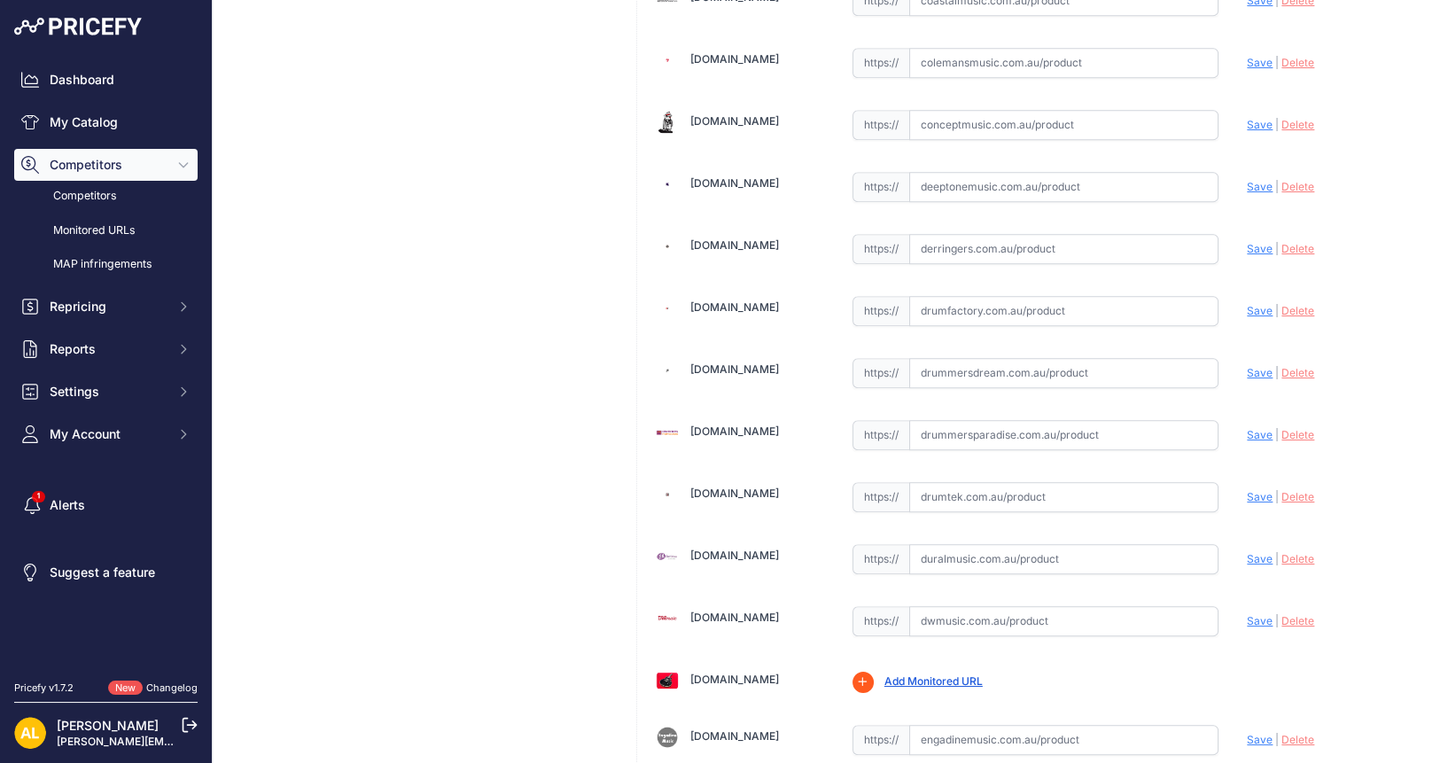
scroll to position [1550, 0]
click at [1027, 605] on input "text" at bounding box center [1064, 620] width 310 height 30
paste input "https://dwmusic.com.au/products/fender-american-ultra-luxe-60s-stratocaster-hss…"
click at [1246, 613] on span "Save" at bounding box center [1259, 619] width 26 height 13
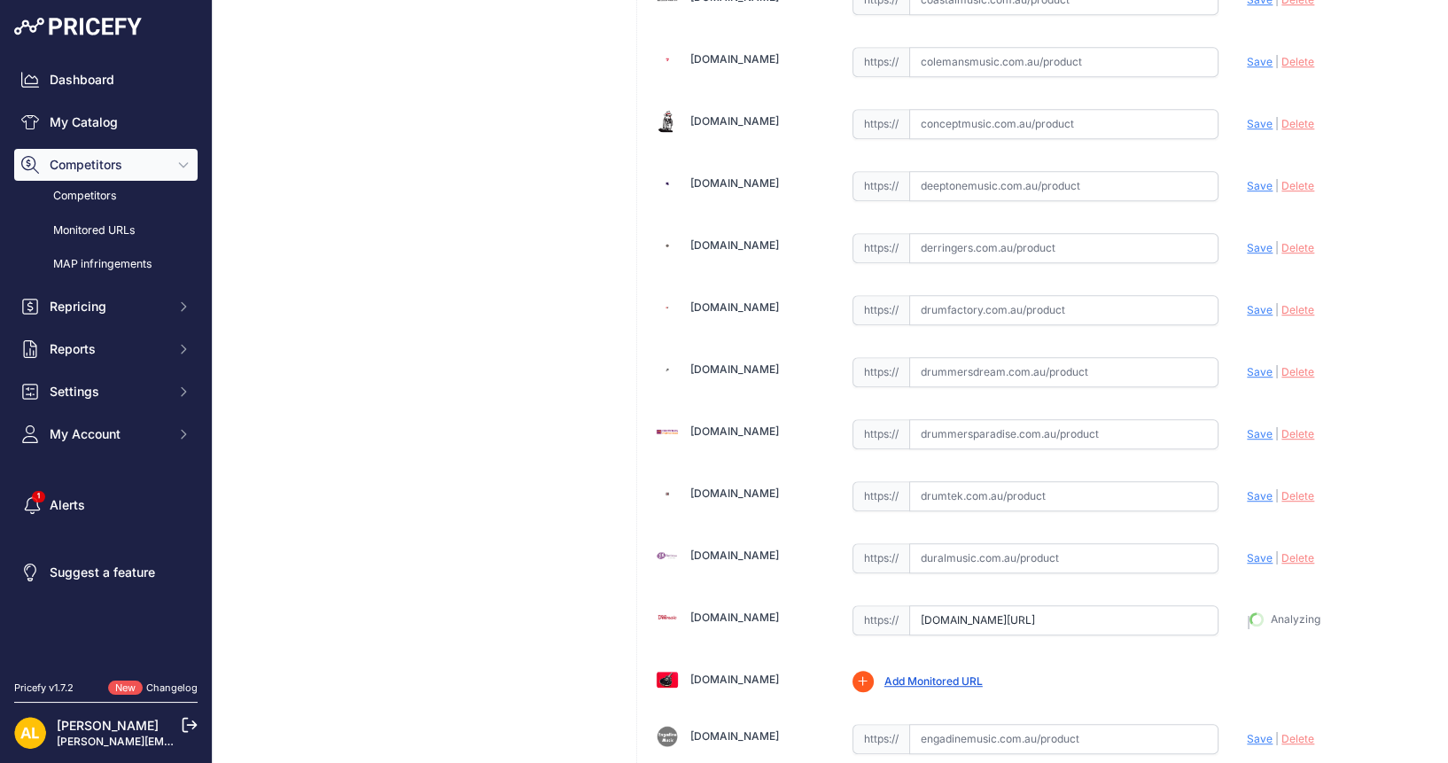
type input "https://dwmusic.com.au/products/fender-american-ultra-luxe-60s-stratocaster-hss…"
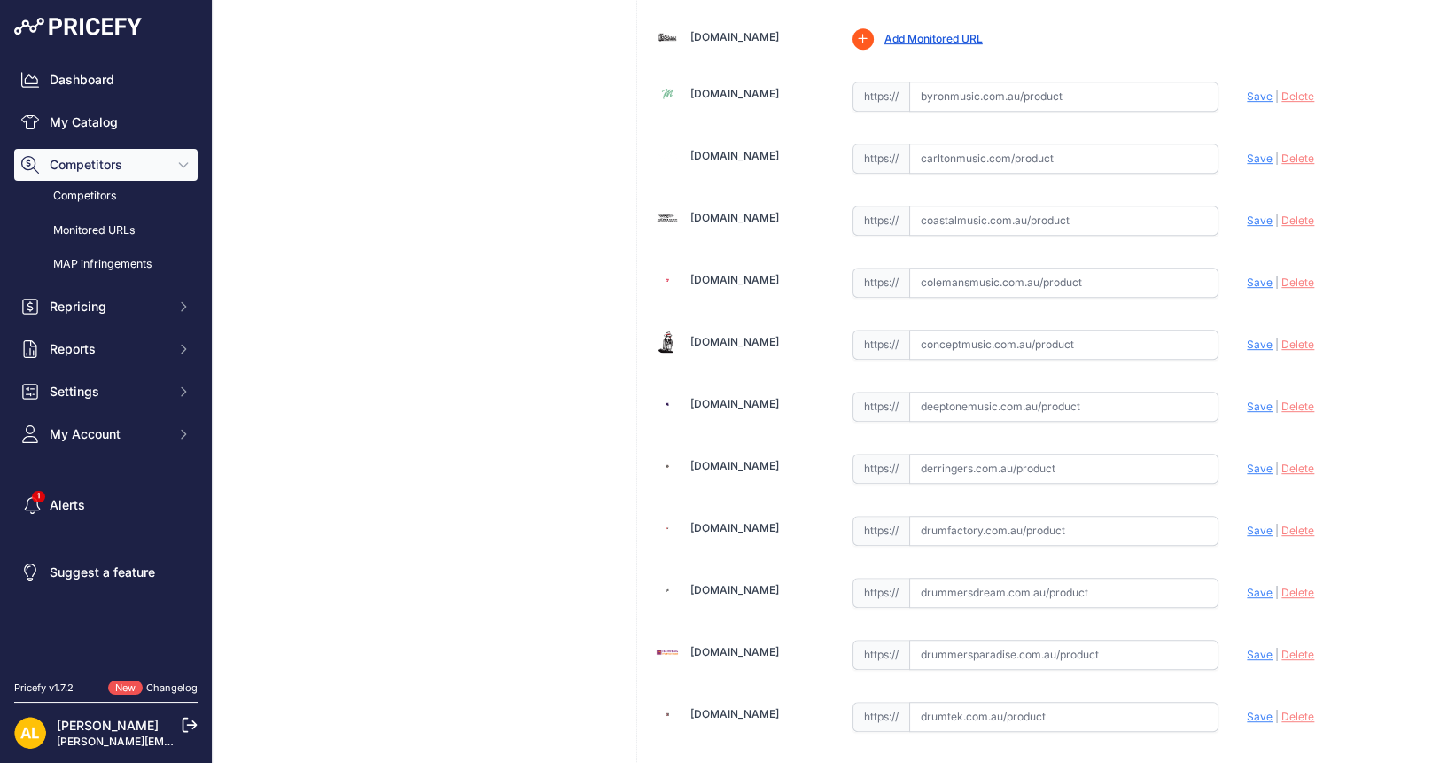
scroll to position [1329, 0]
click at [899, 454] on span "https://" at bounding box center [880, 469] width 57 height 30
click at [954, 459] on input "text" at bounding box center [1064, 469] width 310 height 30
paste input "https://www.derringers.com.au/products/fender-american-ultra-luxe-60s-stratocas…"
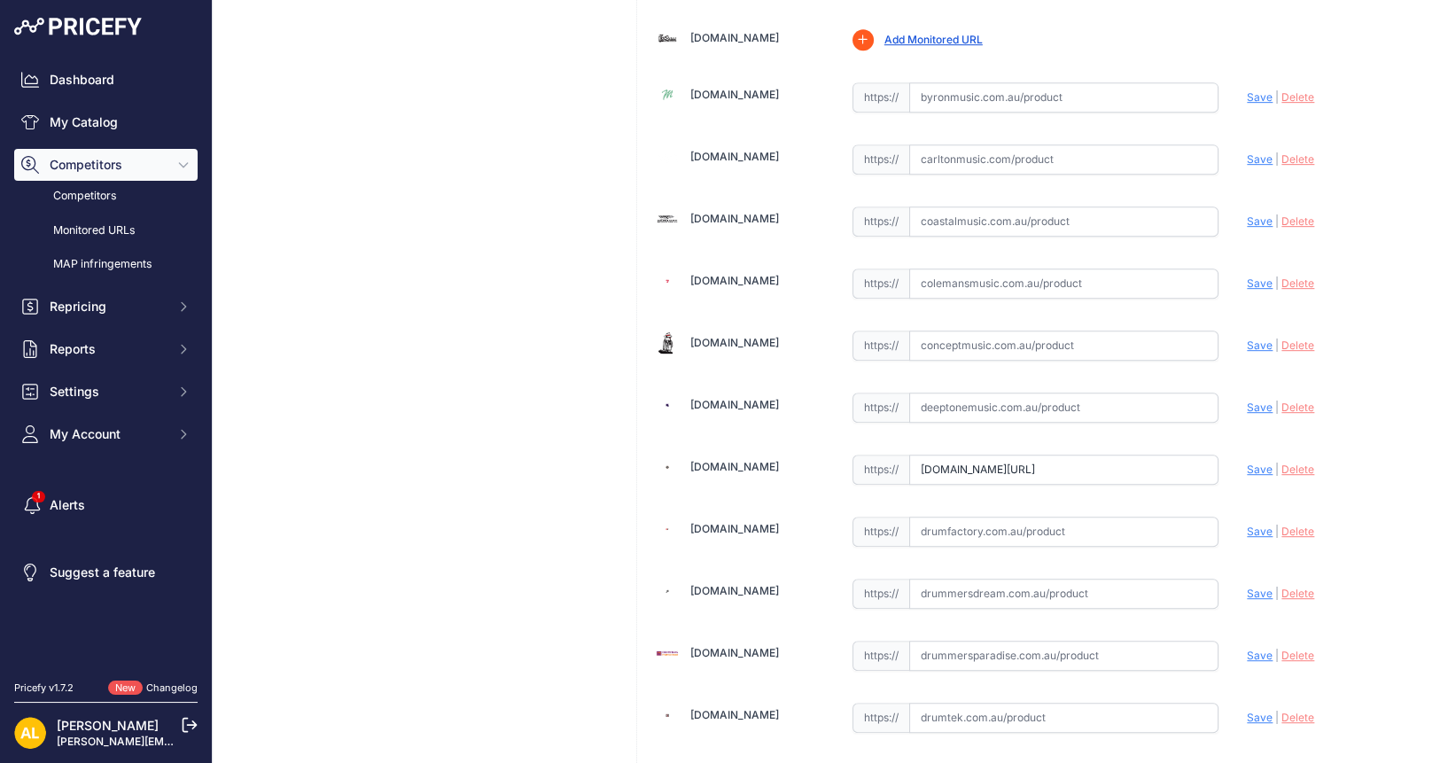
click at [1246, 462] on span "Save" at bounding box center [1259, 468] width 26 height 13
type input "https://www.derringers.com.au/products/fender-american-ultra-luxe-60s-stratocas…"
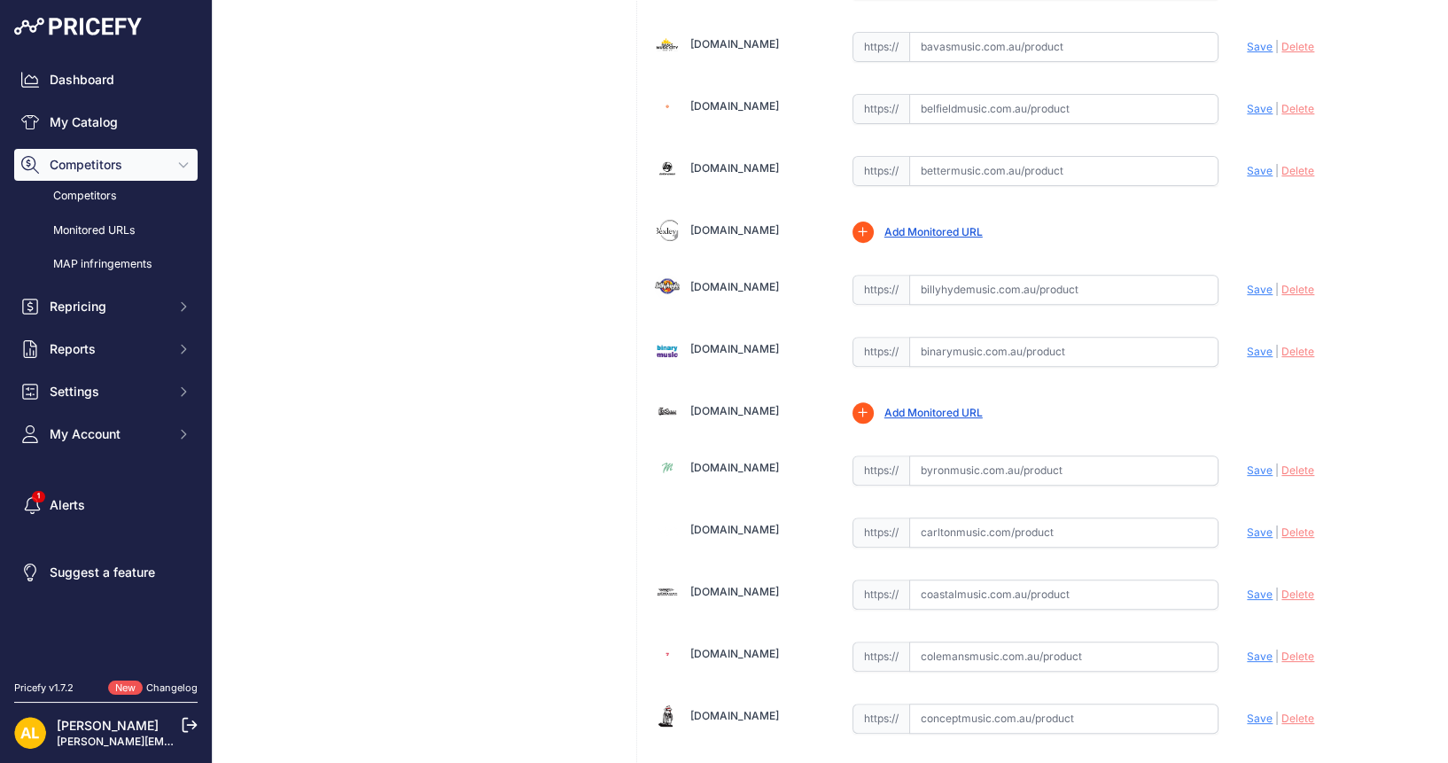
scroll to position [553, 0]
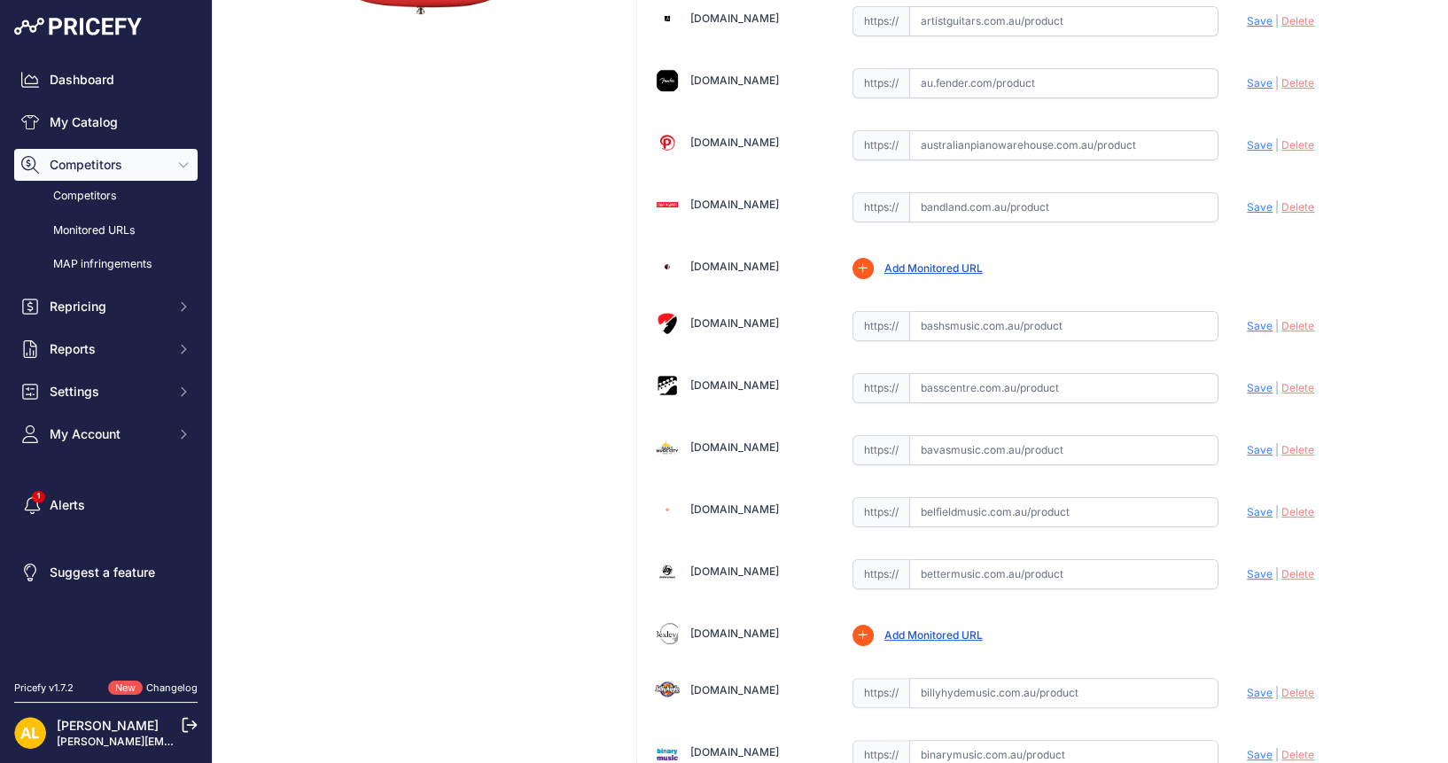
click at [980, 690] on input "text" at bounding box center [1064, 693] width 310 height 30
paste input "https://billyhydemusic.com.au/fender-american-ultra-luxe-vintage-60s-stratocast…"
click at [1246, 686] on span "Save" at bounding box center [1259, 692] width 26 height 13
type input "https://billyhydemusic.com.au/fender-american-ultra-luxe-vintage-60s-stratocast…"
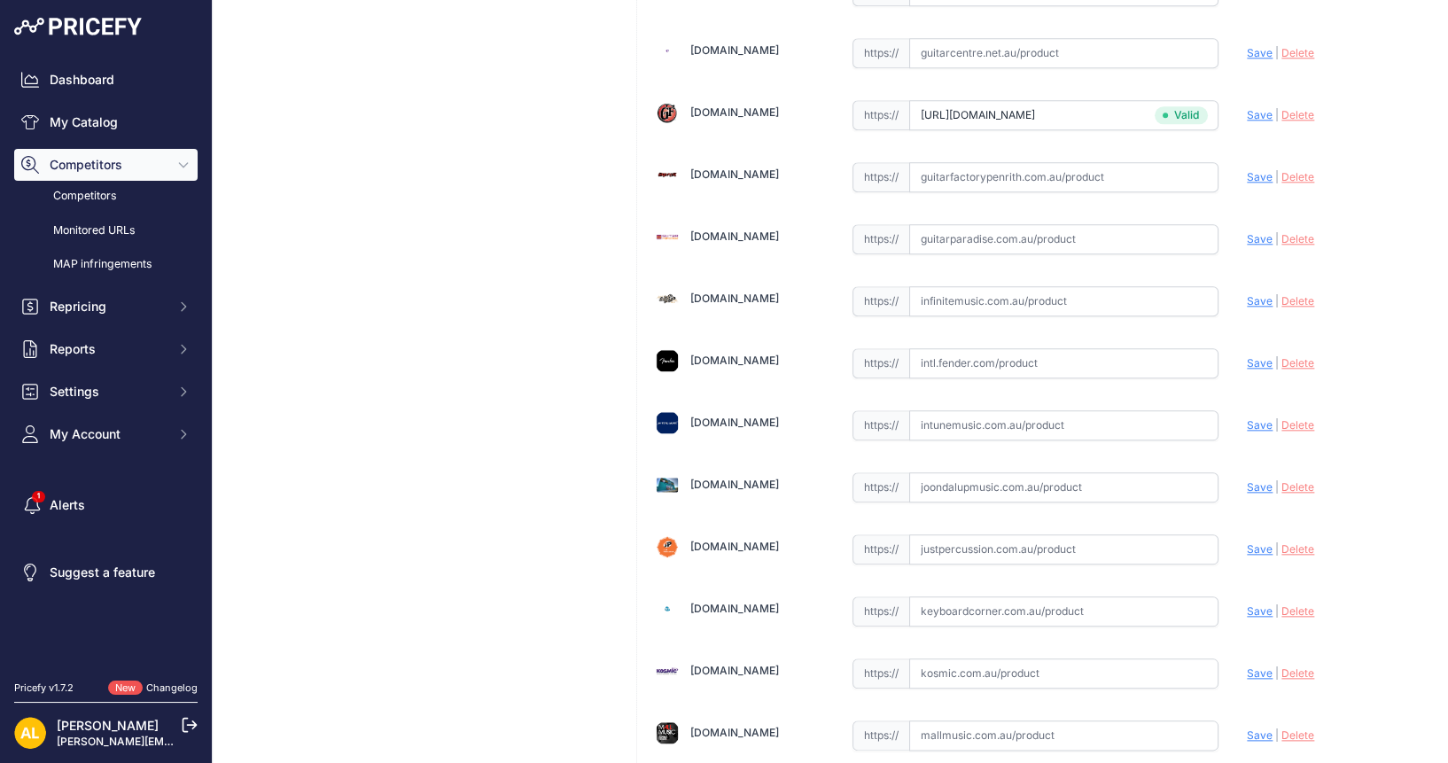
scroll to position [2990, 0]
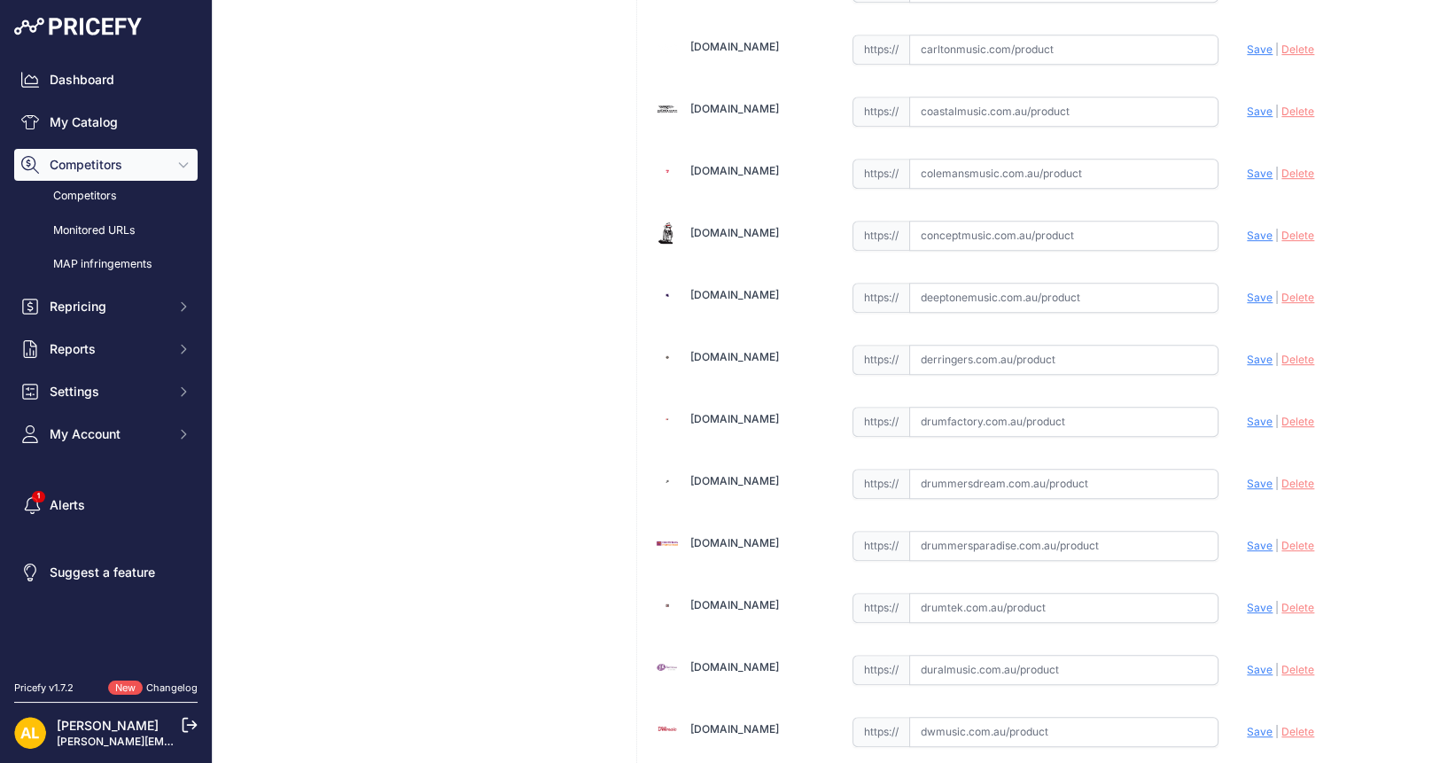
scroll to position [2325, 0]
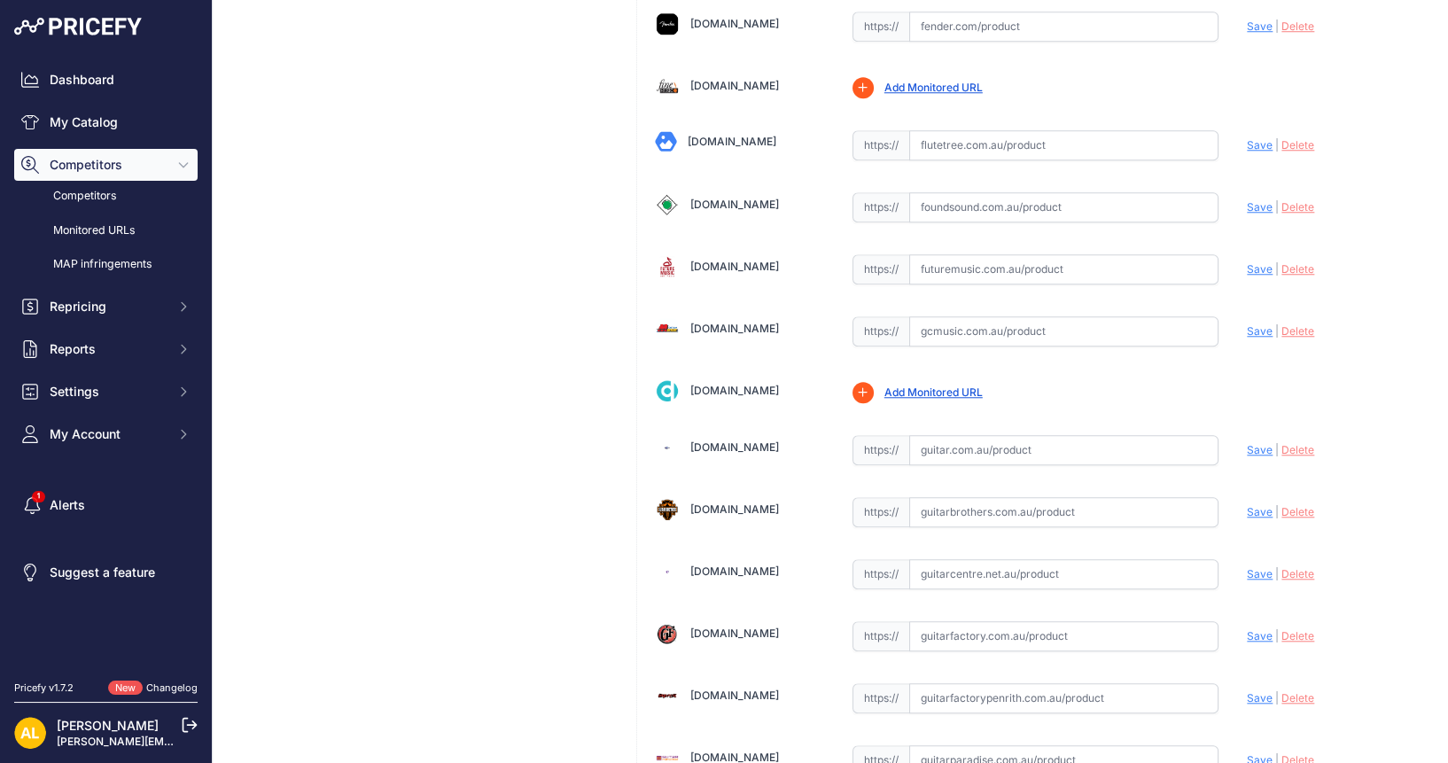
click at [958, 435] on input "text" at bounding box center [1064, 450] width 310 height 30
paste input "https://guitar.com.au/fender-american-ultra-luxe-vintage-50s-telecaster-maple-f…"
click at [1246, 443] on span "Save" at bounding box center [1259, 449] width 26 height 13
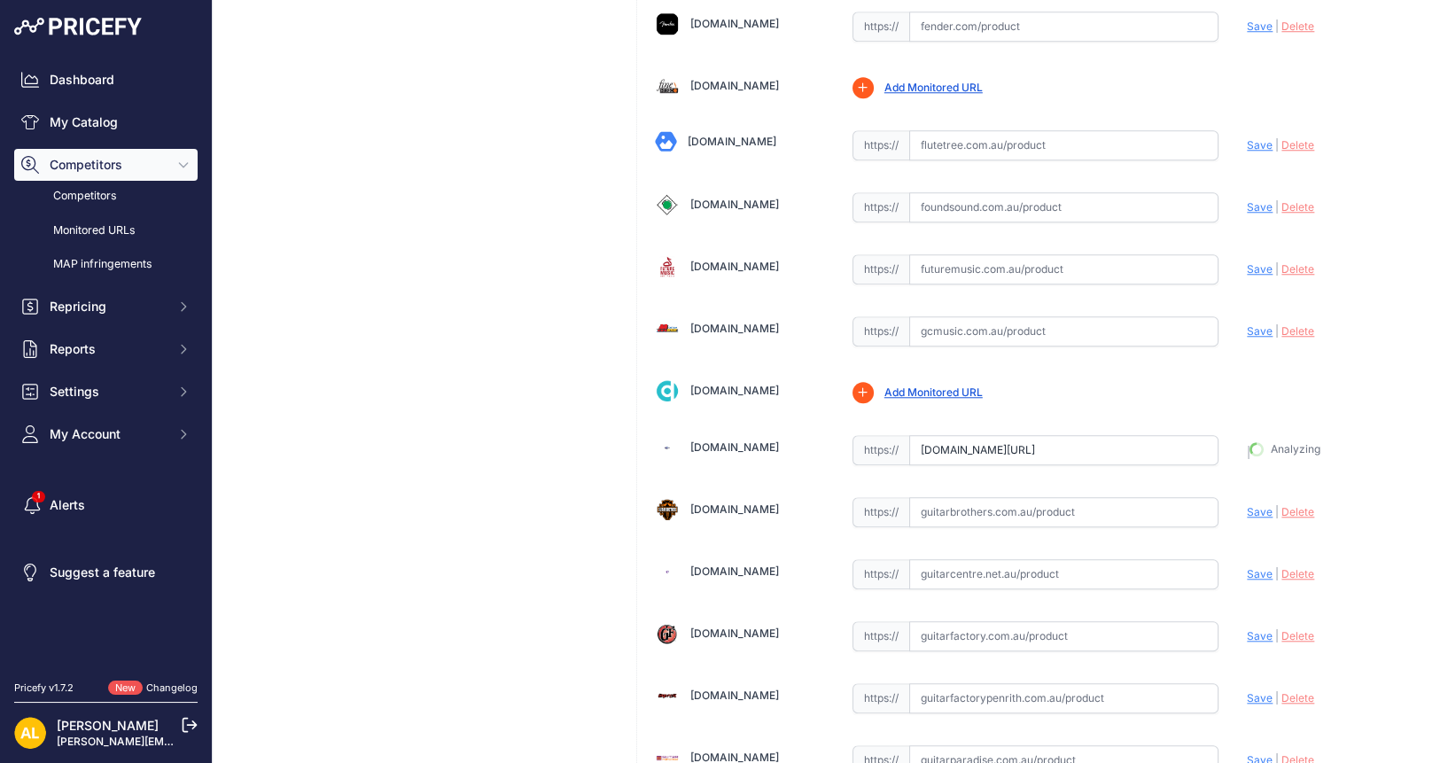
type input "https://guitar.com.au/fender-american-ultra-luxe-vintage-50s-telecaster-maple-f…"
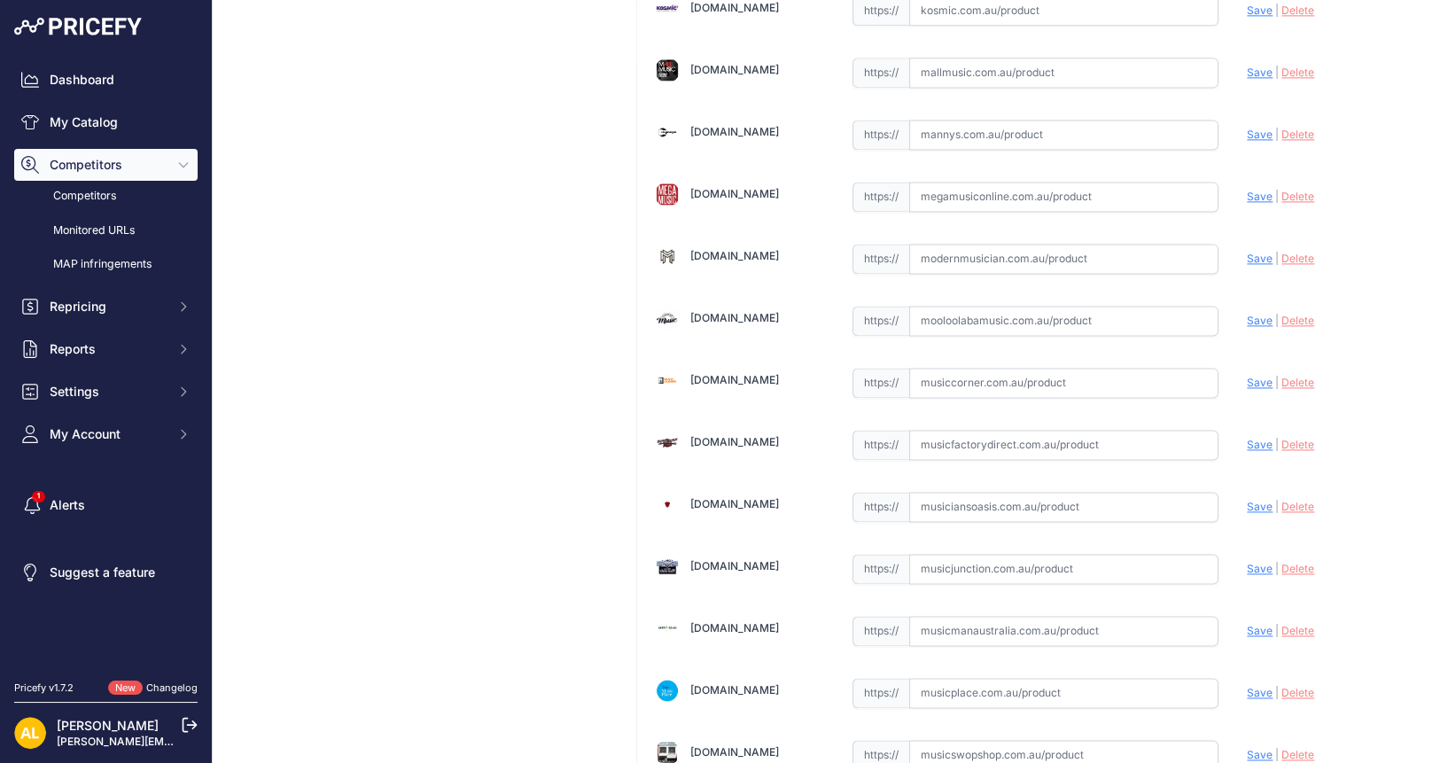
scroll to position [3465, 0]
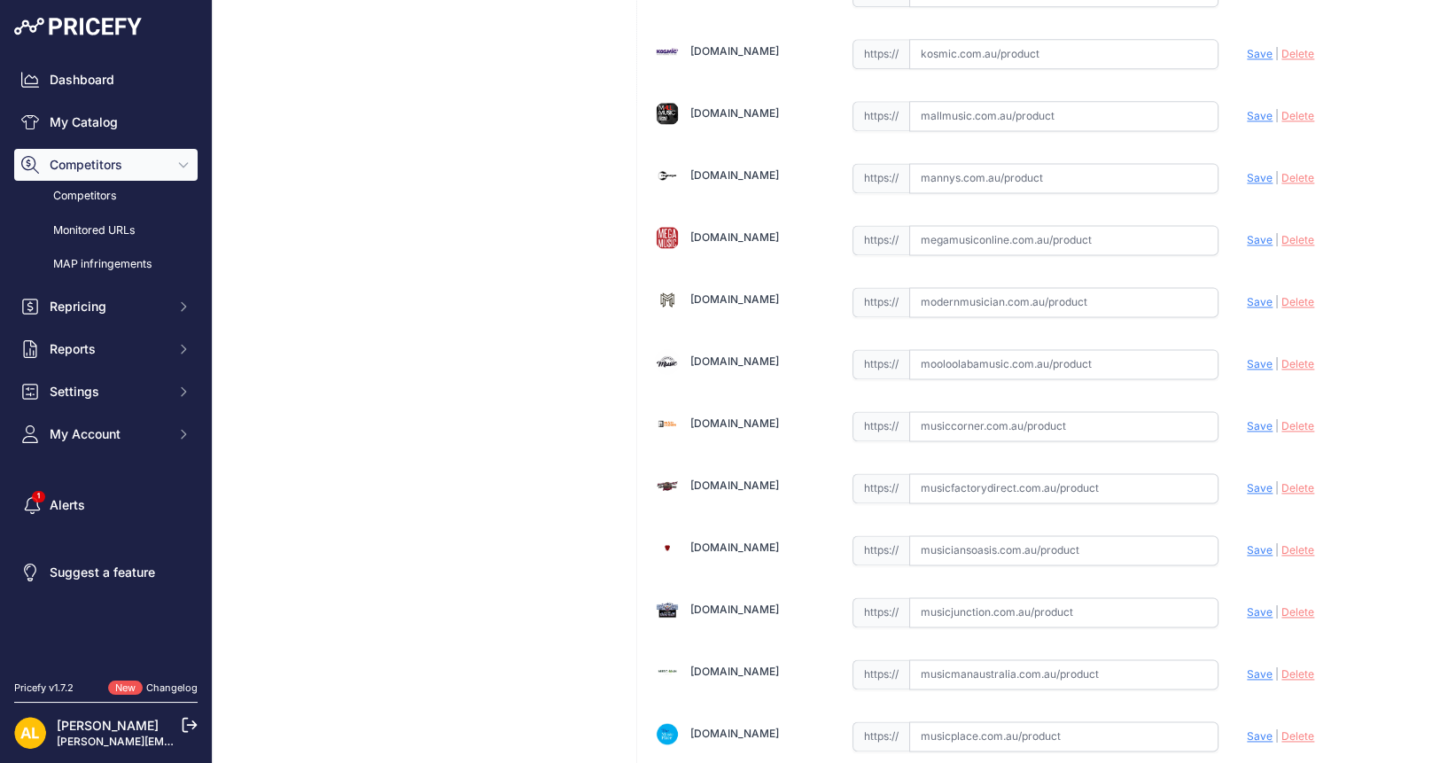
click at [921, 163] on input "text" at bounding box center [1064, 178] width 310 height 30
paste input "https://www.mannys.com.au/products/fender-american-ultra-luxe-50s-telecaster-ma…"
click at [1246, 171] on span "Save" at bounding box center [1259, 177] width 26 height 13
type input "https://www.mannys.com.au/products/fender-american-ultra-luxe-50s-telecaster-ma…"
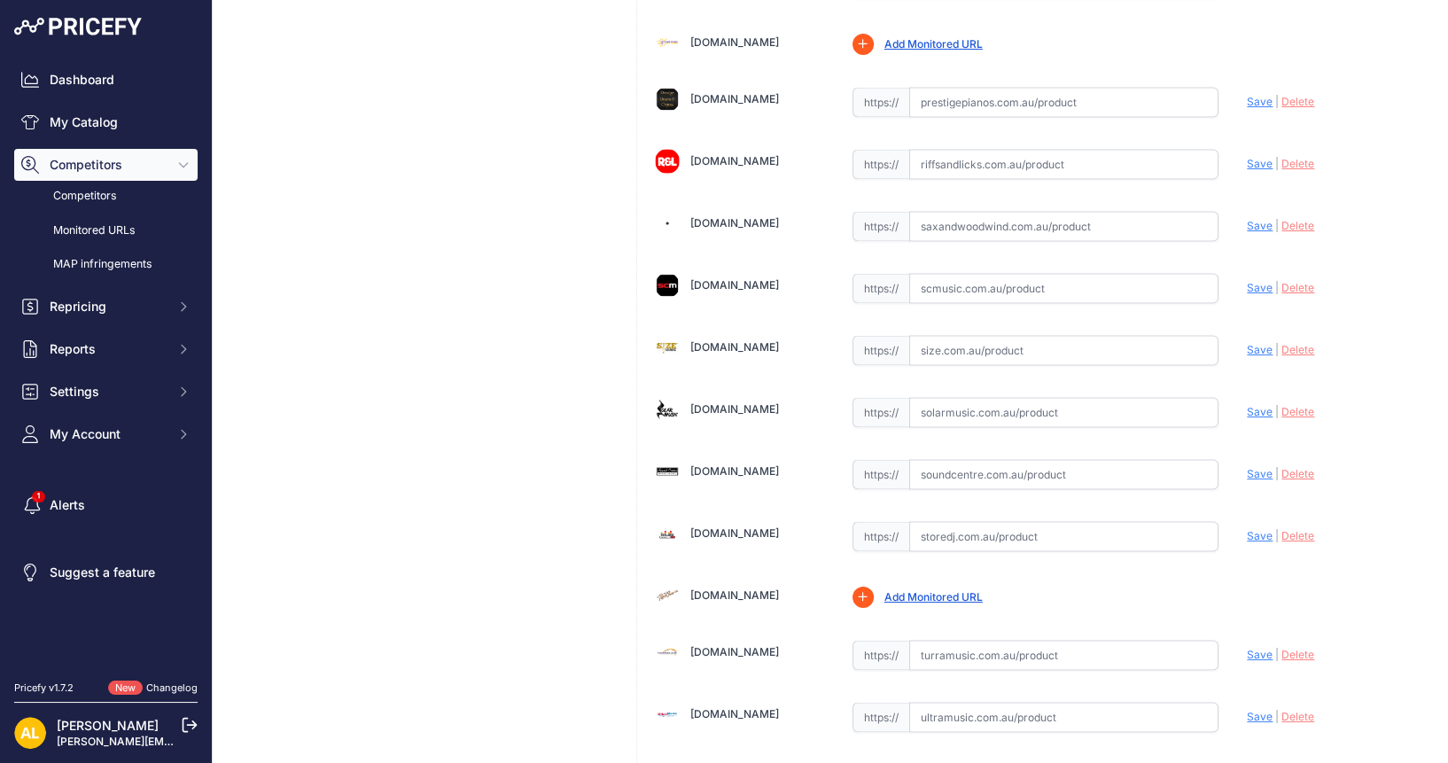
scroll to position [4351, 0]
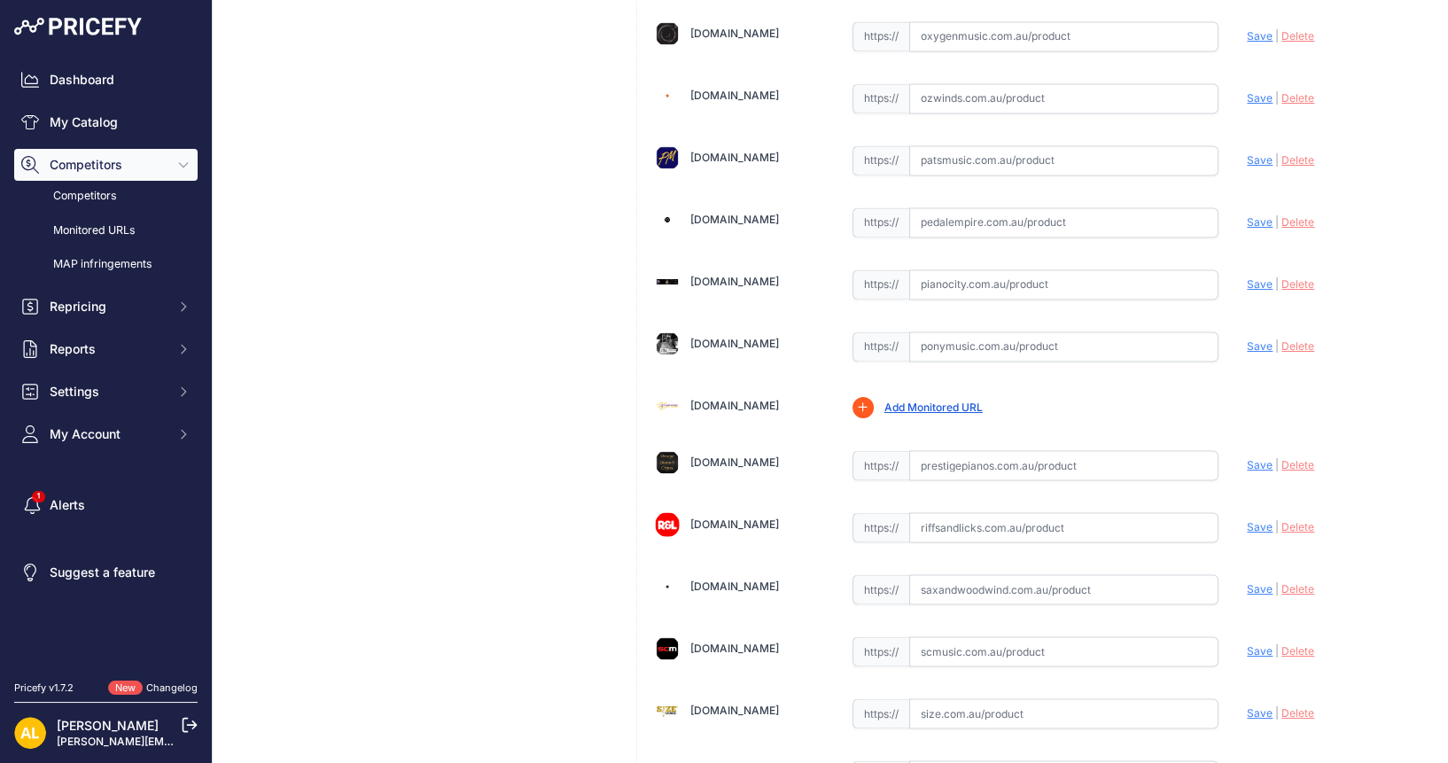
click at [978, 512] on input "text" at bounding box center [1064, 527] width 310 height 30
paste input "https://www.riffsandlicks.com.au/fender-american-ultra-luxe-50s-telecaster-mn-b…"
click at [1246, 520] on span "Save" at bounding box center [1259, 526] width 26 height 13
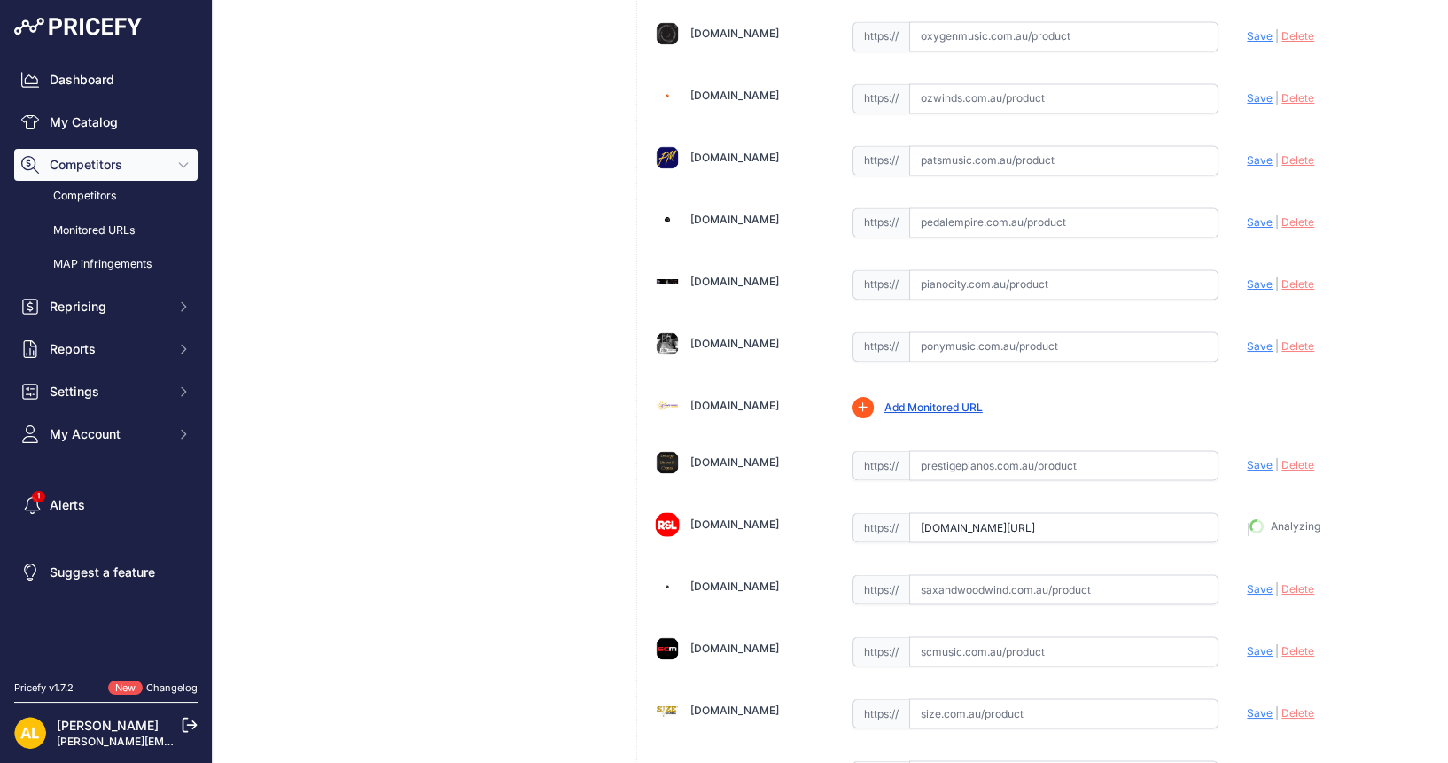
type input "https://www.riffsandlicks.com.au/fender-american-ultra-luxe-50s-telecaster-mn-b…"
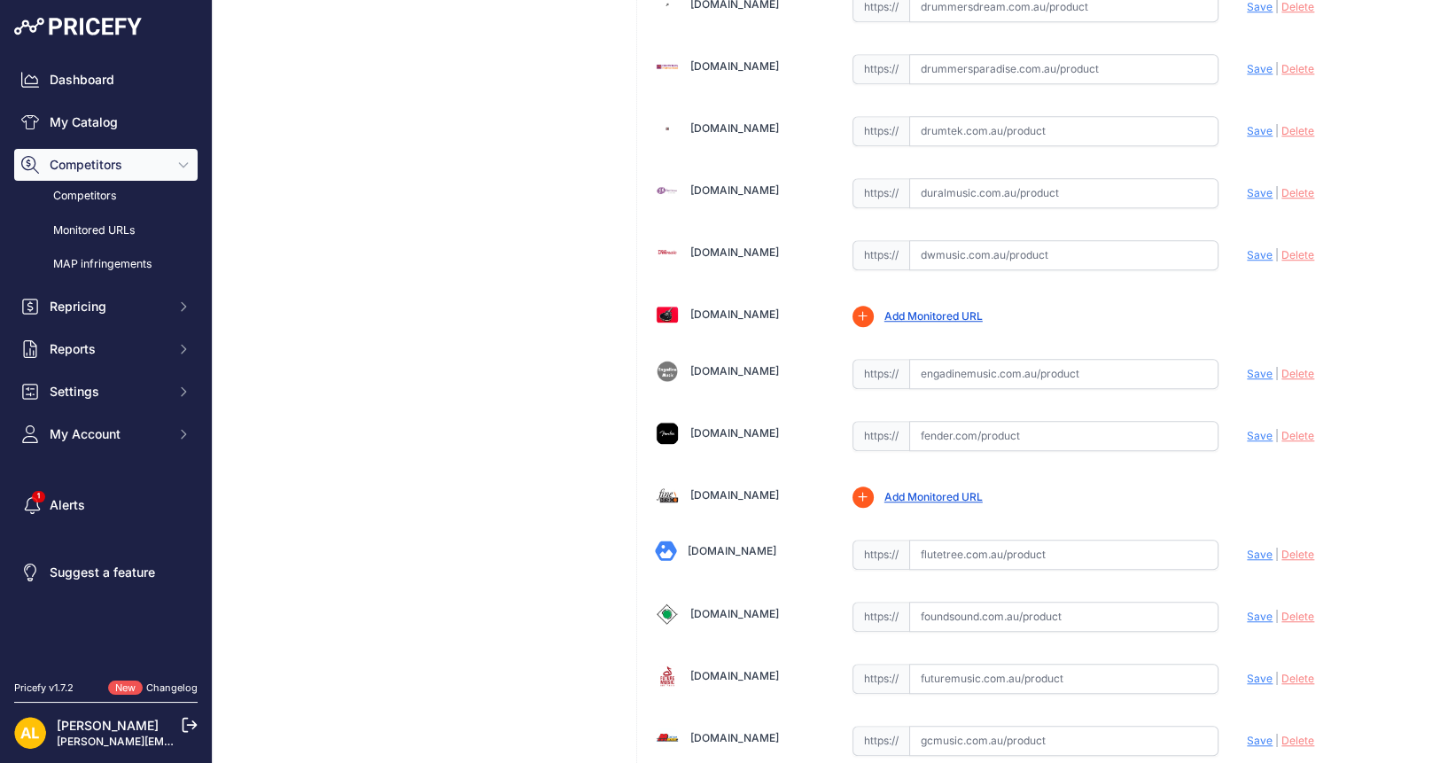
scroll to position [1914, 0]
drag, startPoint x: 972, startPoint y: 231, endPoint x: 1001, endPoint y: 236, distance: 29.6
click at [972, 241] on input "text" at bounding box center [1064, 256] width 310 height 30
paste input "https://dwmusic.com.au/collections/solid-body-electric-guitars/products/fender-…"
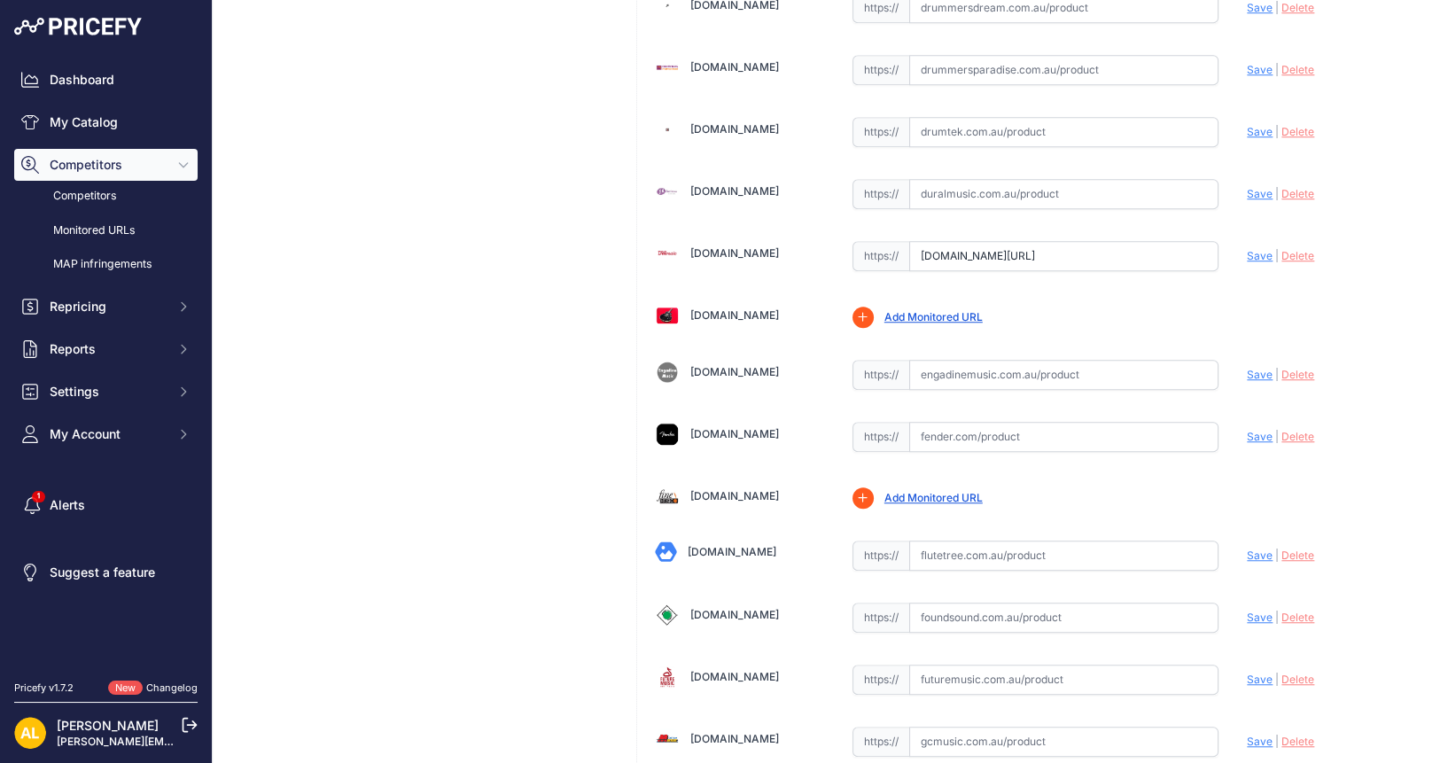
click at [1246, 249] on span "Save" at bounding box center [1259, 255] width 26 height 13
type input "https://dwmusic.com.au/collections/solid-body-electric-guitars/products/fender-…"
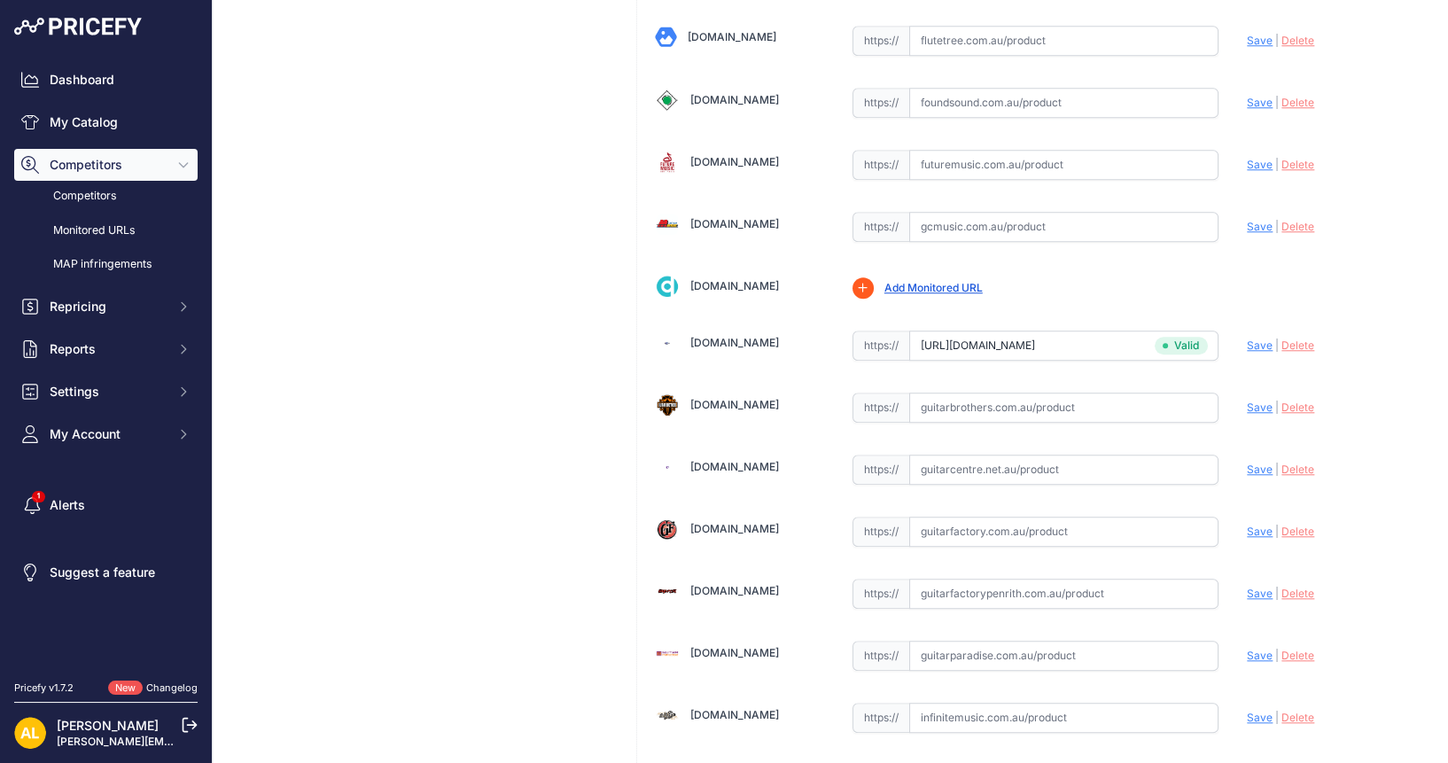
scroll to position [2468, 0]
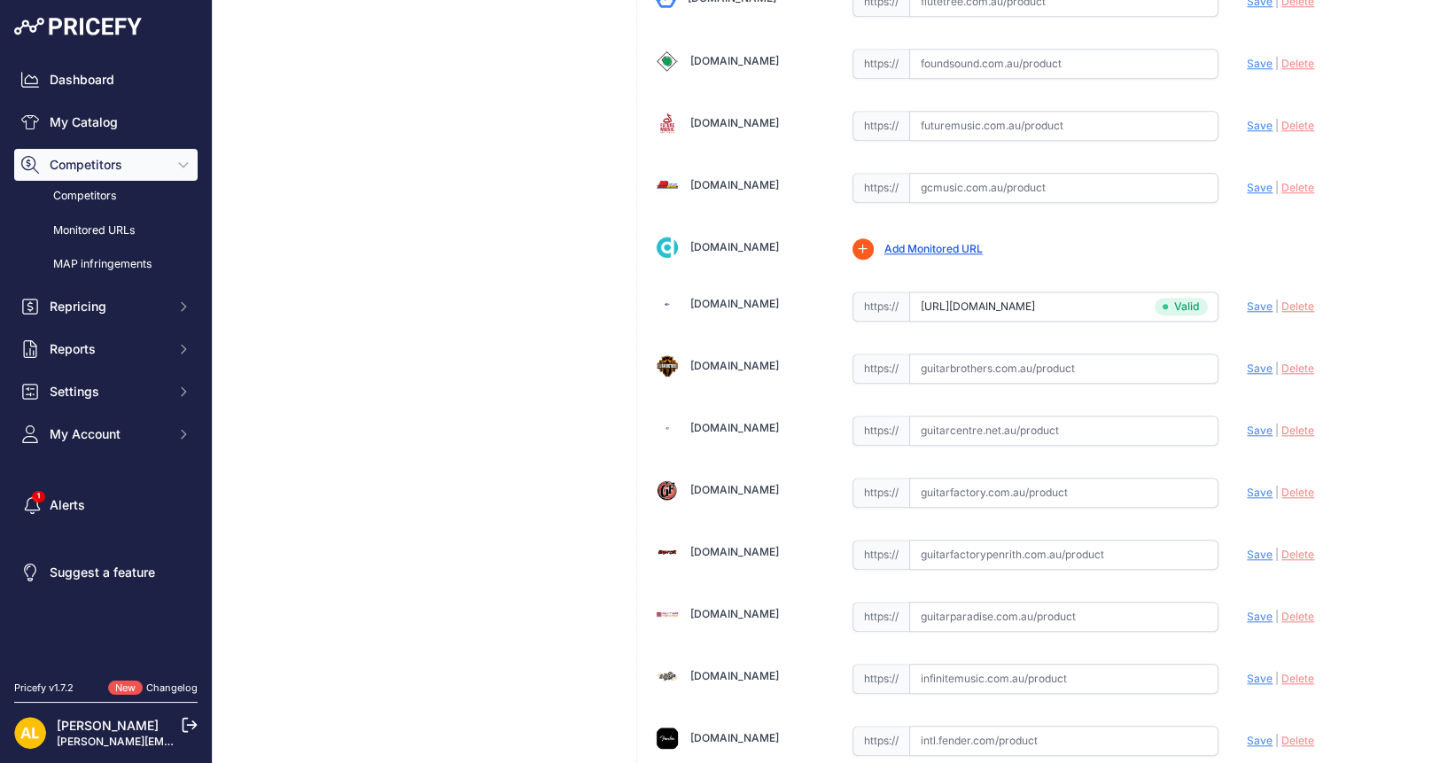
click at [944, 602] on input "text" at bounding box center [1064, 617] width 310 height 30
paste input "https://guitarparadise.com.au/products/fender-american-ultra-luxe-vintage-50s-t…"
click at [1250, 610] on span "Save" at bounding box center [1259, 616] width 26 height 13
type input "https://guitarparadise.com.au/products/fender-american-ultra-luxe-vintage-50s-t…"
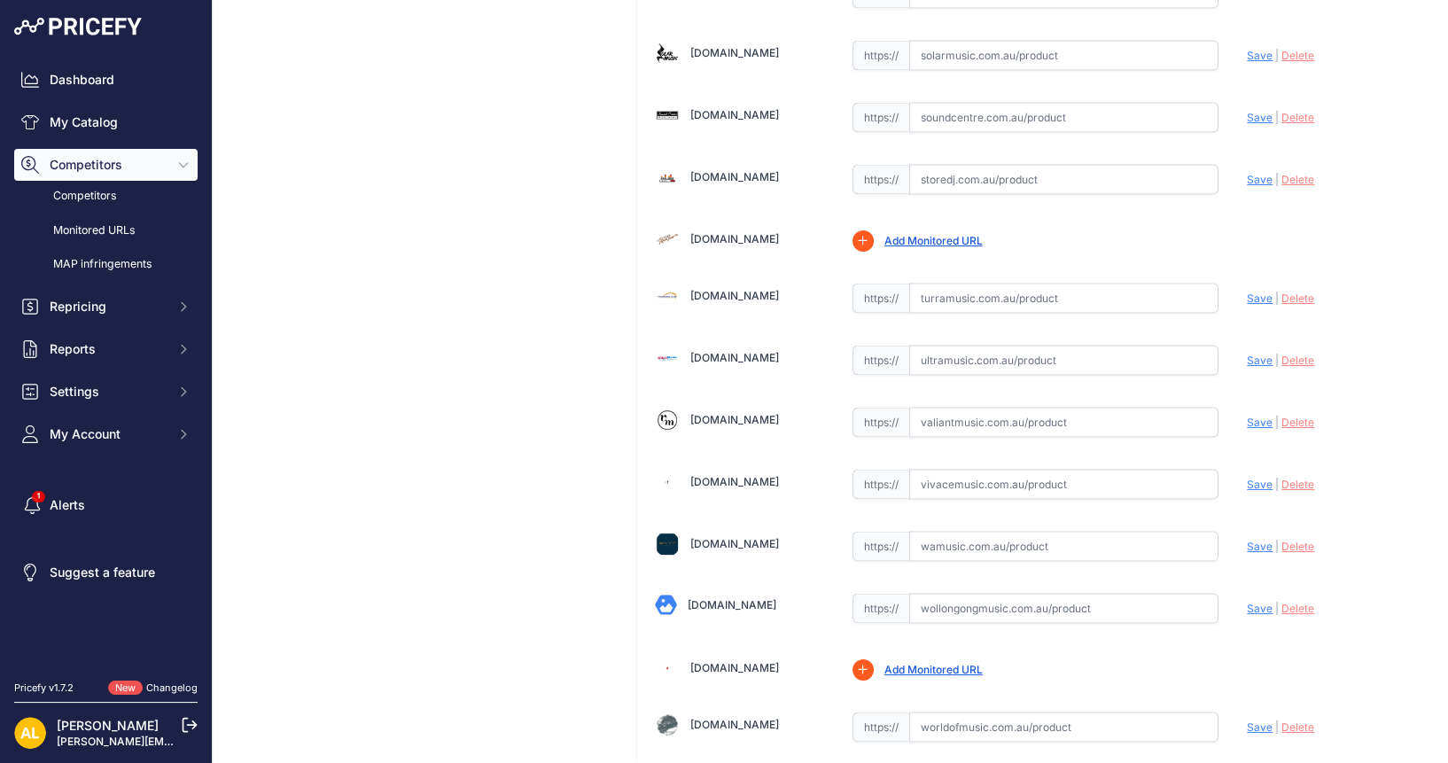
scroll to position [5126, 0]
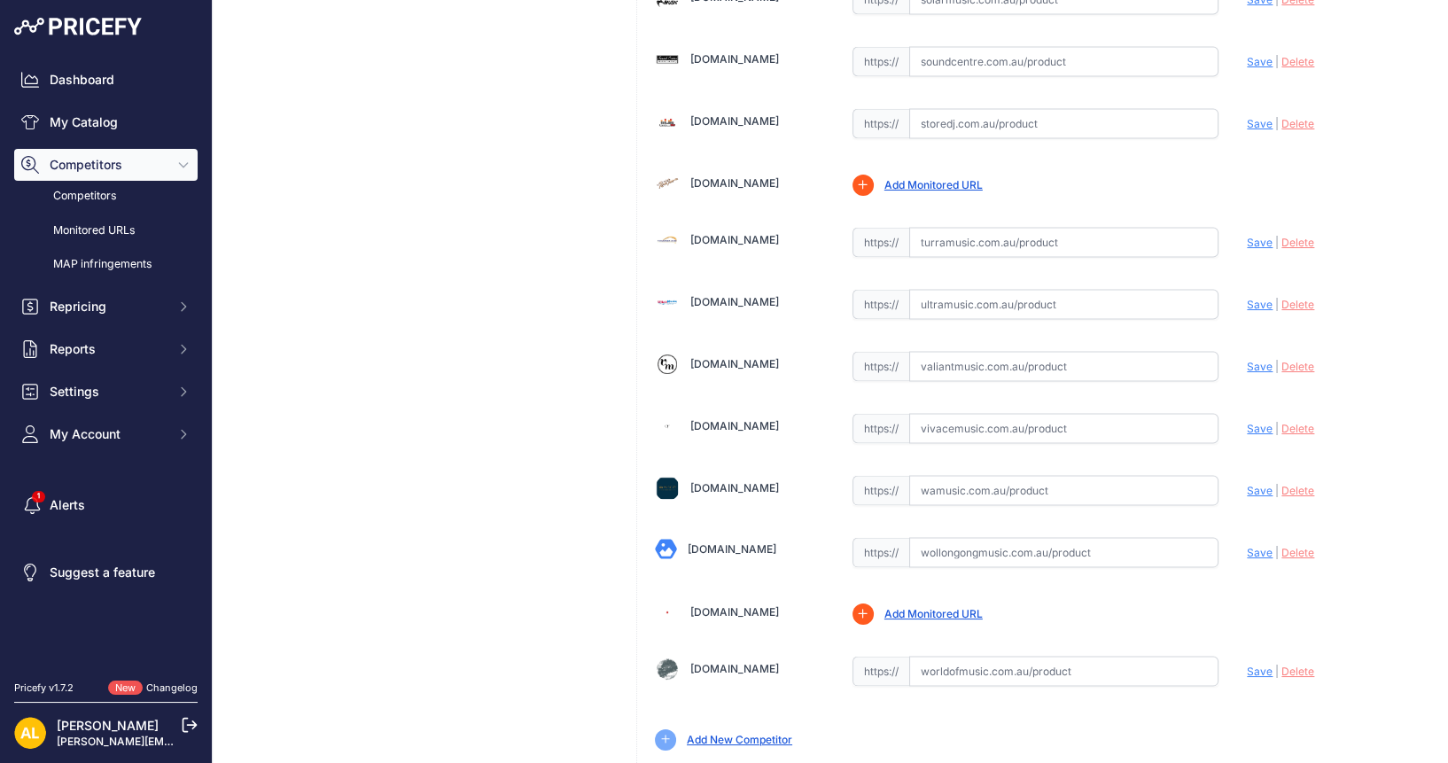
click at [985, 656] on input "text" at bounding box center [1064, 671] width 310 height 30
paste input "https://www.worldofmusic.com.au/guitars/electric-guitars/fender-american-ultra-…"
click at [1246, 664] on span "Save" at bounding box center [1259, 670] width 26 height 13
type input "https://www.worldofmusic.com.au/guitars/electric-guitars/fender-american-ultra-…"
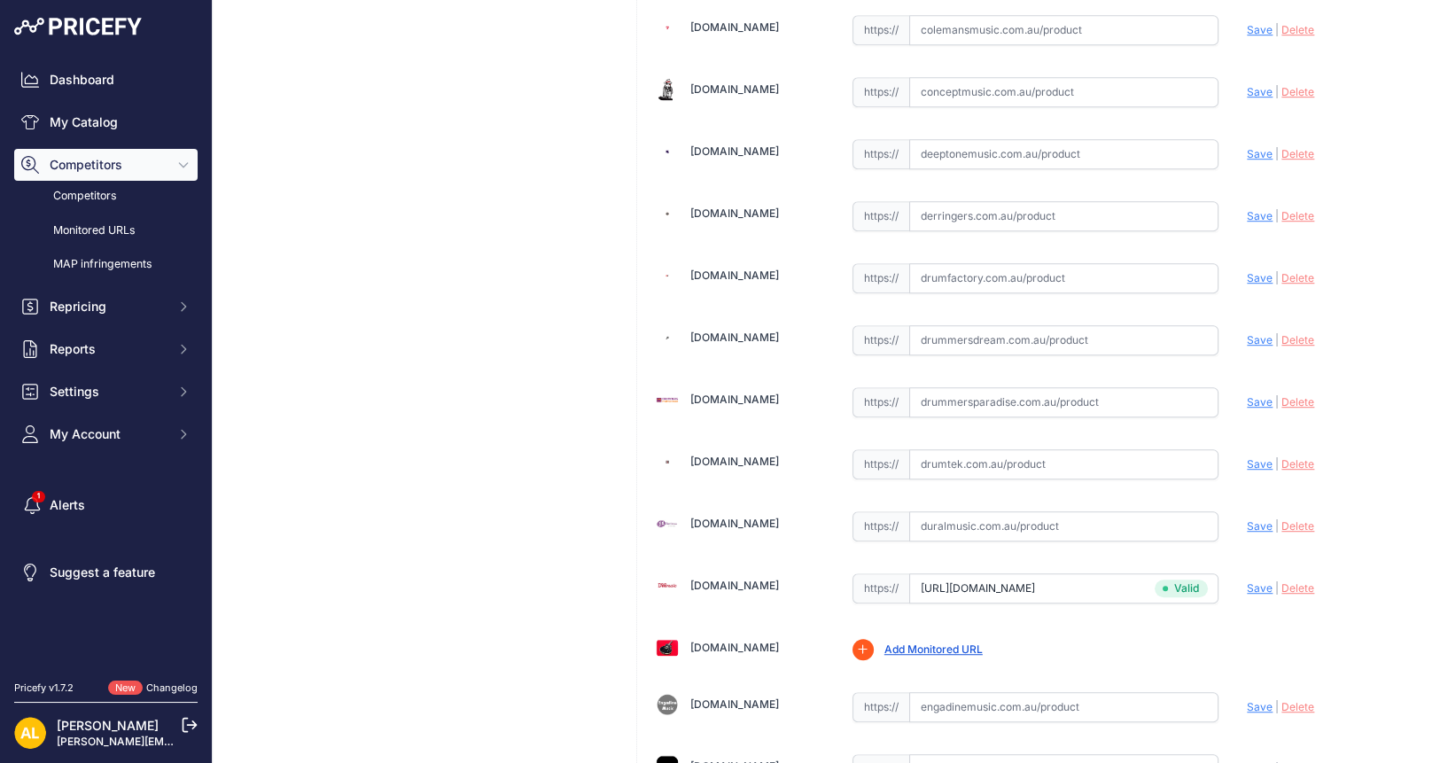
scroll to position [807, 0]
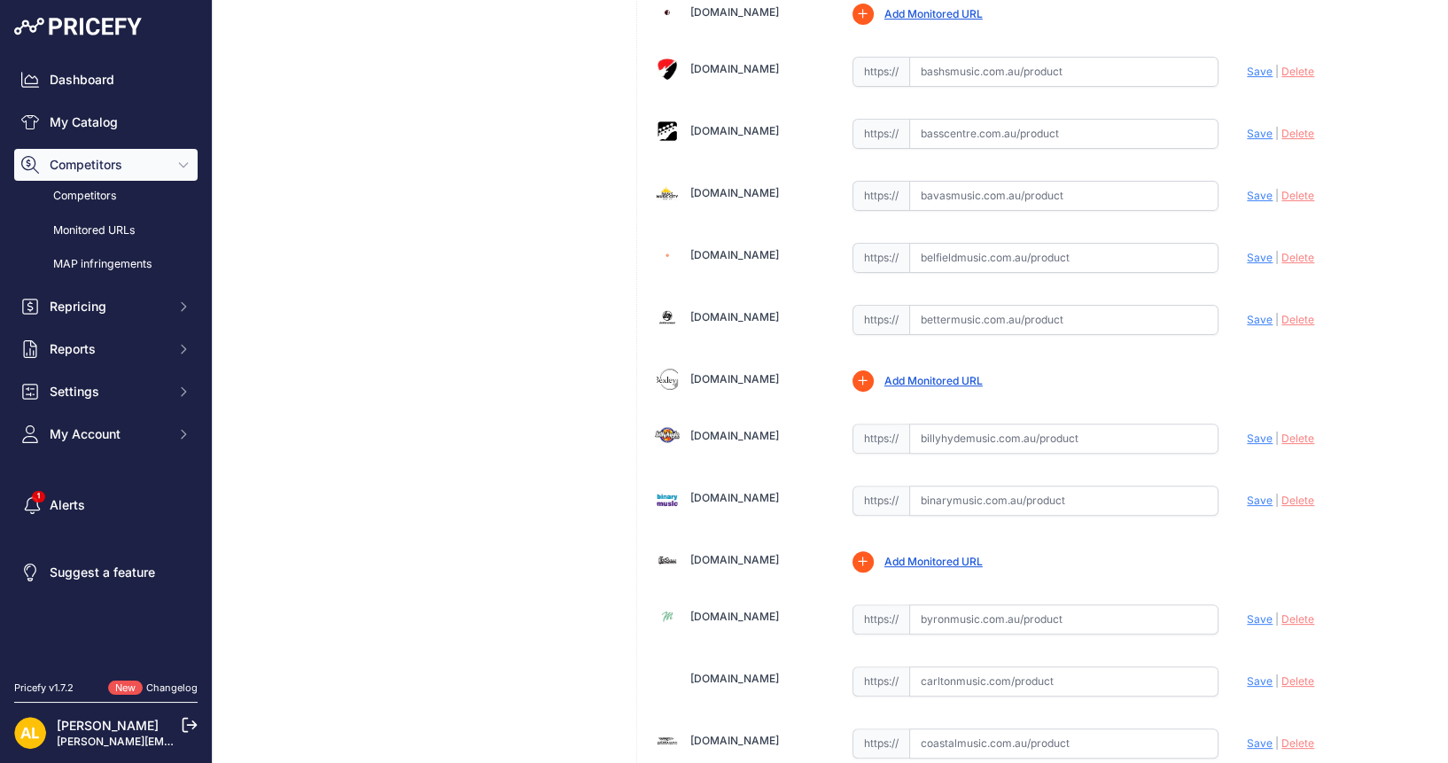
click at [944, 435] on input "text" at bounding box center [1064, 438] width 310 height 30
paste input "https://billyhydemusic.com.au/fender-american-ultra-luxe-vintage-50s-telecaster…"
click at [1246, 431] on span "Save" at bounding box center [1259, 437] width 26 height 13
type input "https://billyhydemusic.com.au/fender-american-ultra-luxe-vintage-50s-telecaster…"
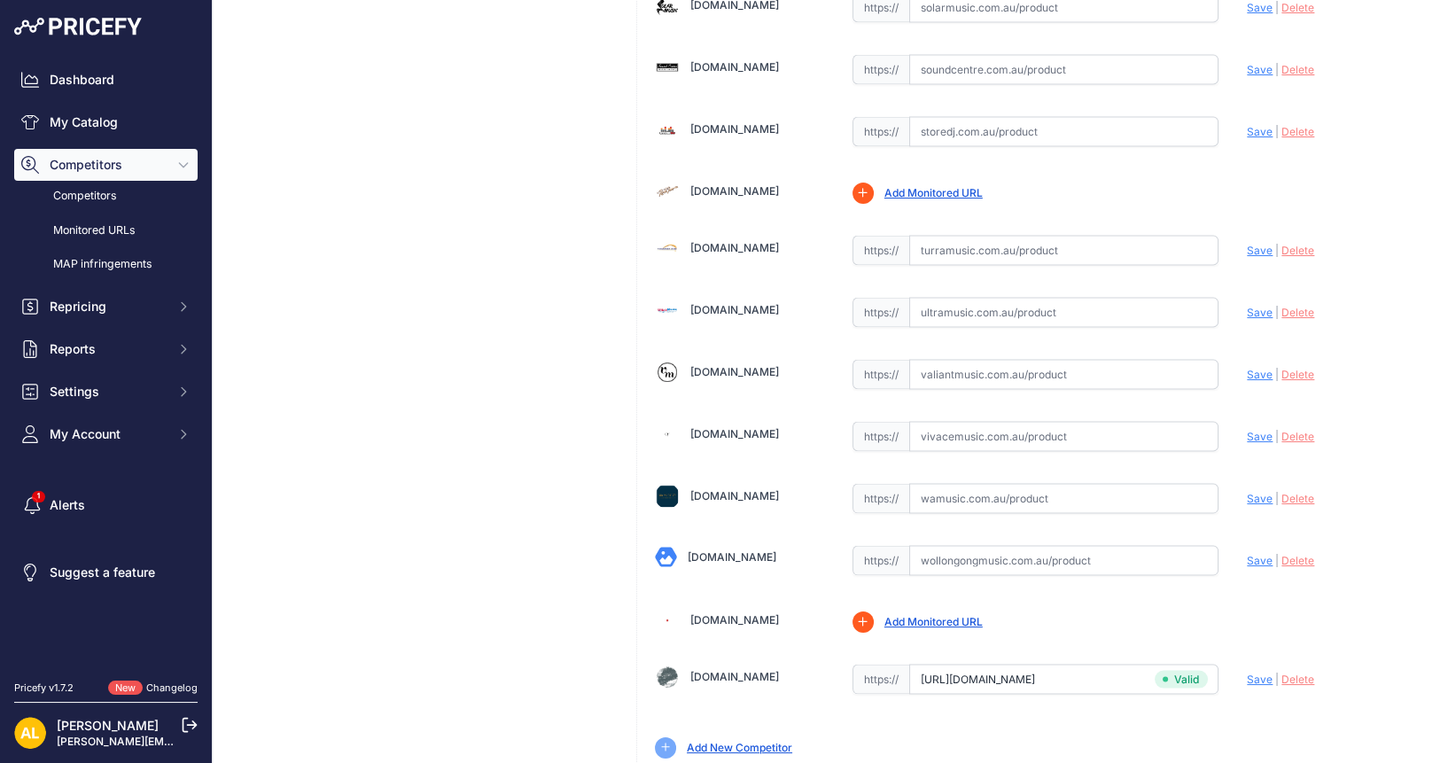
scroll to position [5126, 0]
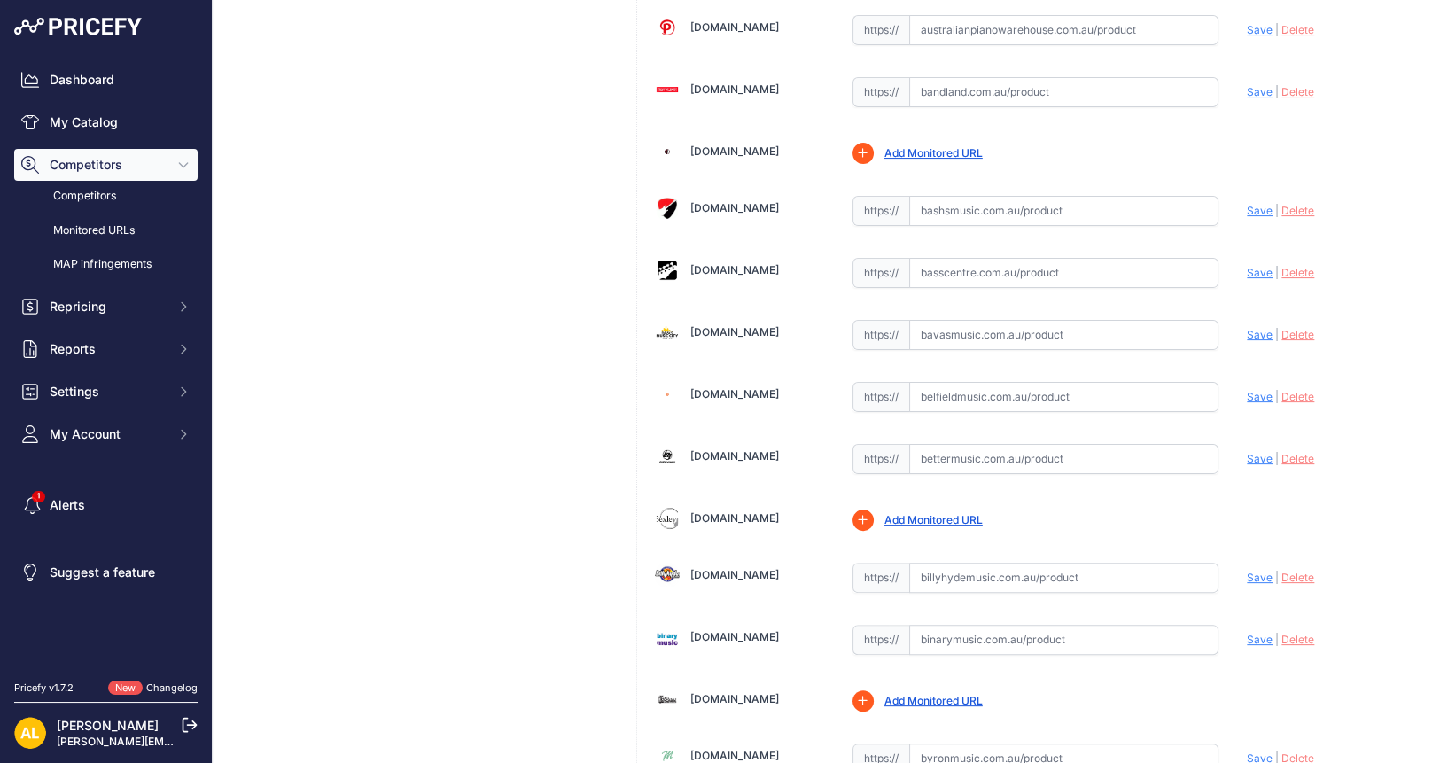
scroll to position [775, 0]
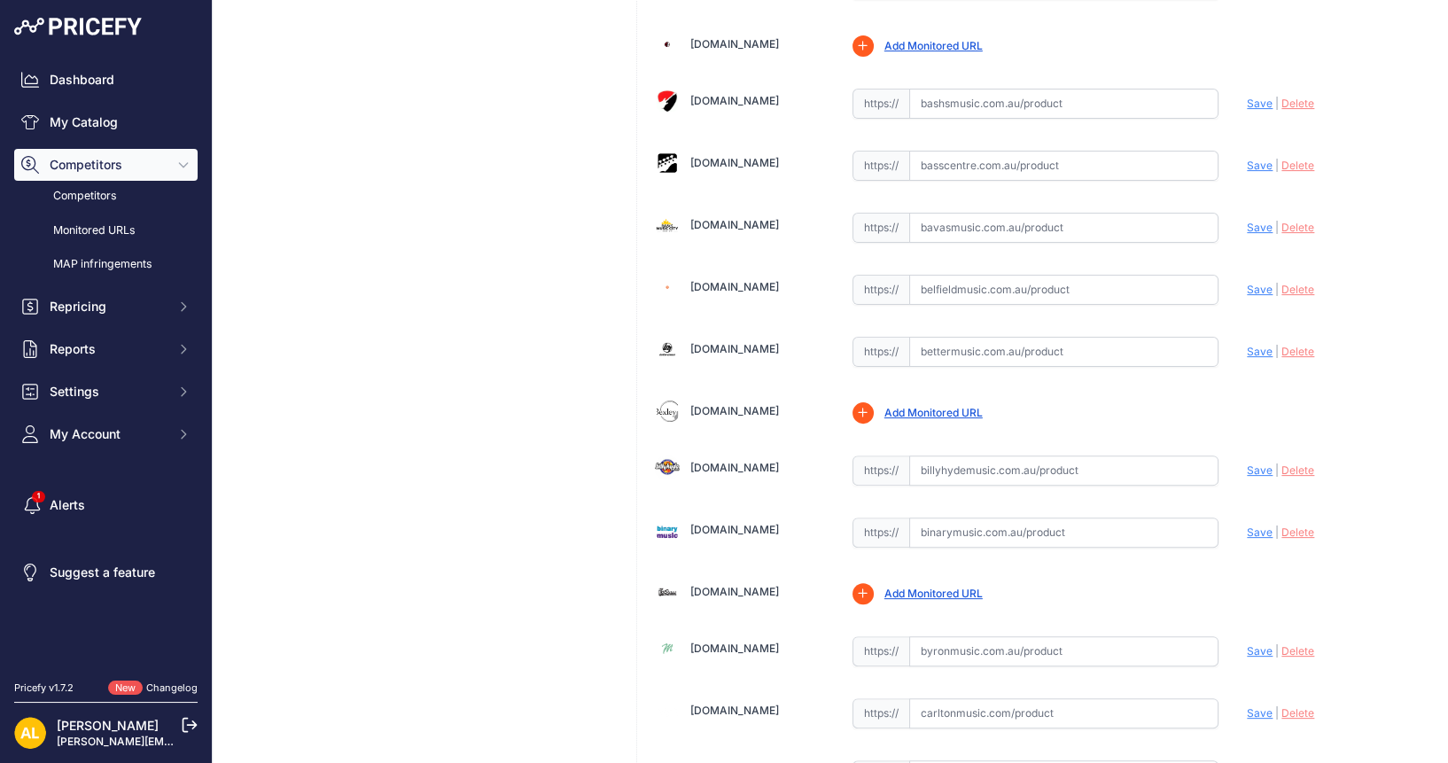
click at [934, 275] on input "text" at bounding box center [1064, 290] width 310 height 30
paste input "[URL][DOMAIN_NAME]"
click at [1246, 283] on span "Save" at bounding box center [1259, 289] width 26 height 13
type input "[URL][DOMAIN_NAME]"
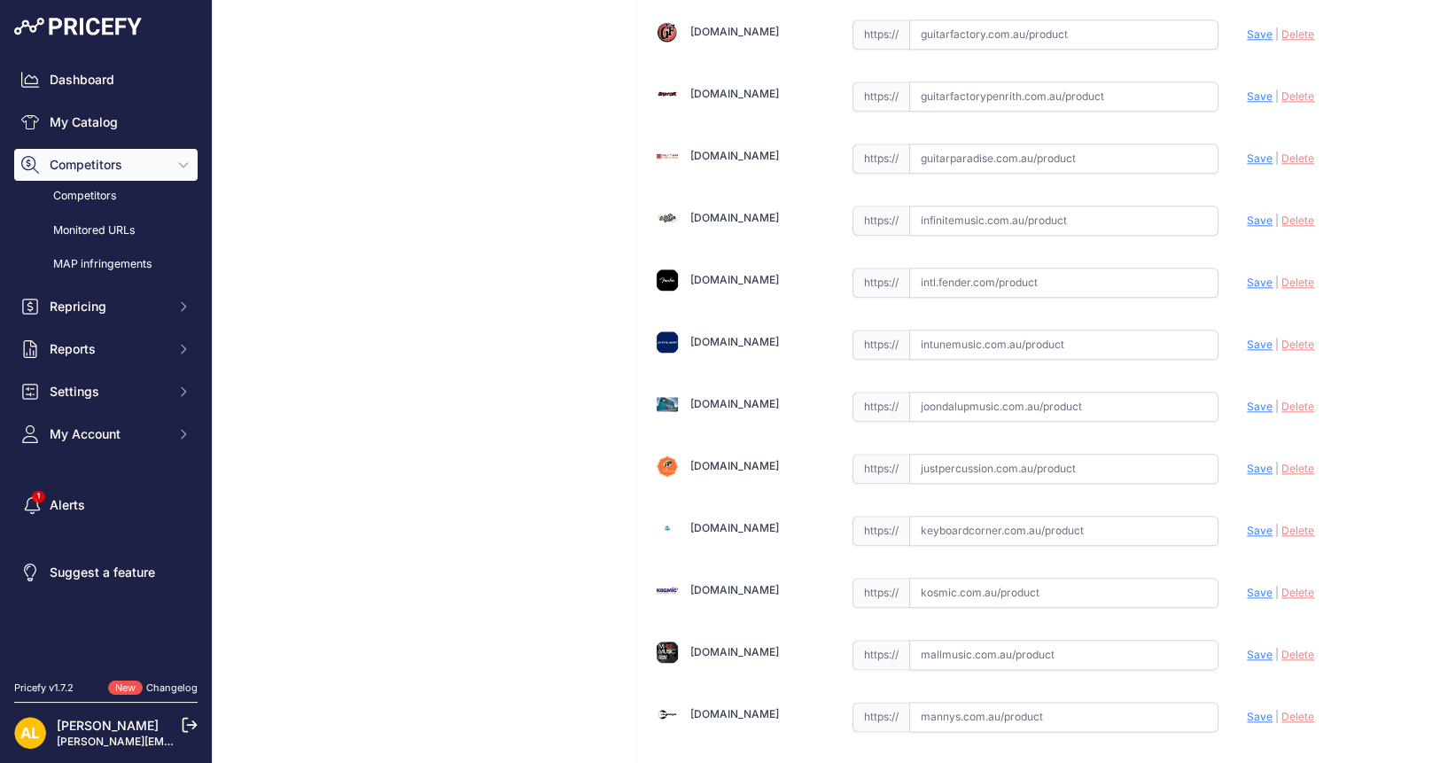
scroll to position [3101, 0]
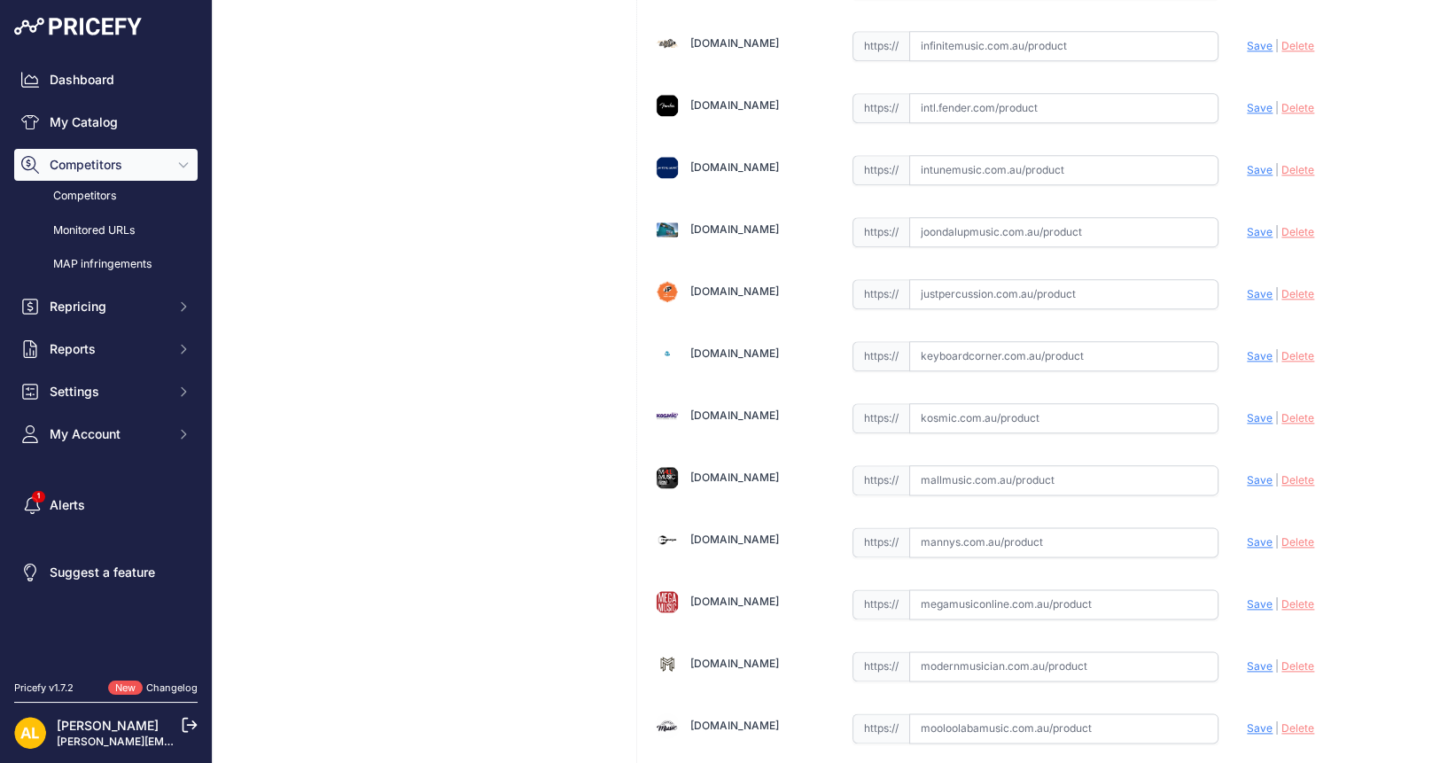
drag, startPoint x: 975, startPoint y: 498, endPoint x: 992, endPoint y: 499, distance: 16.9
click at [976, 527] on input "text" at bounding box center [1064, 542] width 310 height 30
paste input "[URL][DOMAIN_NAME]"
click at [1246, 535] on span "Save" at bounding box center [1259, 541] width 26 height 13
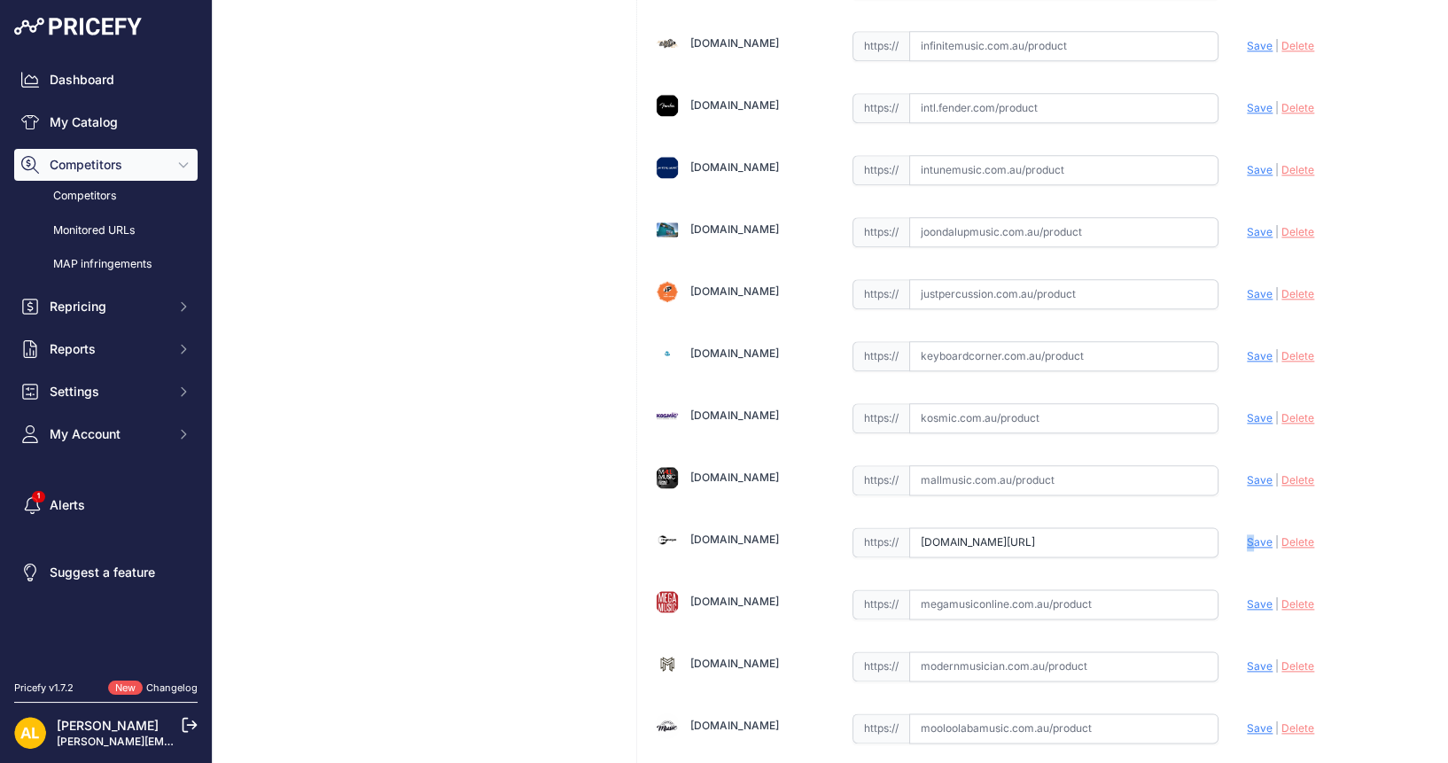
scroll to position [0, 0]
type input "[URL][DOMAIN_NAME]"
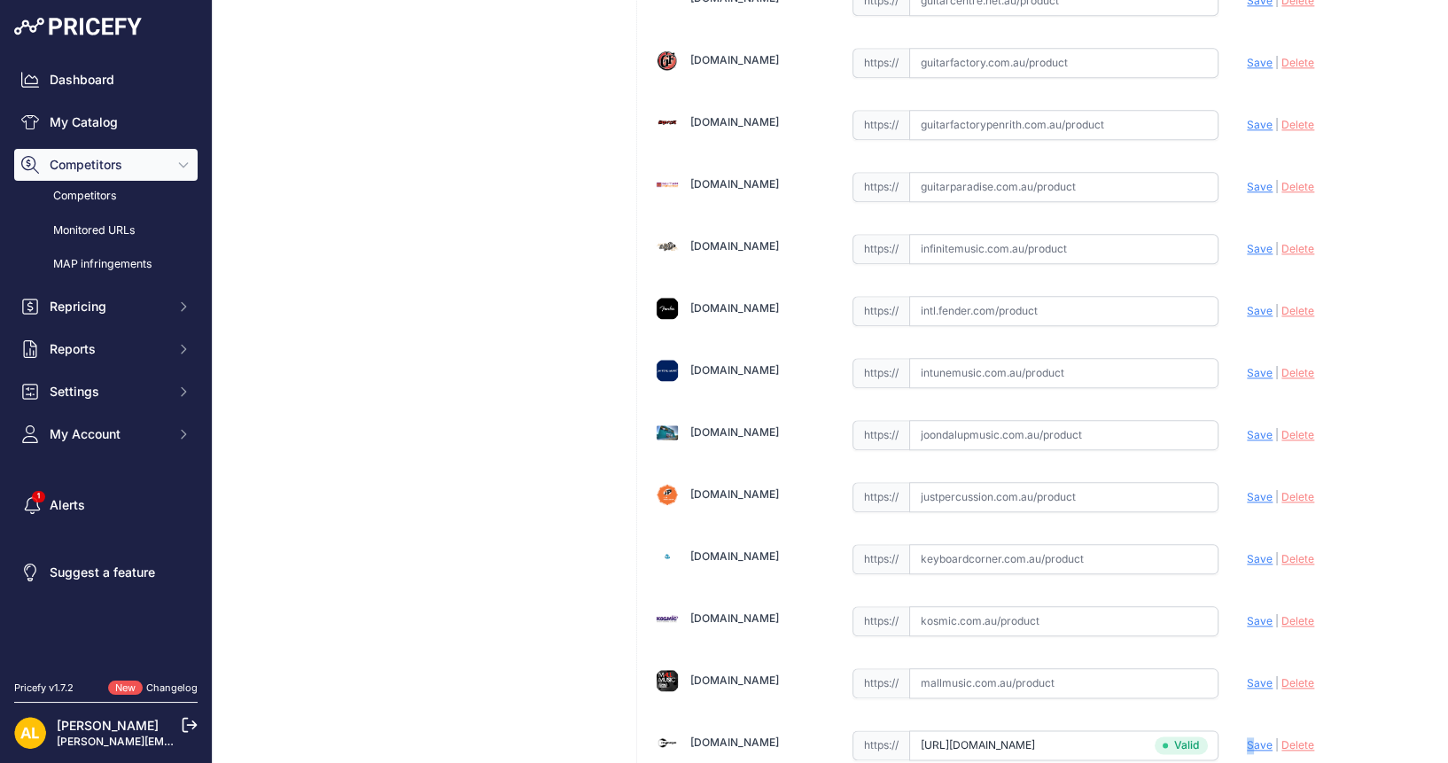
scroll to position [2658, 0]
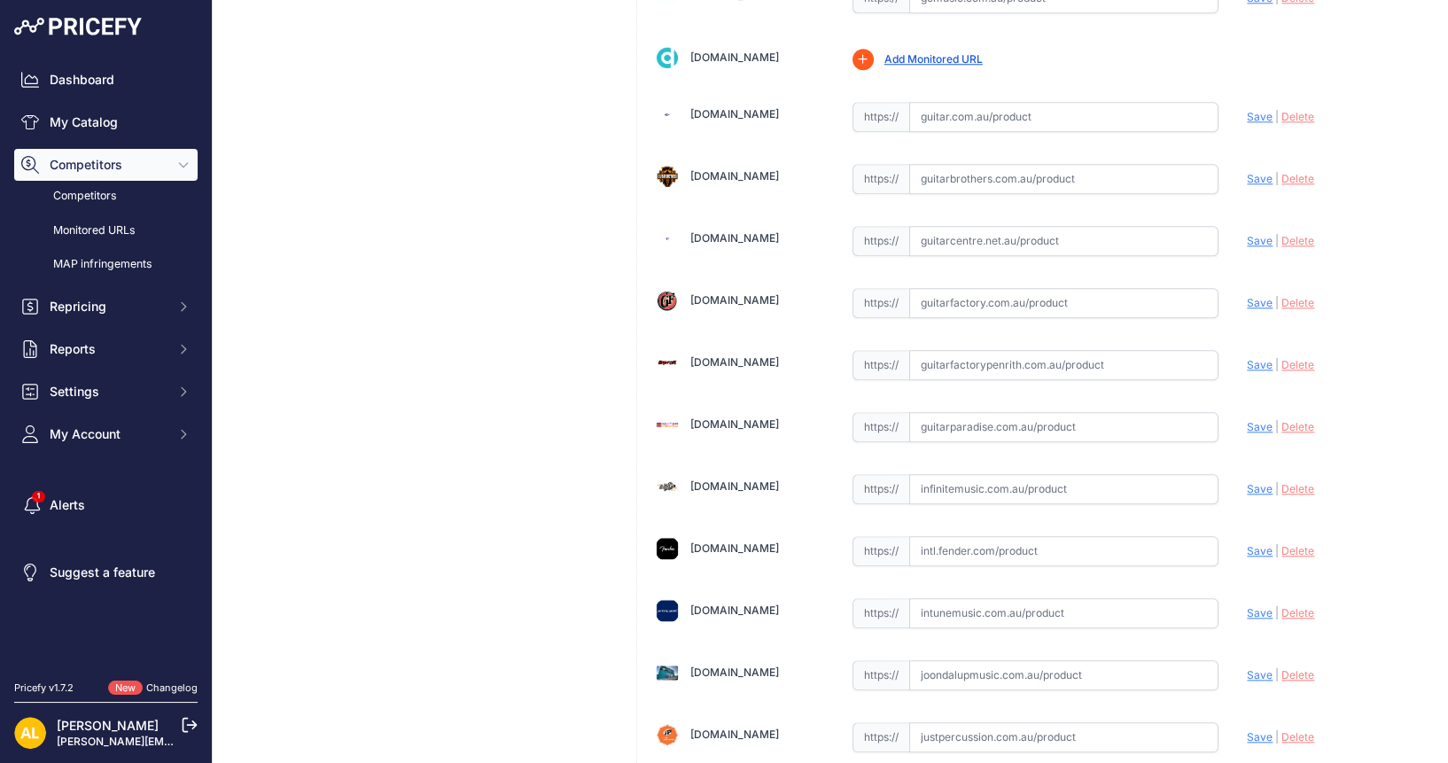
click at [942, 102] on input "text" at bounding box center [1064, 117] width 310 height 30
paste input "[URL][DOMAIN_NAME]"
click at [1246, 110] on span "Save" at bounding box center [1259, 116] width 26 height 13
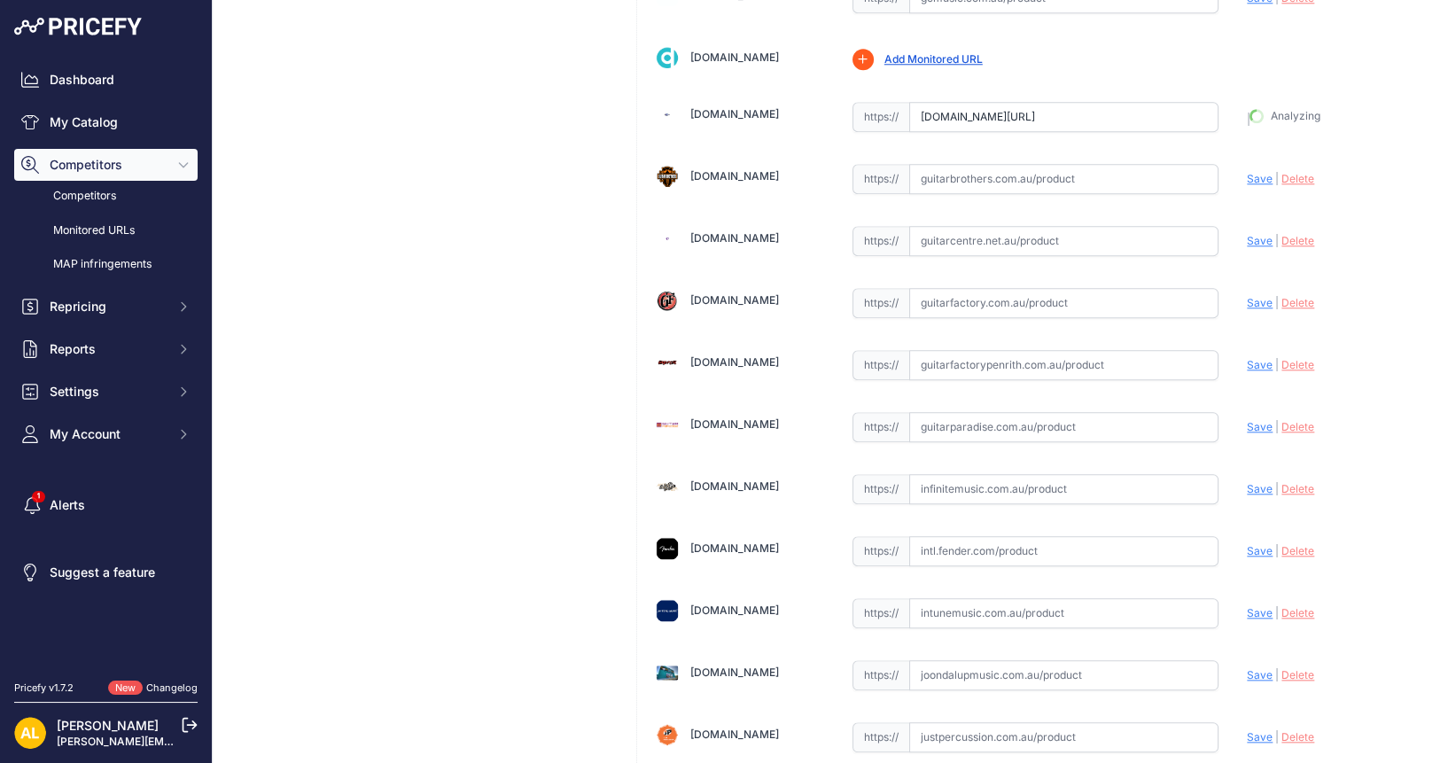
type input "[URL][DOMAIN_NAME]"
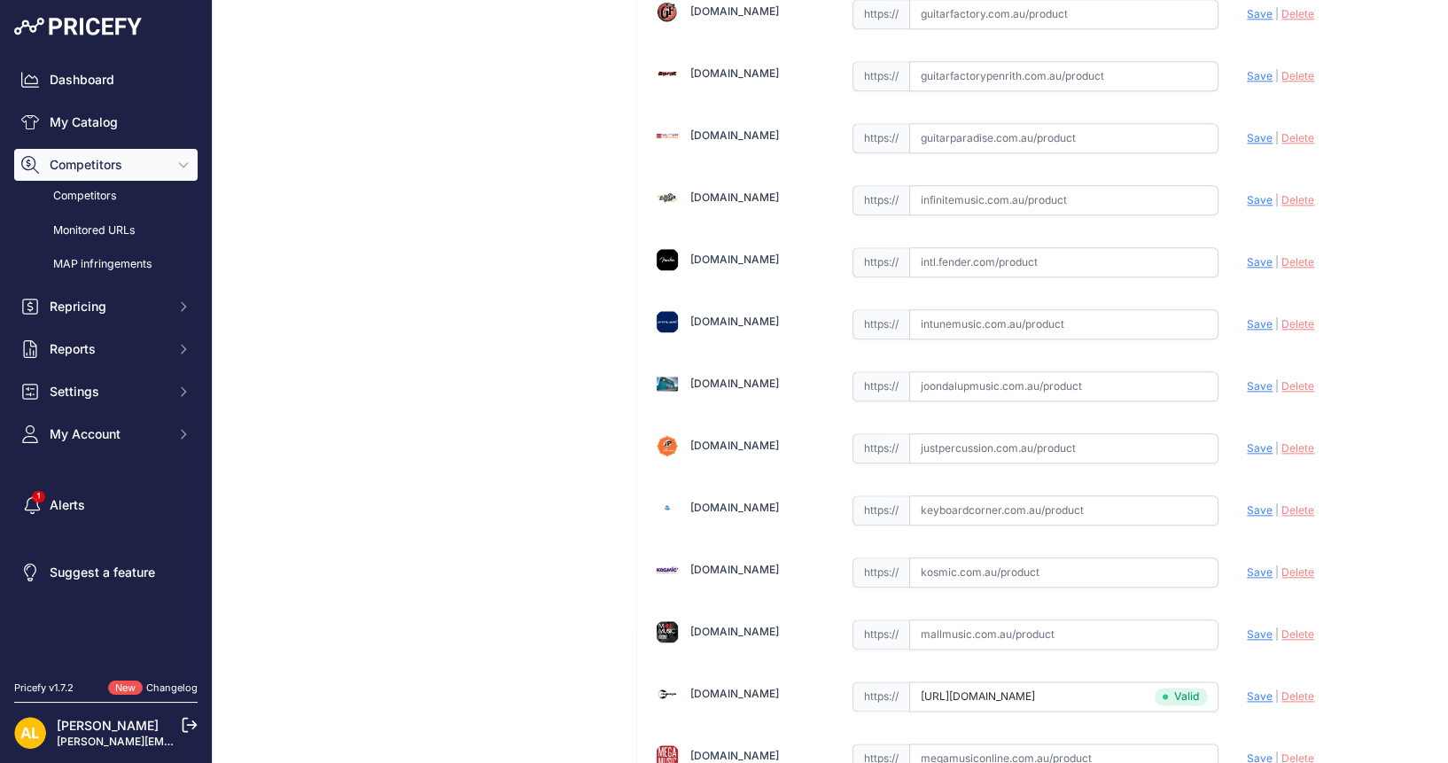
scroll to position [3101, 0]
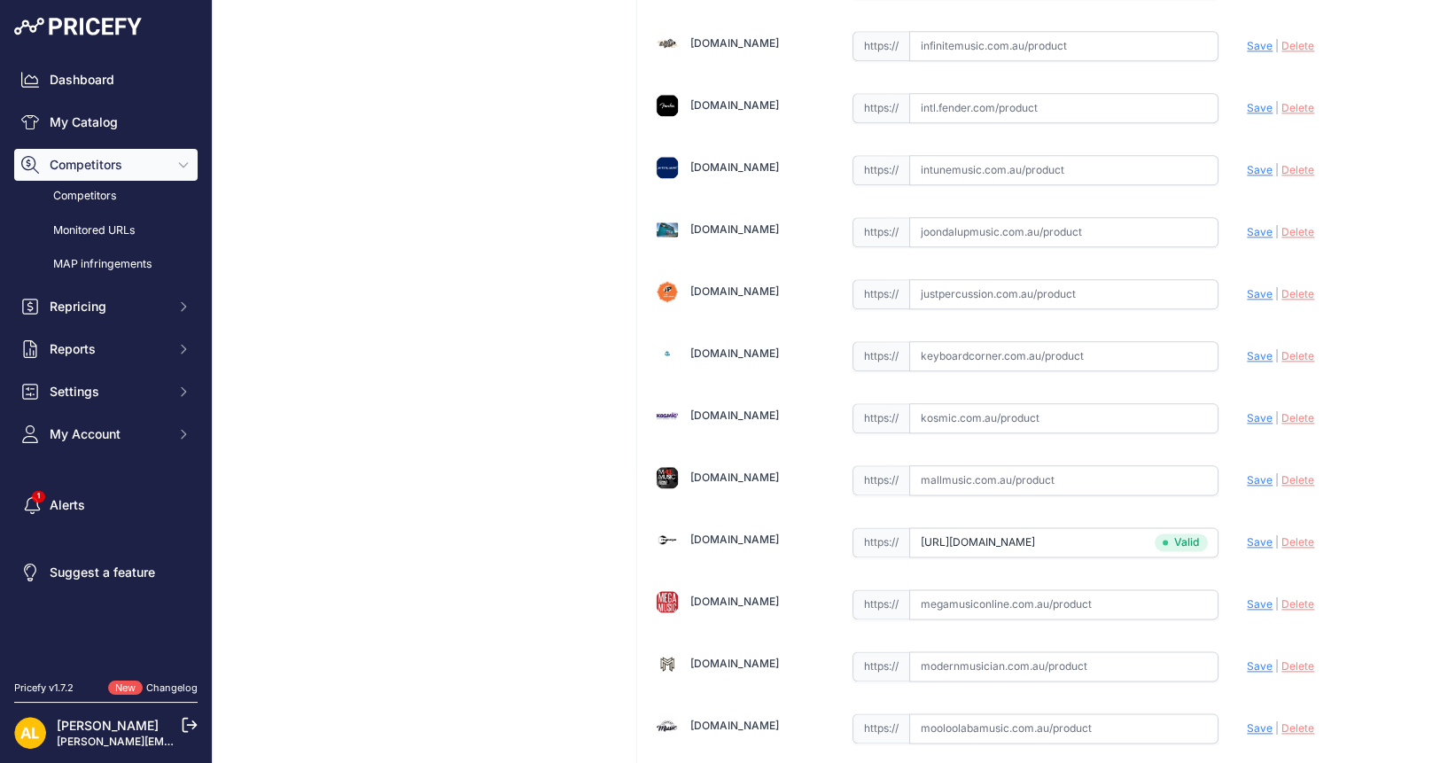
click at [950, 403] on input "text" at bounding box center [1064, 418] width 310 height 30
paste input "[URL][DOMAIN_NAME]"
click at [1252, 411] on span "Save" at bounding box center [1259, 417] width 26 height 13
type input "[URL][DOMAIN_NAME]"
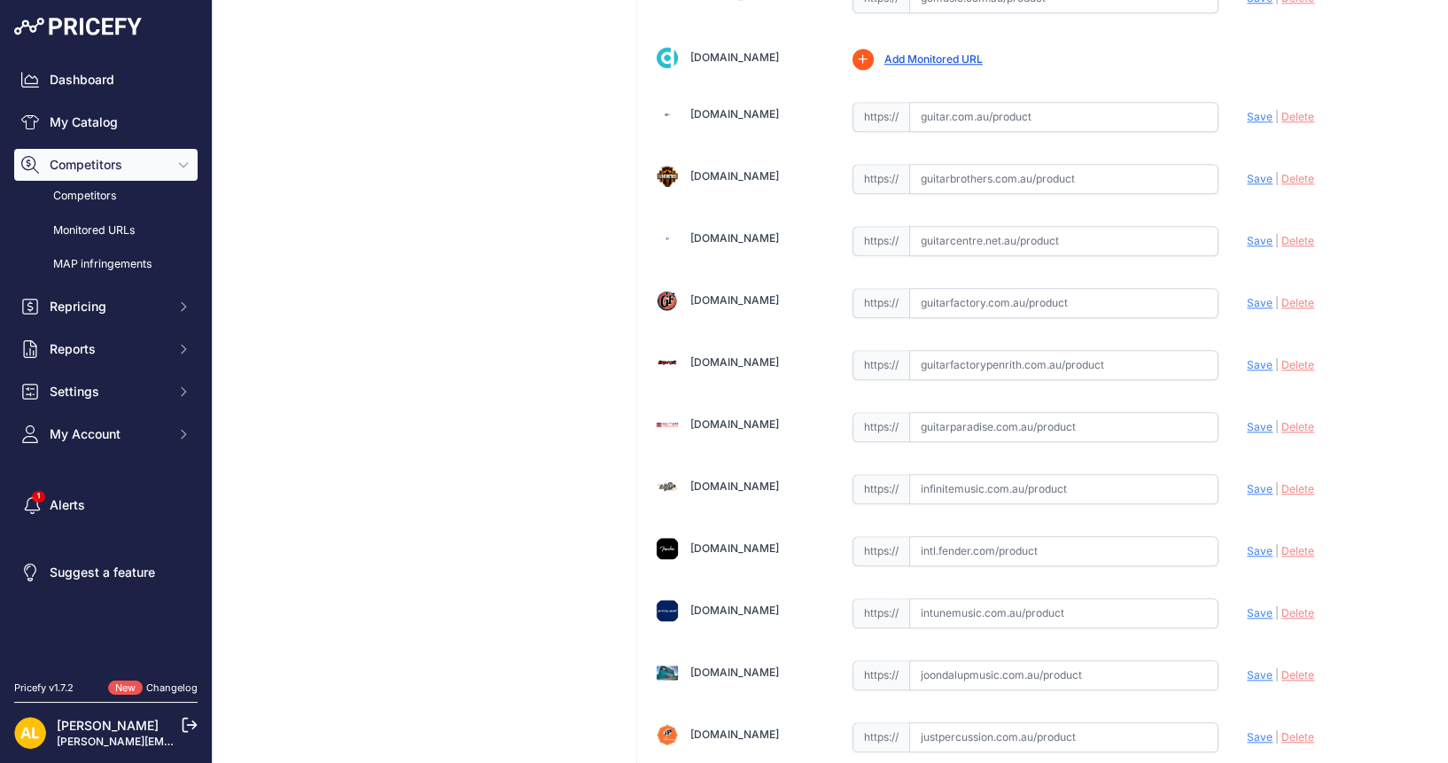
scroll to position [2436, 0]
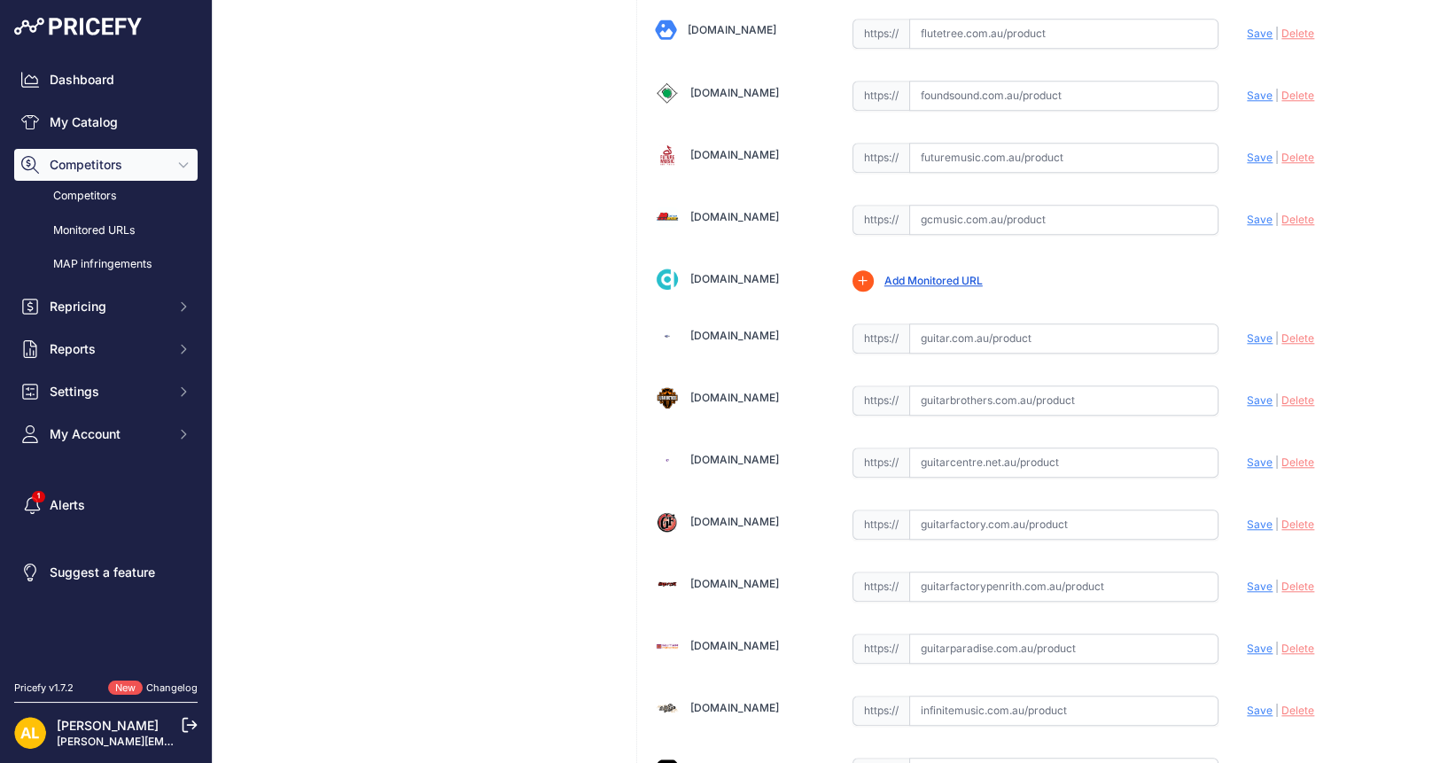
click at [978, 323] on input "text" at bounding box center [1064, 338] width 310 height 30
paste input "[URL][DOMAIN_NAME]"
click at [1246, 331] on span "Save" at bounding box center [1259, 337] width 26 height 13
type input "[URL][DOMAIN_NAME]"
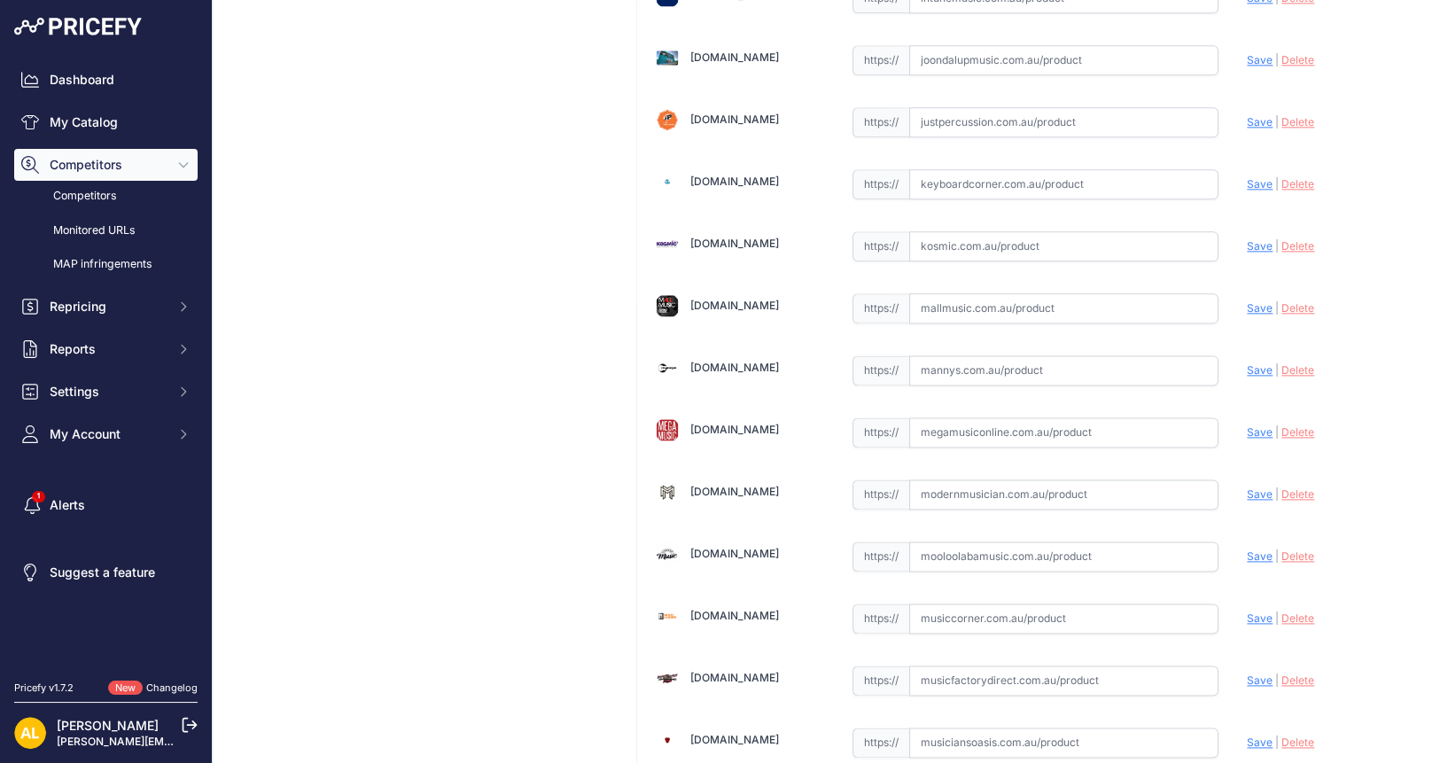
scroll to position [3211, 0]
click at [924, 417] on input "text" at bounding box center [1064, 432] width 310 height 30
paste input "https://www.mannys.com.au/products/fender-american-ultra-luxe-60s-telecaster-cu…"
click at [1246, 425] on span "Save" at bounding box center [1259, 431] width 26 height 13
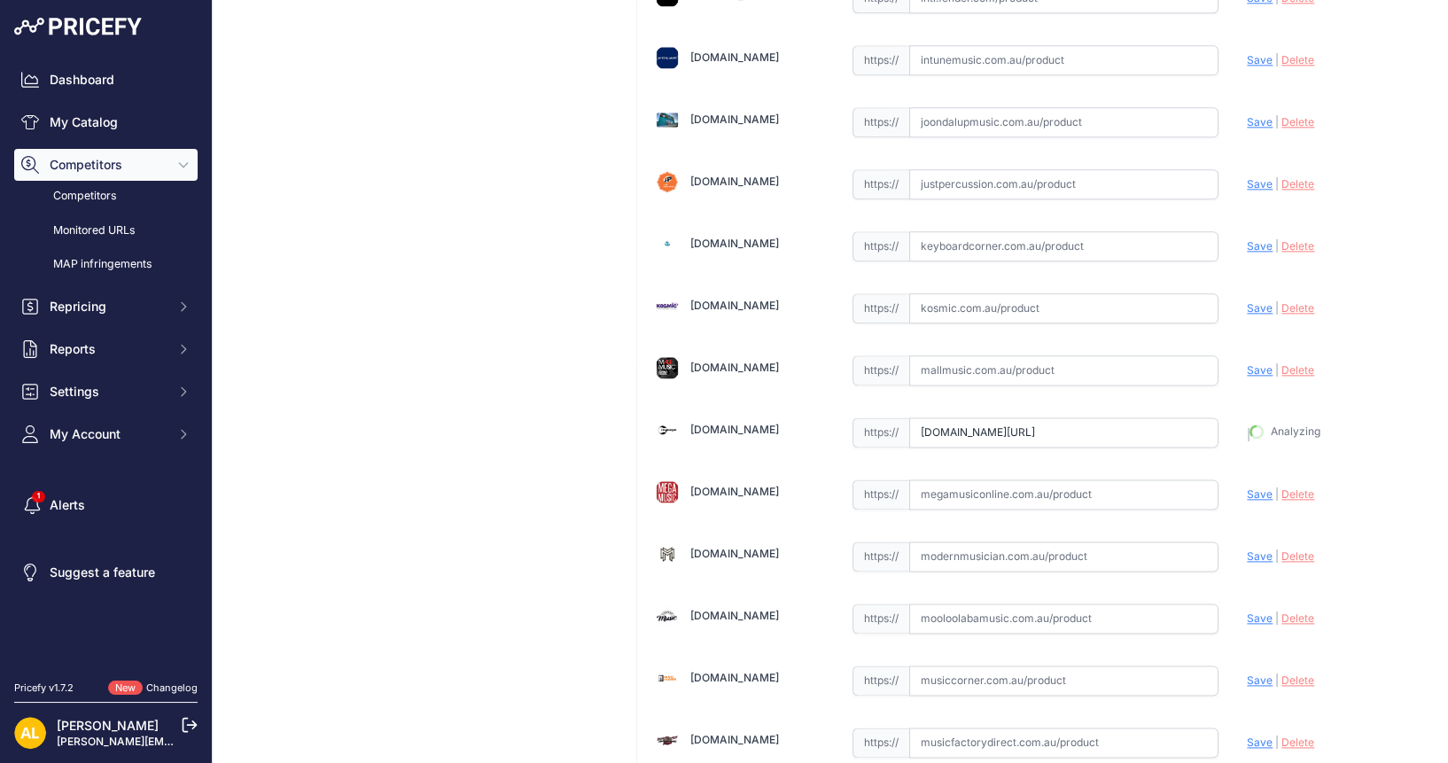
type input "https://www.mannys.com.au/products/fender-american-ultra-luxe-60s-telecaster-cu…"
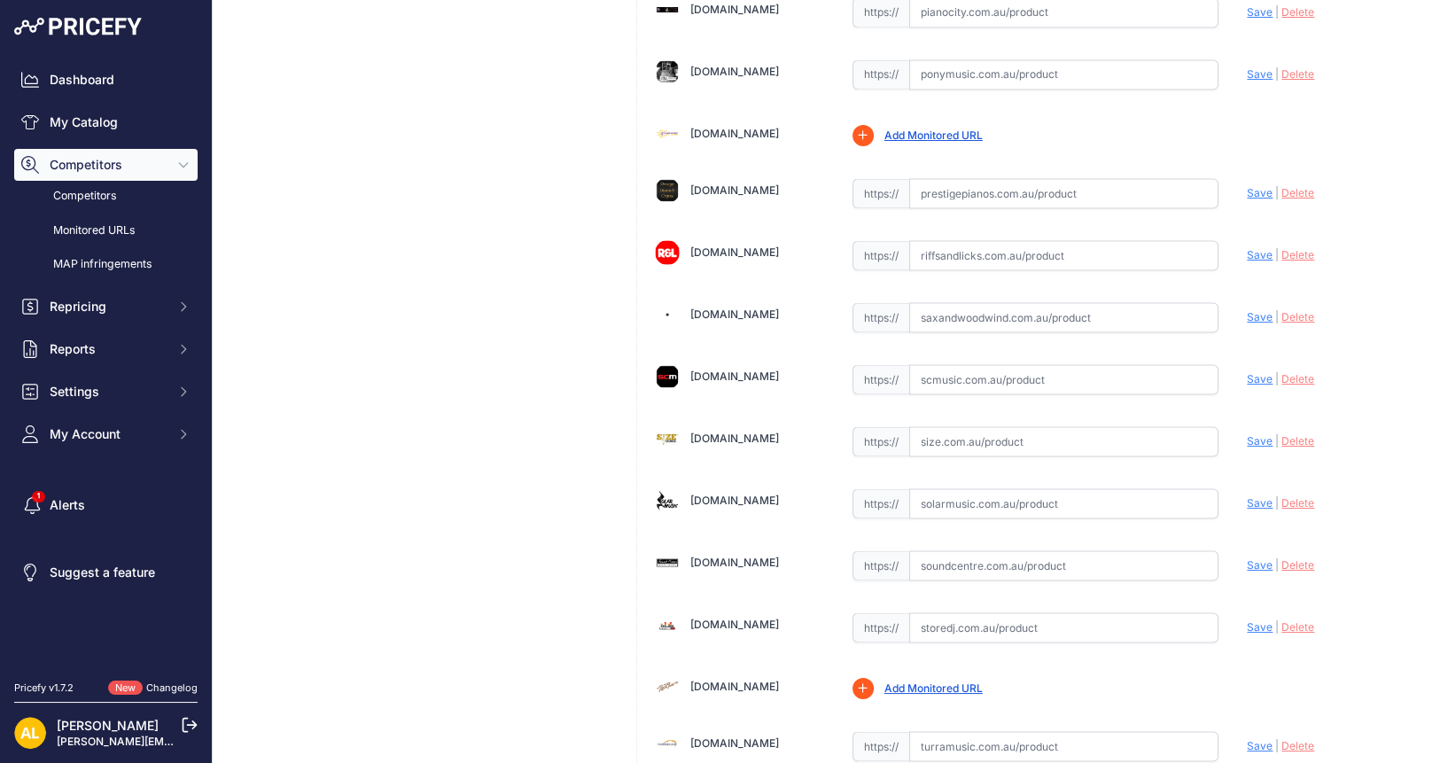
scroll to position [4651, 0]
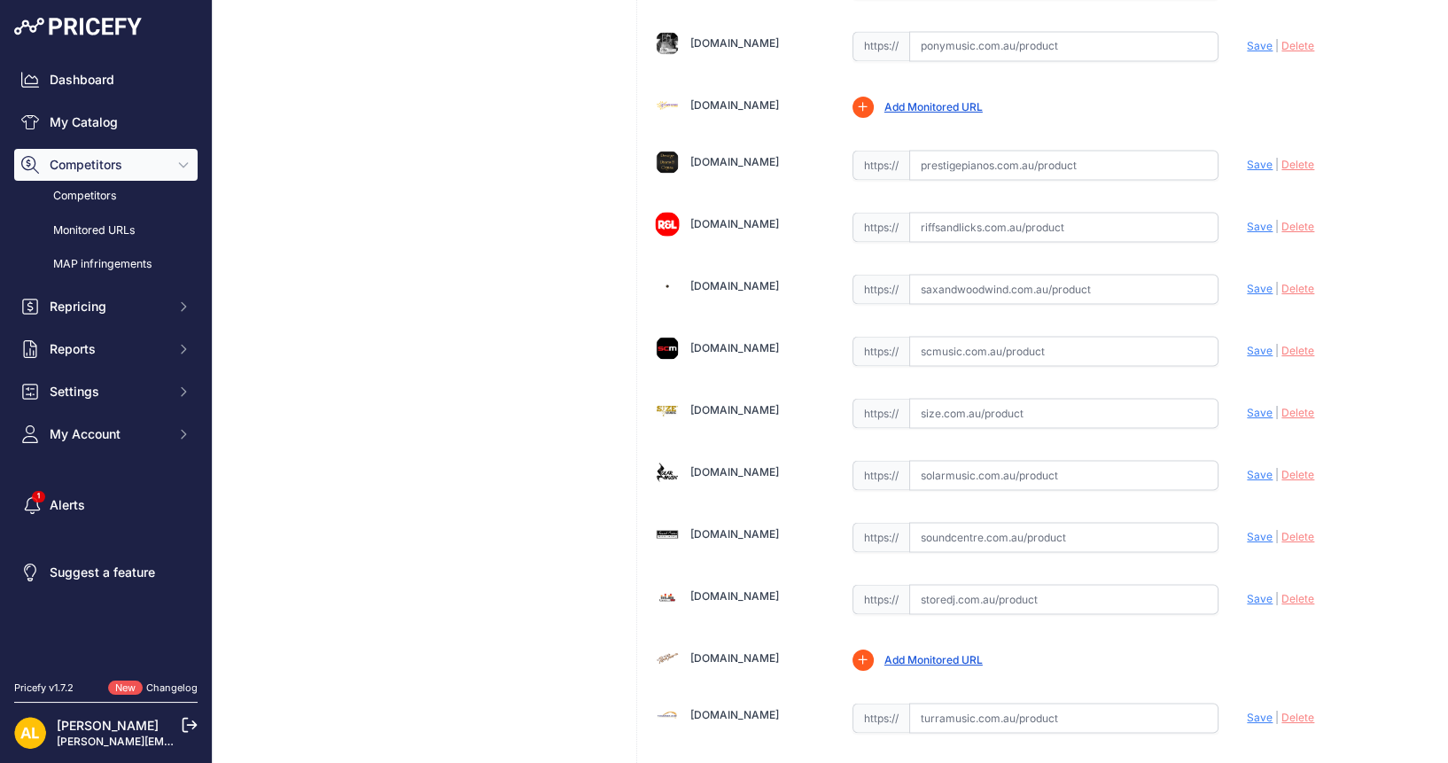
click at [948, 212] on input "text" at bounding box center [1064, 227] width 310 height 30
paste input "https://www.riffsandlicks.com.au/fender-american-ultra-luxe-60s-telecaster-cust…"
click at [1246, 220] on span "Save" at bounding box center [1259, 226] width 26 height 13
type input "https://www.riffsandlicks.com.au/fender-american-ultra-luxe-60s-telecaster-cust…"
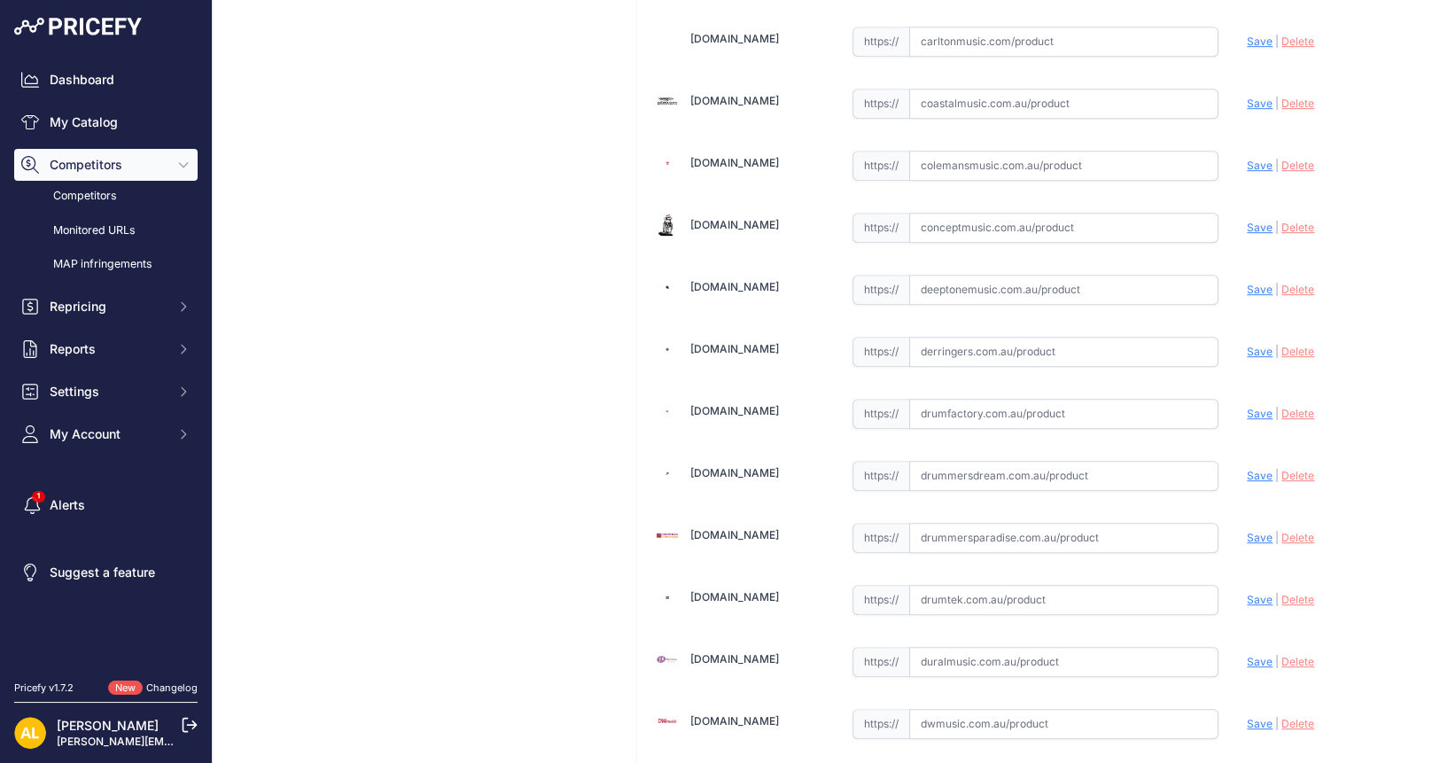
scroll to position [1329, 0]
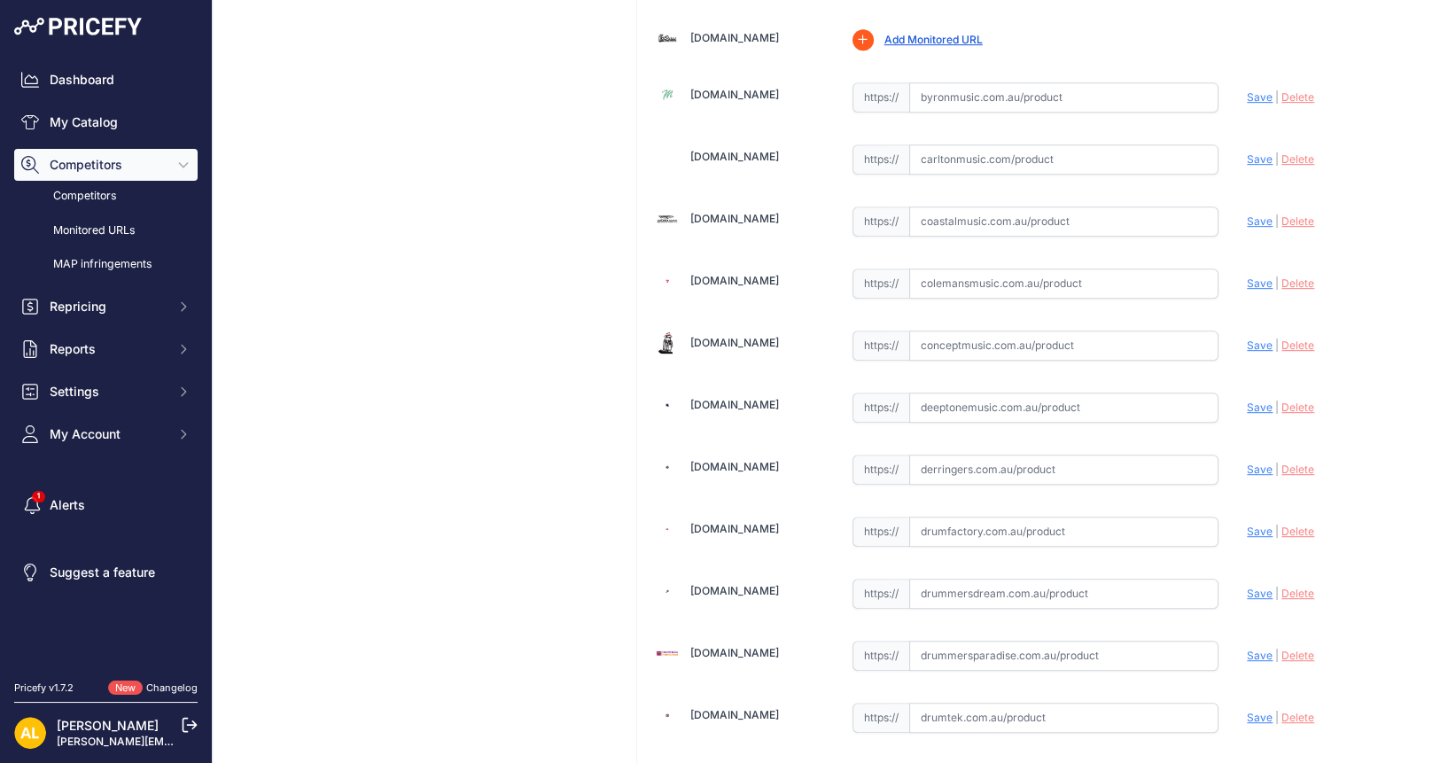
click at [961, 459] on input "text" at bounding box center [1064, 469] width 310 height 30
paste input "https://www.derringers.com.au/products/fender-american-ultra-luxe-60s-telecaste…"
click at [1256, 462] on span "Save" at bounding box center [1259, 468] width 26 height 13
type input "https://www.derringers.com.au/products/fender-american-ultra-luxe-60s-telecaste…"
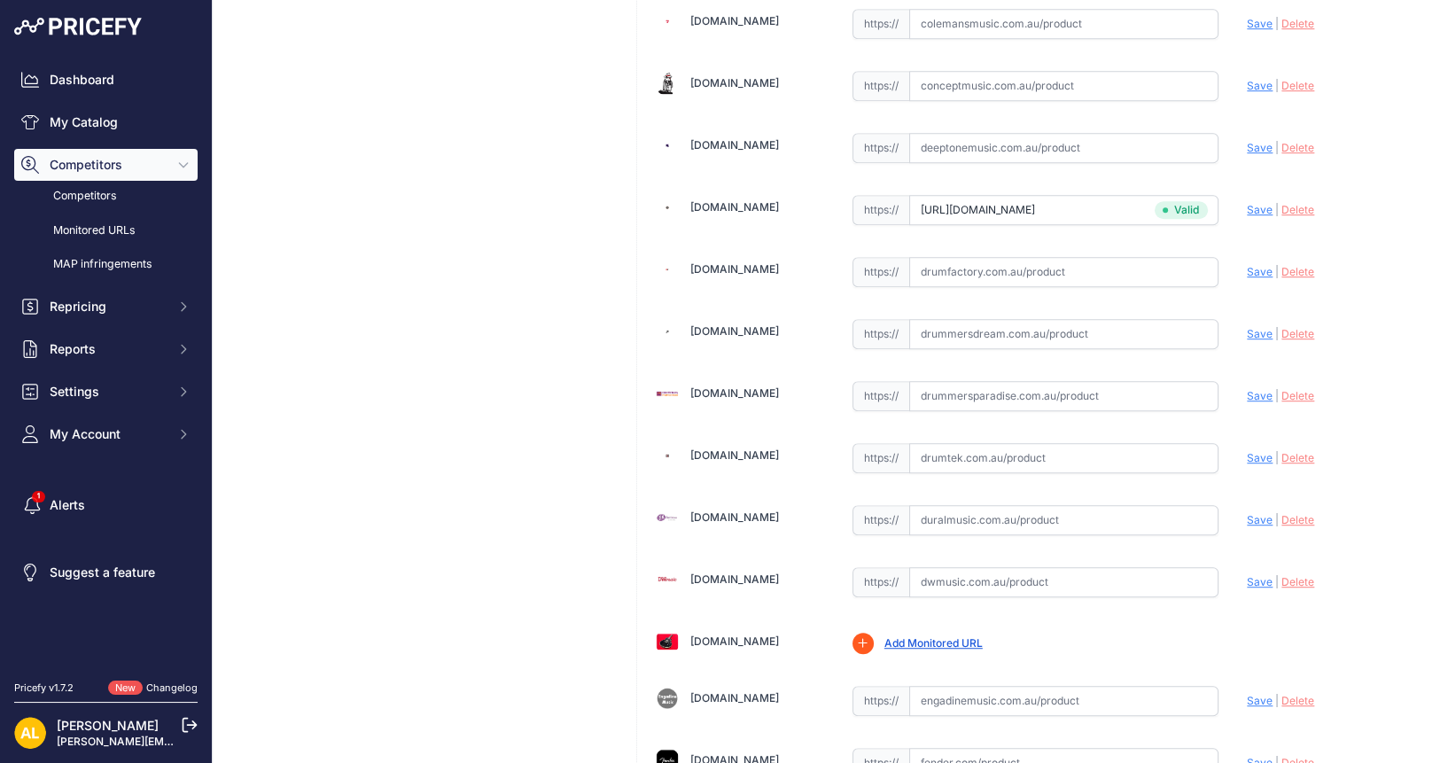
scroll to position [1661, 0]
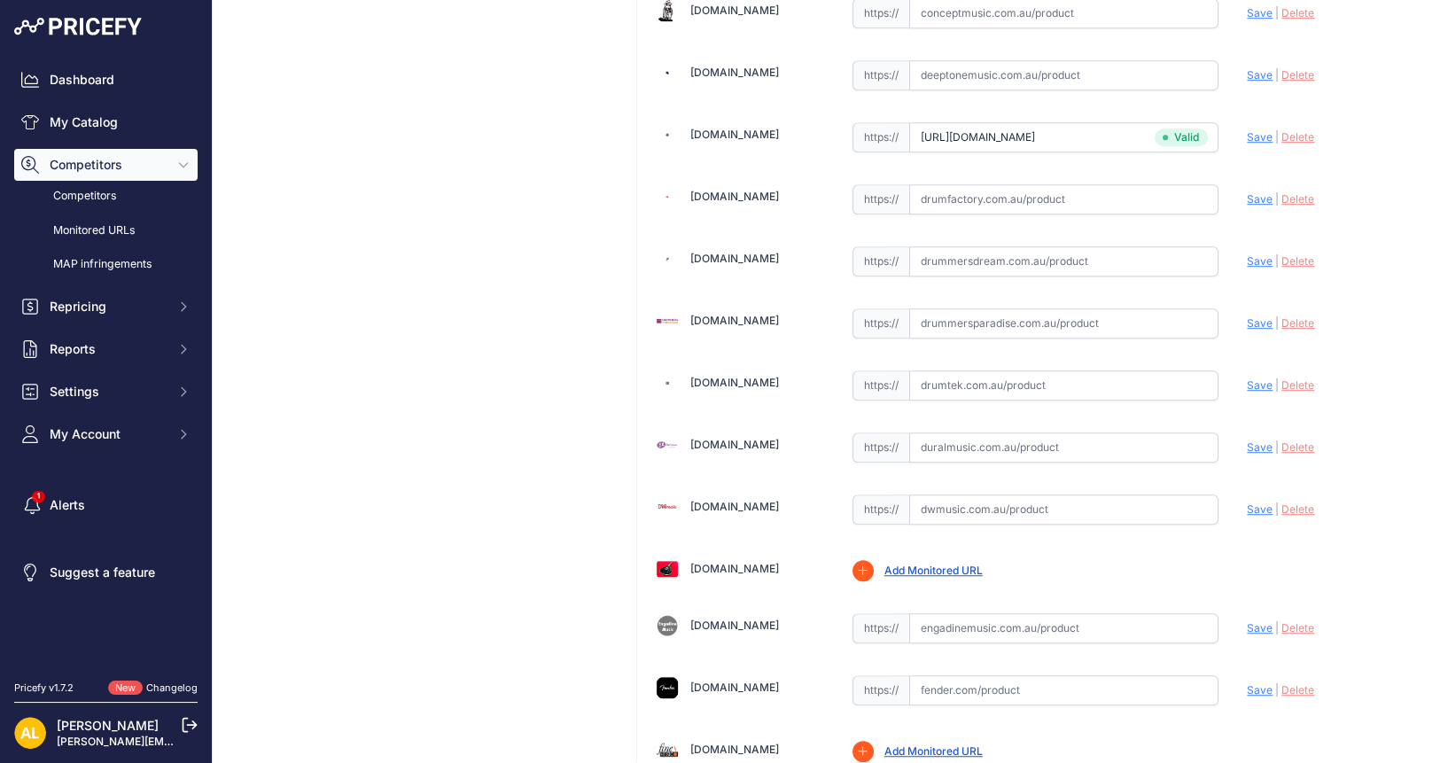
click at [960, 494] on input "text" at bounding box center [1064, 509] width 310 height 30
paste input "https://dwmusic.com.au/products/fender-american-ultra-luxe-60s-telecaster-custo…"
click at [1246, 502] on span "Save" at bounding box center [1259, 508] width 26 height 13
type input "https://dwmusic.com.au/products/fender-american-ultra-luxe-60s-telecaster-custo…"
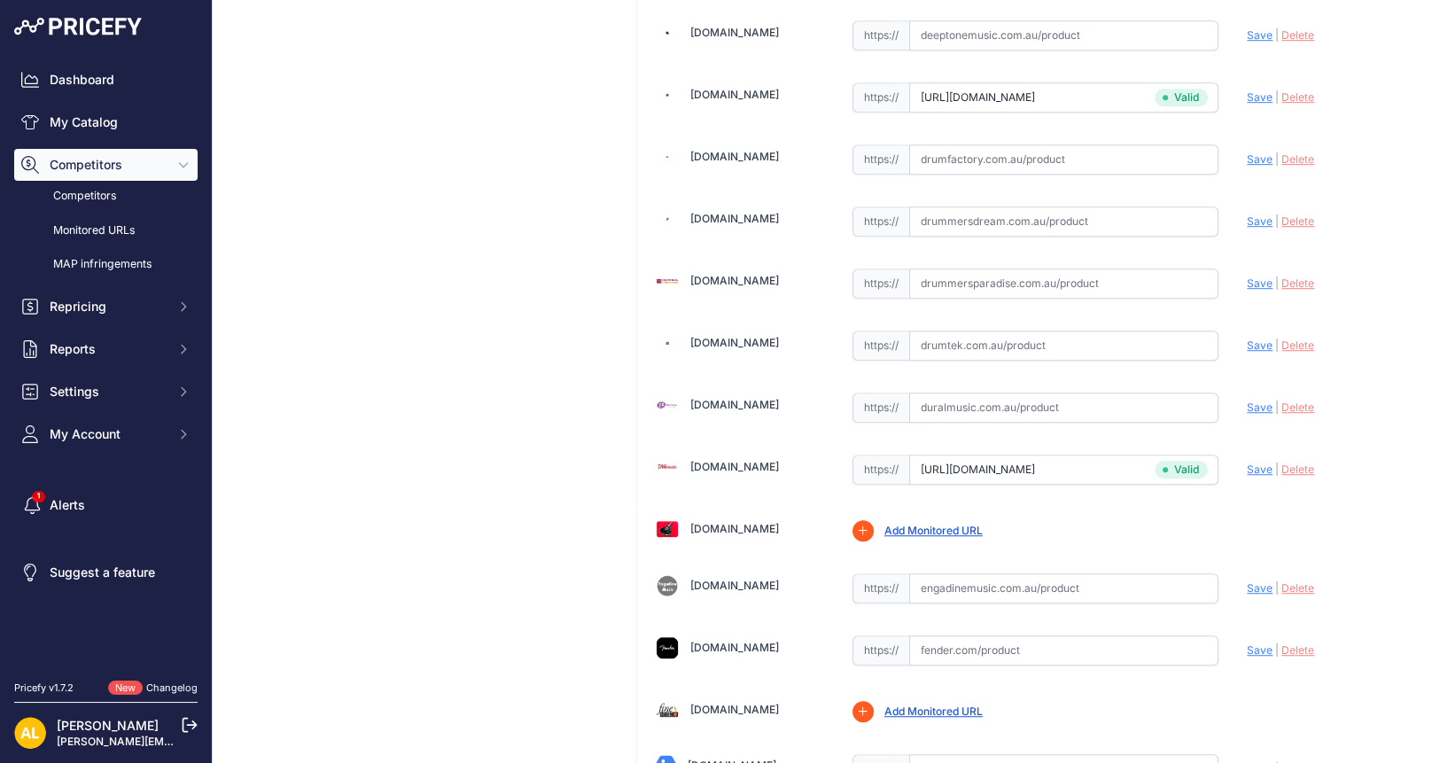
scroll to position [1661, 0]
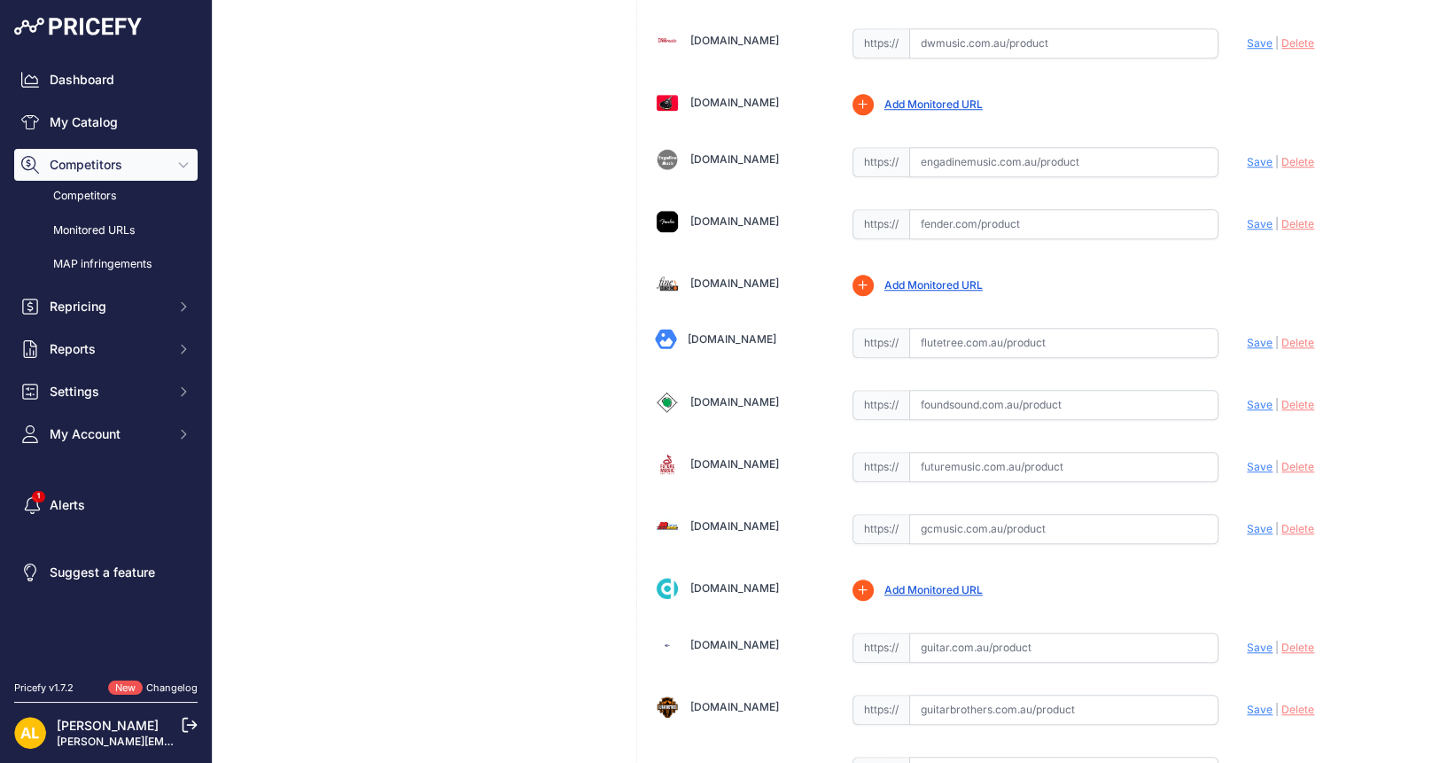
scroll to position [2325, 0]
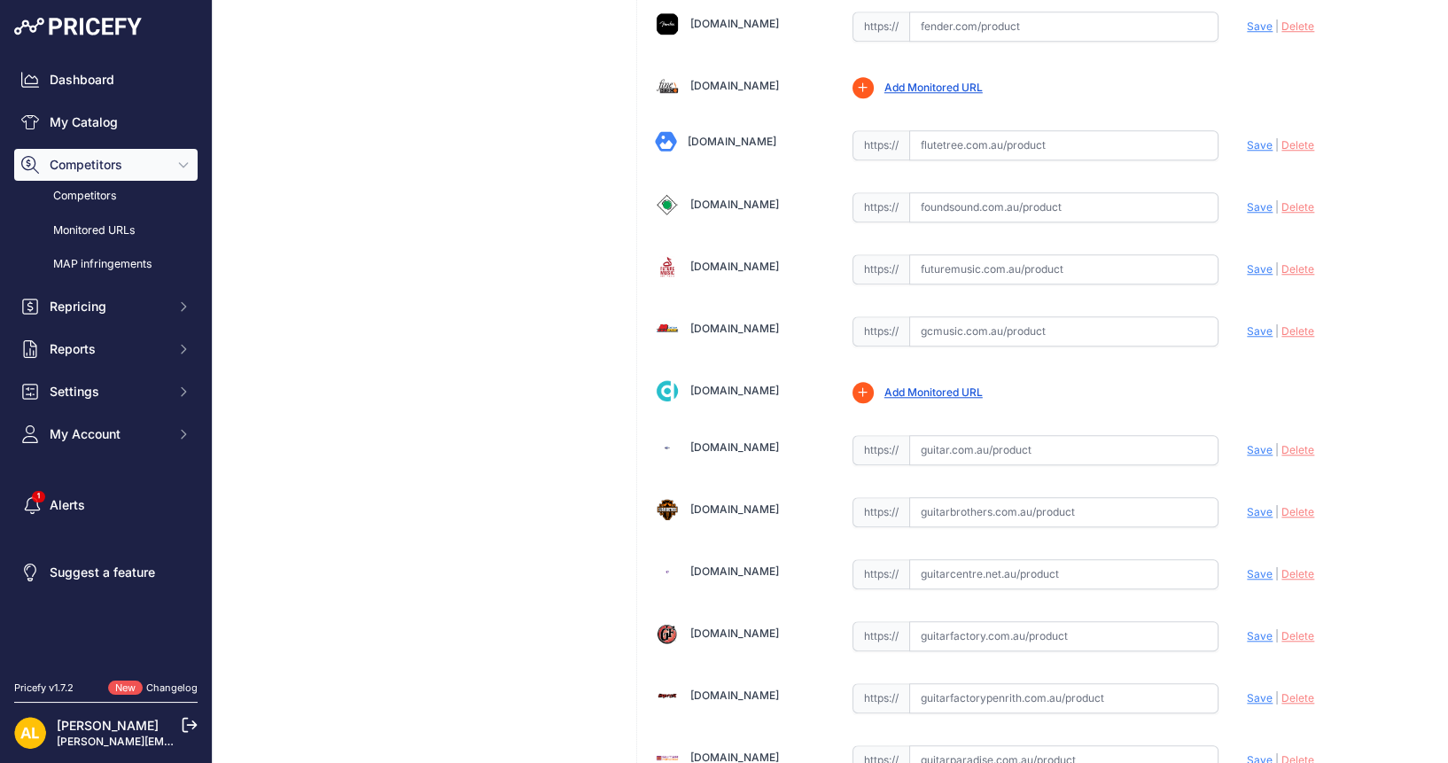
click at [1004, 435] on input "text" at bounding box center [1064, 450] width 310 height 30
paste input "[URL][DOMAIN_NAME]"
click at [1246, 443] on span "Save" at bounding box center [1259, 449] width 26 height 13
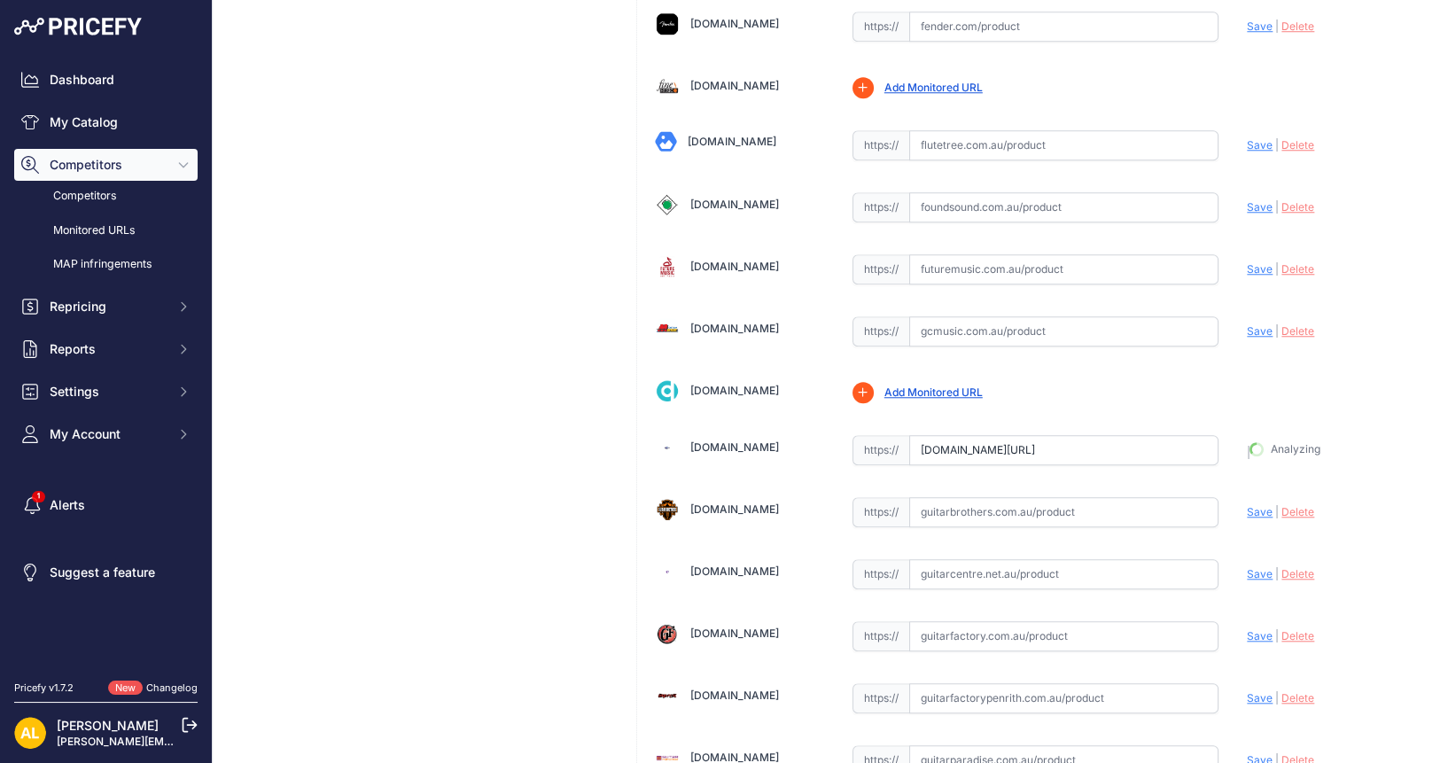
type input "[URL][DOMAIN_NAME]"
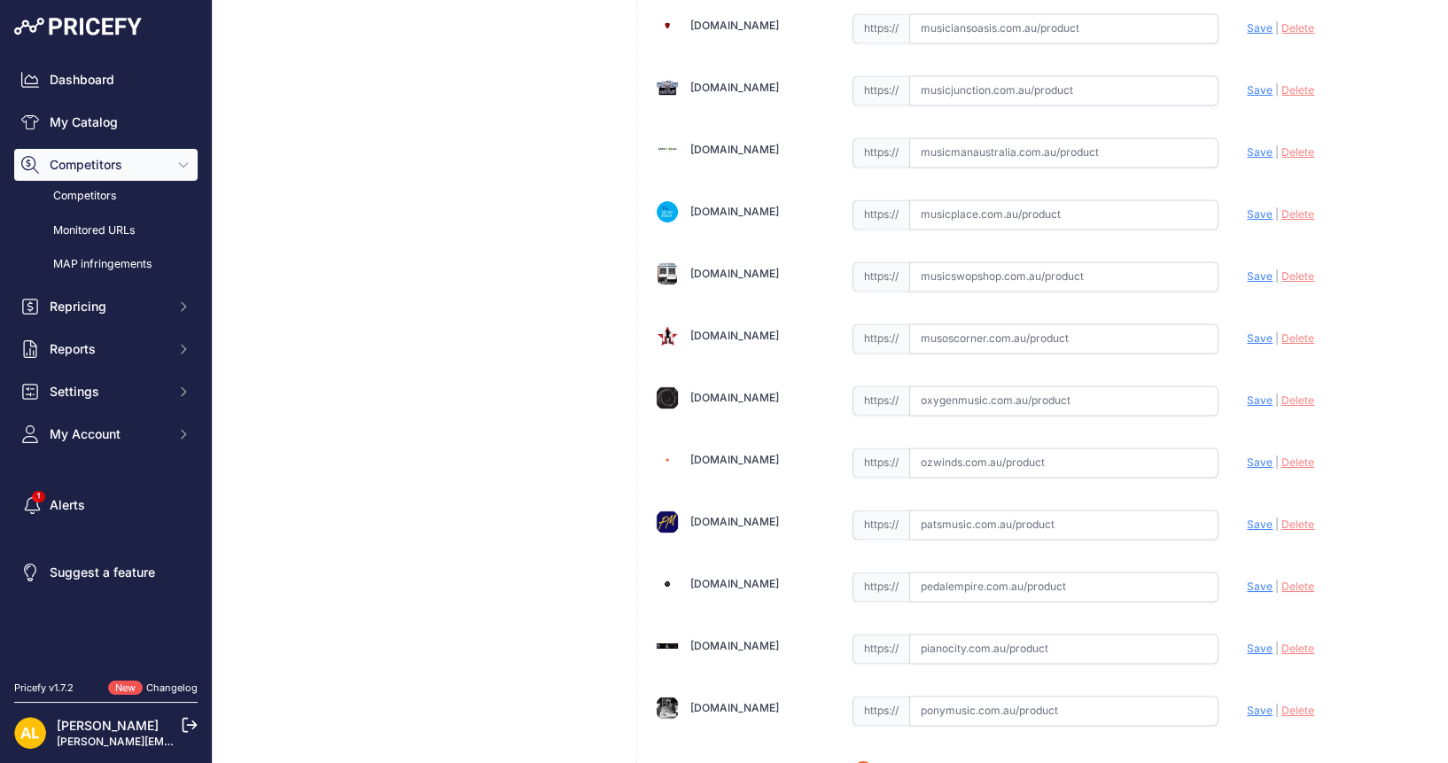
scroll to position [3544, 0]
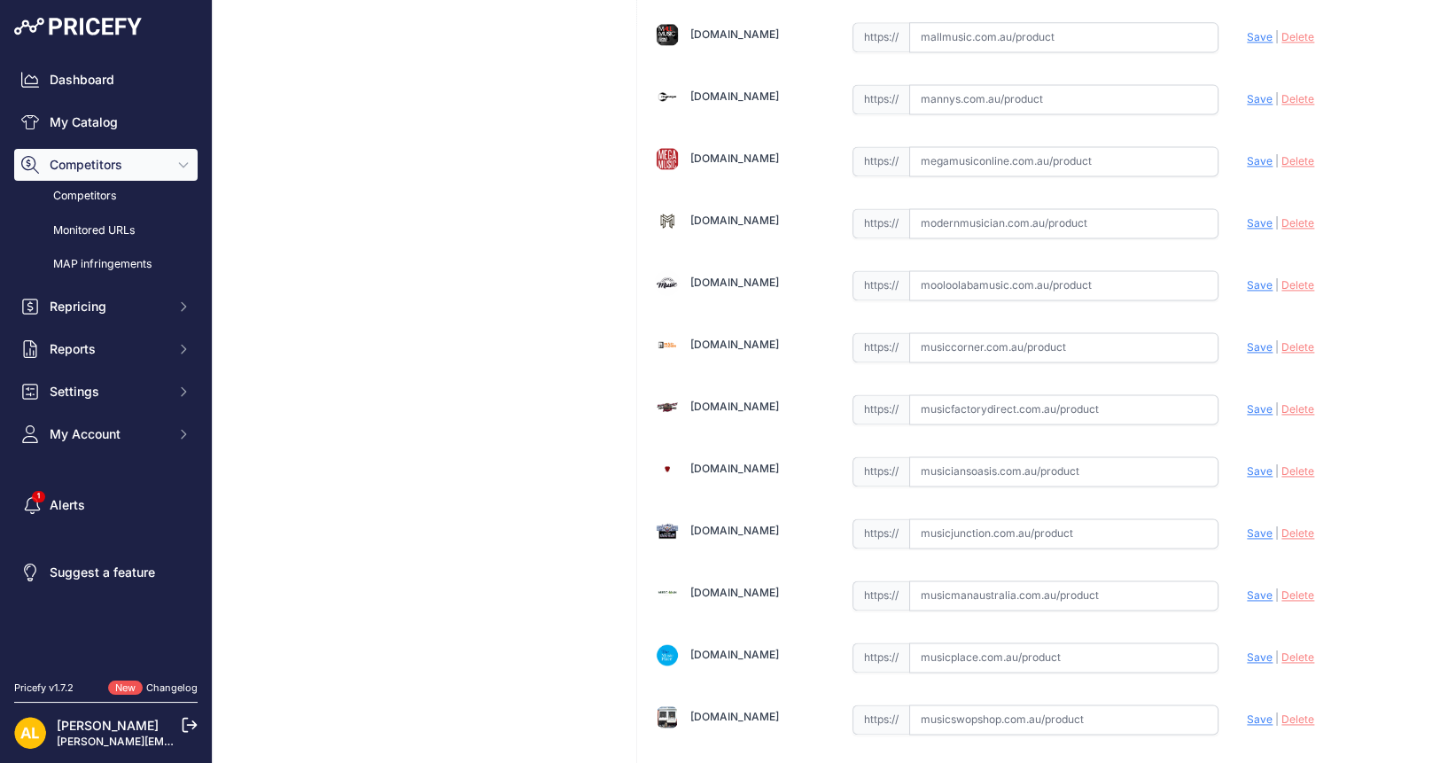
click at [1058, 84] on input "text" at bounding box center [1064, 99] width 310 height 30
paste input "[URL][DOMAIN_NAME]"
click at [1246, 92] on span "Save" at bounding box center [1259, 98] width 26 height 13
type input "[URL][DOMAIN_NAME]"
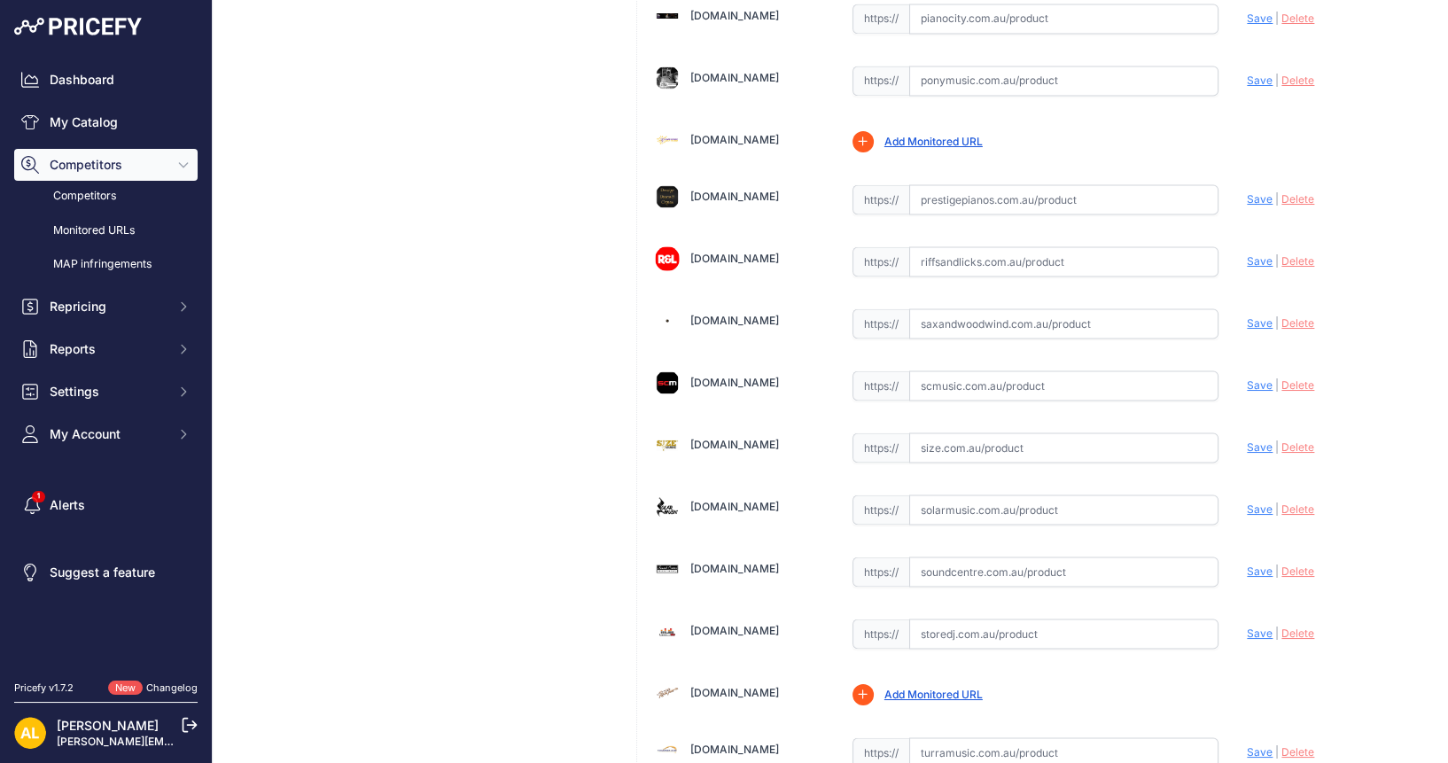
scroll to position [4430, 0]
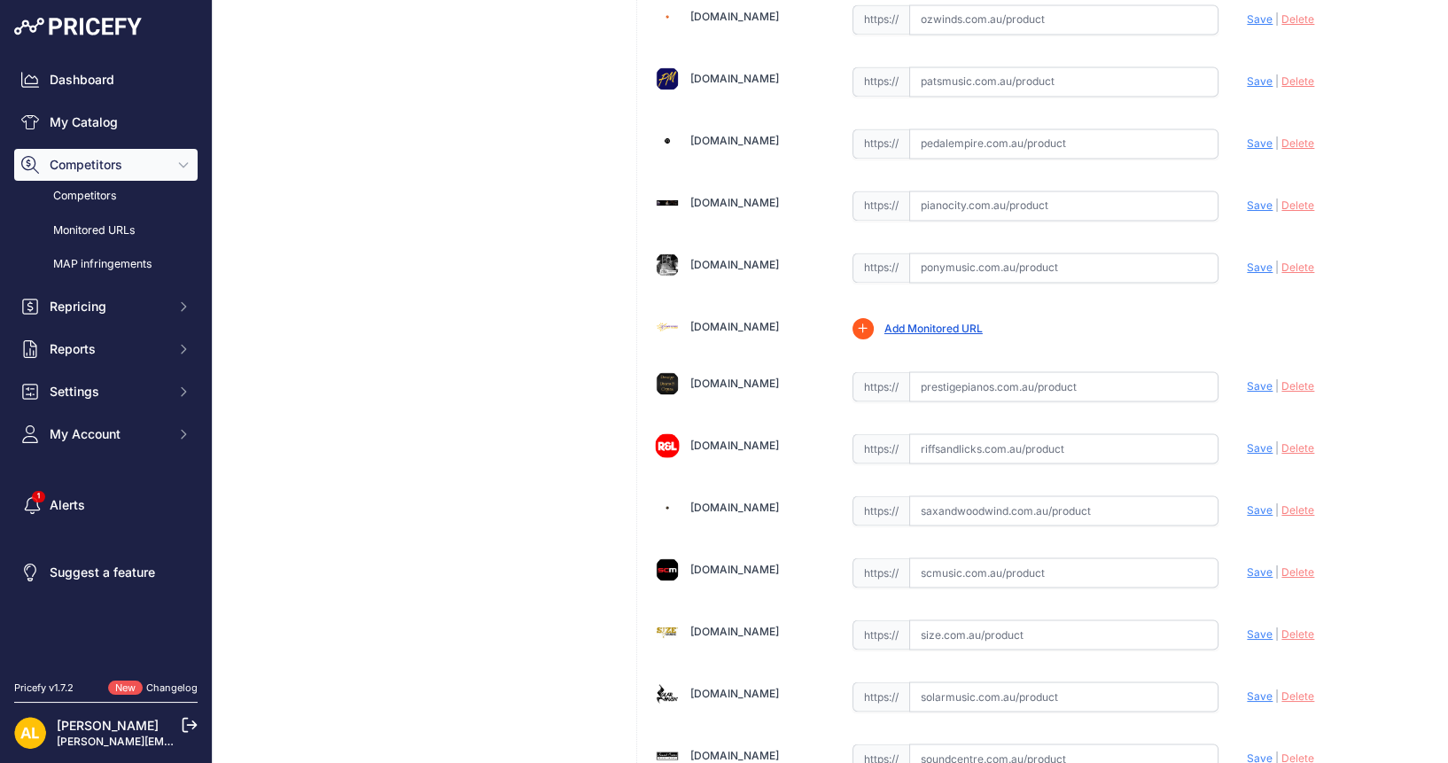
click at [1039, 433] on input "text" at bounding box center [1064, 448] width 310 height 30
paste input "[URL][DOMAIN_NAME]"
click at [1246, 441] on span "Save" at bounding box center [1259, 447] width 26 height 13
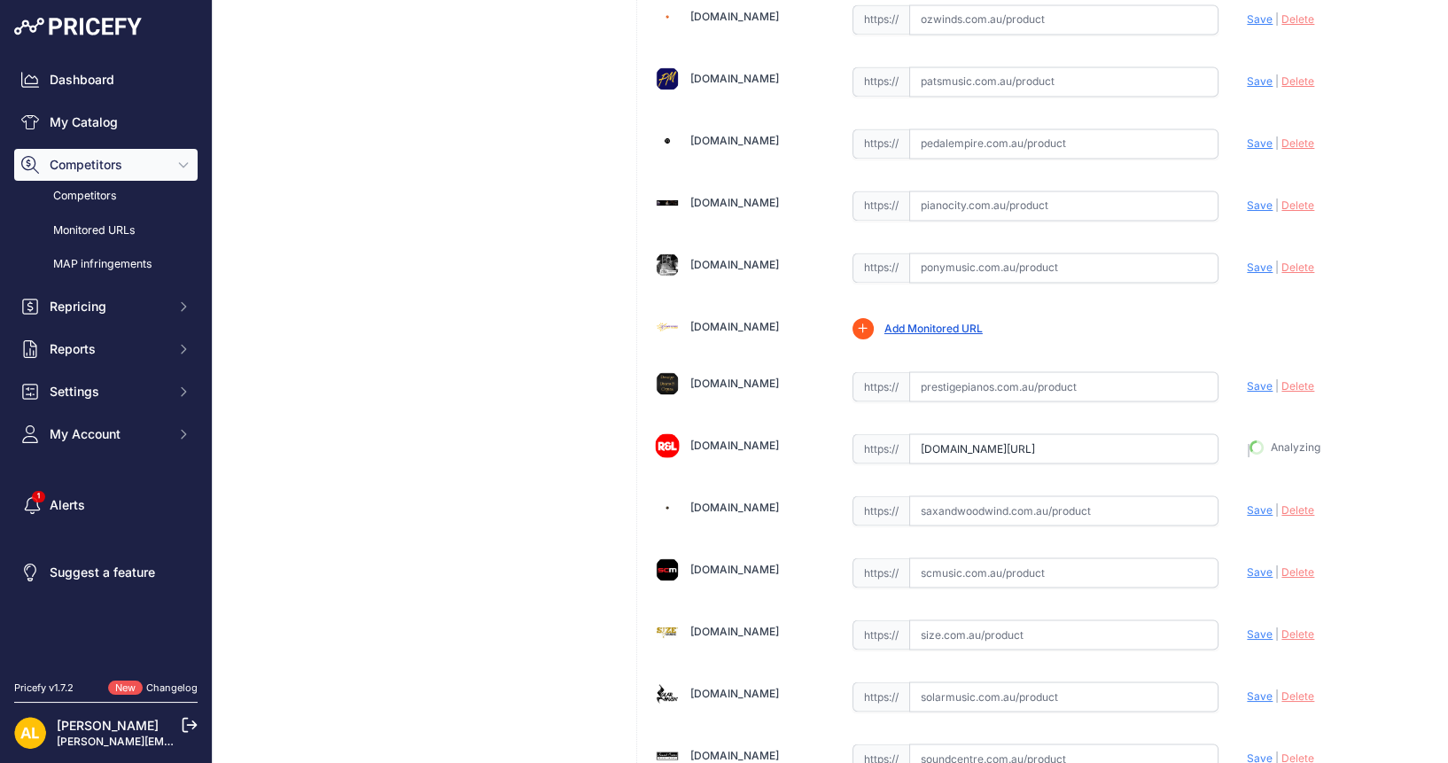
type input "[URL][DOMAIN_NAME]"
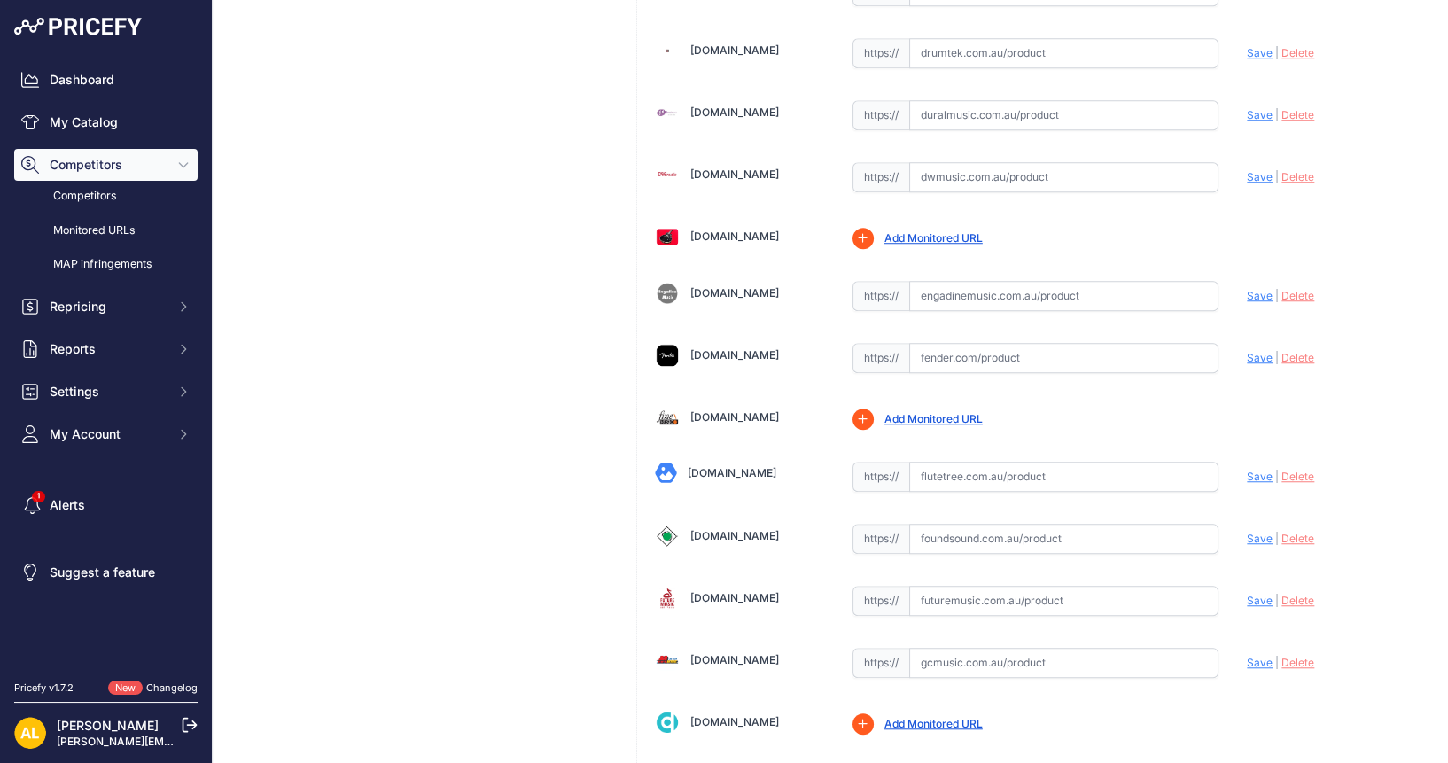
scroll to position [1550, 0]
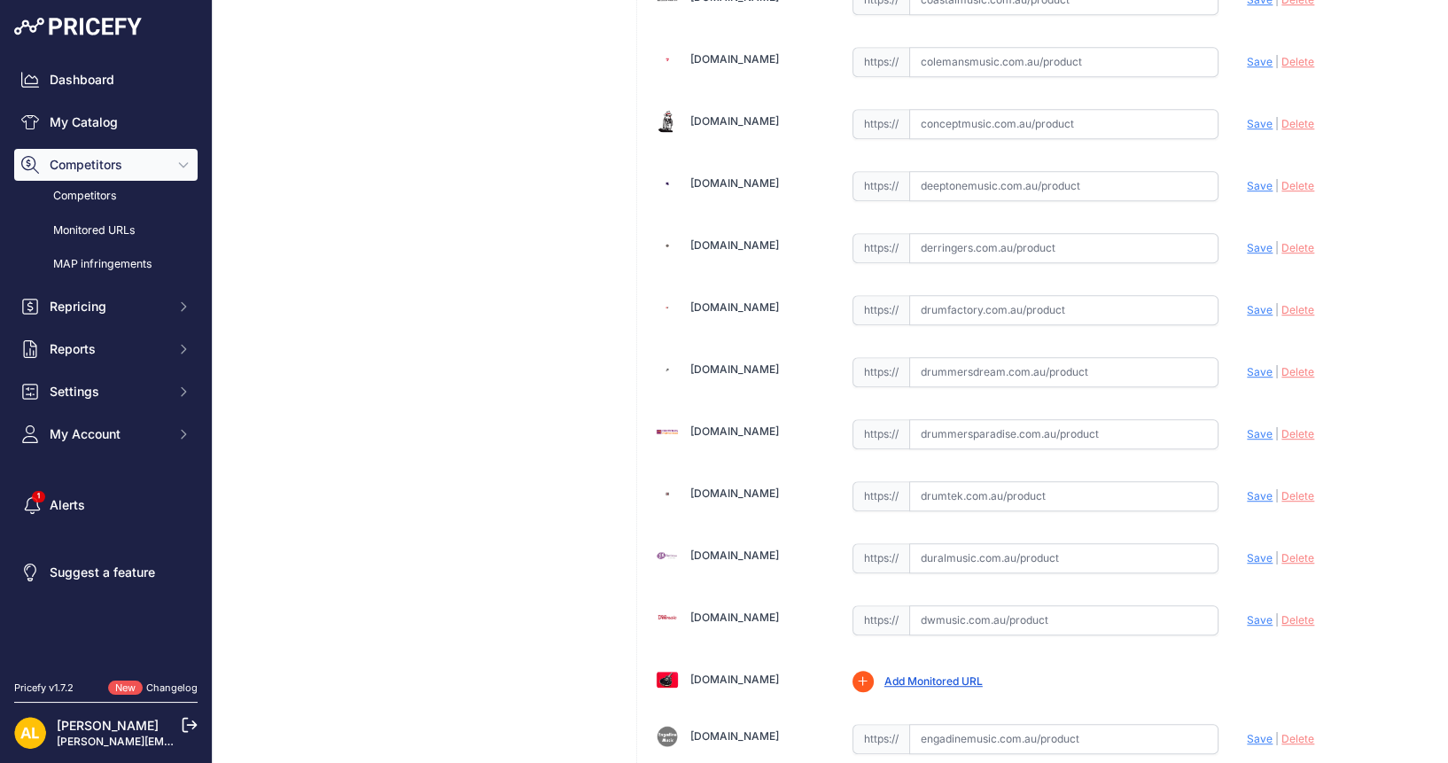
click at [980, 233] on input "text" at bounding box center [1064, 248] width 310 height 30
paste input "[URL][DOMAIN_NAME]"
click at [1246, 241] on span "Save" at bounding box center [1259, 247] width 26 height 13
type input "[URL][DOMAIN_NAME]"
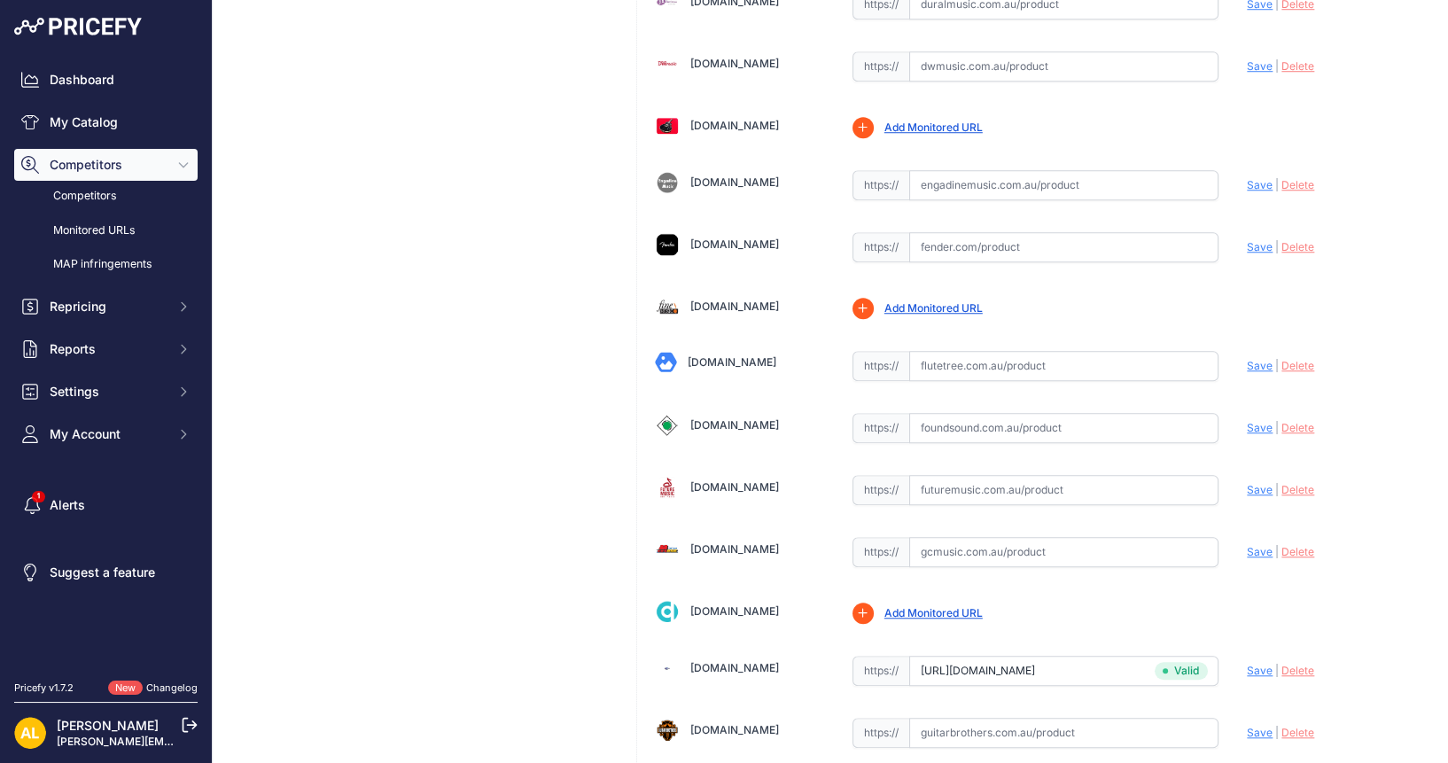
scroll to position [2325, 0]
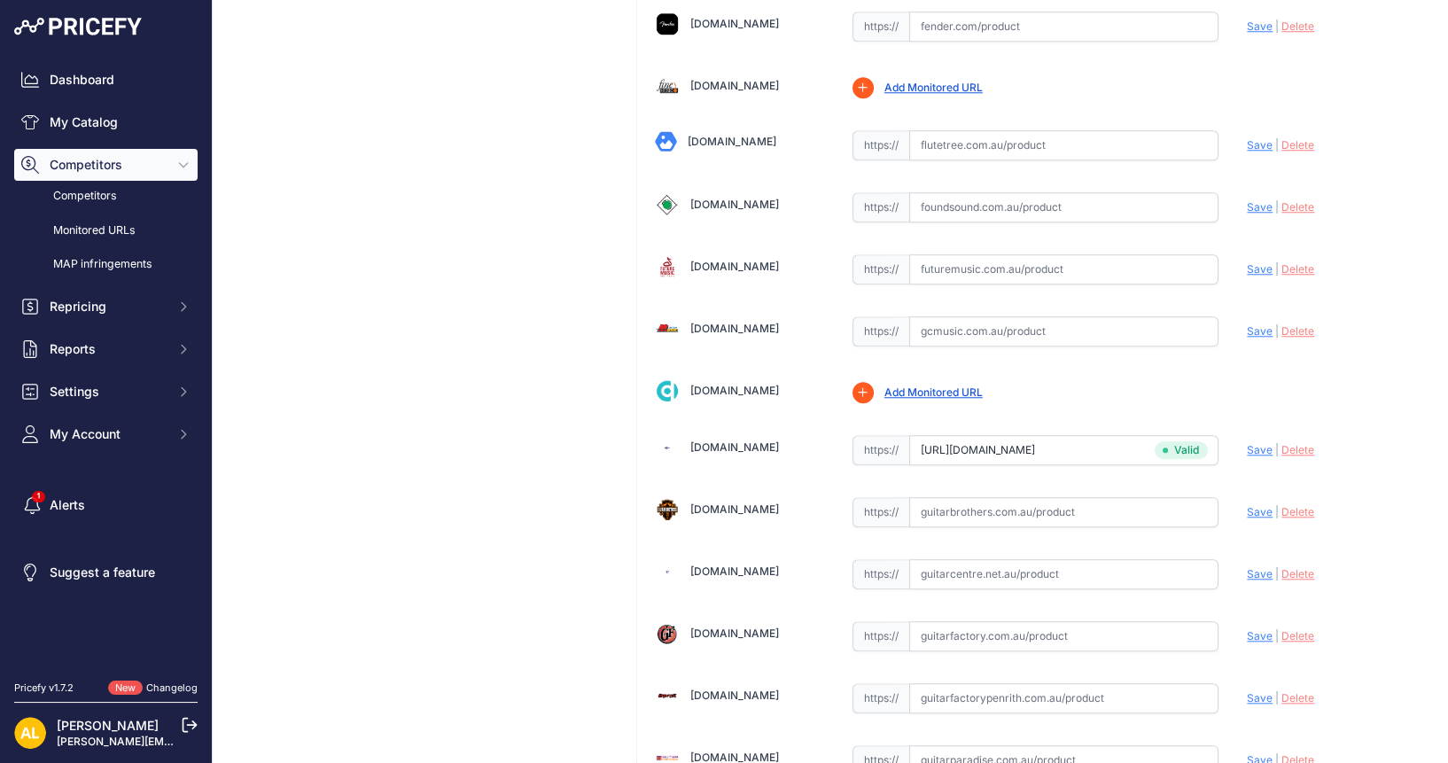
click at [941, 621] on input "text" at bounding box center [1064, 636] width 310 height 30
paste input "[URL][DOMAIN_NAME]"
click at [1248, 629] on span "Save" at bounding box center [1259, 635] width 26 height 13
type input "[URL][DOMAIN_NAME]"
